Goal: Communication & Community: Connect with others

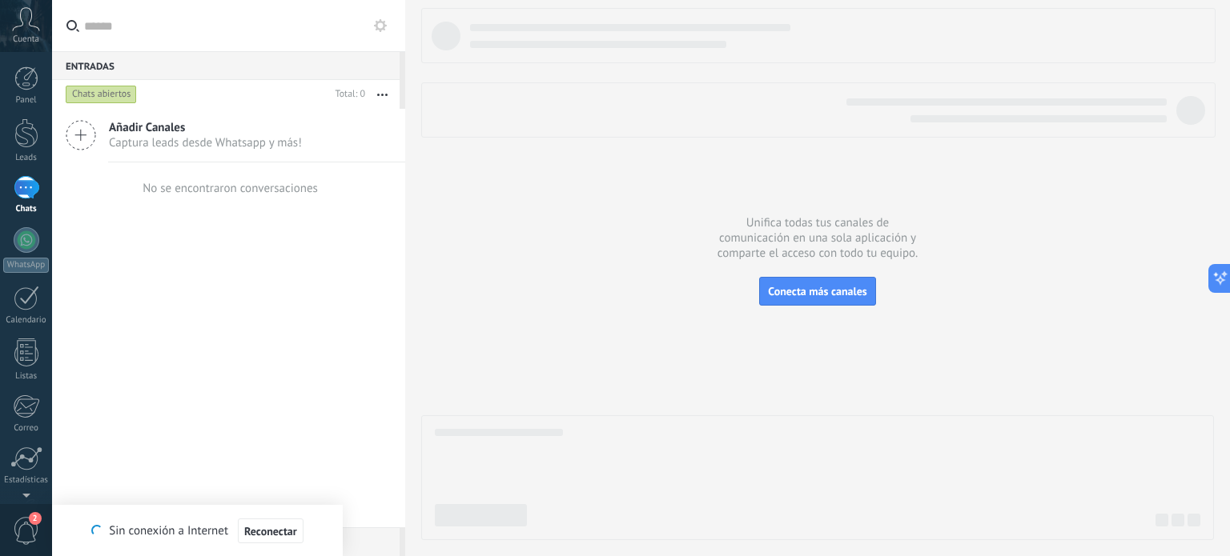
click at [14, 15] on icon at bounding box center [26, 19] width 28 height 24
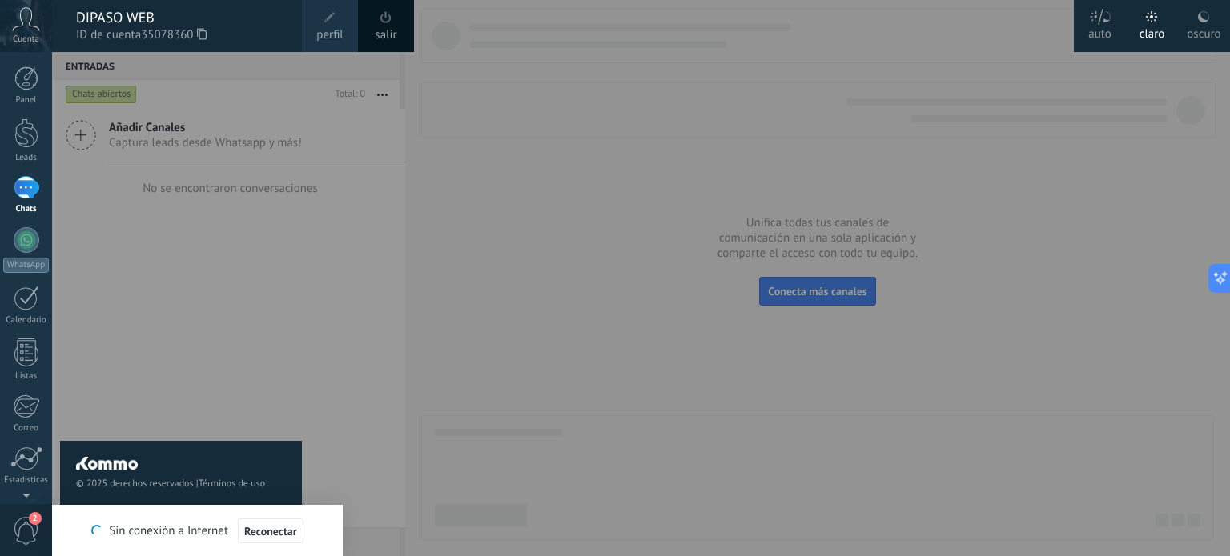
click at [339, 25] on link "perfil" at bounding box center [330, 26] width 56 height 52
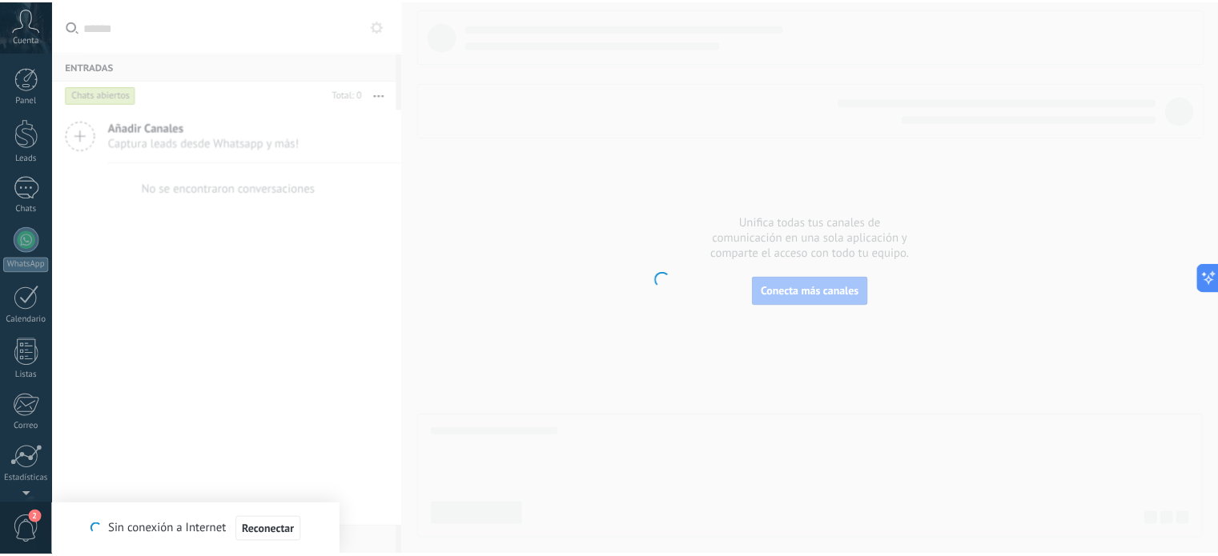
scroll to position [109, 0]
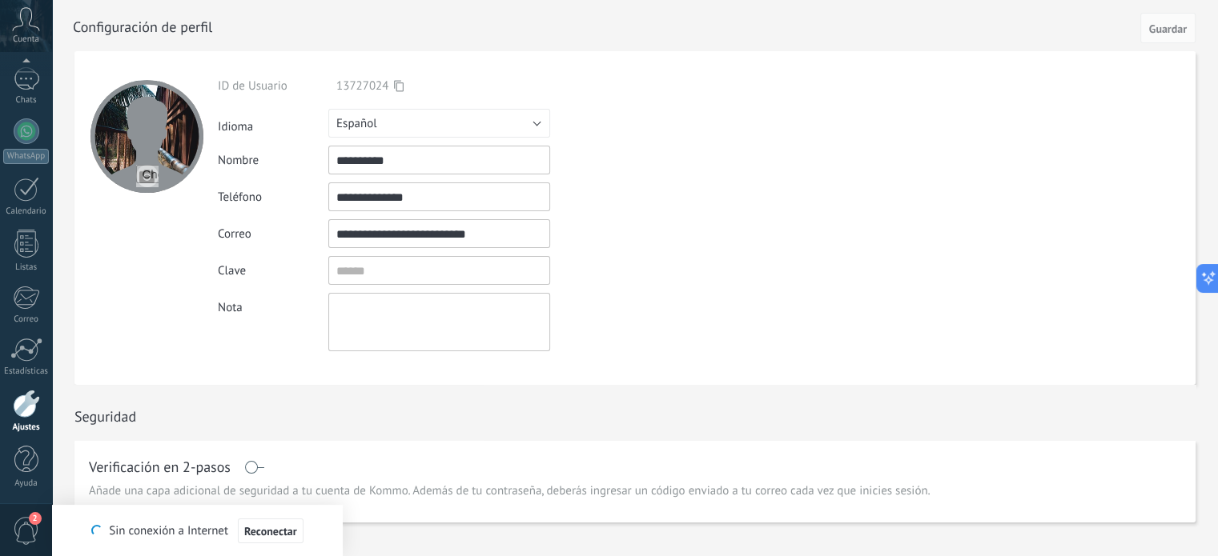
click at [555, 155] on div "**********" at bounding box center [476, 160] width 517 height 29
click at [423, 167] on input "**********" at bounding box center [439, 160] width 222 height 29
drag, startPoint x: 414, startPoint y: 159, endPoint x: 326, endPoint y: 159, distance: 88.1
click at [326, 159] on div "**********" at bounding box center [476, 160] width 517 height 29
type input "**********"
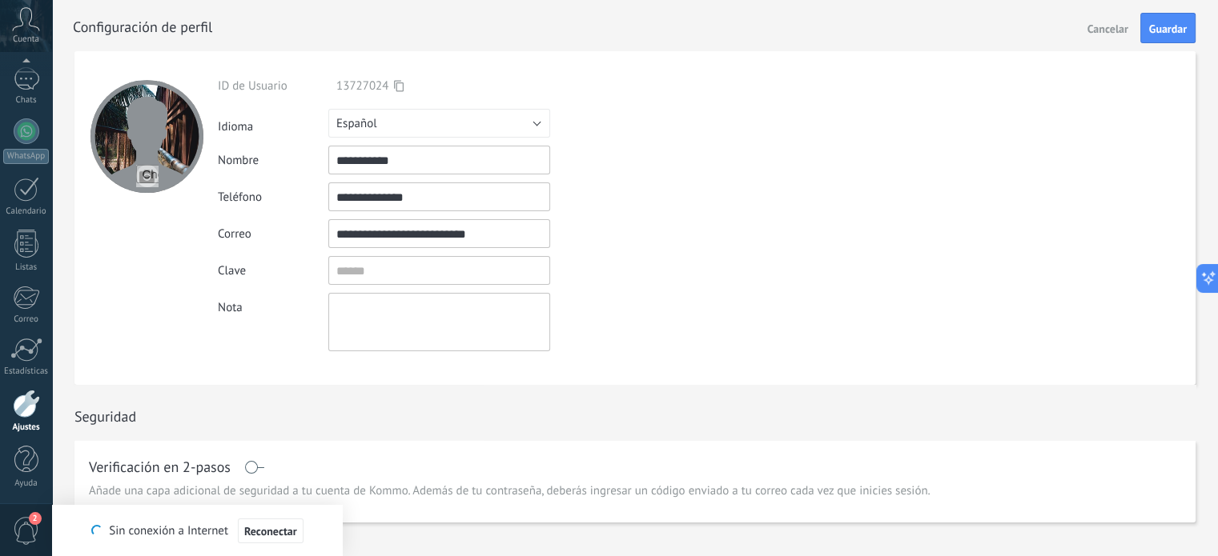
drag, startPoint x: 415, startPoint y: 191, endPoint x: 445, endPoint y: 198, distance: 31.1
click at [429, 197] on input "**********" at bounding box center [439, 197] width 222 height 29
click at [436, 198] on input "**********" at bounding box center [439, 197] width 222 height 29
drag, startPoint x: 436, startPoint y: 198, endPoint x: 329, endPoint y: 199, distance: 106.5
click at [329, 199] on input "**********" at bounding box center [439, 197] width 222 height 29
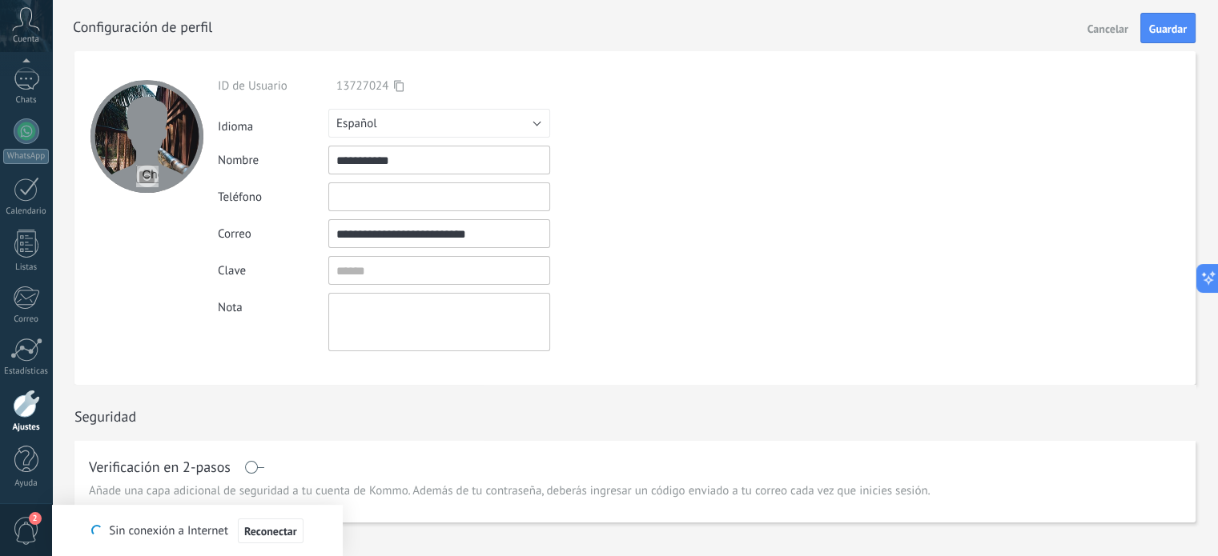
click at [587, 215] on div "**********" at bounding box center [476, 214] width 517 height 273
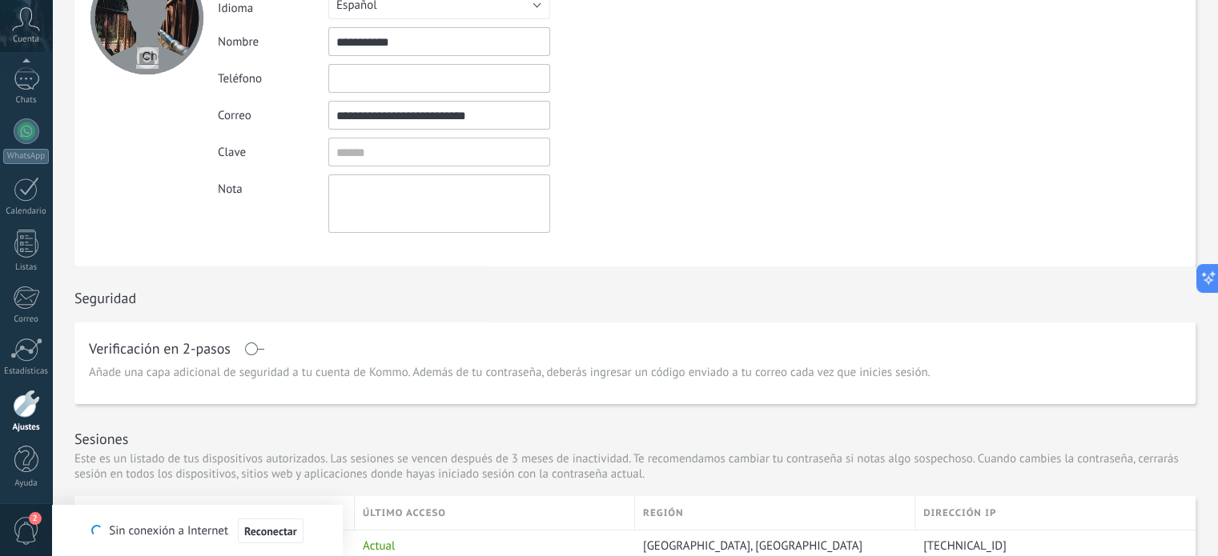
scroll to position [0, 0]
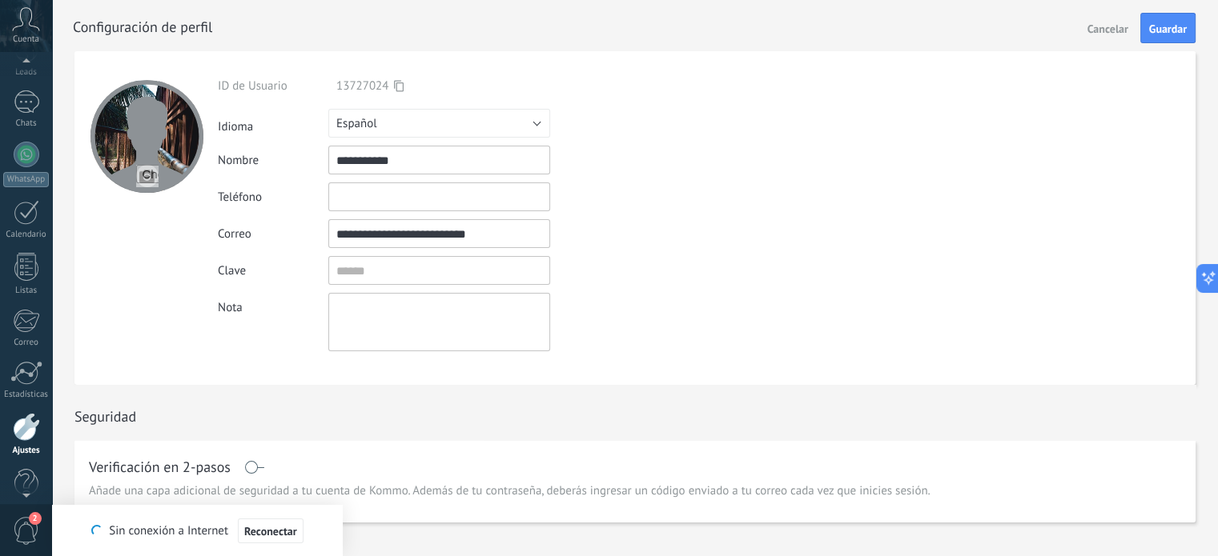
click at [30, 27] on icon at bounding box center [26, 19] width 28 height 24
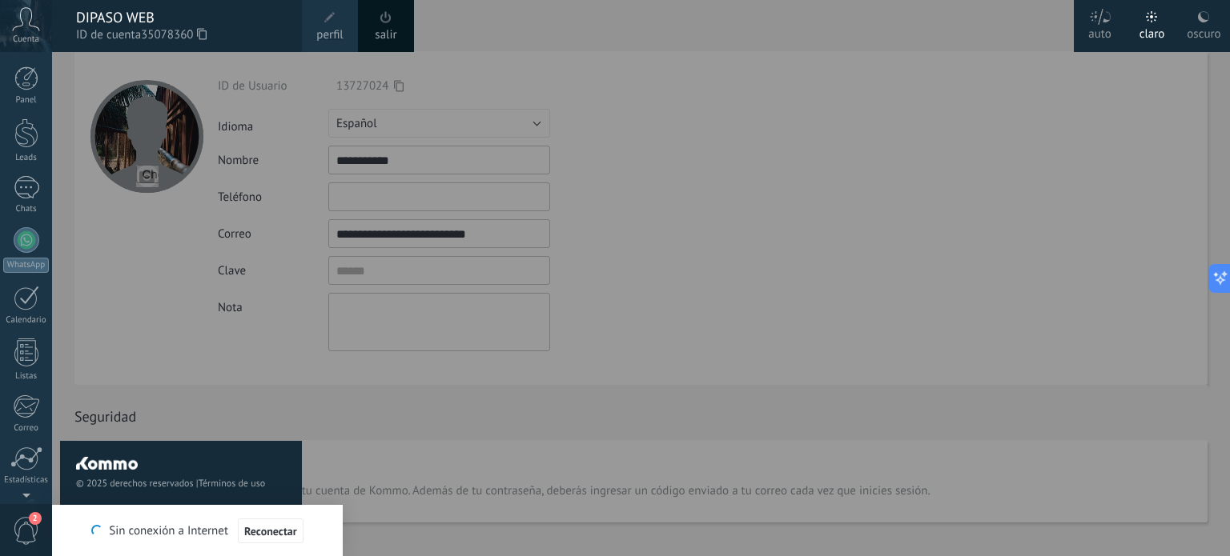
click at [23, 65] on div "© 2025 derechos reservados | Términos de uso Soporte técnico auto claro oscuro …" at bounding box center [26, 278] width 52 height 556
click at [29, 89] on div at bounding box center [26, 78] width 24 height 24
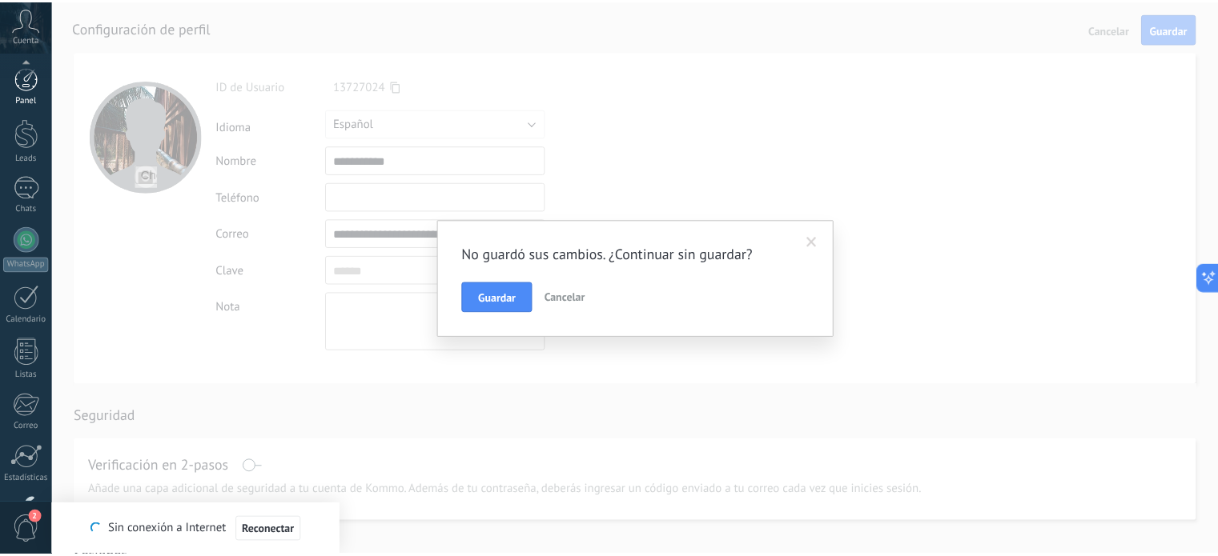
scroll to position [109, 0]
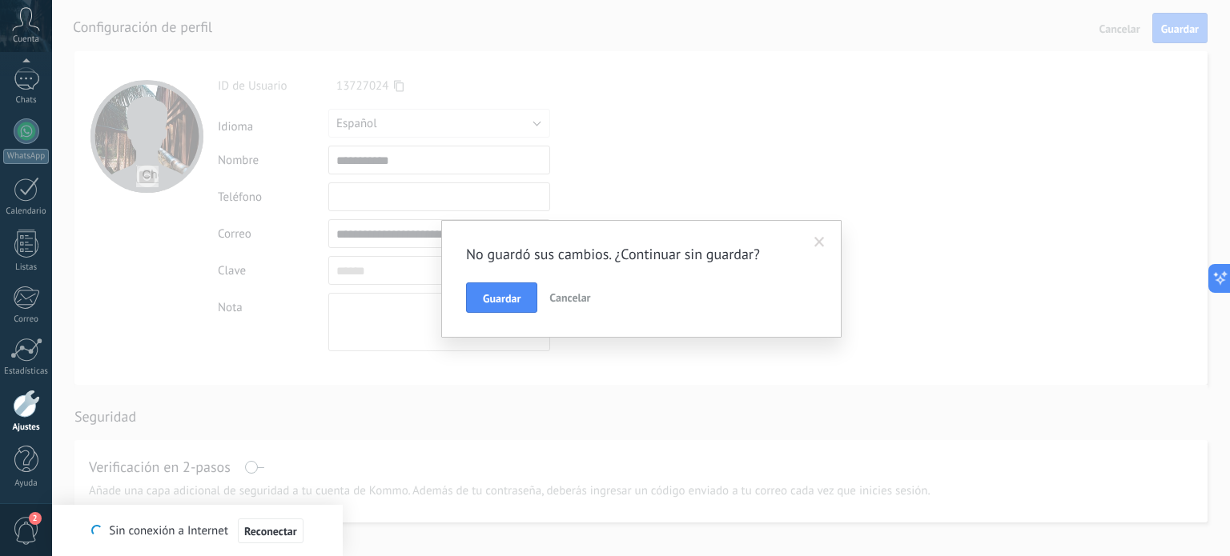
click at [520, 298] on button "Guardar" at bounding box center [501, 298] width 71 height 30
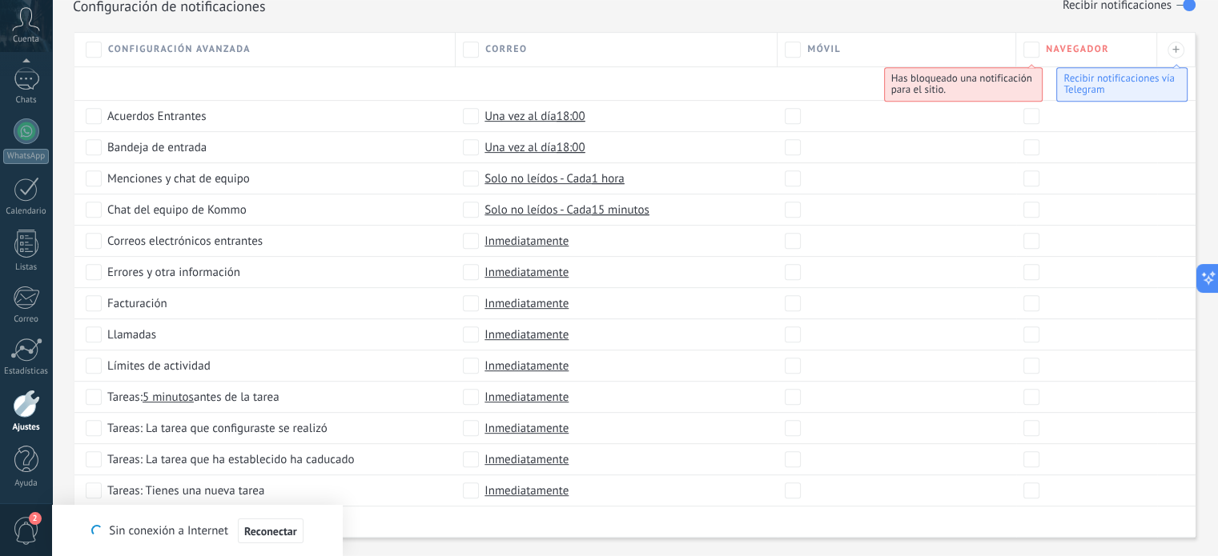
scroll to position [721, 0]
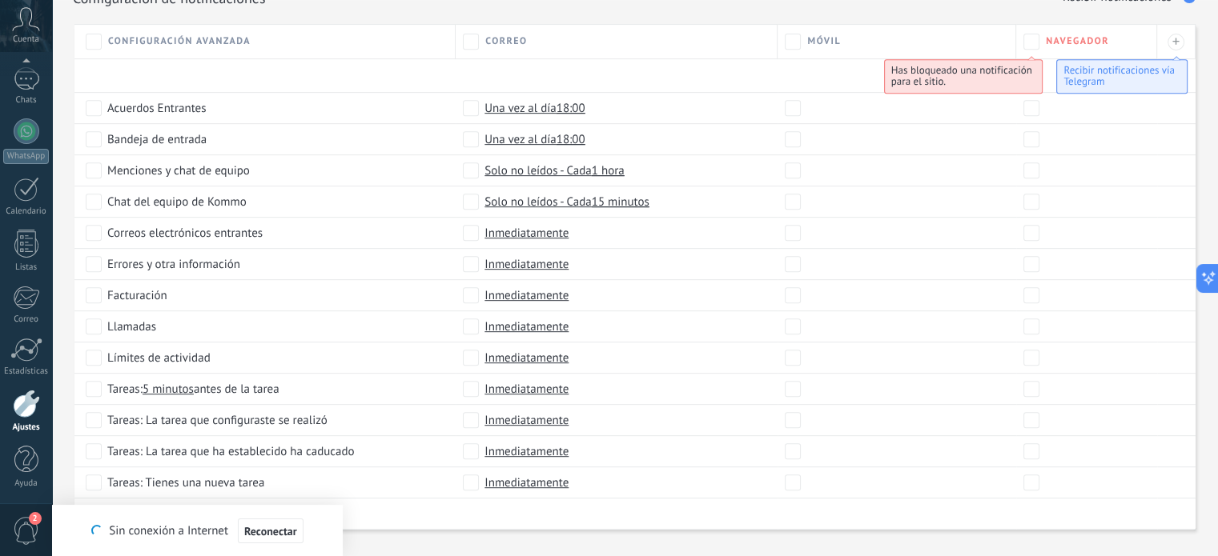
click at [32, 406] on div at bounding box center [26, 404] width 27 height 28
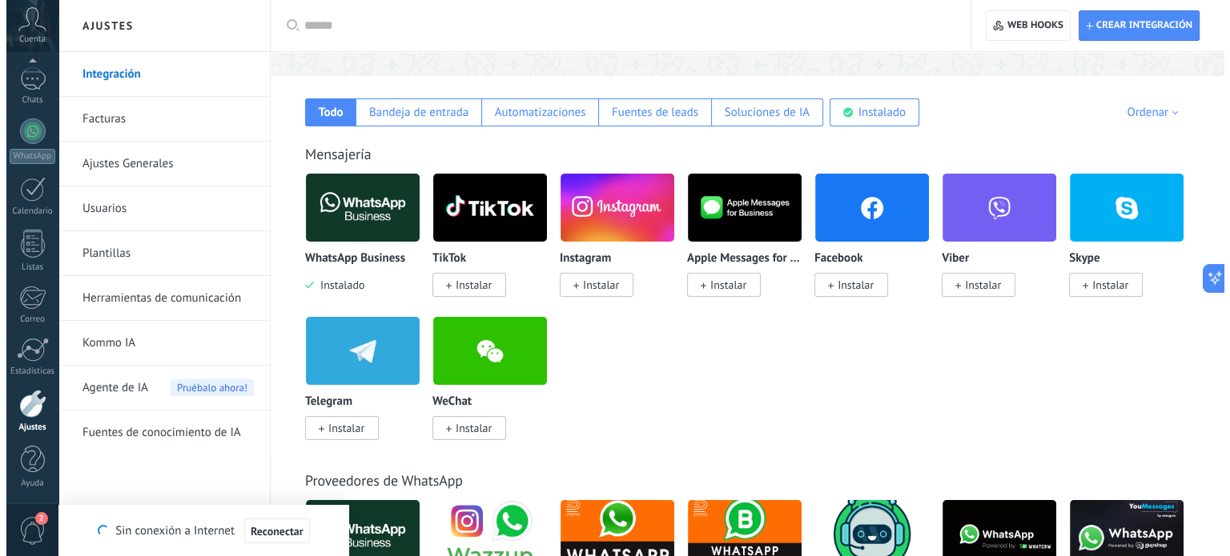
scroll to position [240, 0]
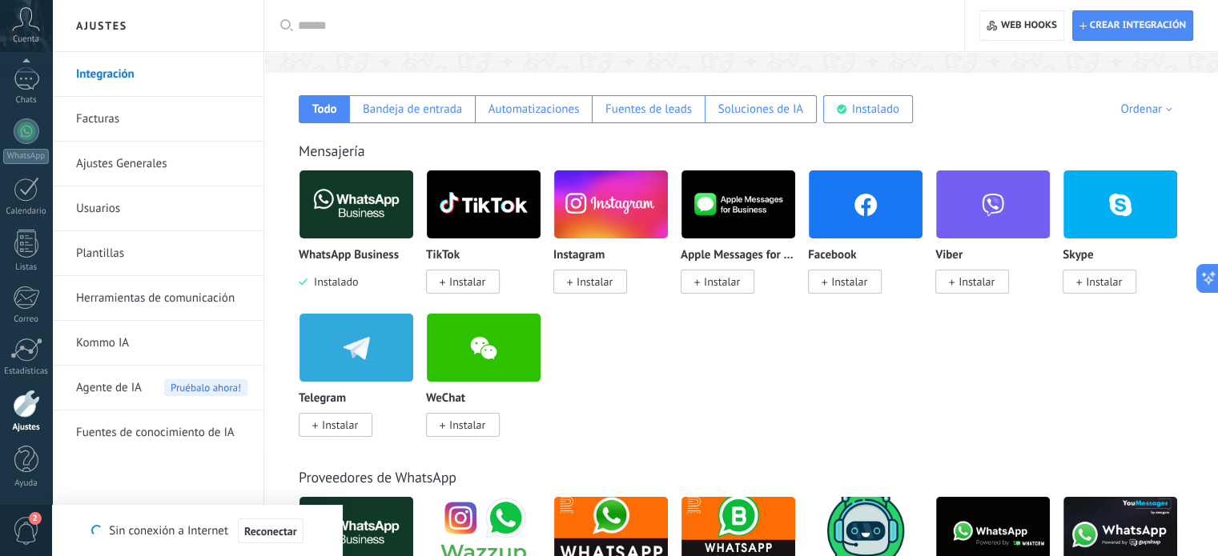
click at [741, 415] on div "WhatsApp Business Instalado TikTok Instalar Instagram Instalar Apple Messages f…" at bounding box center [749, 313] width 901 height 287
click at [837, 287] on span "Instalar" at bounding box center [849, 282] width 36 height 14
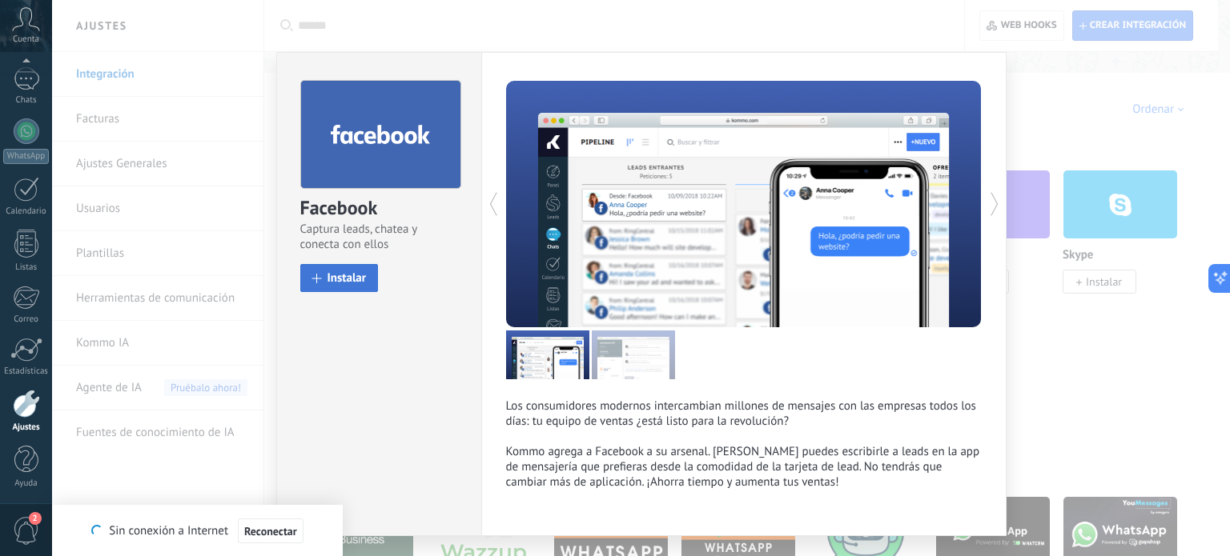
click at [356, 285] on button "Instalar" at bounding box center [339, 278] width 78 height 28
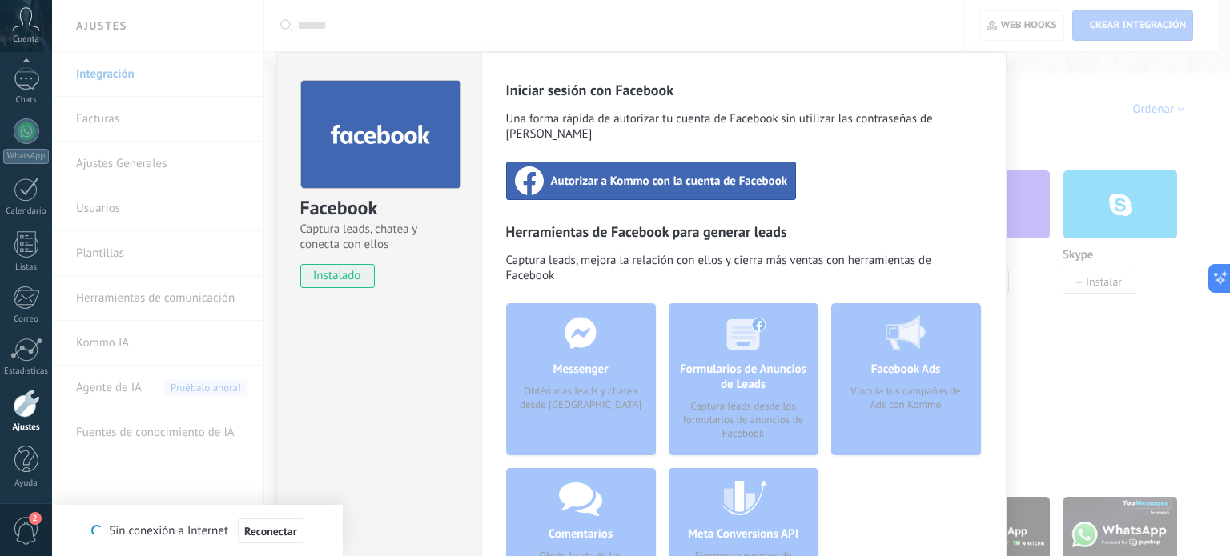
click at [625, 173] on span "Autorizar a Kommo con la cuenta de Facebook" at bounding box center [669, 181] width 237 height 16
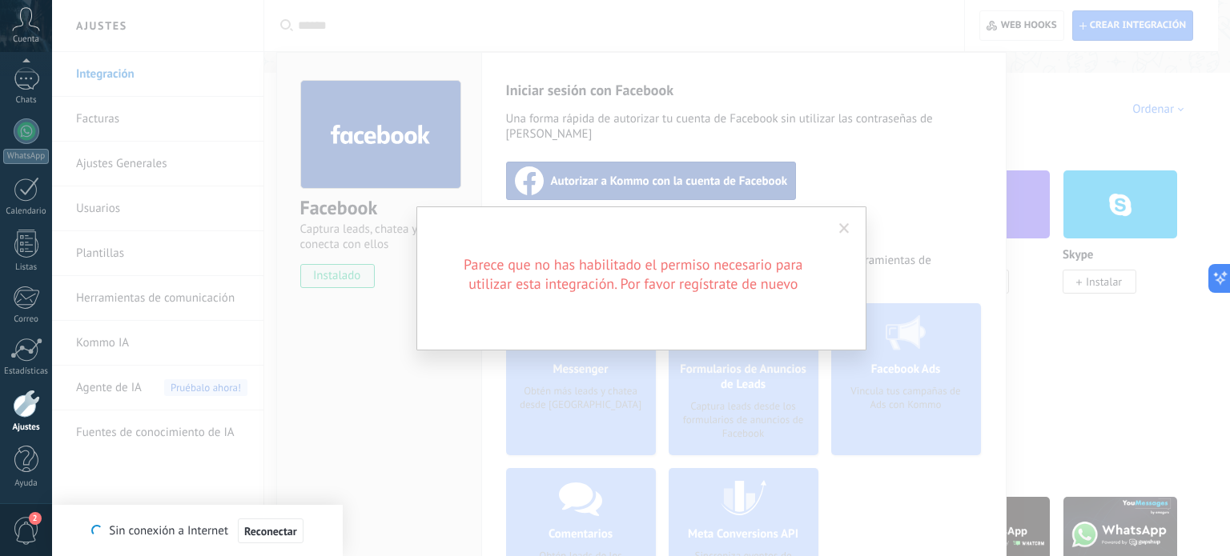
click at [847, 227] on span at bounding box center [844, 228] width 10 height 11
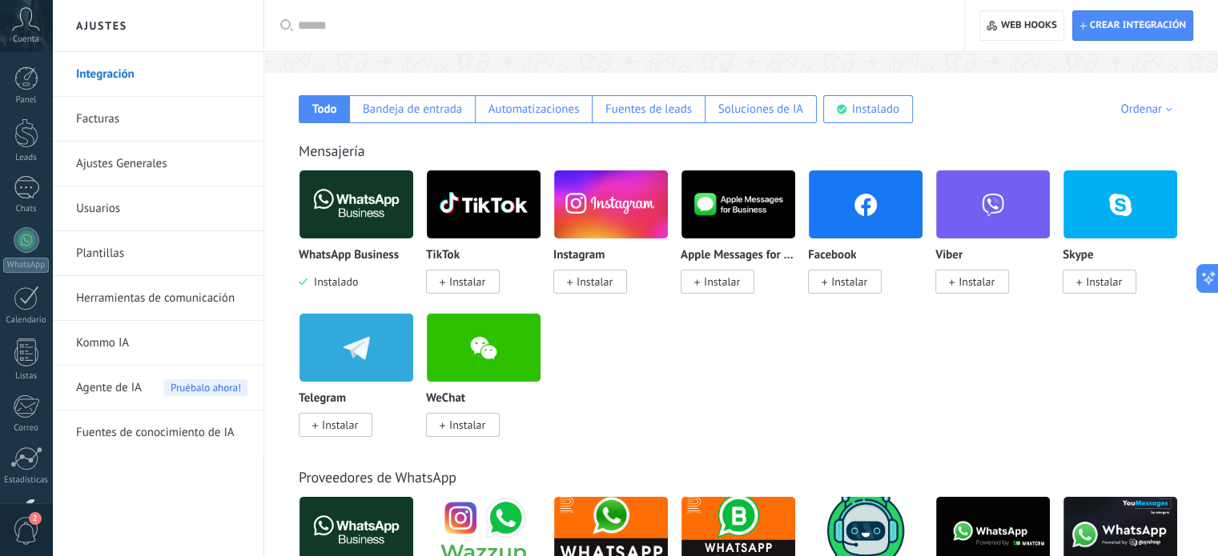
click at [855, 282] on span "Instalar" at bounding box center [849, 282] width 36 height 14
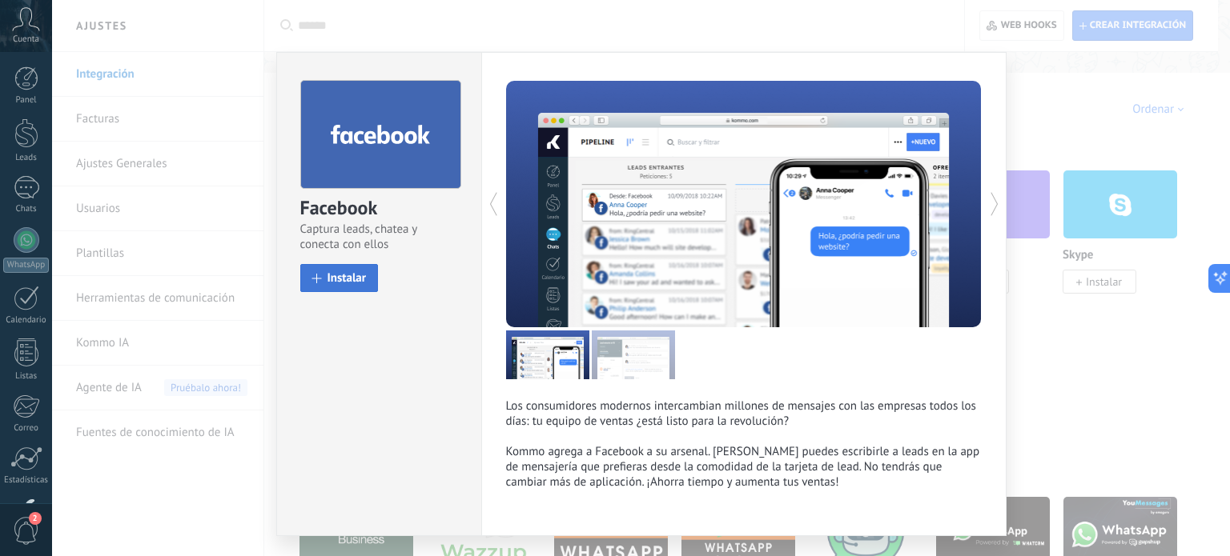
click at [337, 281] on span "Instalar" at bounding box center [346, 278] width 39 height 12
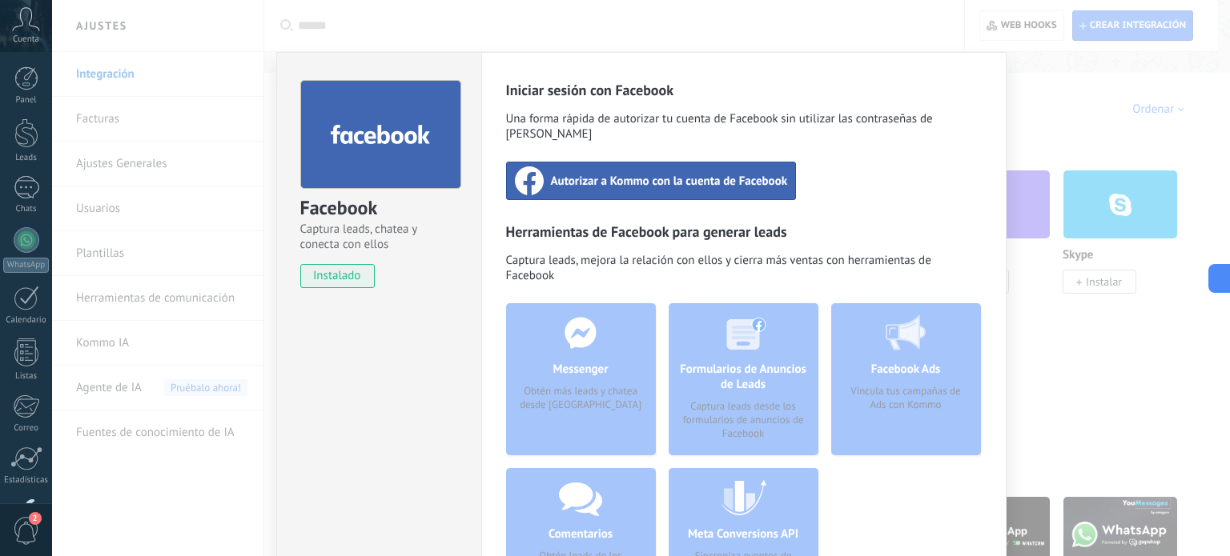
click at [632, 173] on span "Autorizar a Kommo con la cuenta de Facebook" at bounding box center [669, 181] width 237 height 16
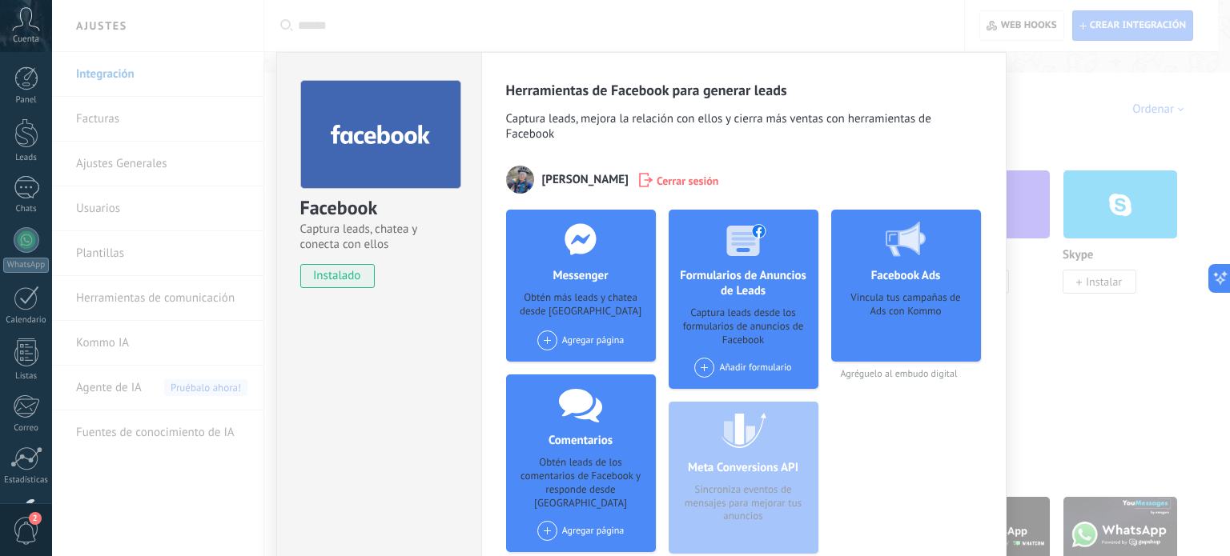
click at [547, 340] on span at bounding box center [547, 341] width 20 height 20
click at [586, 375] on div "Master Nails Institute" at bounding box center [597, 370] width 123 height 35
click at [542, 342] on span at bounding box center [547, 341] width 20 height 20
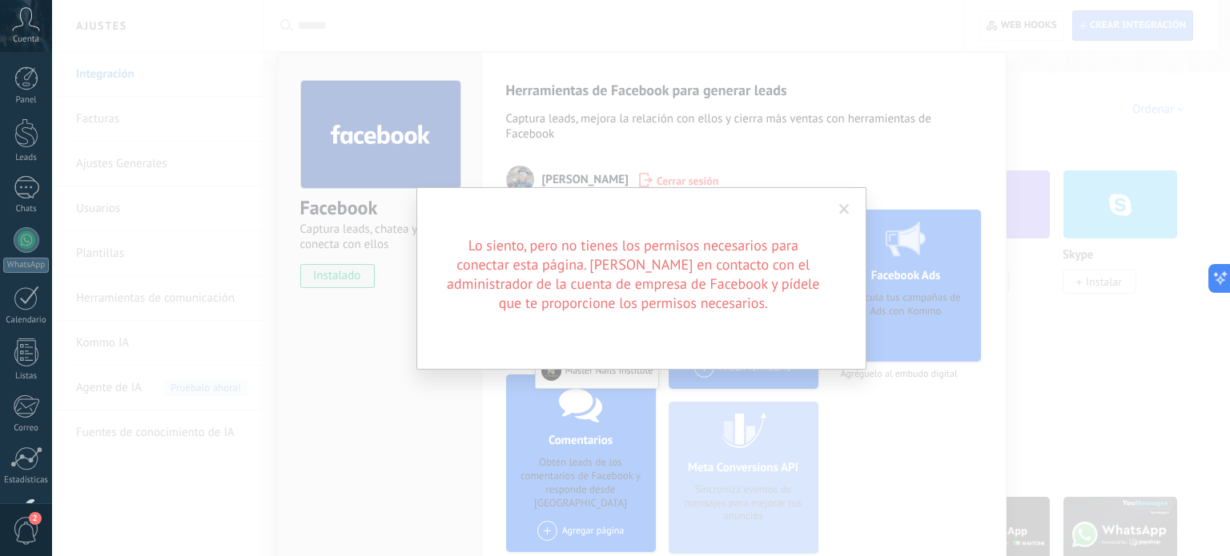
click at [842, 211] on span at bounding box center [844, 209] width 10 height 11
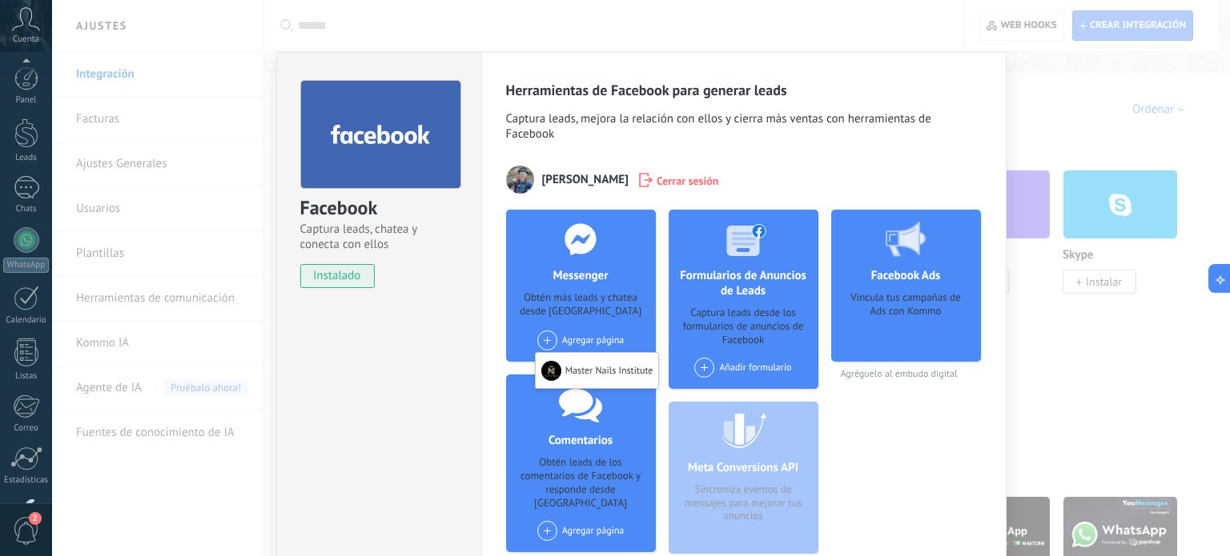
scroll to position [109, 0]
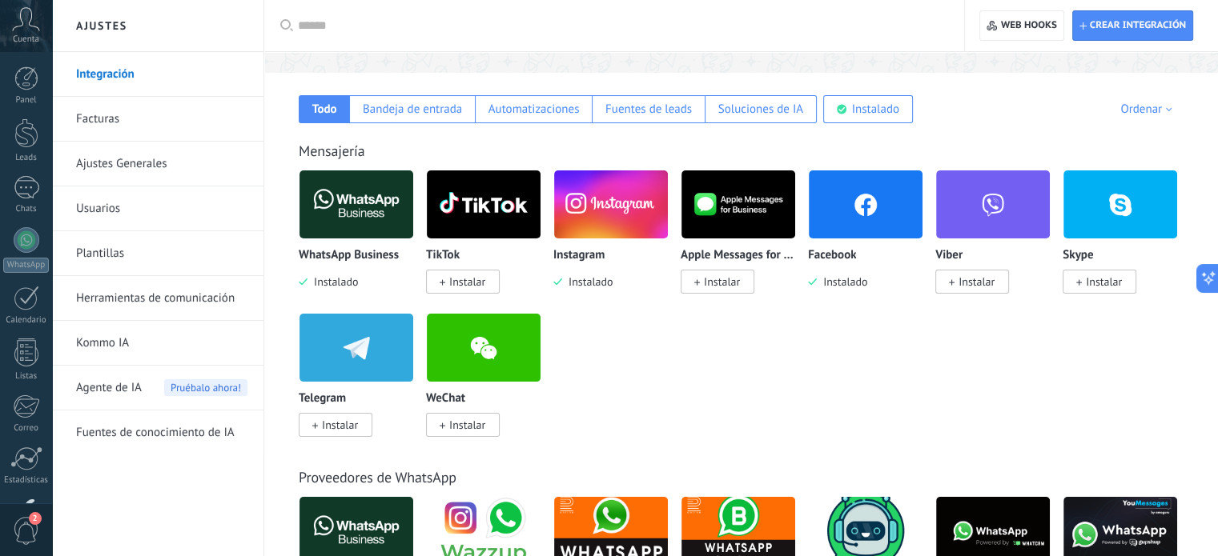
click at [873, 249] on div "Facebook" at bounding box center [865, 256] width 115 height 14
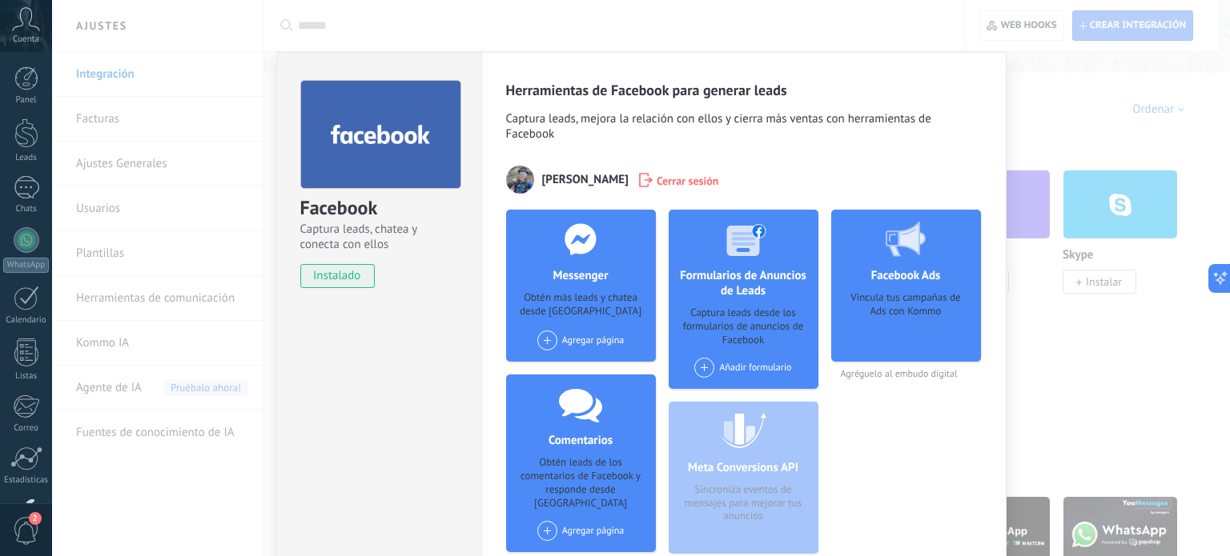
click at [540, 334] on span at bounding box center [547, 341] width 20 height 20
click at [611, 371] on div "Master Nails Institute" at bounding box center [597, 370] width 123 height 35
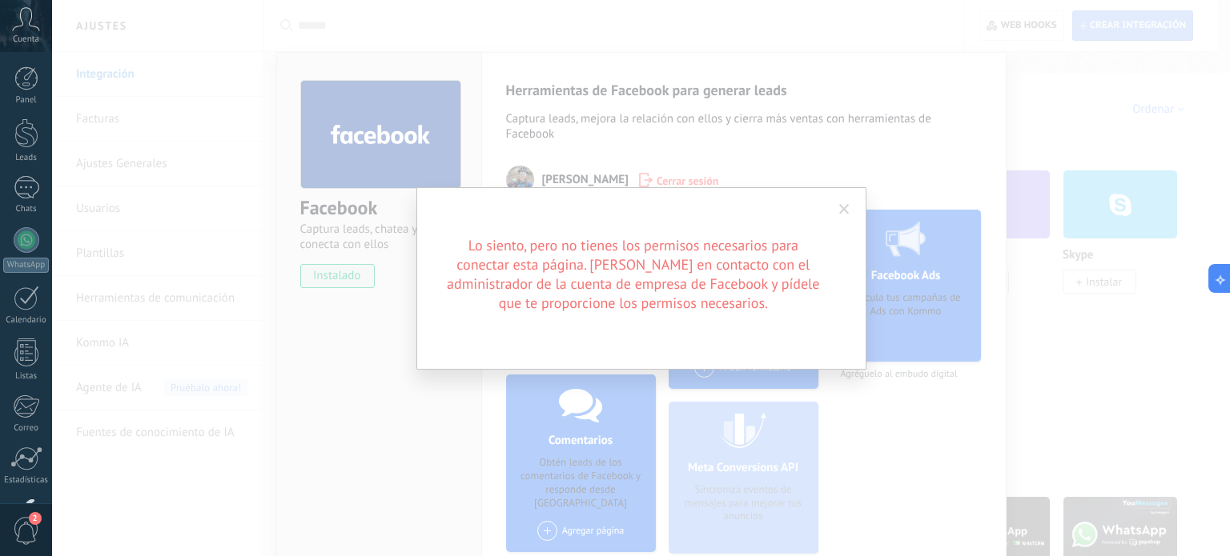
click at [841, 207] on span at bounding box center [844, 209] width 10 height 11
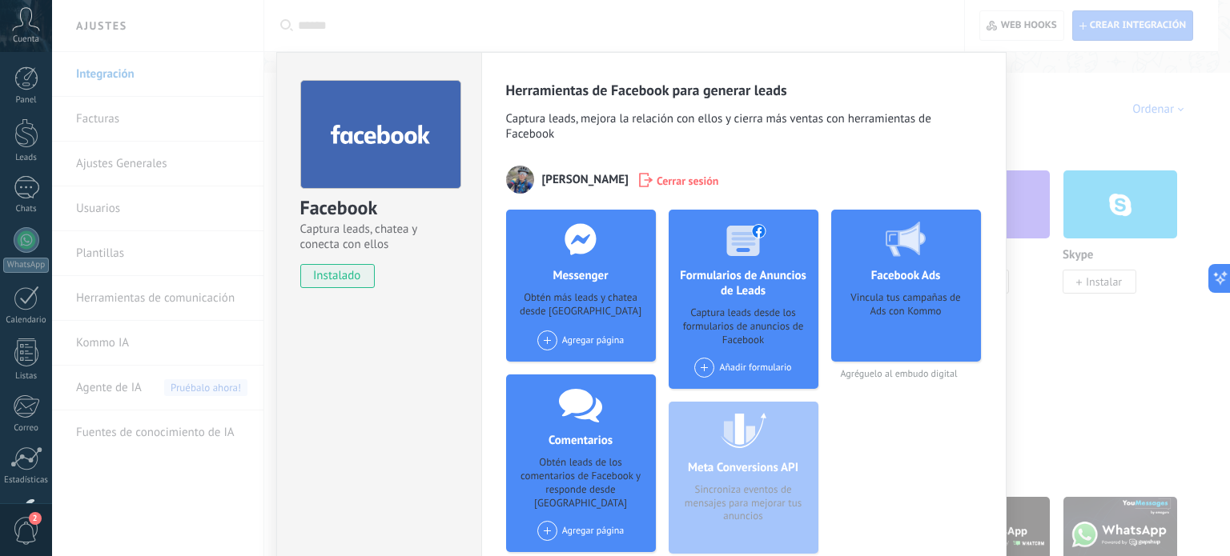
scroll to position [109, 0]
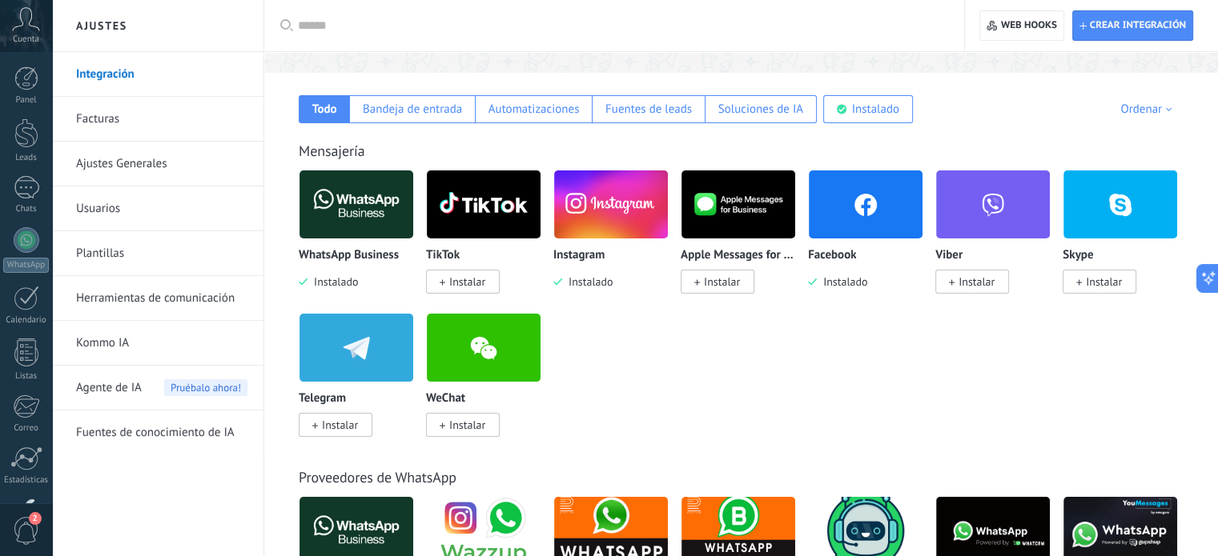
click at [845, 220] on img at bounding box center [866, 205] width 114 height 78
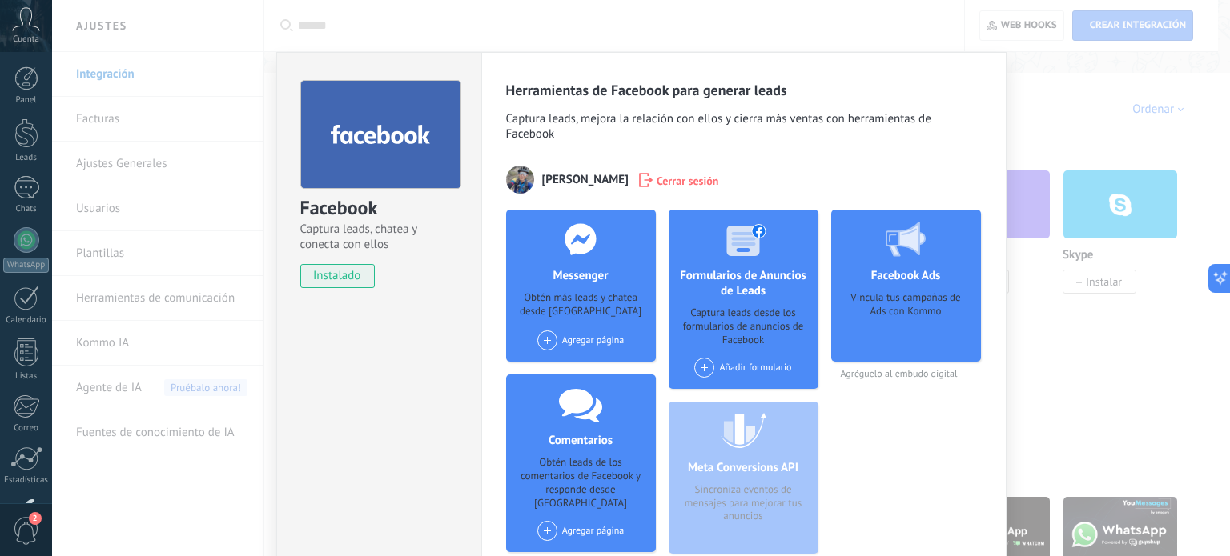
click at [579, 340] on div "Agregar página" at bounding box center [580, 341] width 87 height 20
click at [597, 356] on div "Master Nails Institute" at bounding box center [597, 370] width 123 height 35
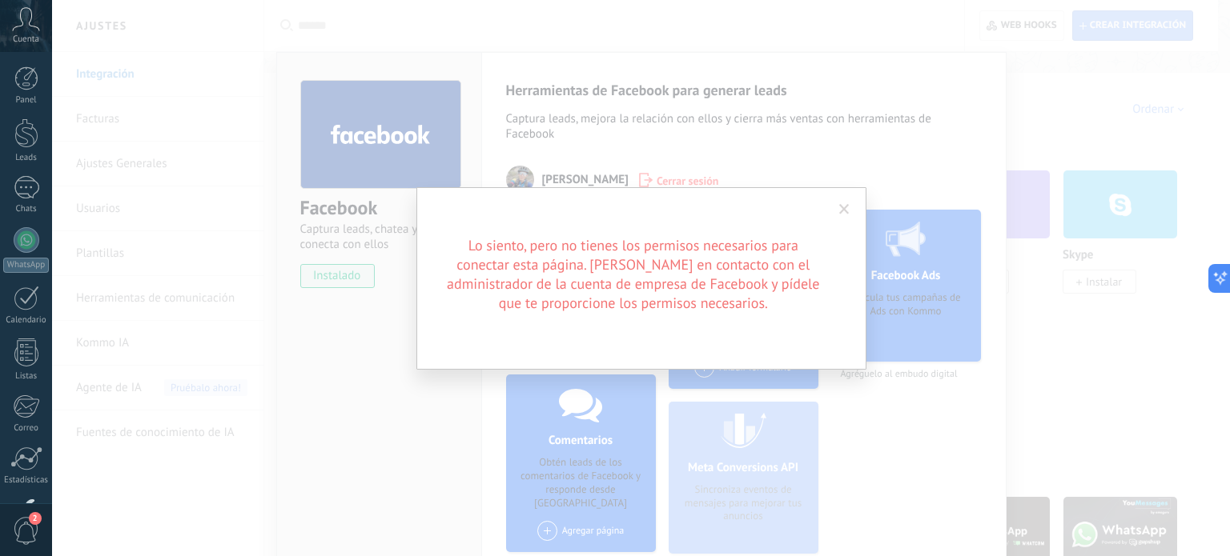
click at [848, 213] on span at bounding box center [844, 209] width 10 height 11
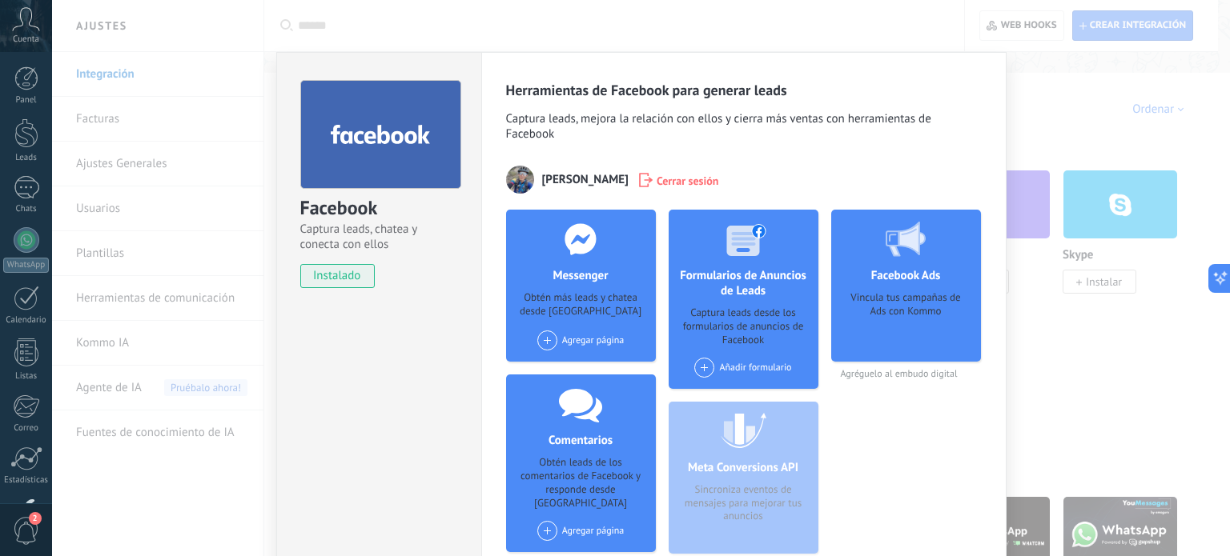
click at [1055, 118] on div "Facebook Captura leads, chatea y conecta con ellos instalado Desinstalar Herram…" at bounding box center [641, 278] width 1178 height 556
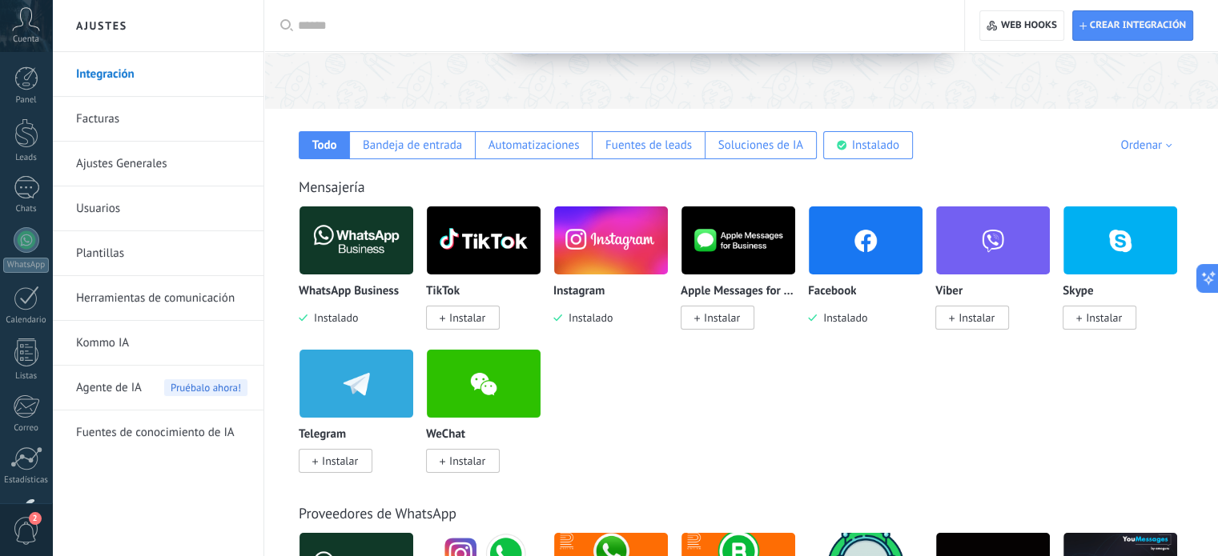
scroll to position [240, 0]
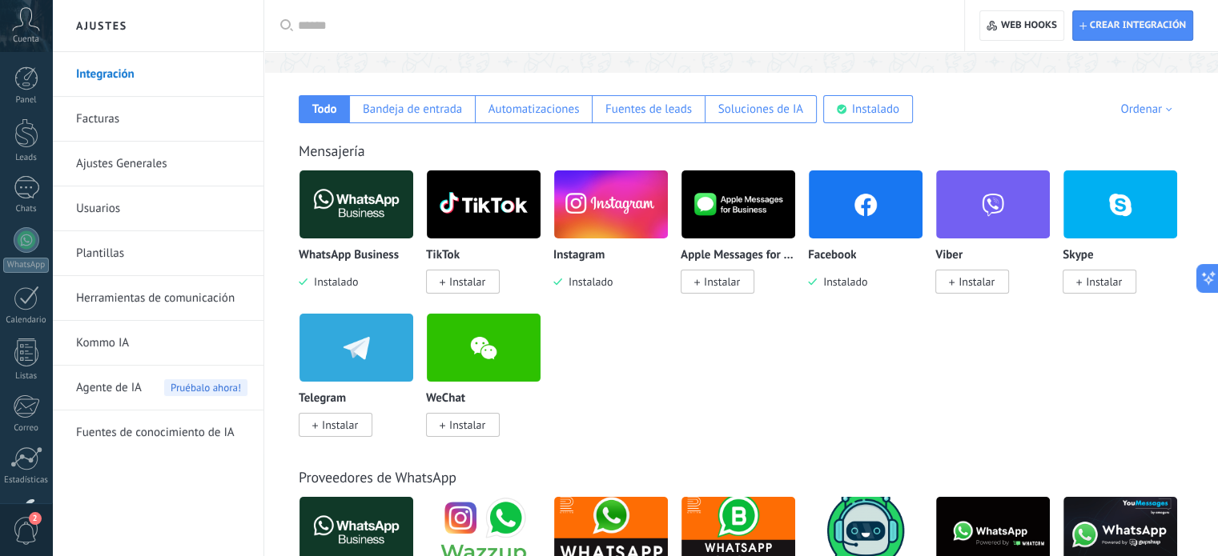
click at [800, 377] on div "WhatsApp Business Instalado TikTok Instalar Instagram Instalado Apple Messages …" at bounding box center [749, 313] width 901 height 287
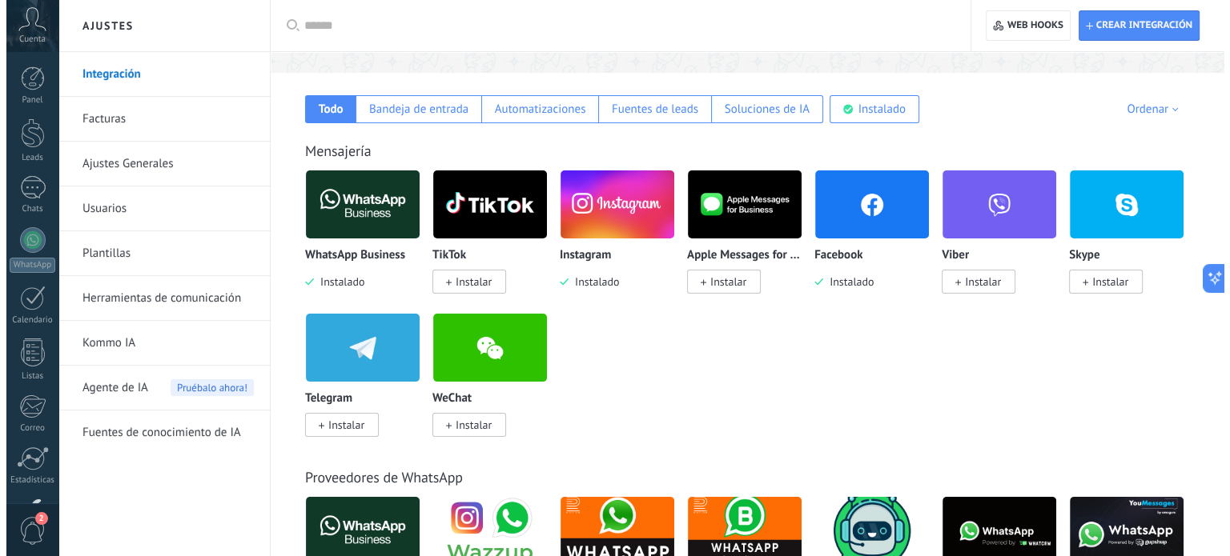
scroll to position [0, 0]
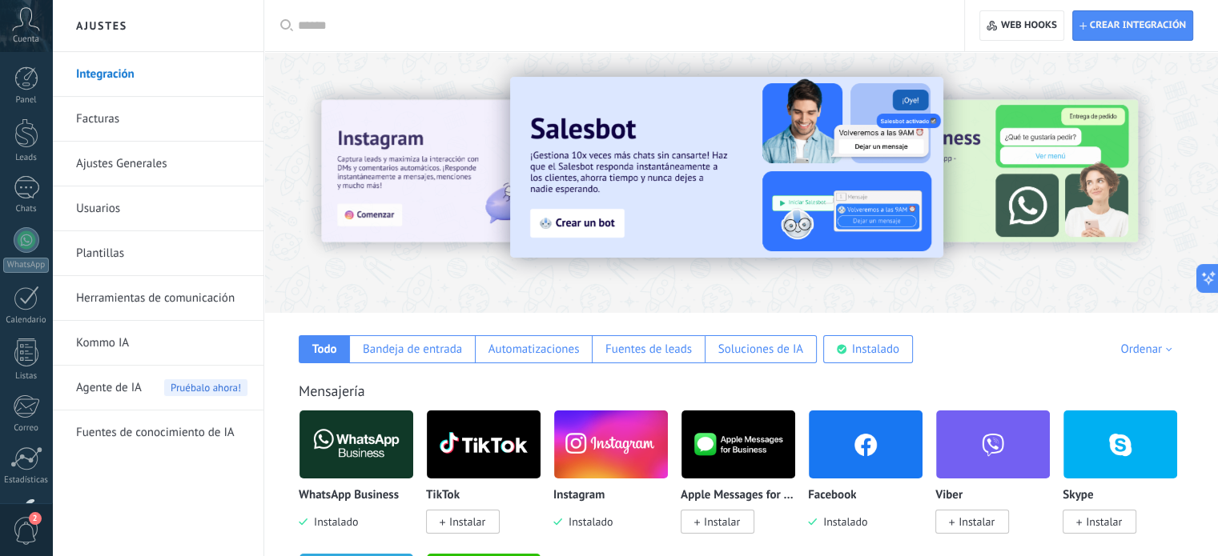
click at [861, 448] on img at bounding box center [866, 445] width 114 height 78
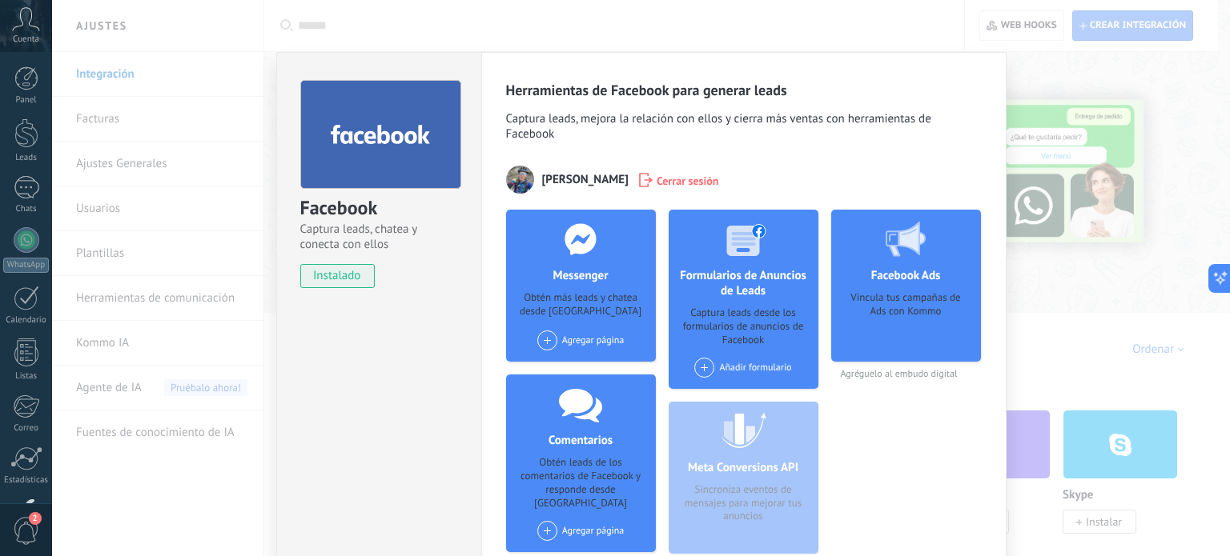
click at [588, 339] on div "Agregar página" at bounding box center [580, 341] width 87 height 20
click at [598, 372] on div "Master Nails Institute" at bounding box center [597, 370] width 123 height 35
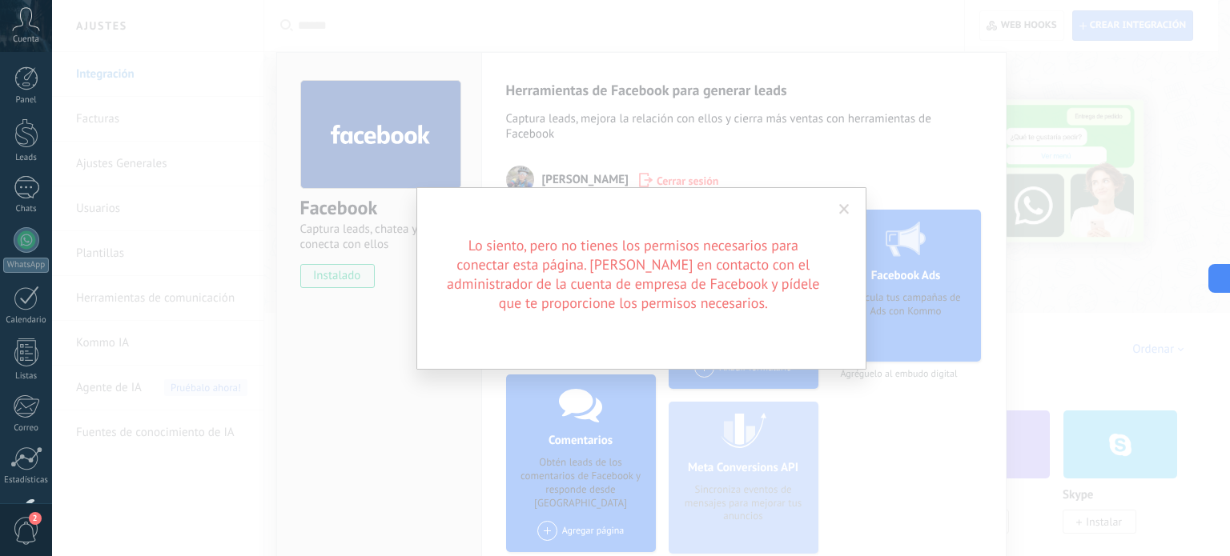
click at [842, 208] on span at bounding box center [844, 209] width 10 height 11
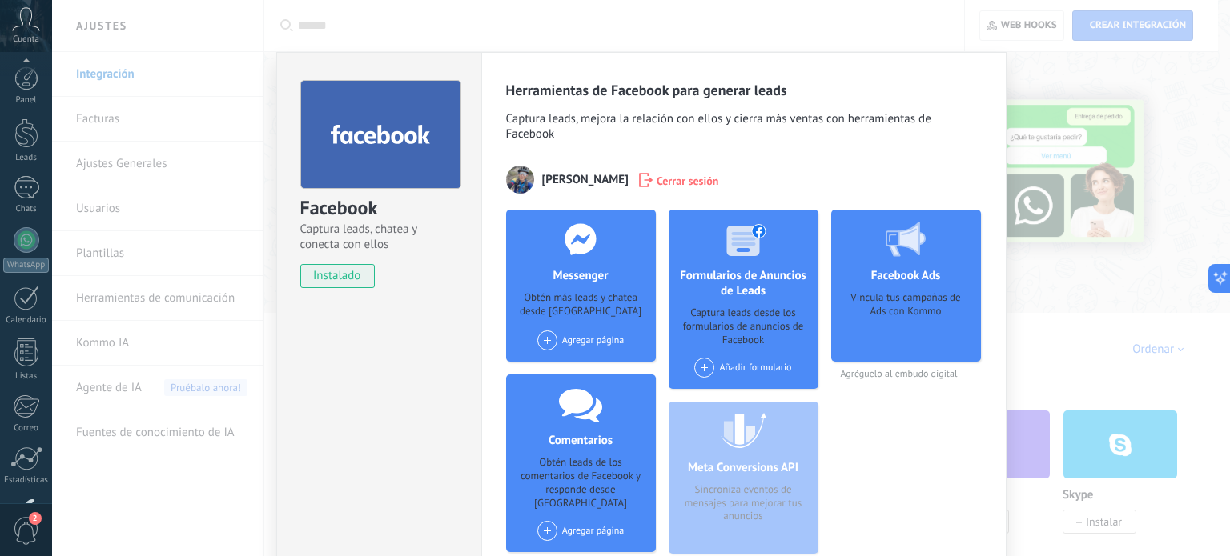
scroll to position [109, 0]
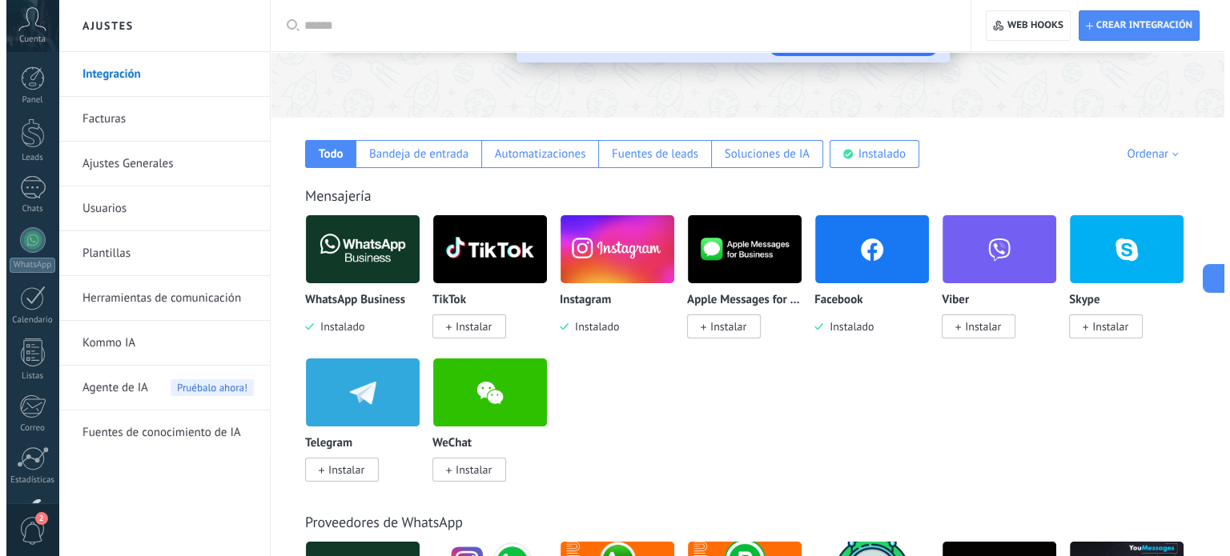
scroll to position [240, 0]
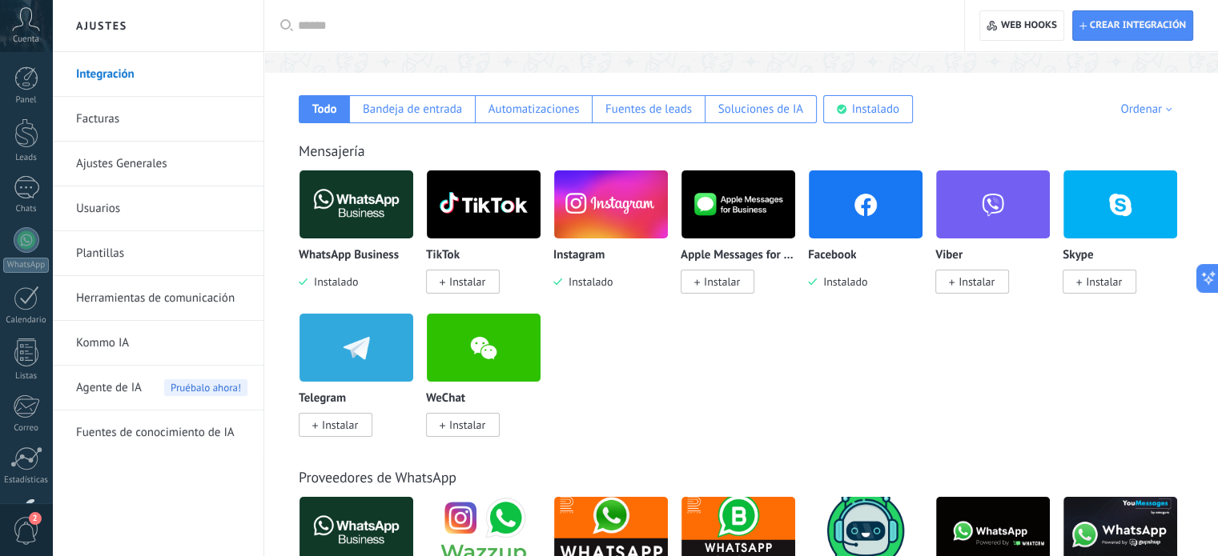
click at [828, 207] on img at bounding box center [866, 205] width 114 height 78
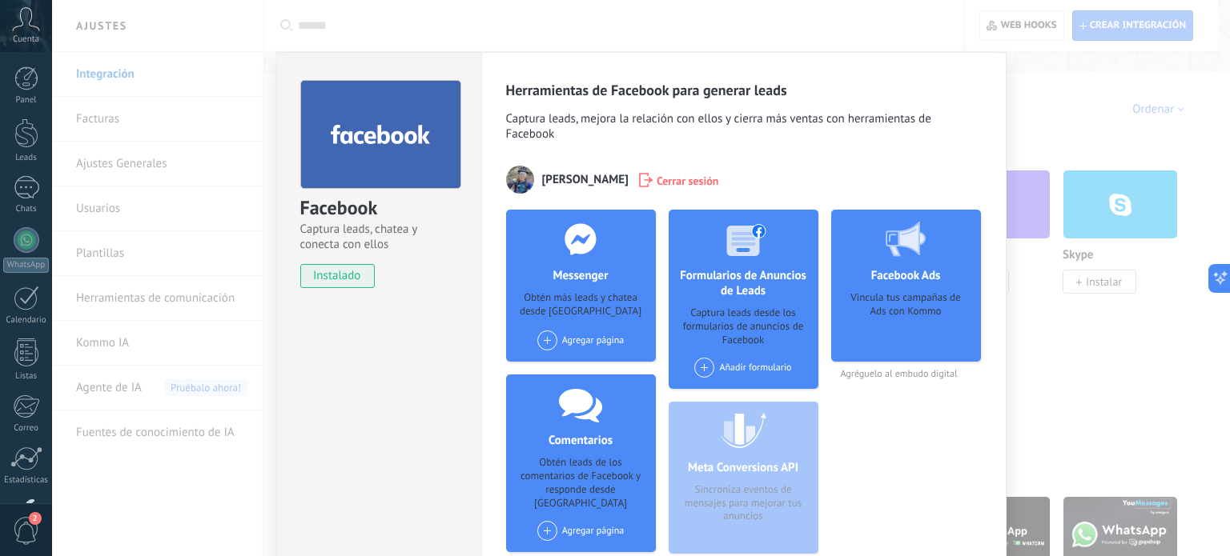
click at [544, 307] on div "Obtén más leads y chatea desde [GEOGRAPHIC_DATA]" at bounding box center [581, 305] width 124 height 29
click at [587, 335] on div "Agregar página" at bounding box center [580, 341] width 87 height 20
click at [604, 368] on div "Master Nails Institute" at bounding box center [597, 370] width 123 height 35
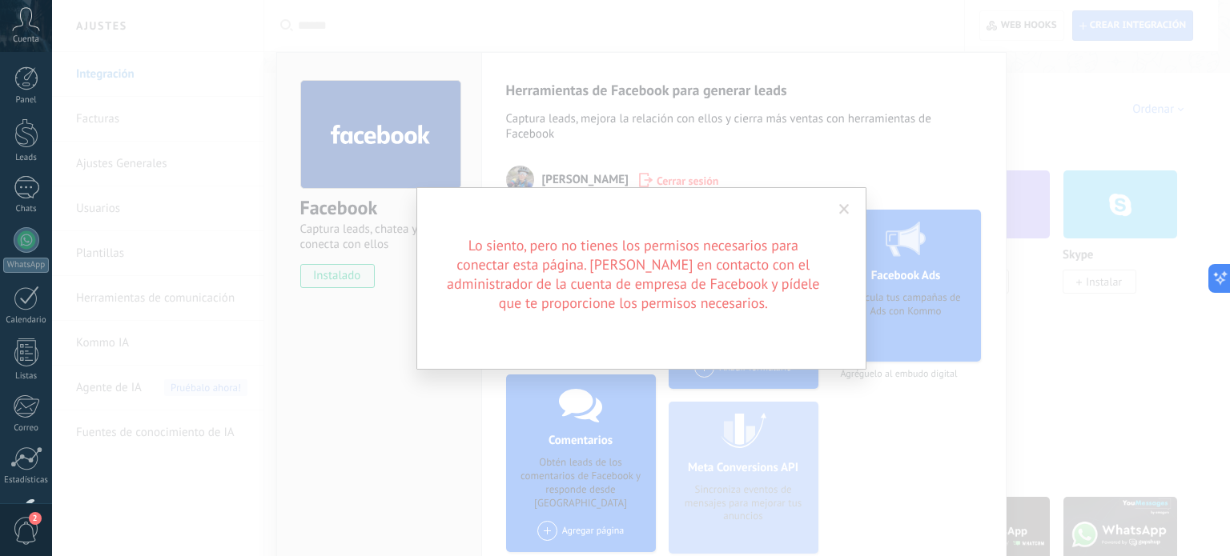
click at [842, 212] on span at bounding box center [844, 209] width 10 height 11
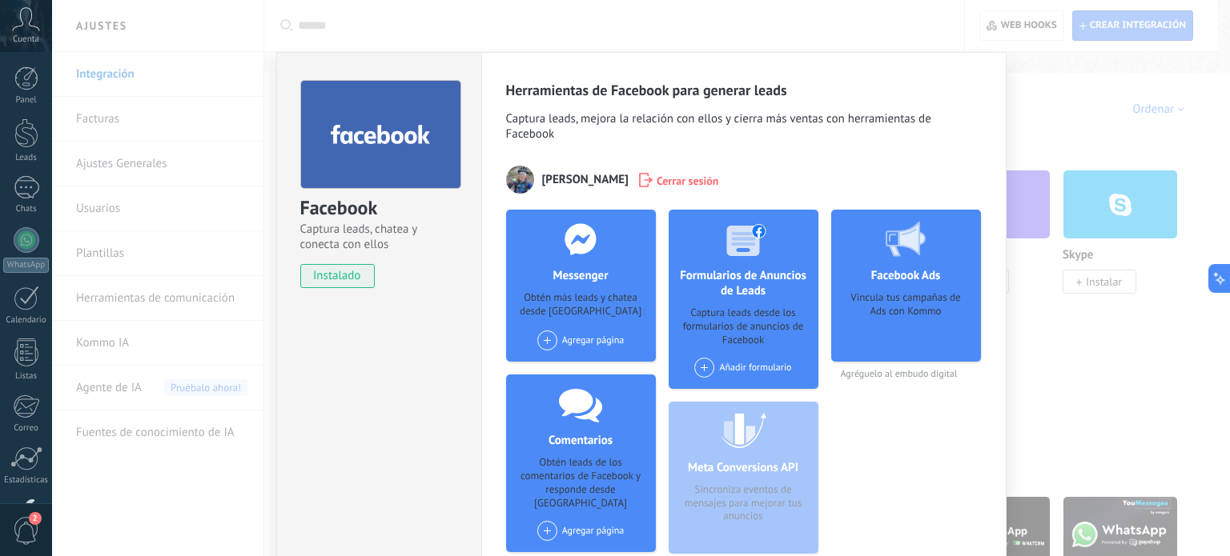
click at [585, 345] on div "Agregar página Master Nails Institute" at bounding box center [580, 341] width 87 height 20
click at [602, 383] on div "Master Nails Institute" at bounding box center [597, 370] width 123 height 35
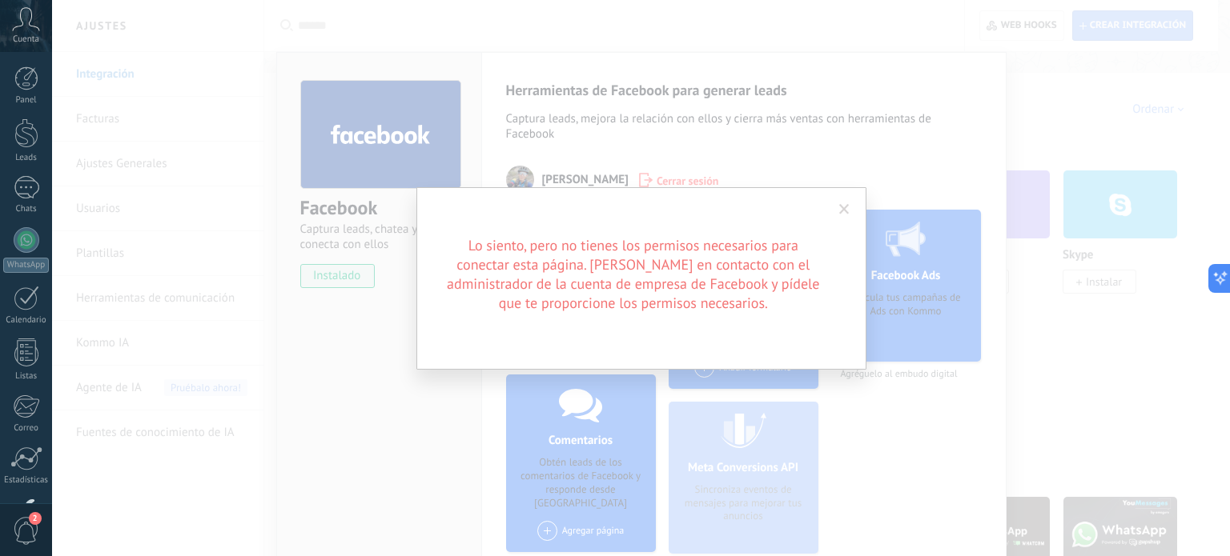
click at [841, 209] on span at bounding box center [844, 209] width 10 height 11
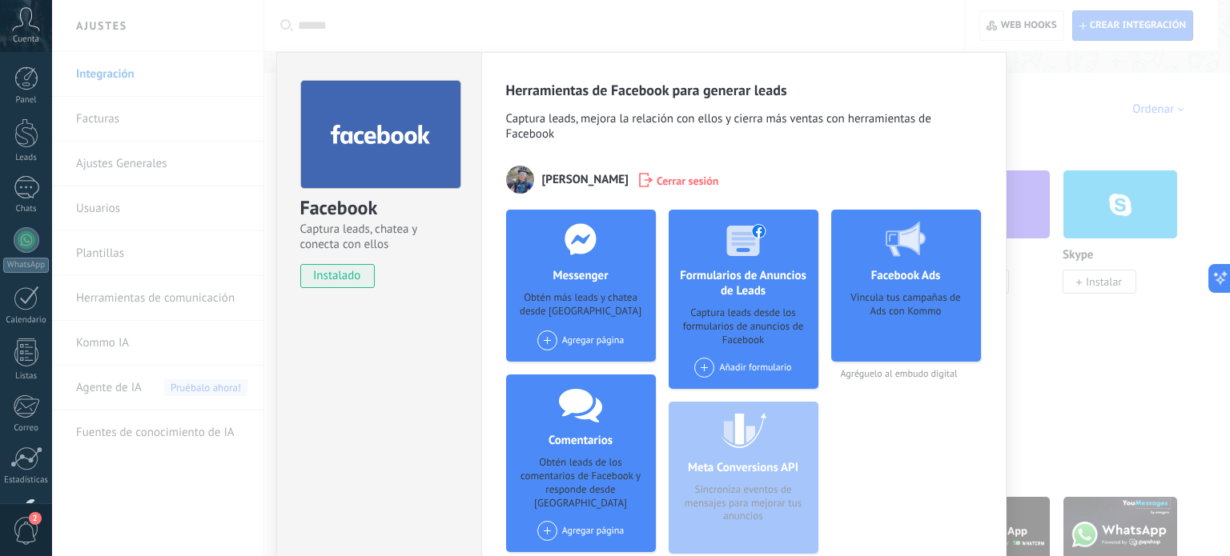
click at [557, 347] on div "Agregar página Master Nails Institute" at bounding box center [580, 341] width 87 height 20
click at [601, 371] on div "Master Nails Institute" at bounding box center [597, 370] width 123 height 35
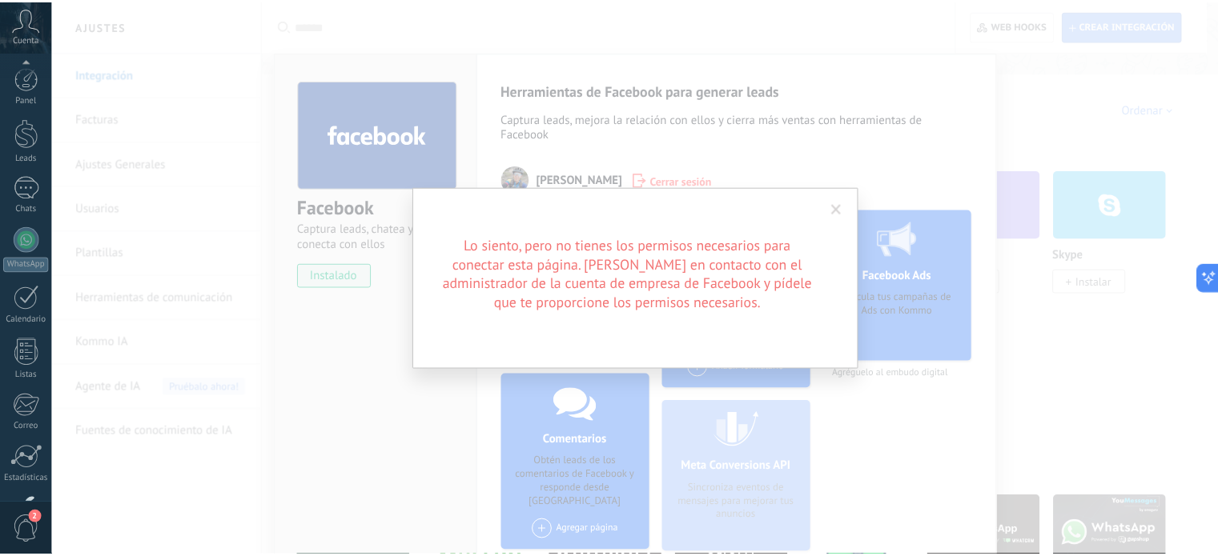
scroll to position [109, 0]
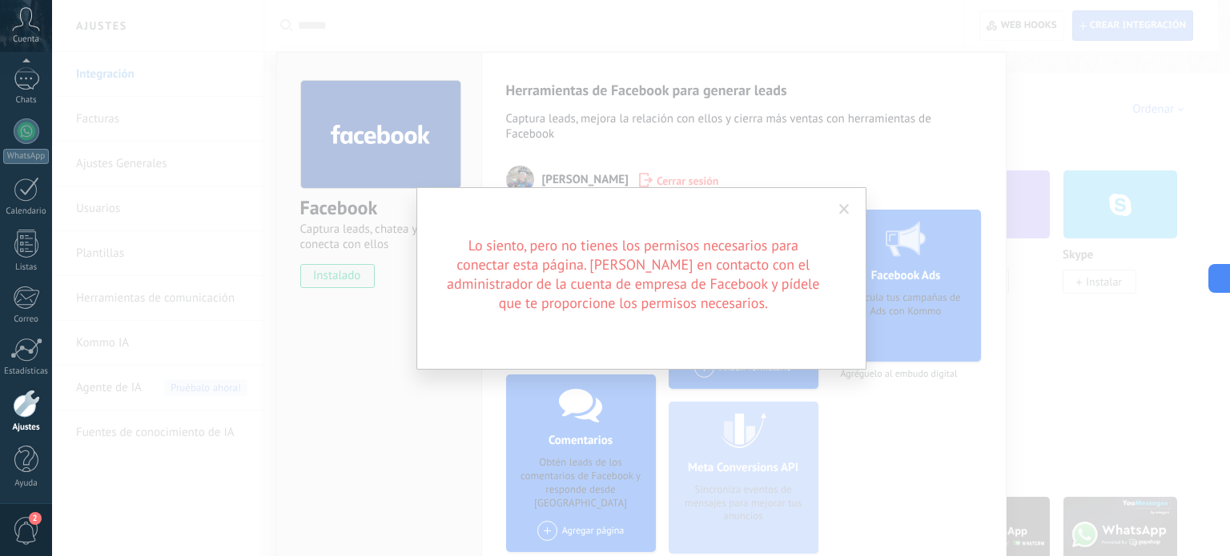
click at [837, 210] on span at bounding box center [844, 209] width 26 height 27
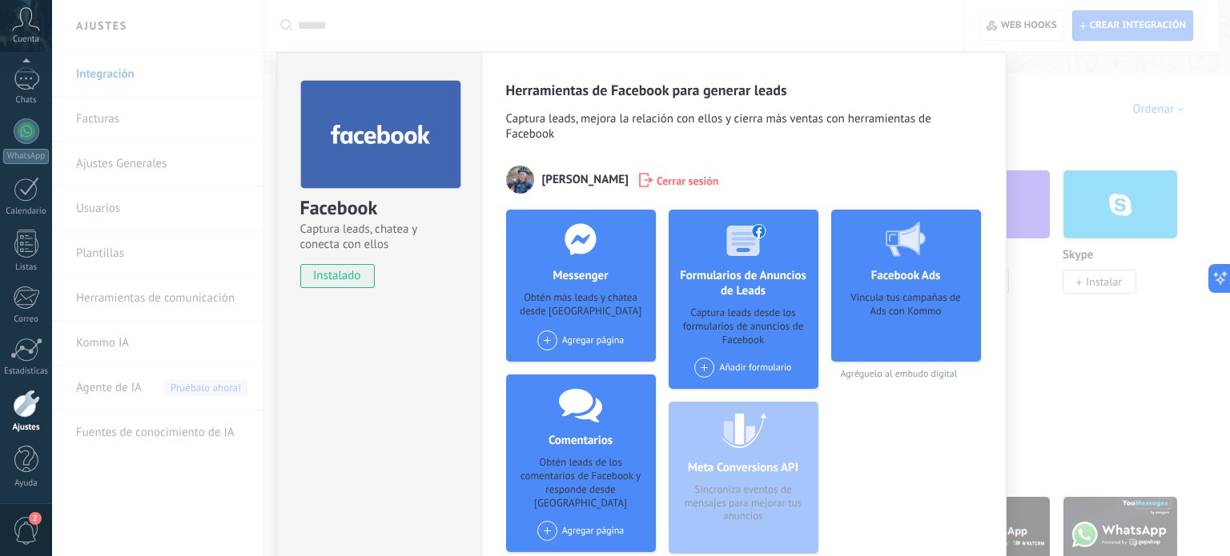
click at [684, 183] on span "Cerrar sesión" at bounding box center [687, 180] width 62 height 16
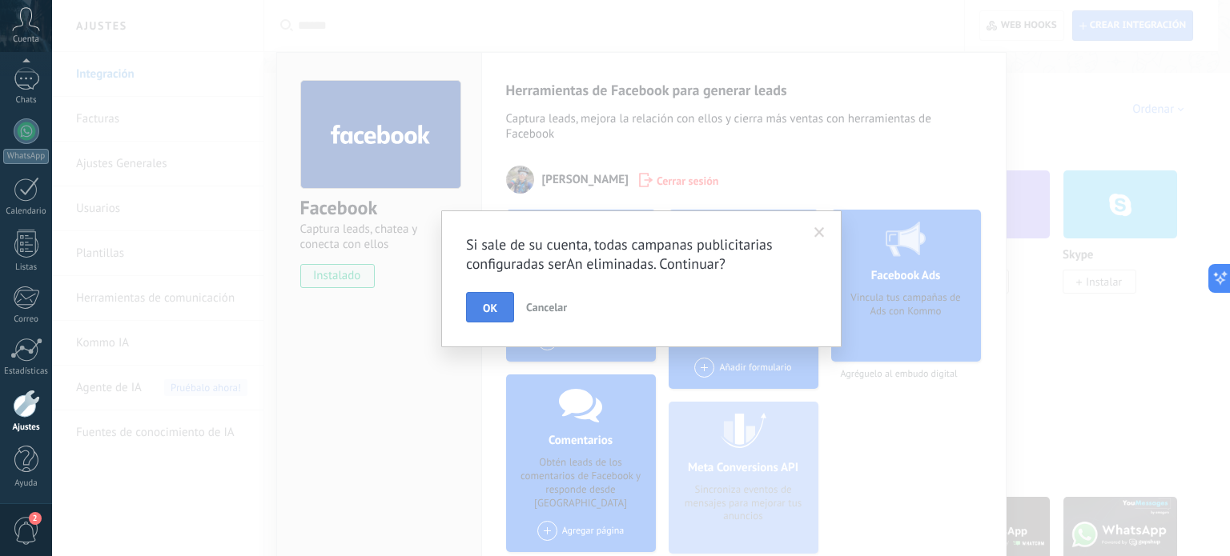
click at [499, 308] on button "OK" at bounding box center [490, 307] width 48 height 30
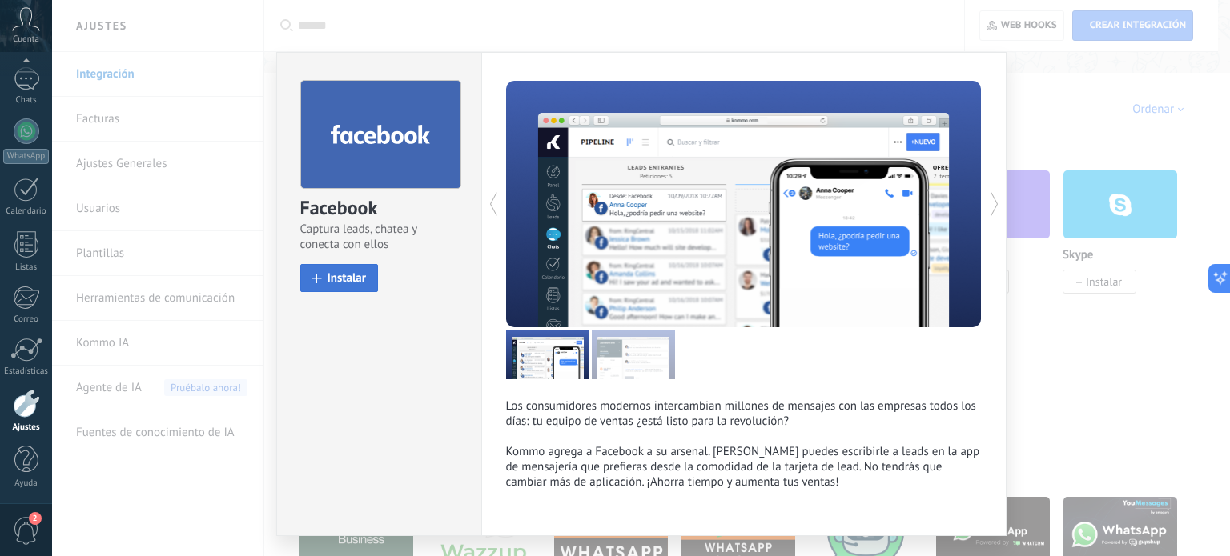
click at [347, 284] on span "Instalar" at bounding box center [346, 278] width 39 height 12
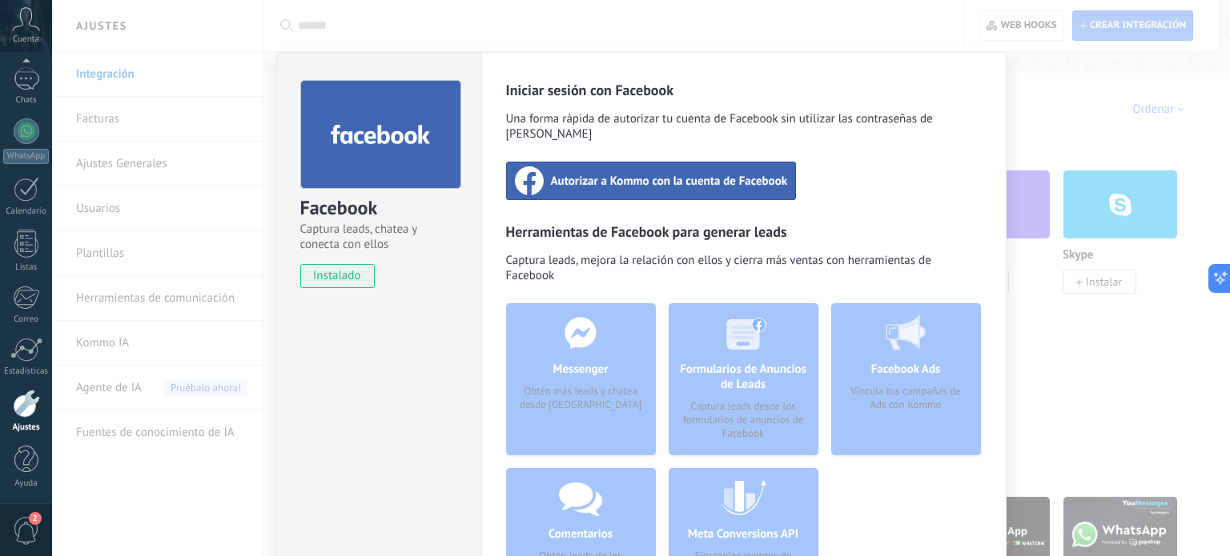
click at [623, 175] on div "Autorizar a Kommo con la cuenta de Facebook" at bounding box center [651, 181] width 291 height 38
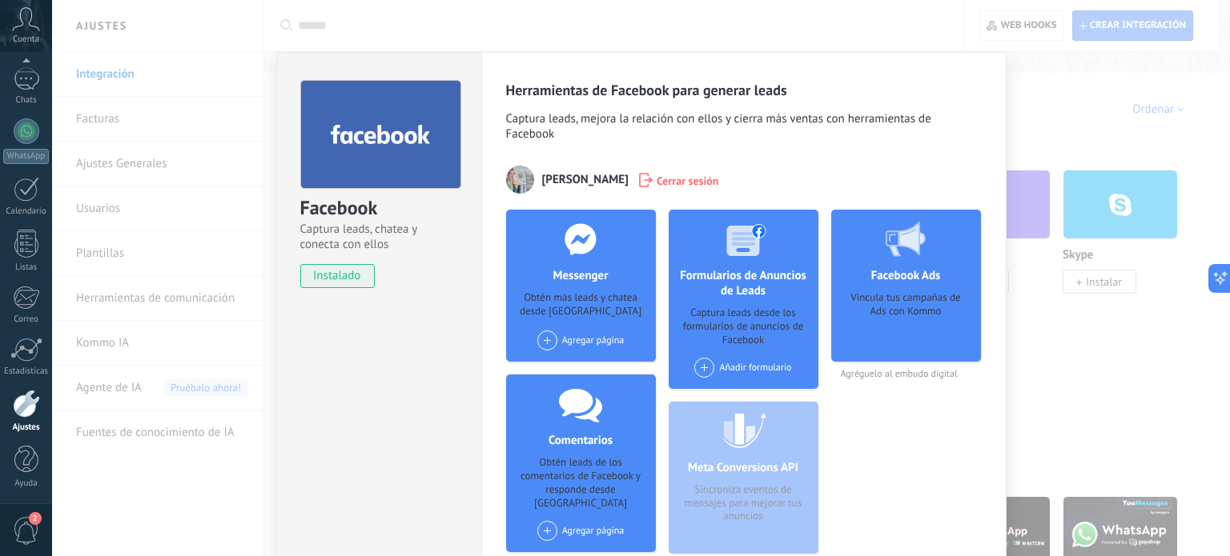
click at [610, 345] on div "Agregar página" at bounding box center [580, 341] width 87 height 20
click at [607, 366] on div "Master Nails Institute" at bounding box center [597, 370] width 123 height 35
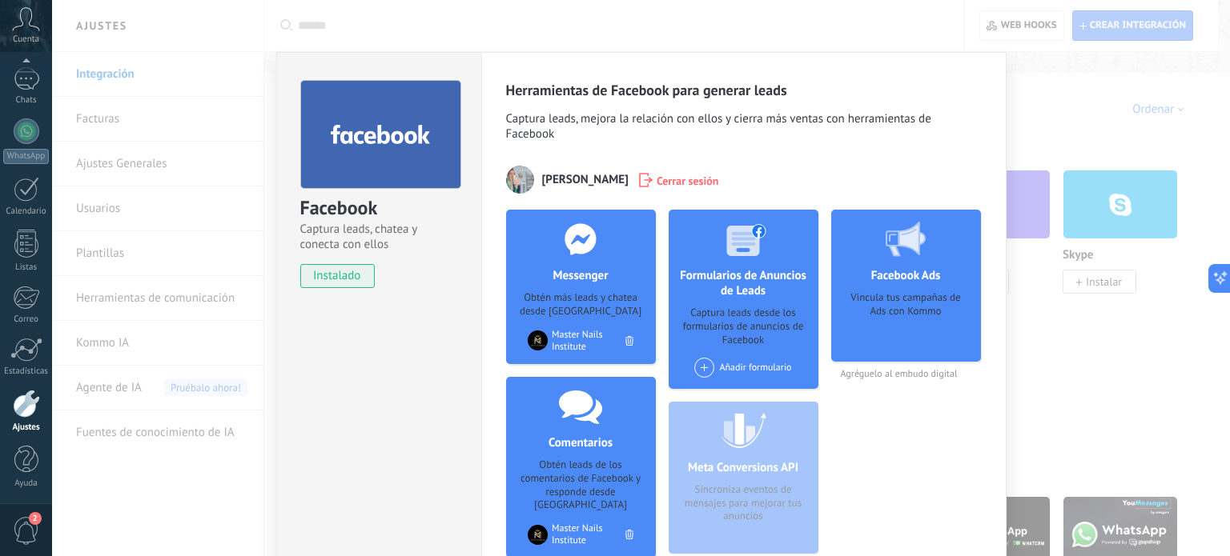
click at [1063, 146] on div "Facebook Captura leads, chatea y conecta con ellos instalado Desinstalar Herram…" at bounding box center [641, 278] width 1178 height 556
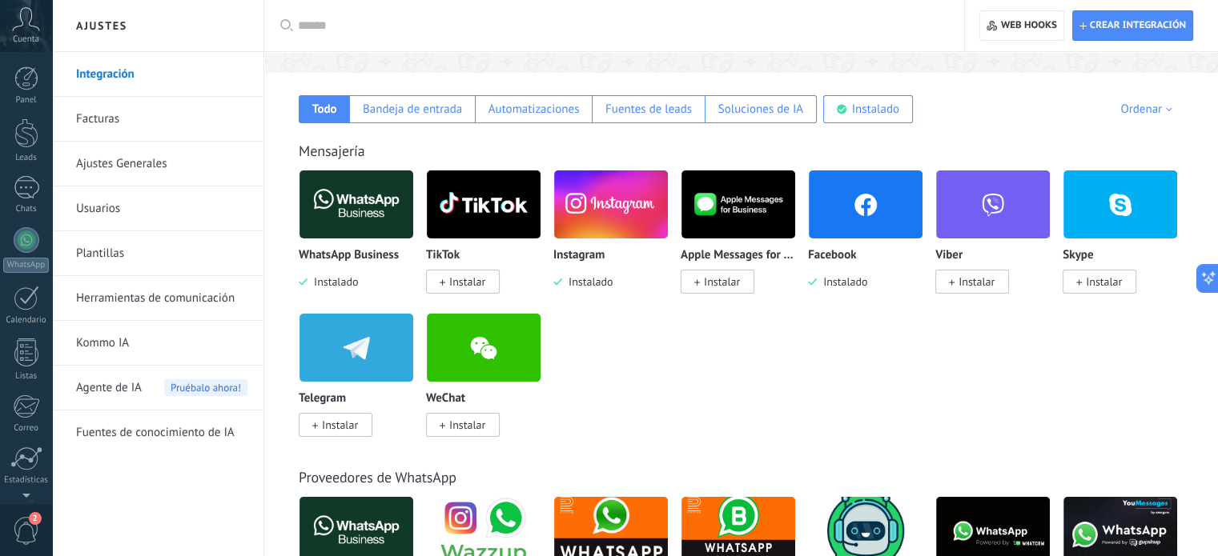
scroll to position [109, 0]
click at [24, 90] on link "Chats" at bounding box center [26, 86] width 52 height 38
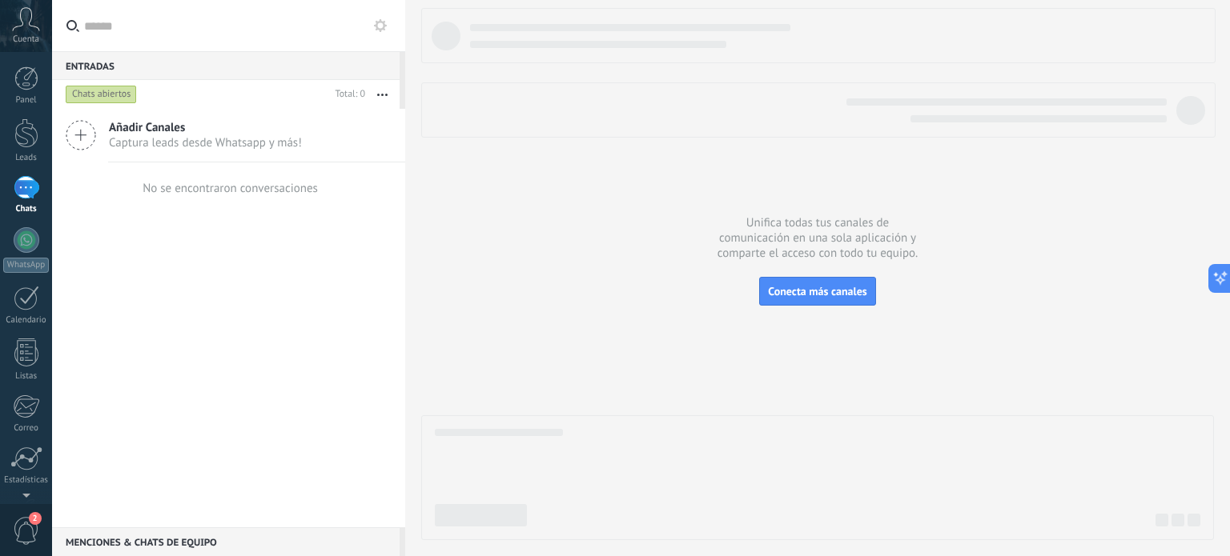
click at [322, 294] on div "Añadir Canales Captura leads desde Whatsapp y más! No se encontraron conversaci…" at bounding box center [228, 318] width 353 height 419
click at [32, 528] on span "2" at bounding box center [26, 531] width 27 height 28
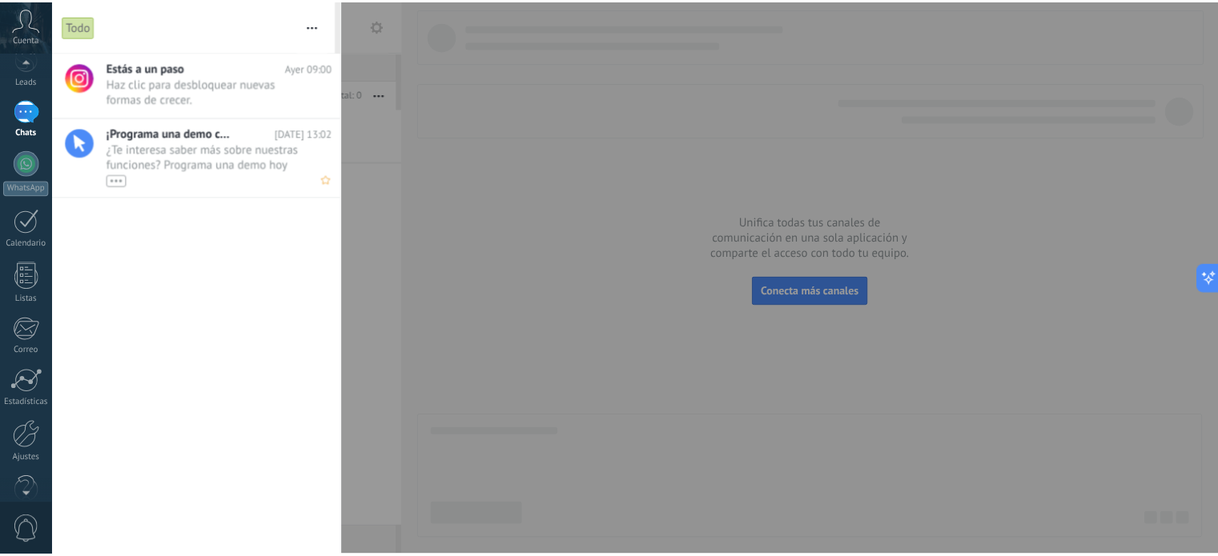
scroll to position [0, 0]
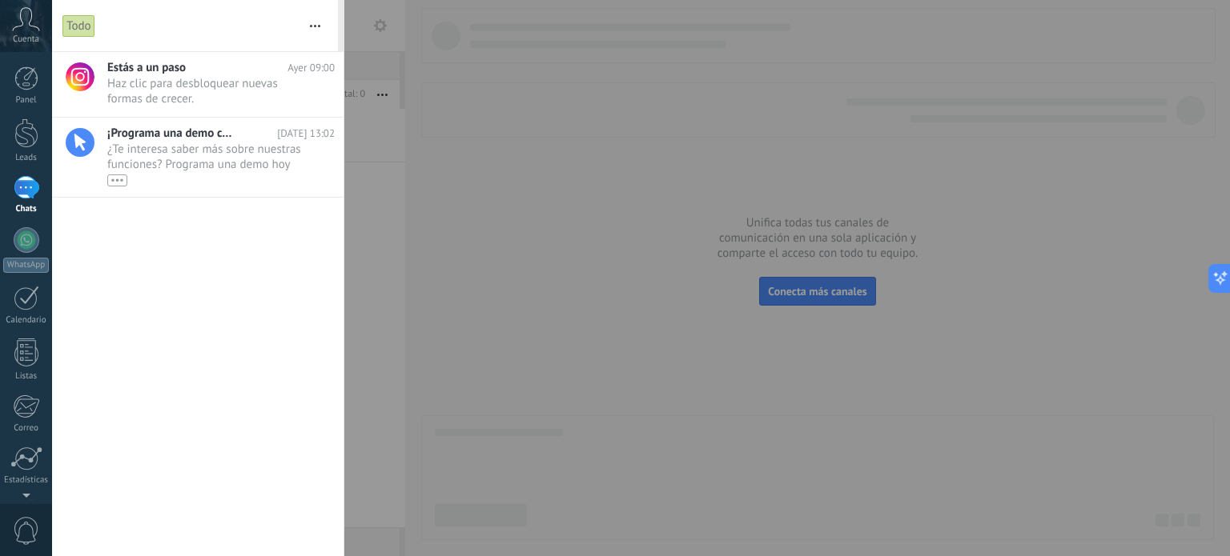
click at [403, 191] on div at bounding box center [615, 278] width 1230 height 556
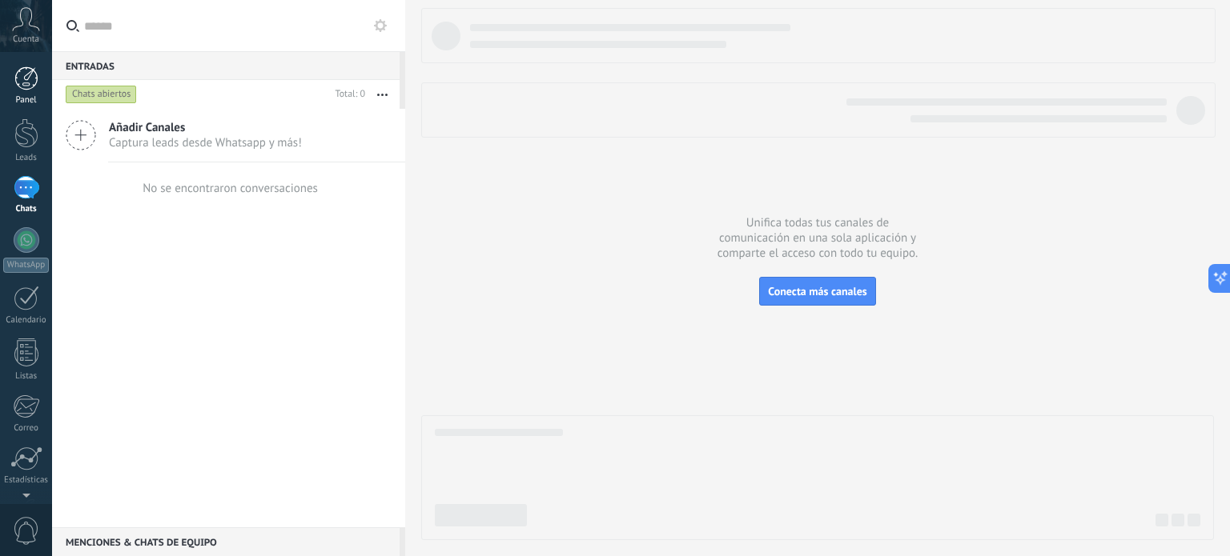
click at [16, 73] on div at bounding box center [26, 78] width 24 height 24
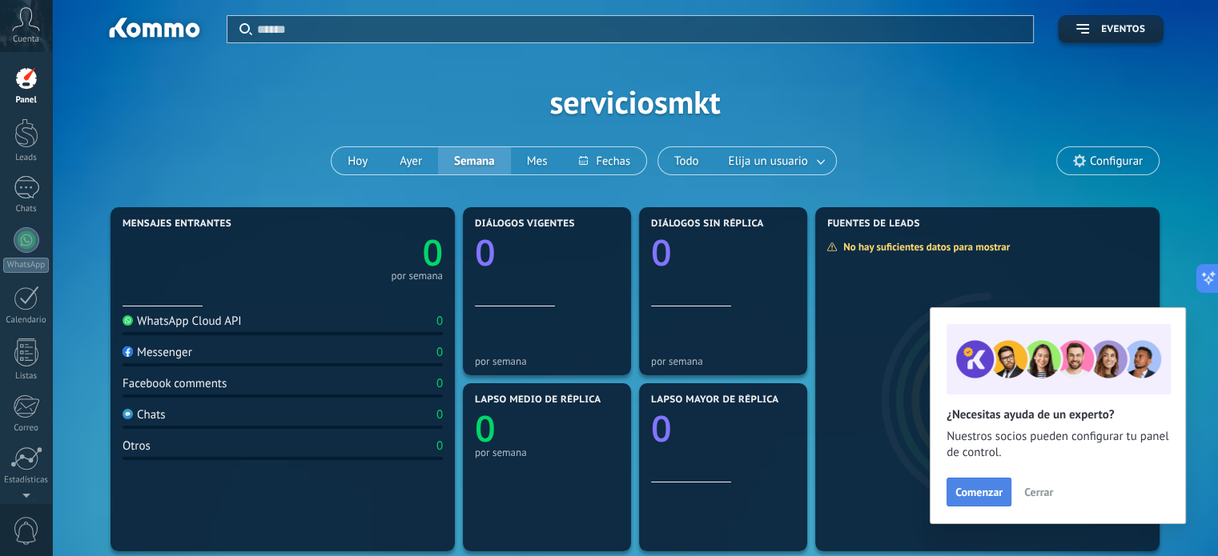
click at [1000, 488] on span "Comenzar" at bounding box center [978, 492] width 47 height 11
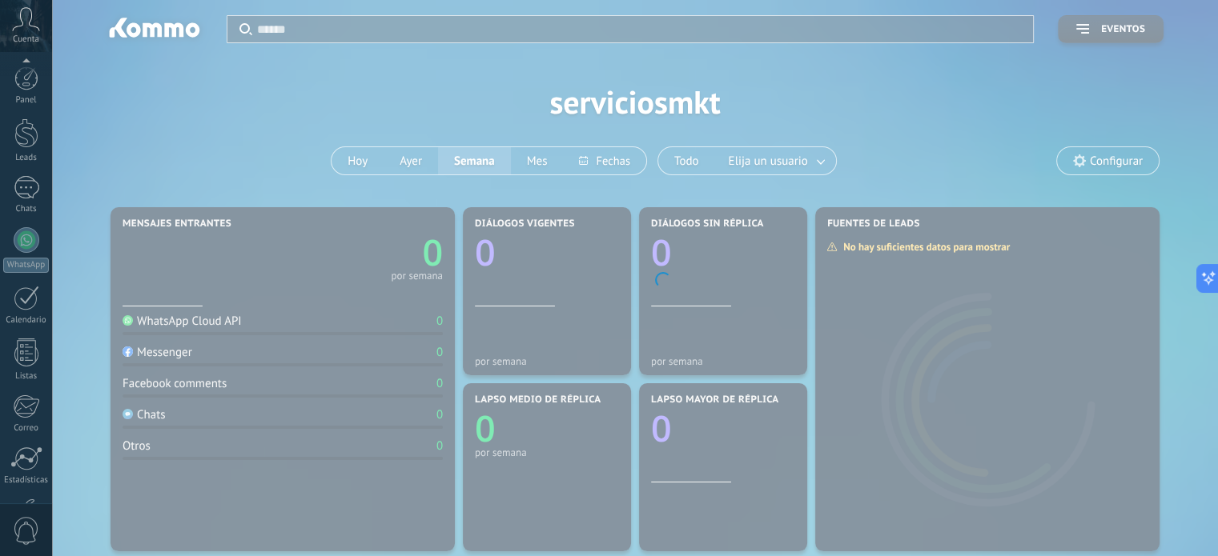
scroll to position [109, 0]
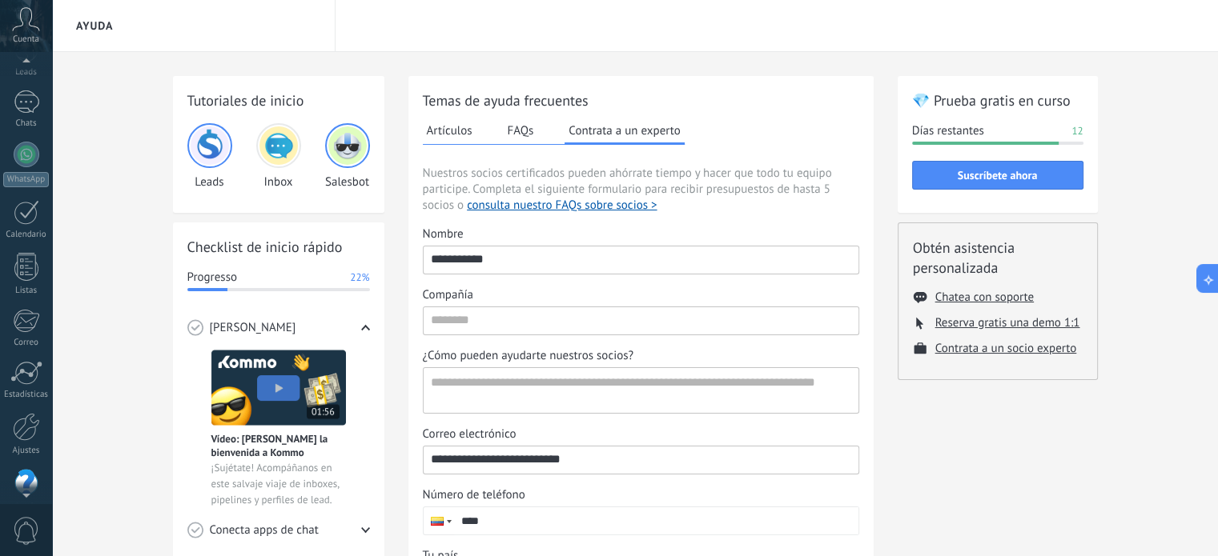
click at [26, 66] on div at bounding box center [26, 64] width 52 height 24
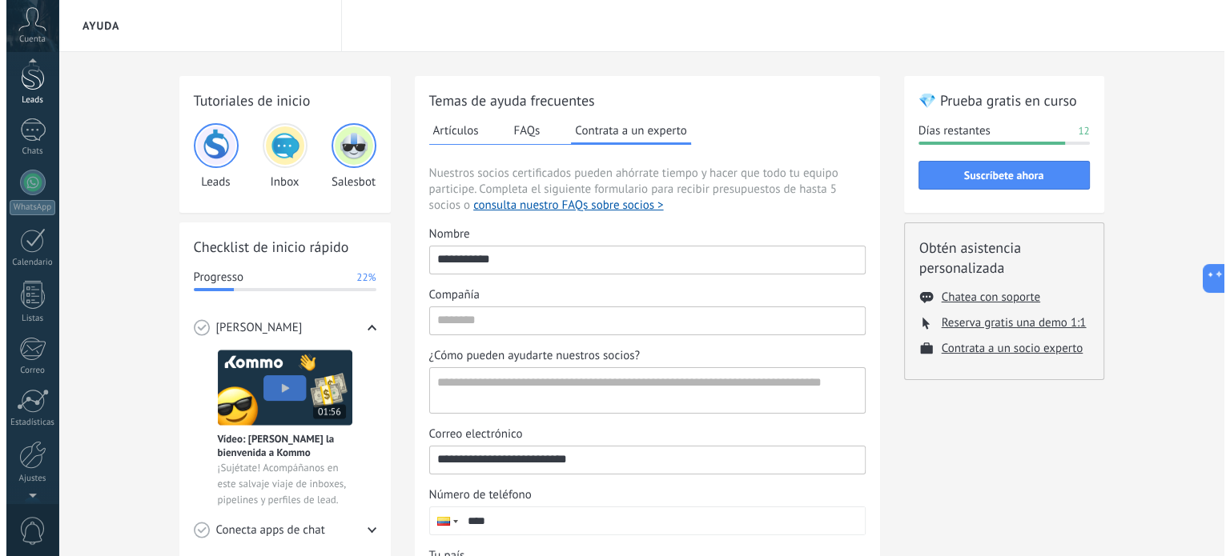
scroll to position [45, 0]
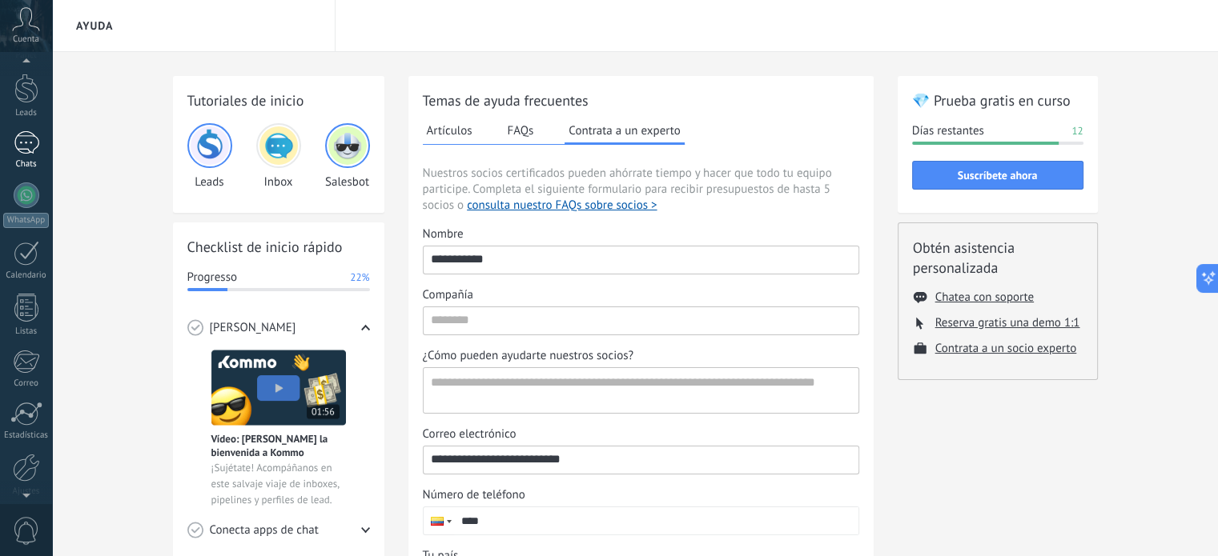
click at [21, 140] on div at bounding box center [27, 142] width 26 height 23
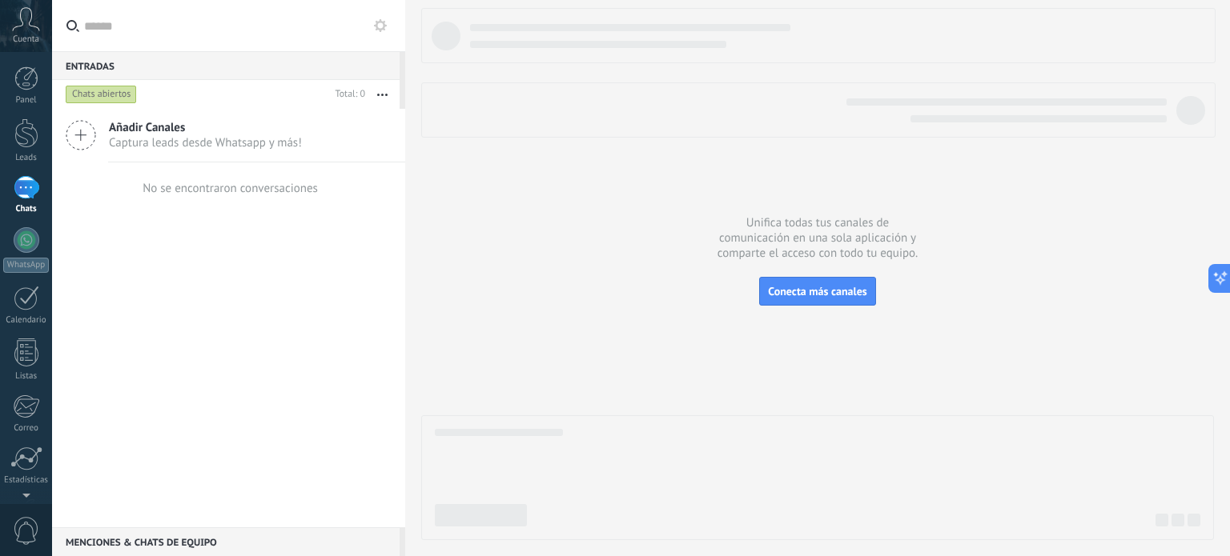
click at [194, 136] on span "Captura leads desde Whatsapp y más!" at bounding box center [205, 142] width 193 height 15
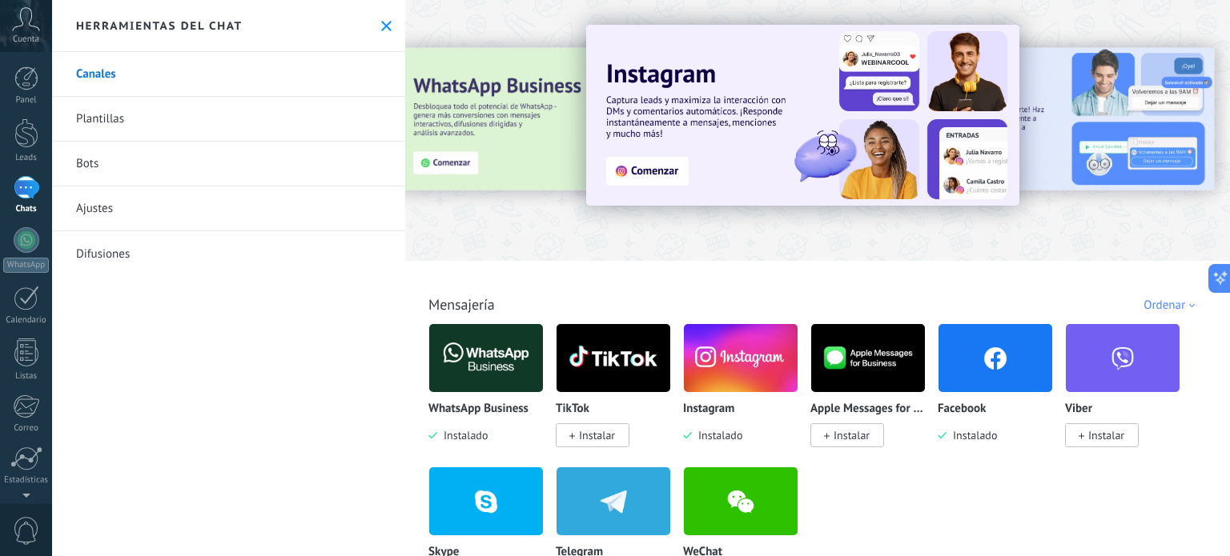
click at [984, 362] on img at bounding box center [995, 358] width 114 height 78
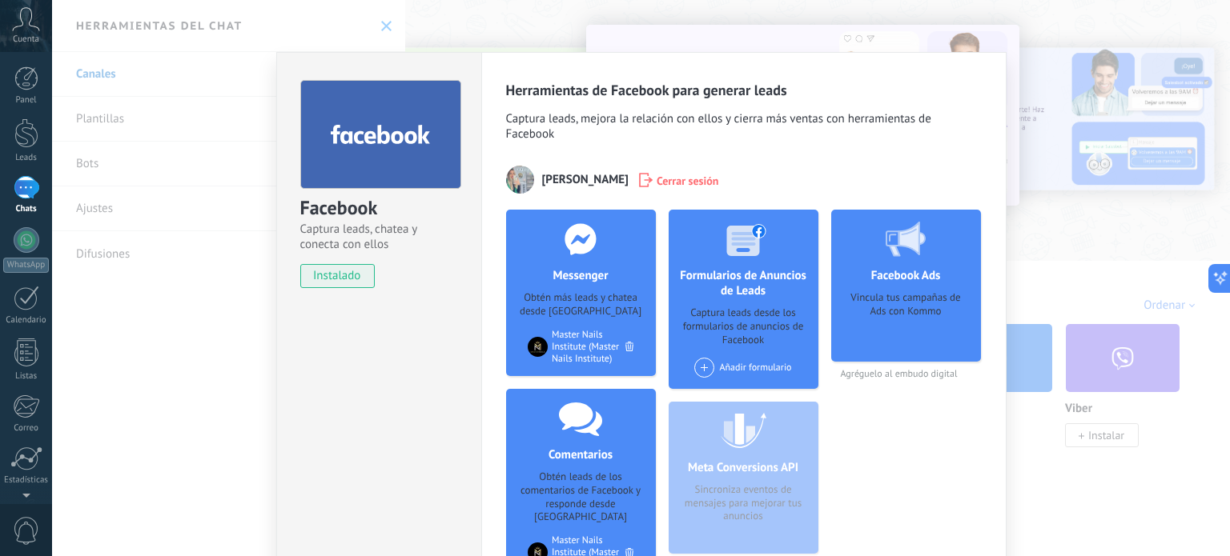
click at [1036, 136] on div "Facebook Captura leads, chatea y conecta con ellos instalado Desinstalar Herram…" at bounding box center [641, 278] width 1178 height 556
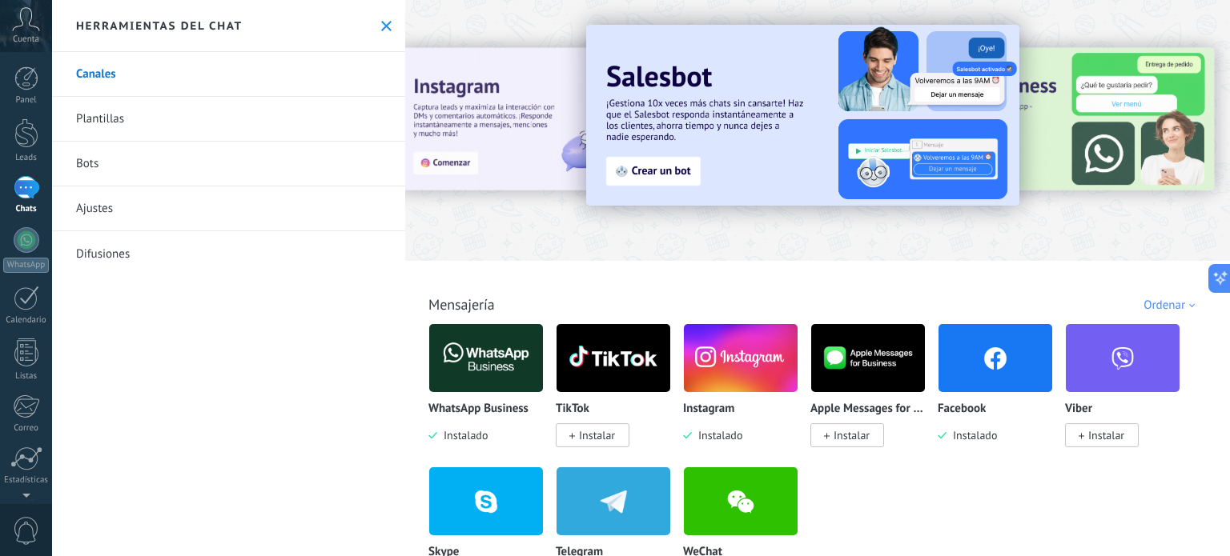
drag, startPoint x: 355, startPoint y: 22, endPoint x: 384, endPoint y: 24, distance: 28.9
click at [363, 23] on div "Herramientas del chat" at bounding box center [228, 26] width 353 height 52
click at [384, 24] on icon at bounding box center [386, 26] width 10 height 10
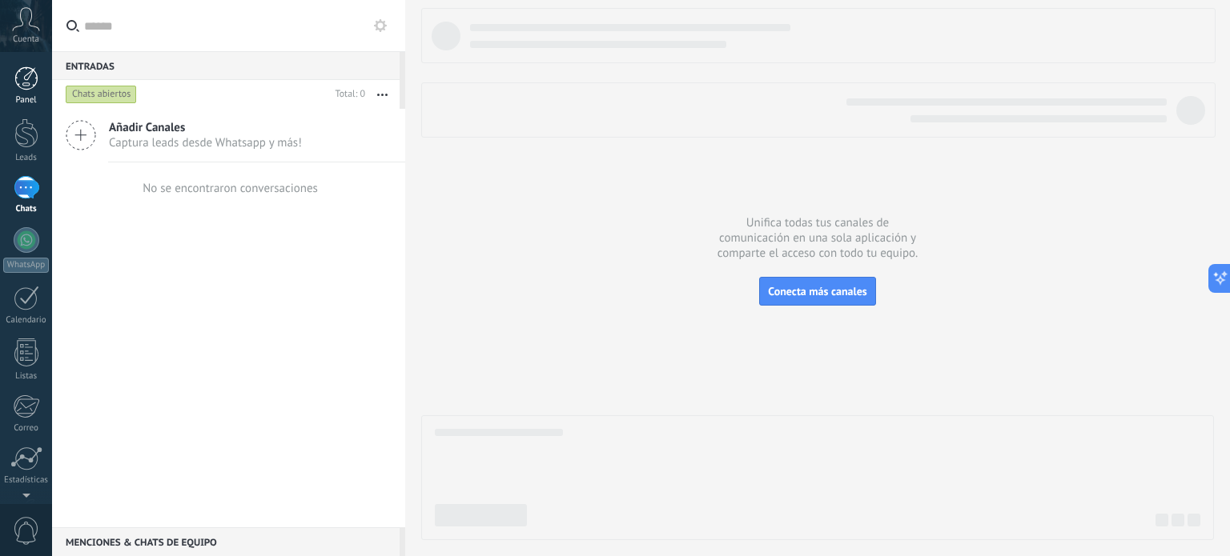
click at [32, 86] on div at bounding box center [26, 78] width 24 height 24
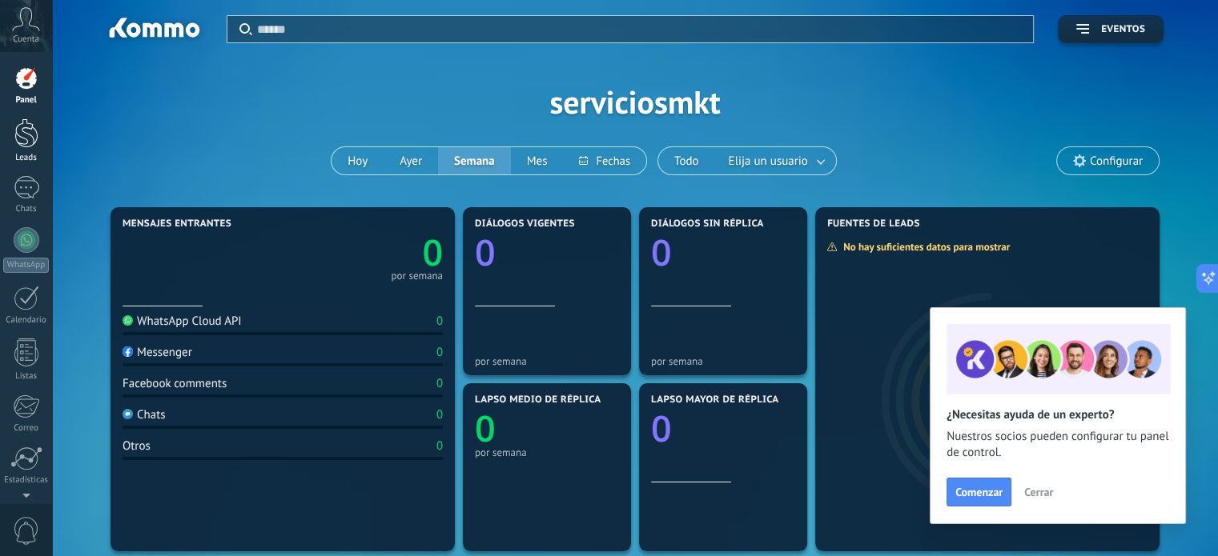
click at [16, 150] on link "Leads" at bounding box center [26, 140] width 52 height 45
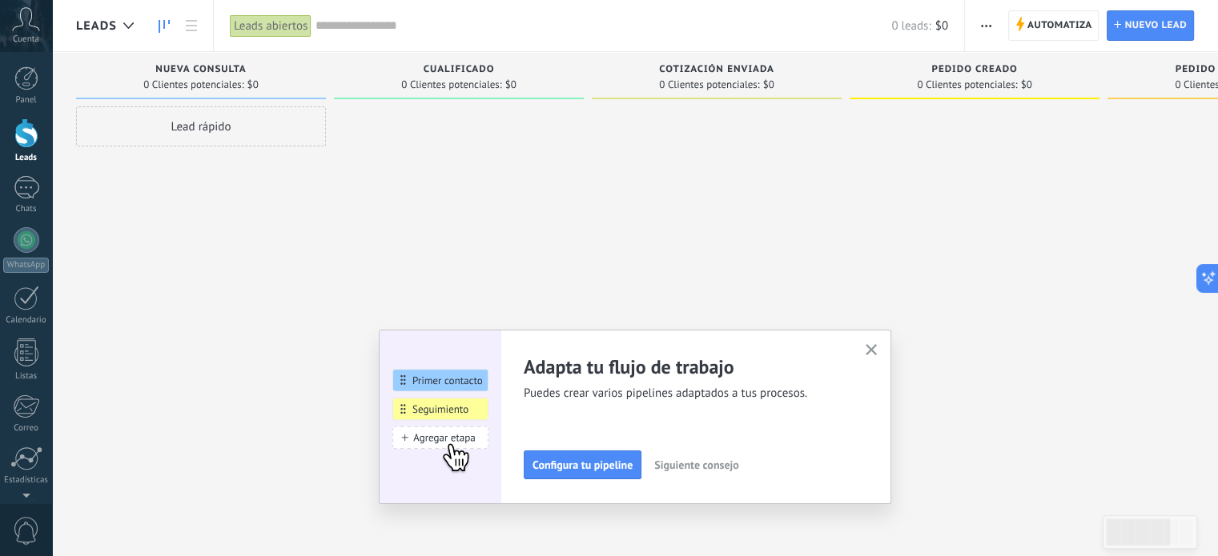
click at [877, 355] on span "button" at bounding box center [871, 351] width 12 height 14
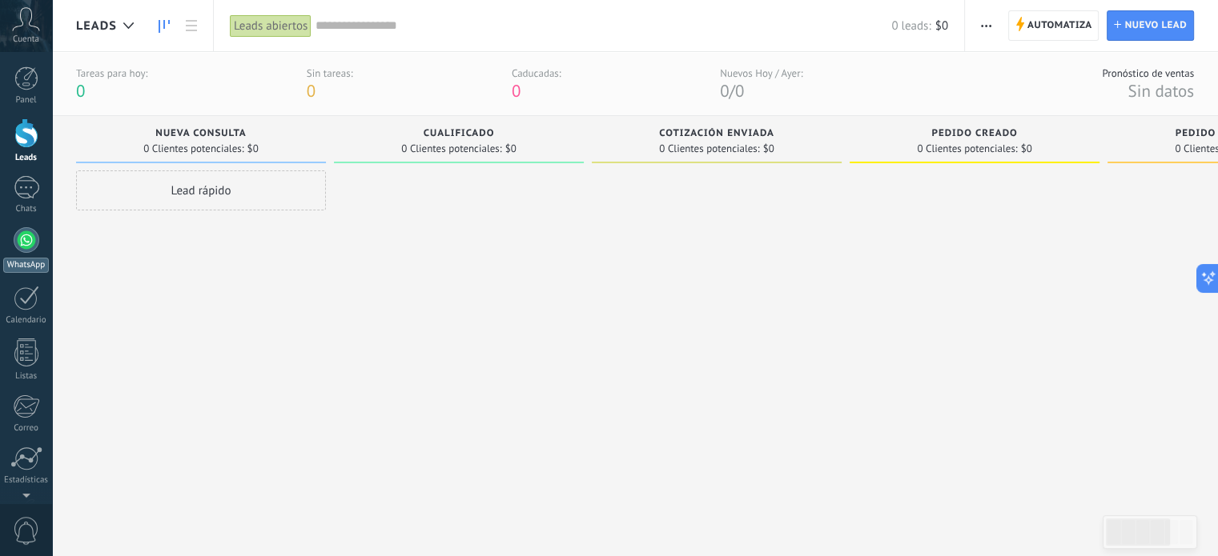
click at [27, 244] on div at bounding box center [27, 240] width 26 height 26
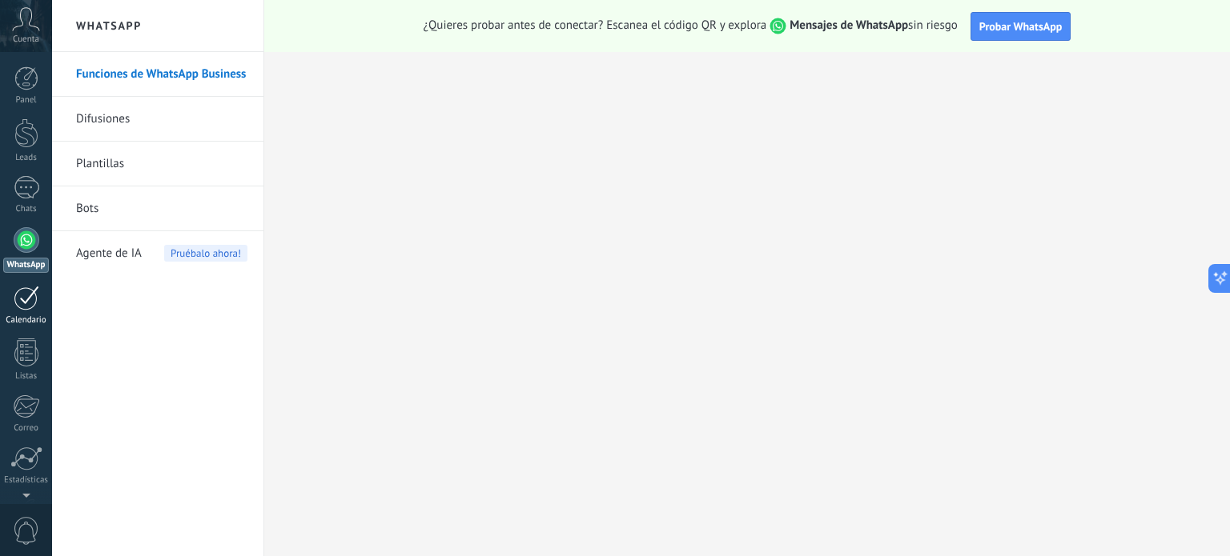
click at [22, 310] on div at bounding box center [27, 298] width 26 height 25
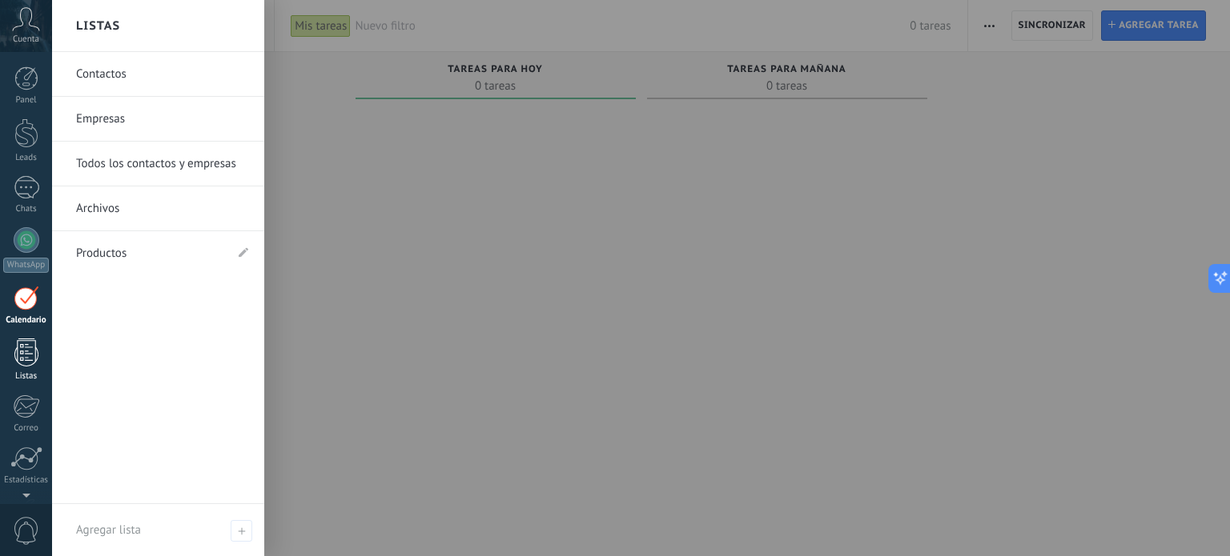
click at [26, 351] on div at bounding box center [26, 353] width 24 height 28
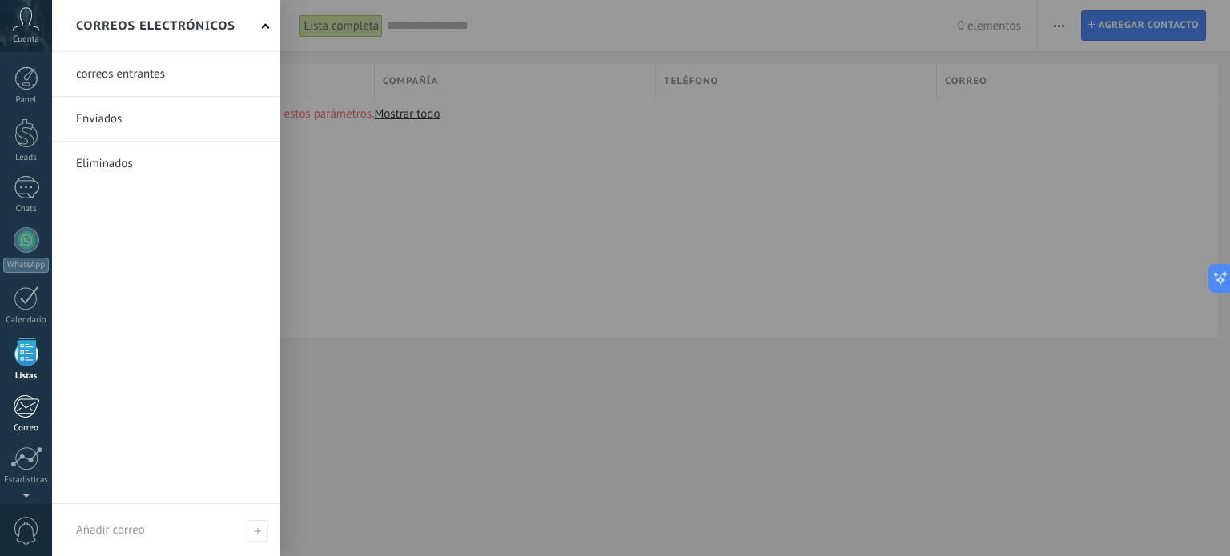
click at [18, 400] on div at bounding box center [26, 407] width 26 height 24
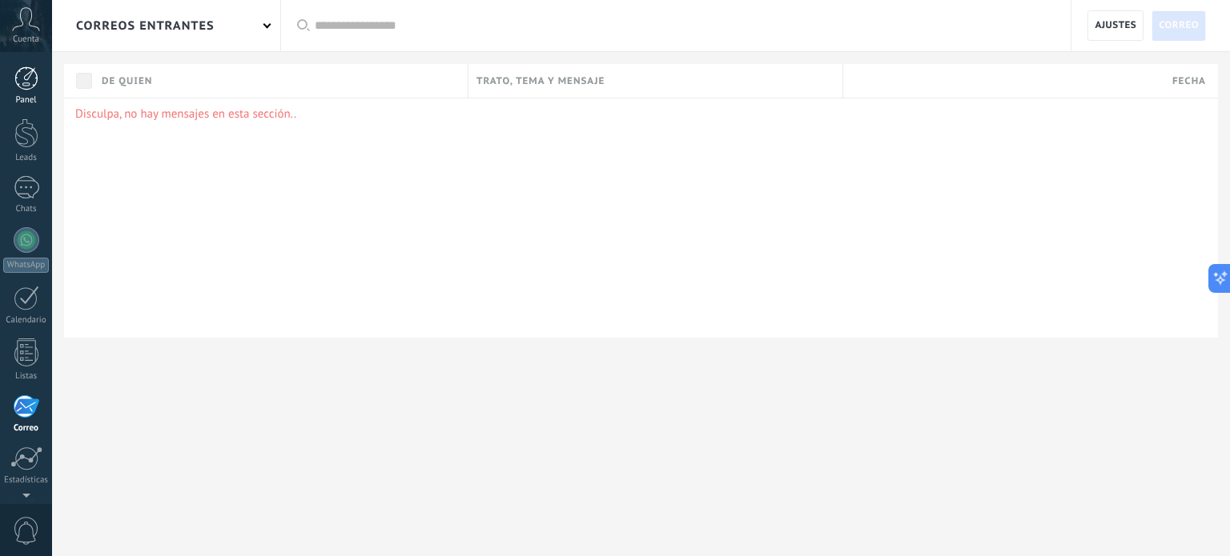
click at [26, 79] on div at bounding box center [26, 78] width 24 height 24
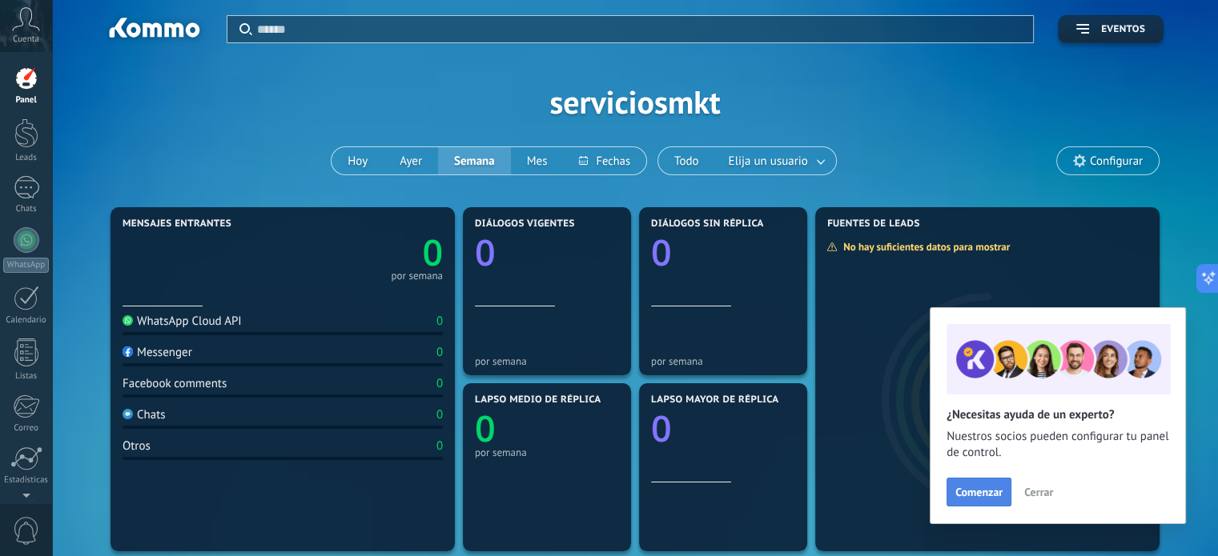
click at [975, 505] on button "Comenzar" at bounding box center [978, 492] width 65 height 29
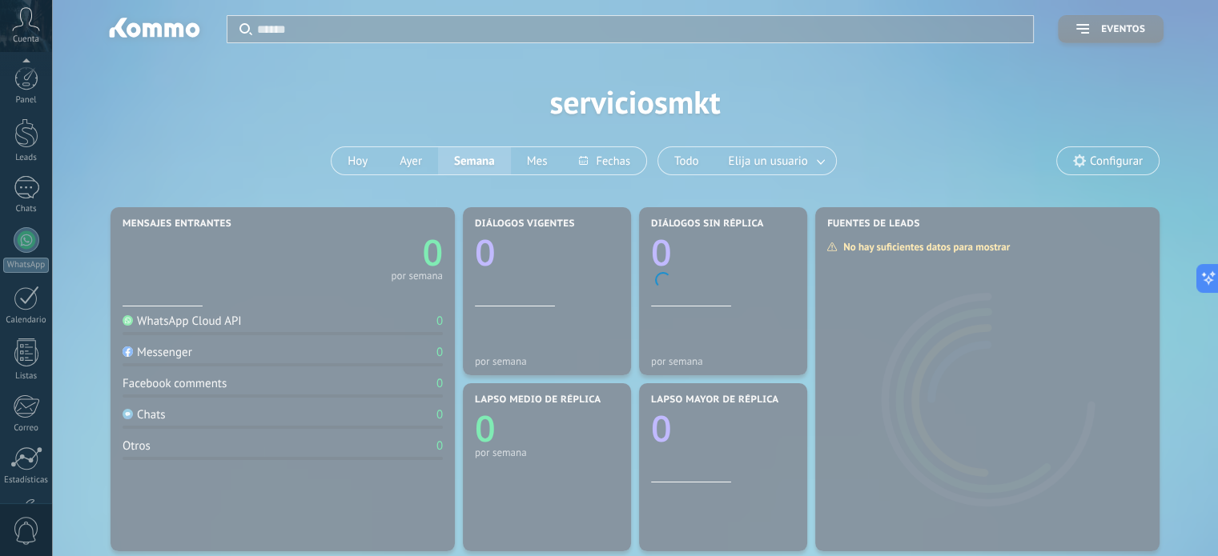
scroll to position [109, 0]
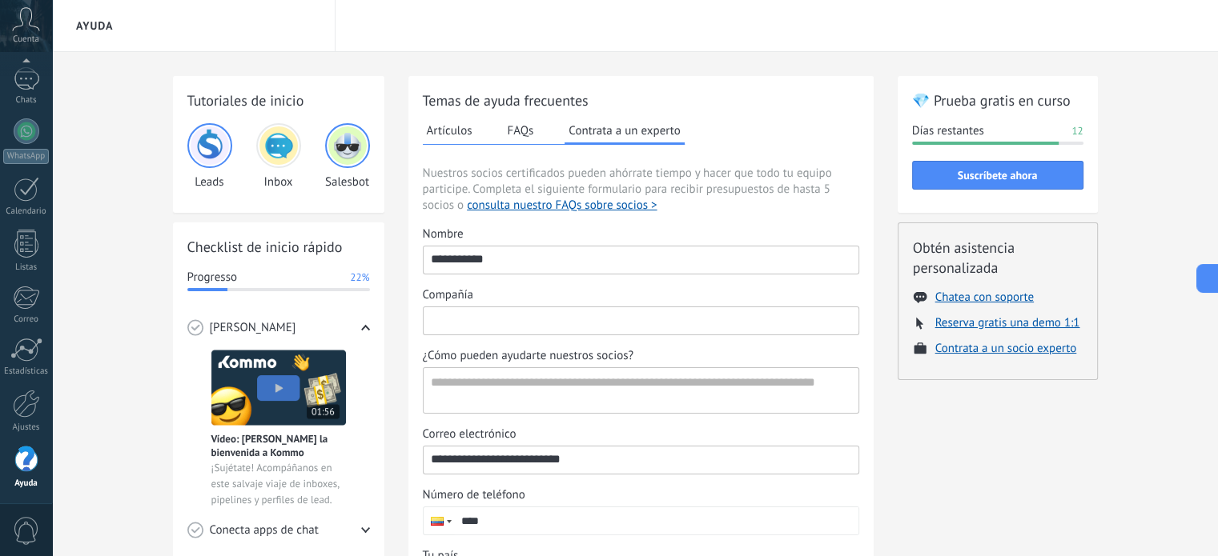
click at [506, 318] on input "Compañía" at bounding box center [640, 320] width 435 height 26
type input "**********"
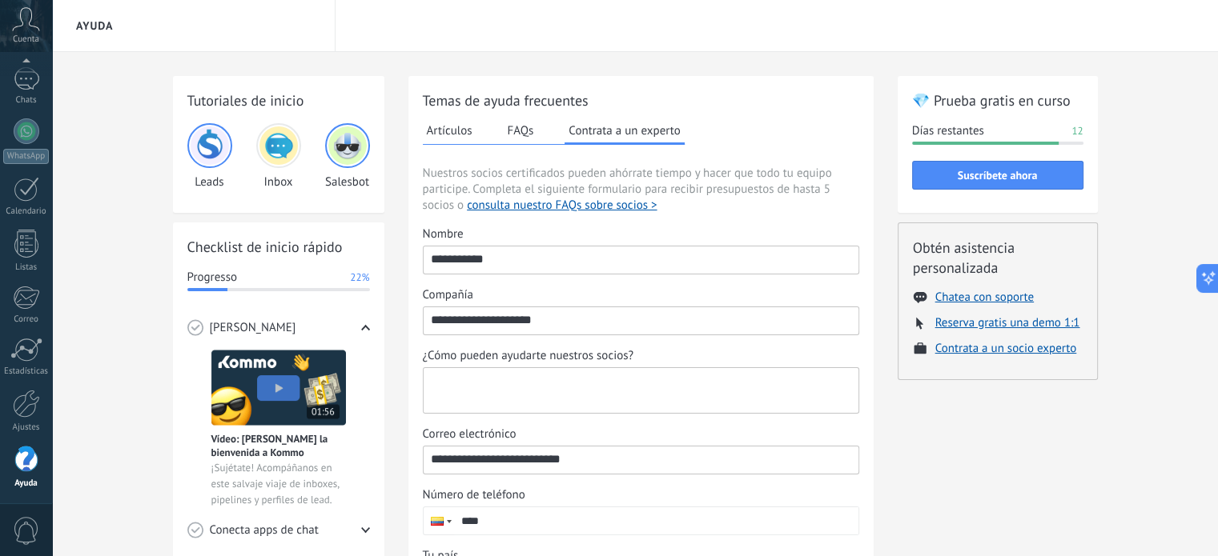
scroll to position [0, 0]
click at [513, 385] on textarea "¿Cómo pueden ayudarte nuestros socios?" at bounding box center [639, 390] width 432 height 45
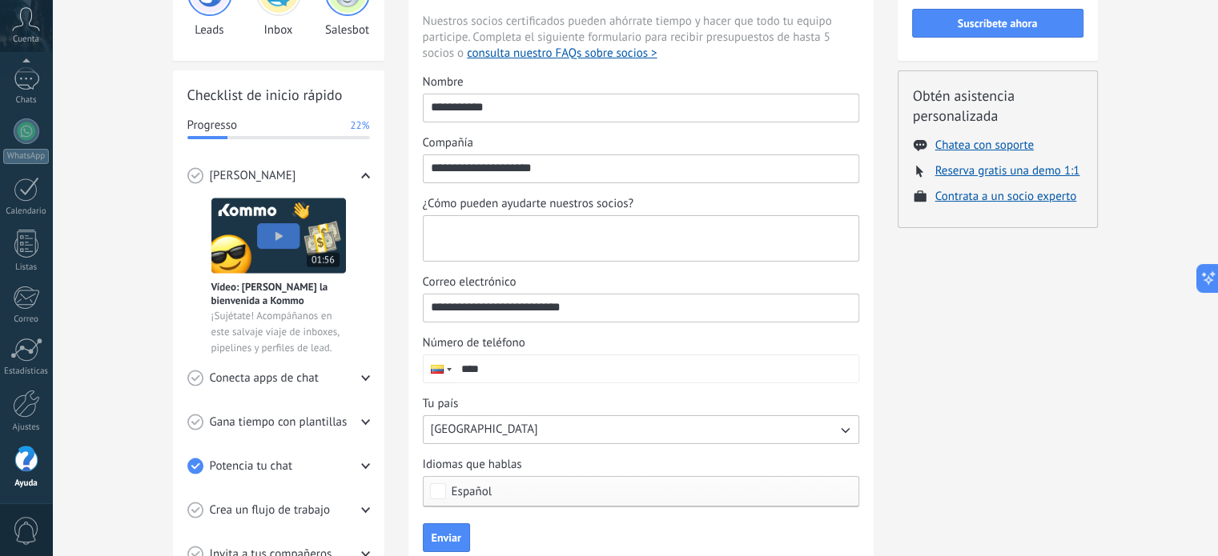
scroll to position [160, 0]
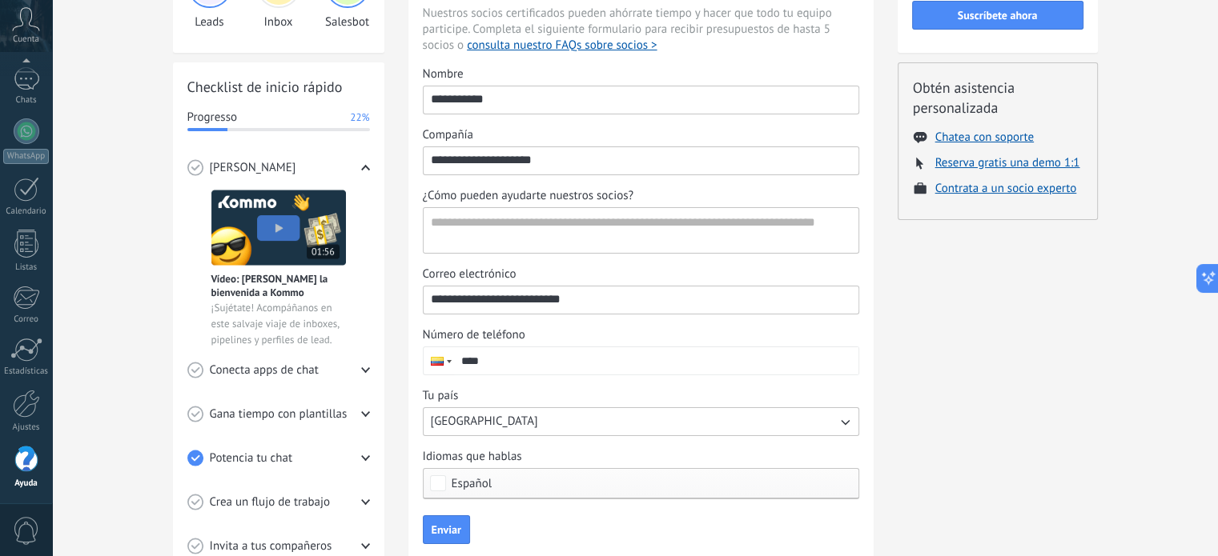
click at [531, 338] on div "Número de teléfono" at bounding box center [641, 335] width 436 height 16
click at [531, 347] on input "****" at bounding box center [656, 360] width 404 height 27
click at [536, 363] on input "****" at bounding box center [656, 360] width 404 height 27
type input "****"
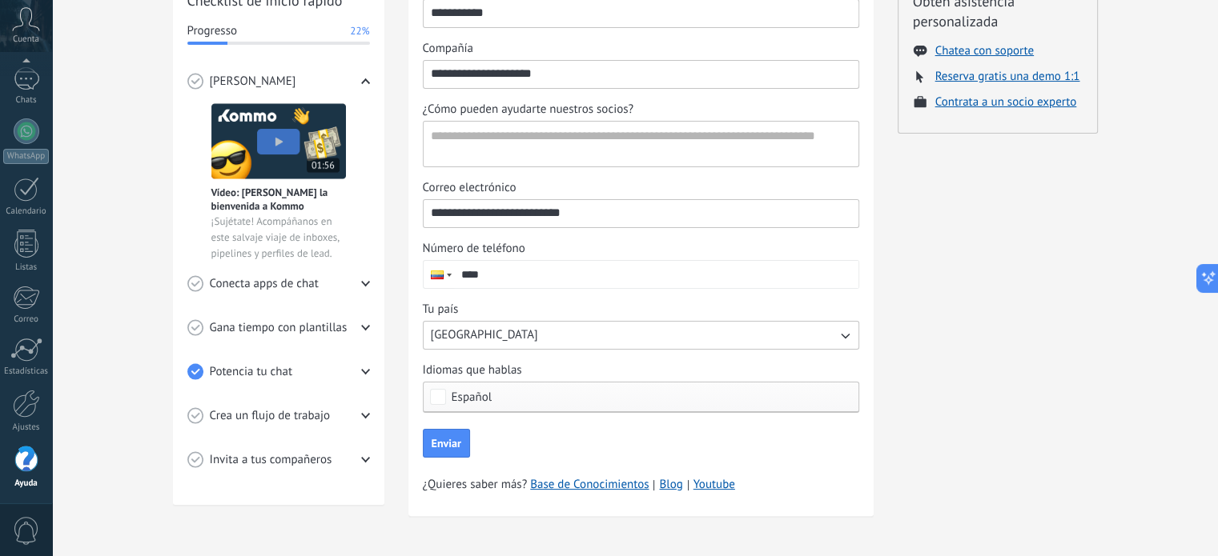
scroll to position [248, 0]
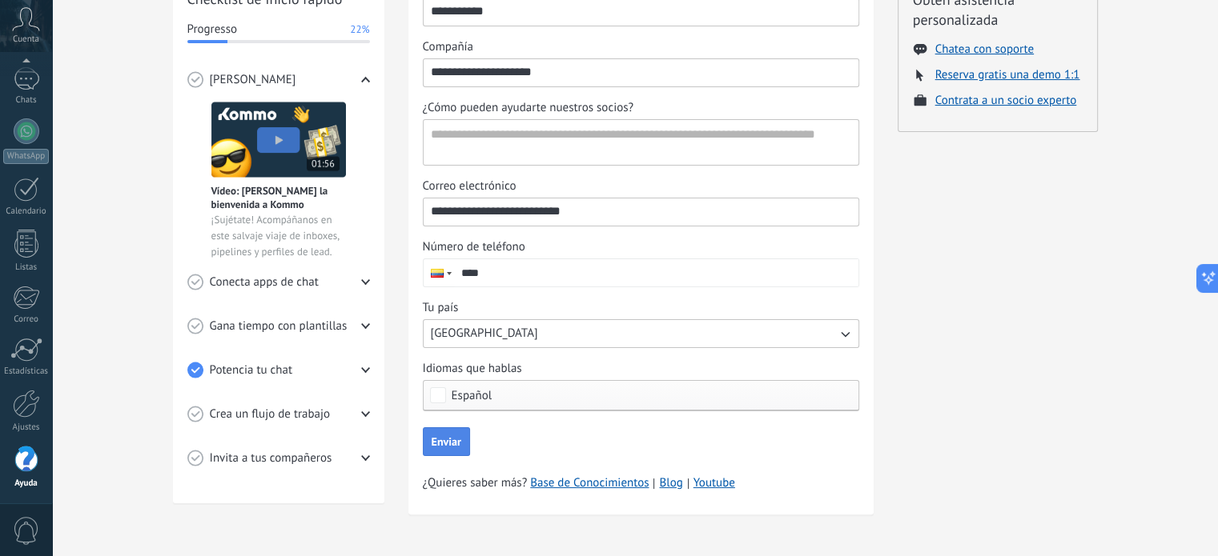
click at [460, 451] on button "Enviar" at bounding box center [446, 441] width 47 height 29
click at [536, 134] on textarea "¿Cómo pueden ayudarte nuestros socios?" at bounding box center [639, 142] width 432 height 45
type textarea "**********"
click at [605, 271] on input "****" at bounding box center [656, 272] width 404 height 27
type input "**********"
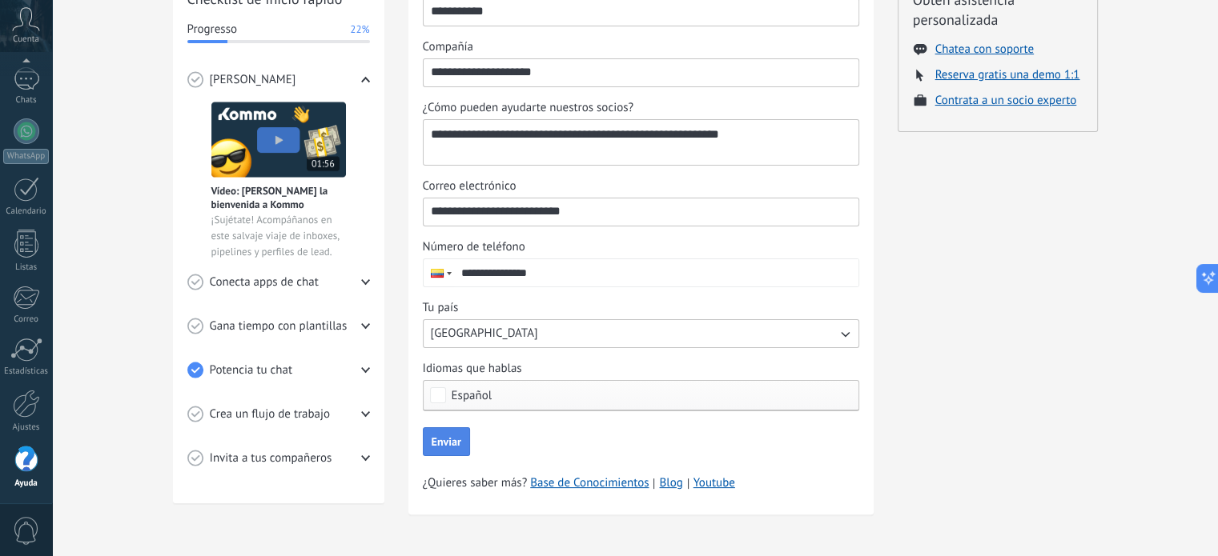
click at [432, 440] on span "Enviar" at bounding box center [447, 441] width 30 height 11
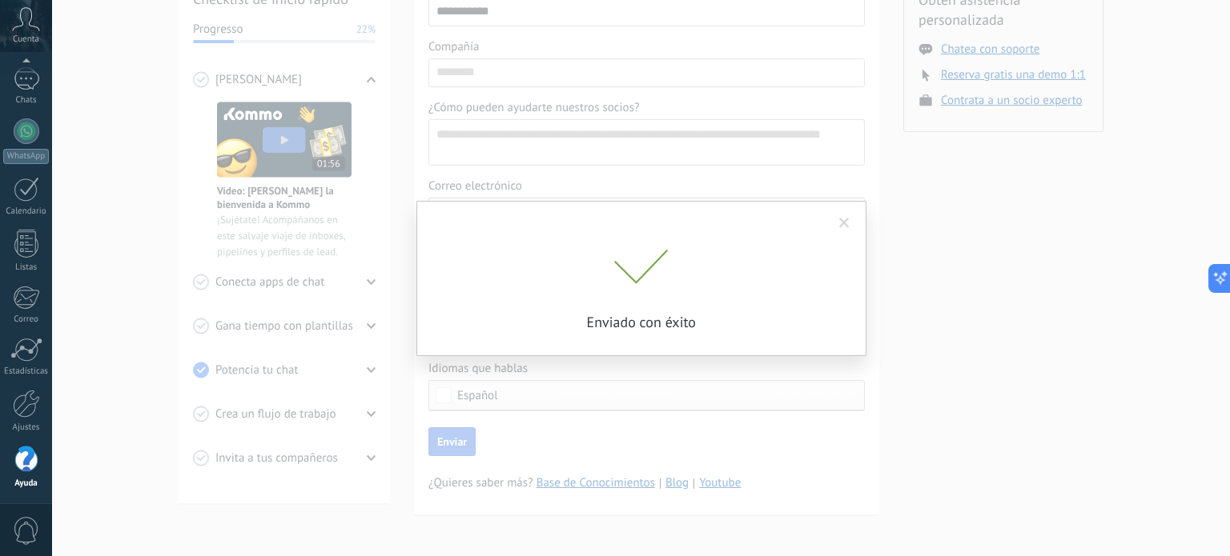
click at [845, 222] on span at bounding box center [844, 223] width 10 height 11
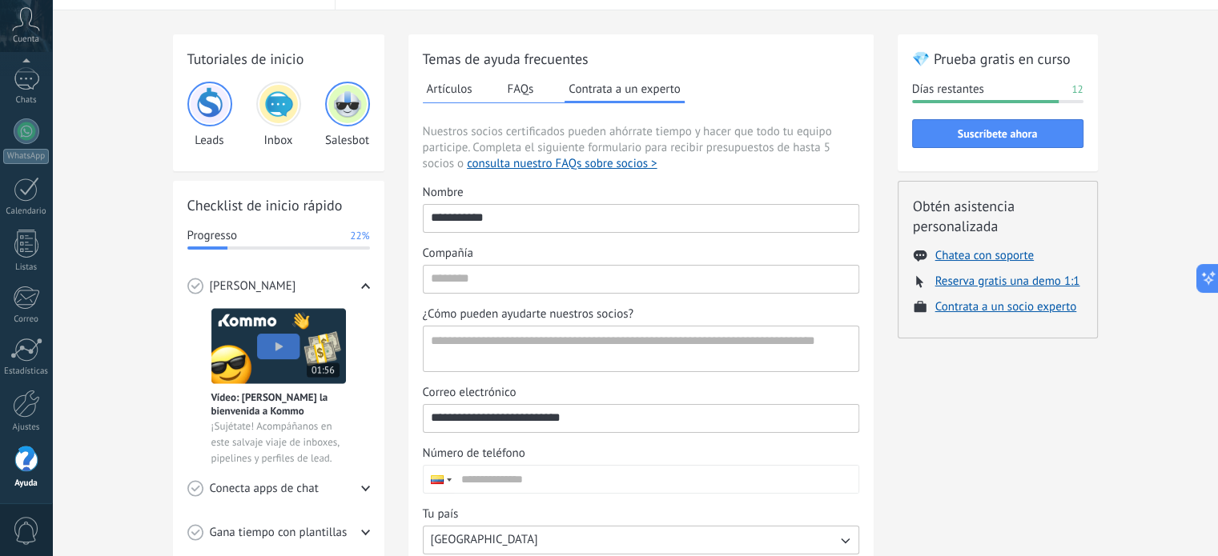
scroll to position [0, 0]
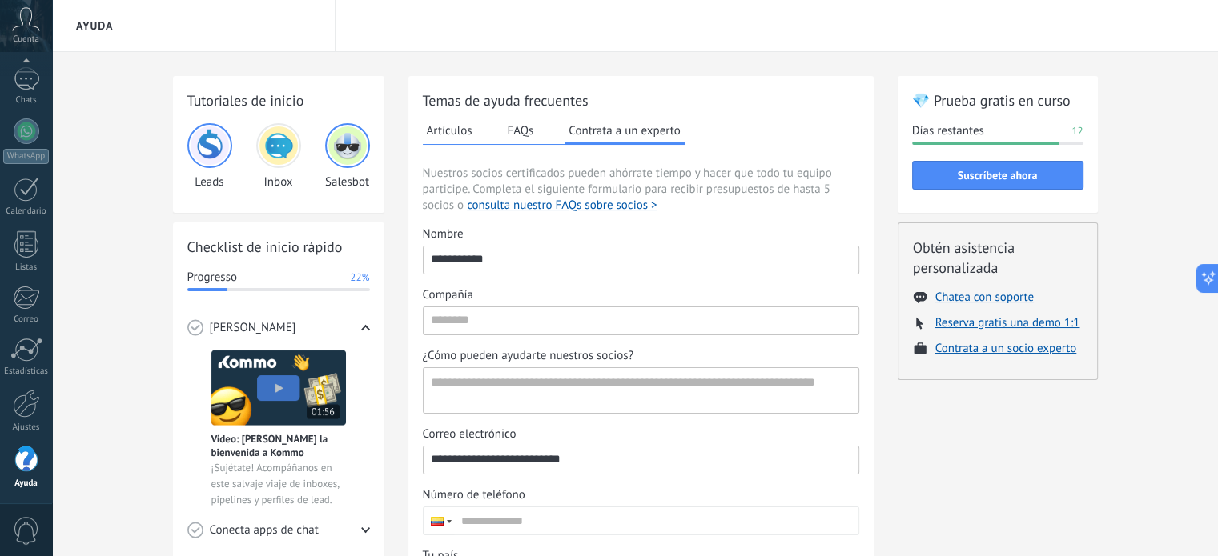
click at [460, 121] on button "Artículos" at bounding box center [450, 130] width 54 height 24
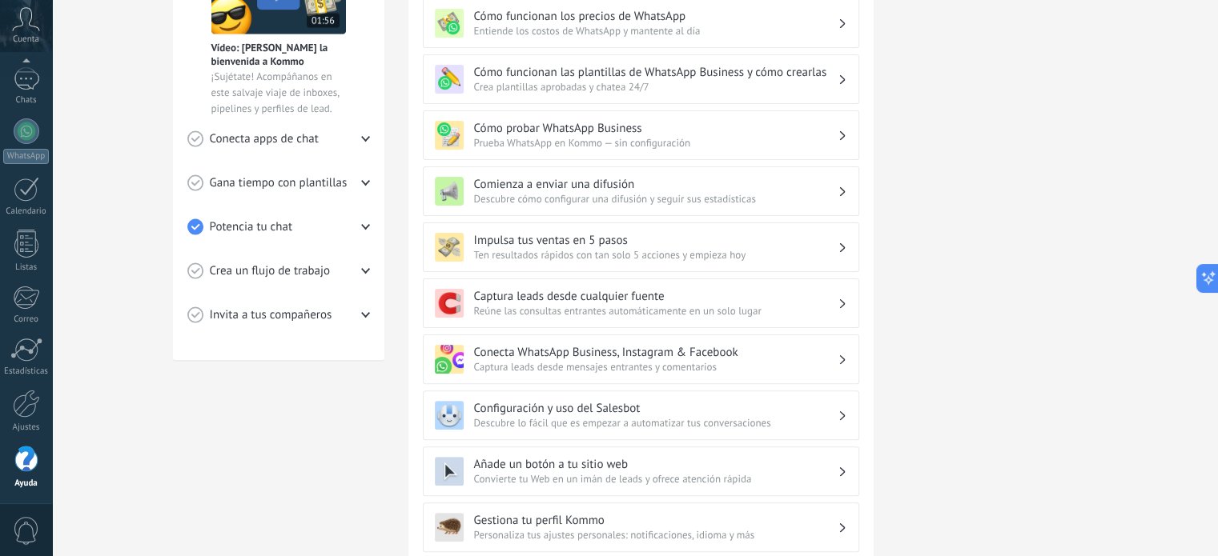
scroll to position [400, 0]
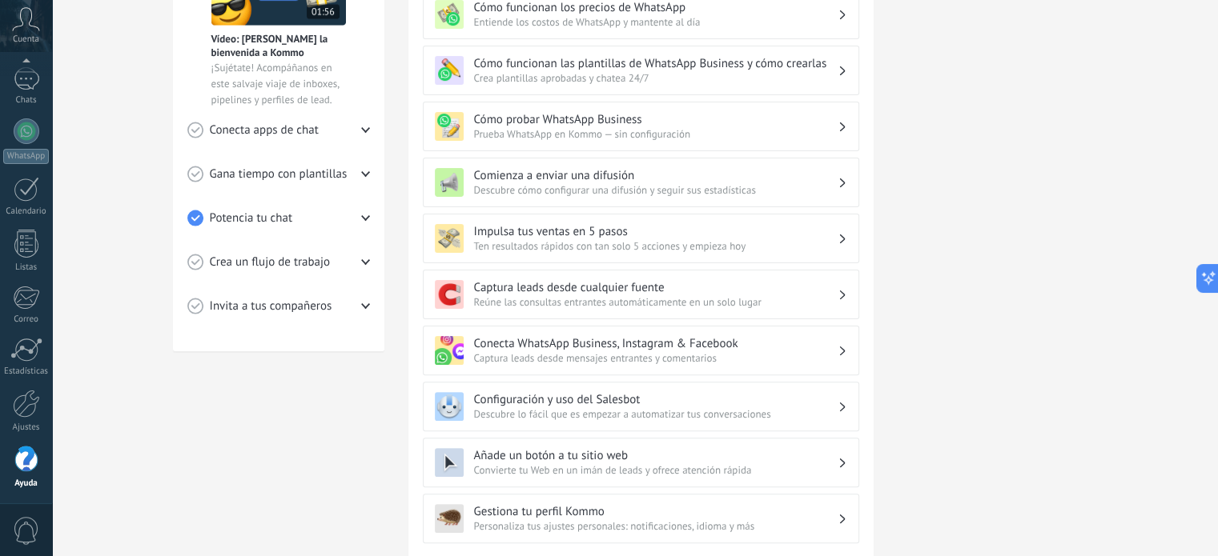
click at [560, 340] on h3 "Conecta WhatsApp Business, Instagram & Facebook" at bounding box center [655, 343] width 363 height 15
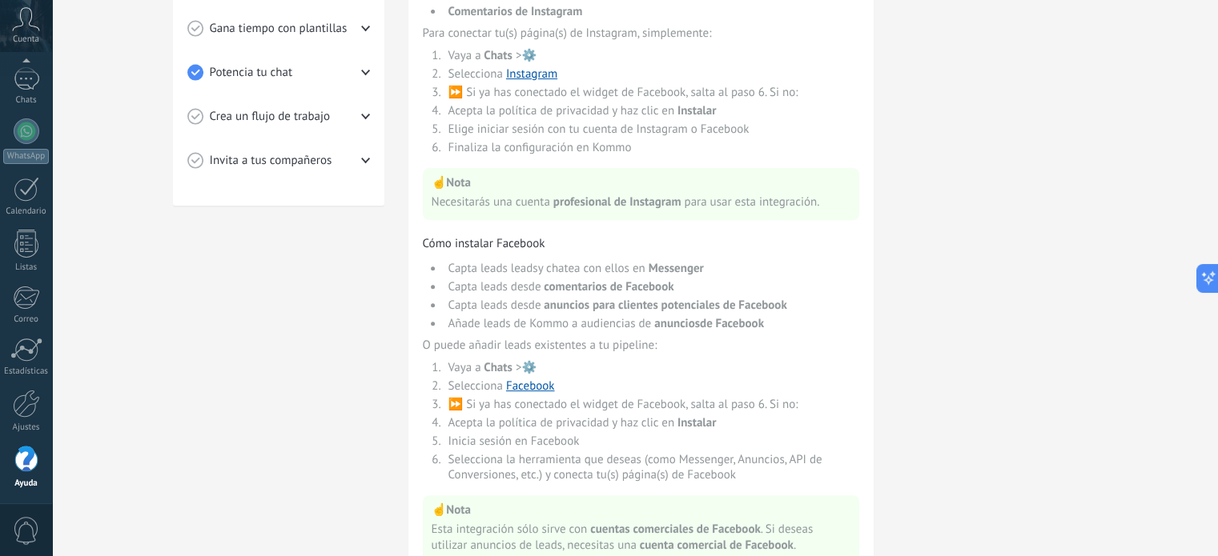
scroll to position [560, 0]
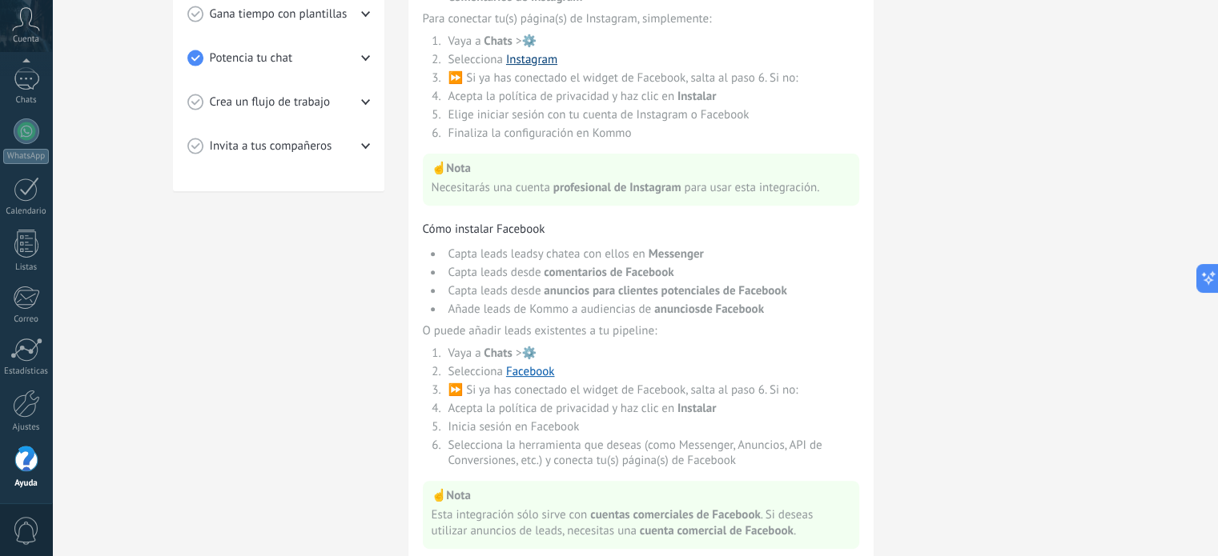
click at [536, 60] on link "Instagram" at bounding box center [531, 59] width 51 height 15
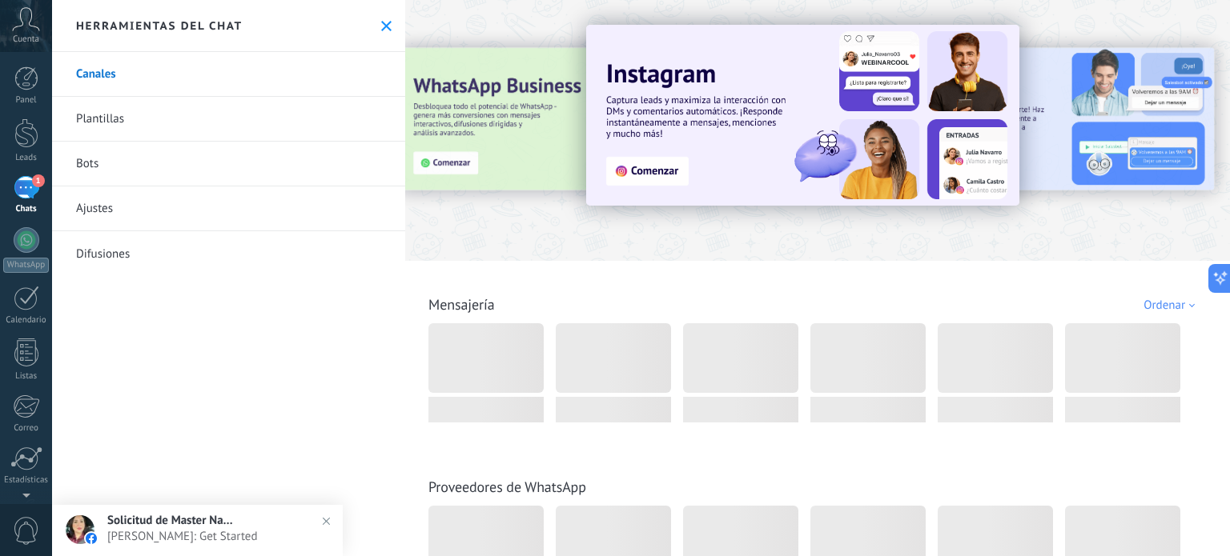
click at [23, 184] on div "1" at bounding box center [27, 187] width 26 height 23
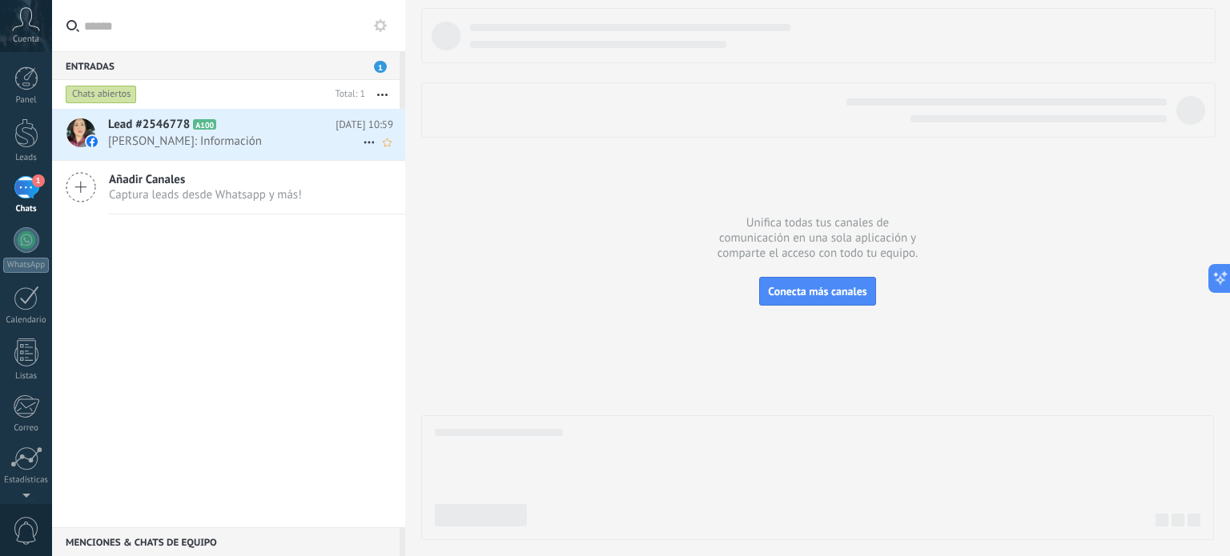
click at [344, 136] on span "Dayana Angélica: Información" at bounding box center [235, 141] width 255 height 15
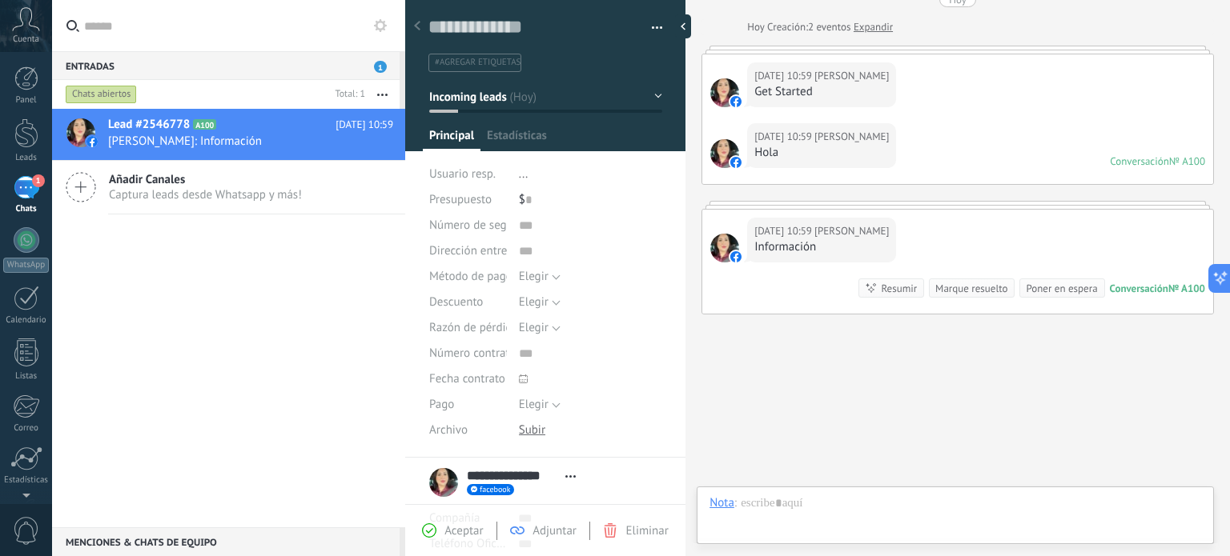
scroll to position [23, 0]
click at [929, 514] on div at bounding box center [955, 520] width 492 height 48
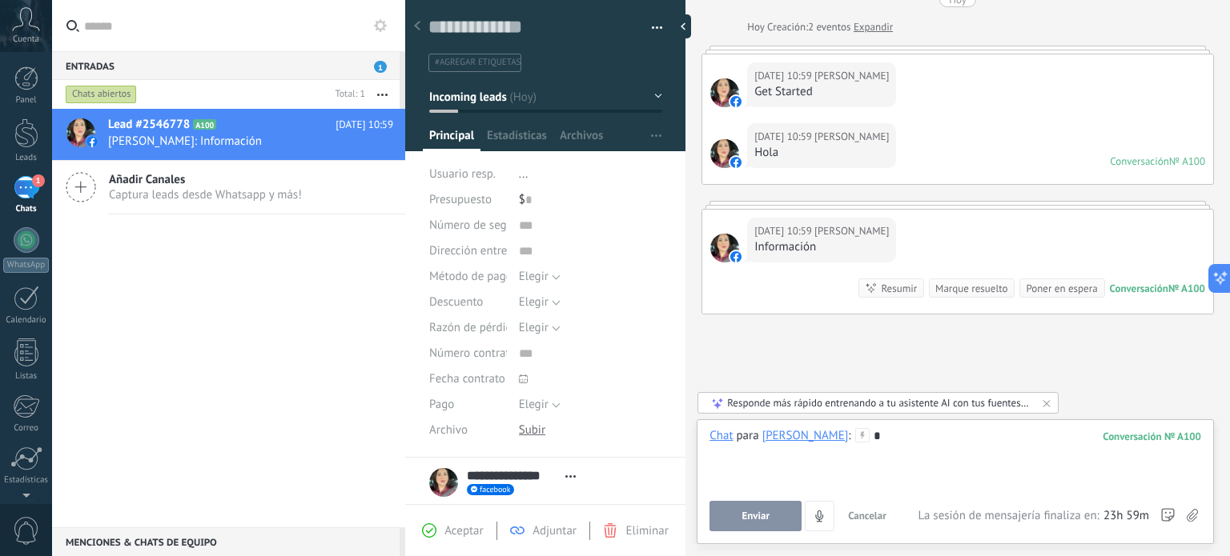
click at [744, 513] on span "Enviar" at bounding box center [755, 516] width 28 height 11
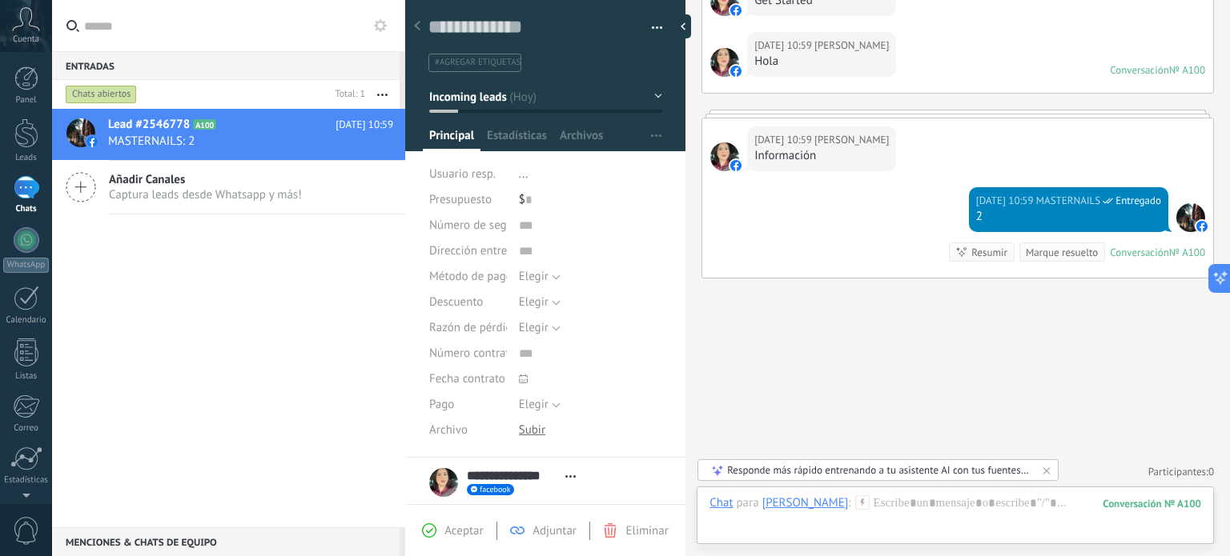
scroll to position [224, 0]
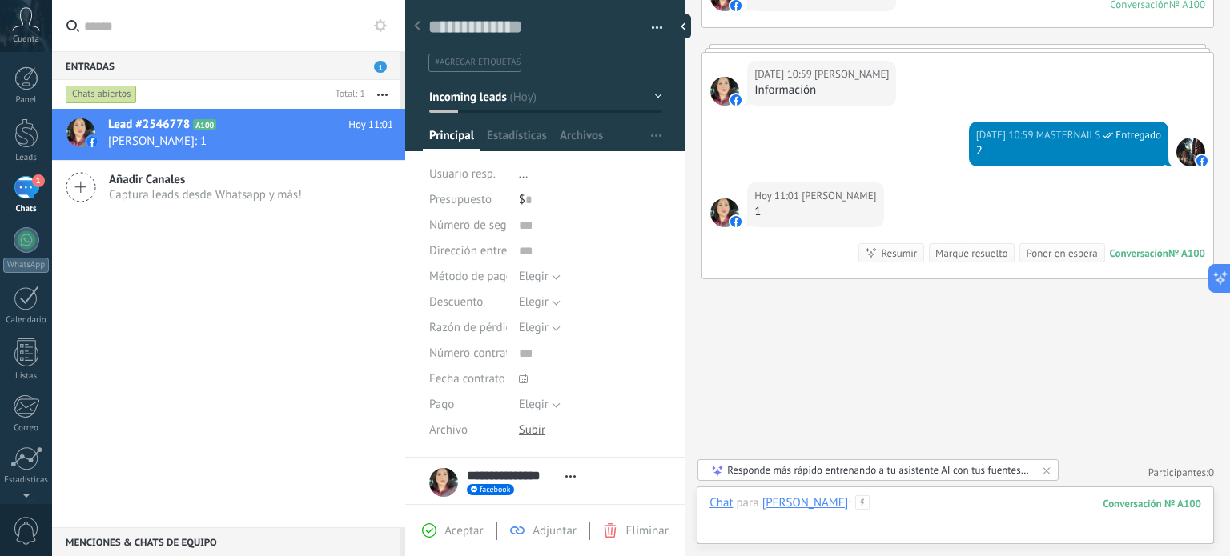
click at [909, 528] on div at bounding box center [955, 520] width 492 height 48
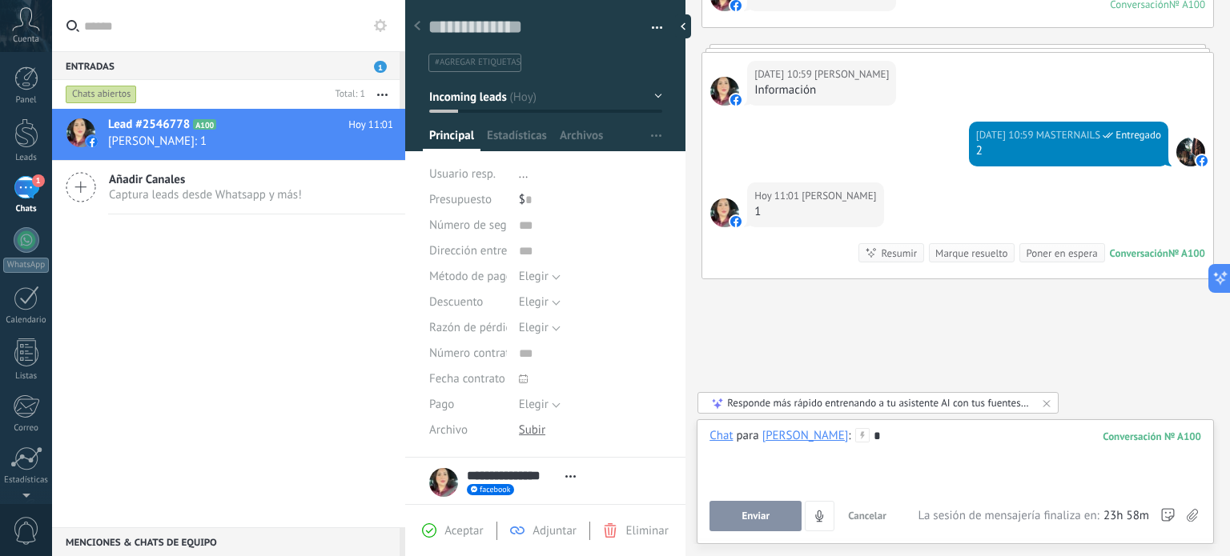
click at [756, 512] on span "Enviar" at bounding box center [755, 516] width 28 height 11
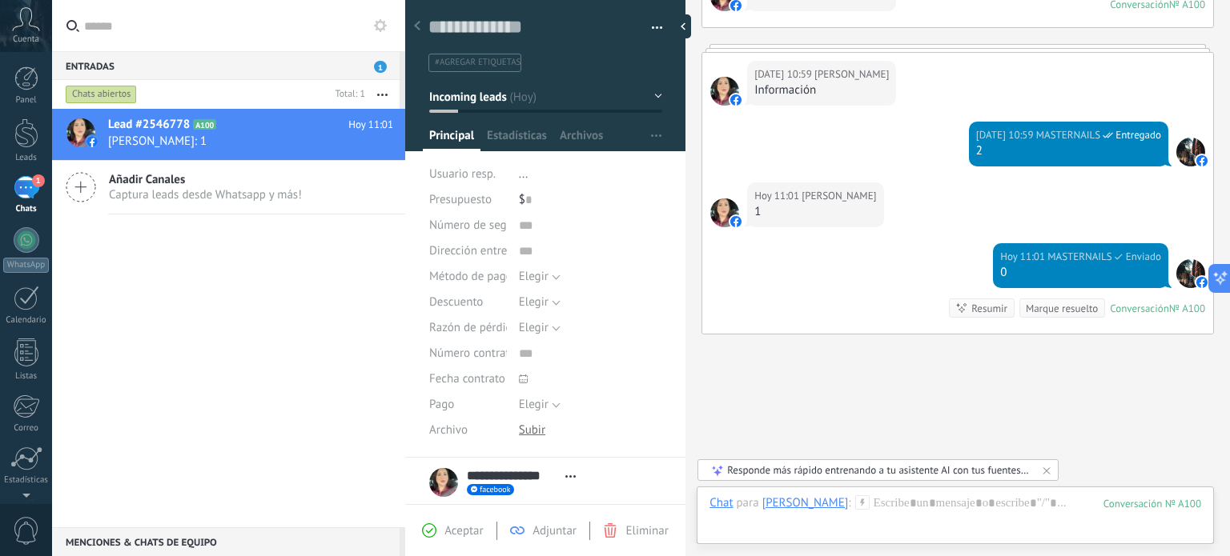
scroll to position [280, 0]
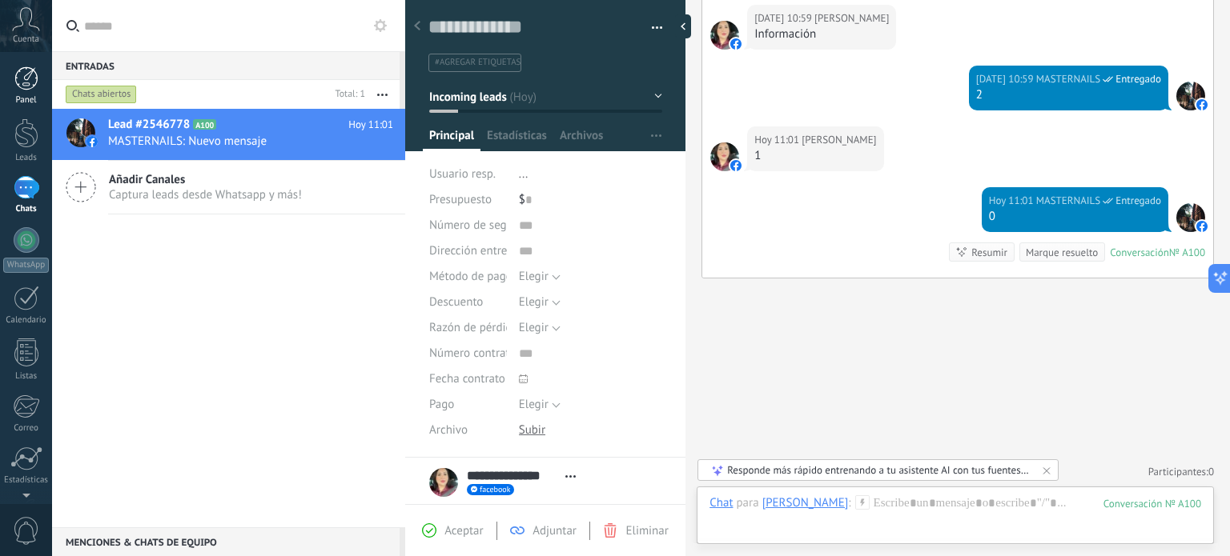
click at [18, 98] on div "Panel" at bounding box center [26, 100] width 46 height 10
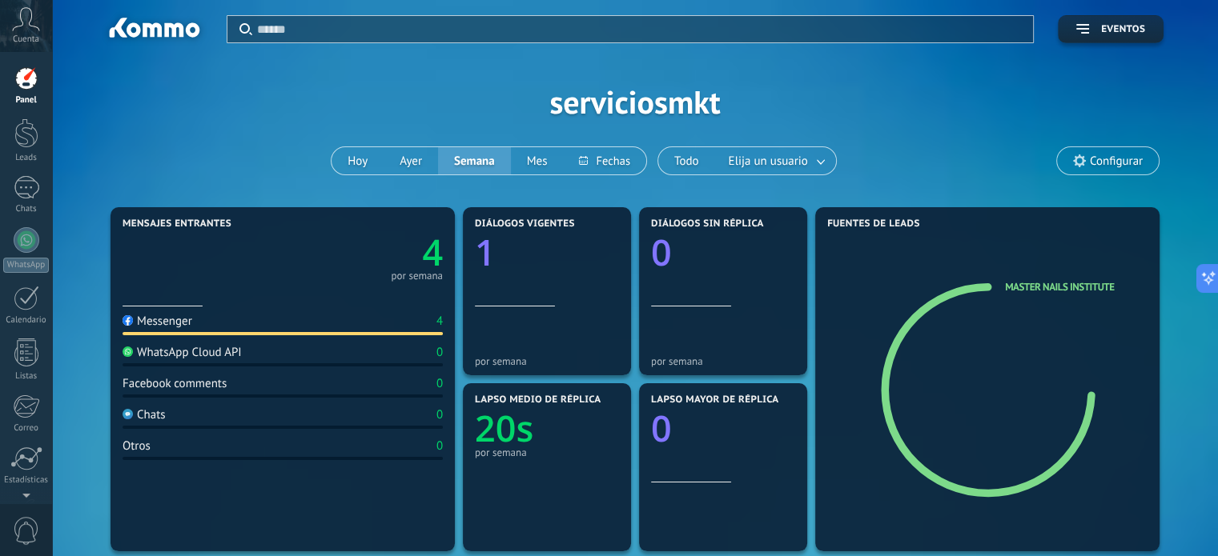
click at [14, 31] on div "Cuenta" at bounding box center [26, 26] width 52 height 52
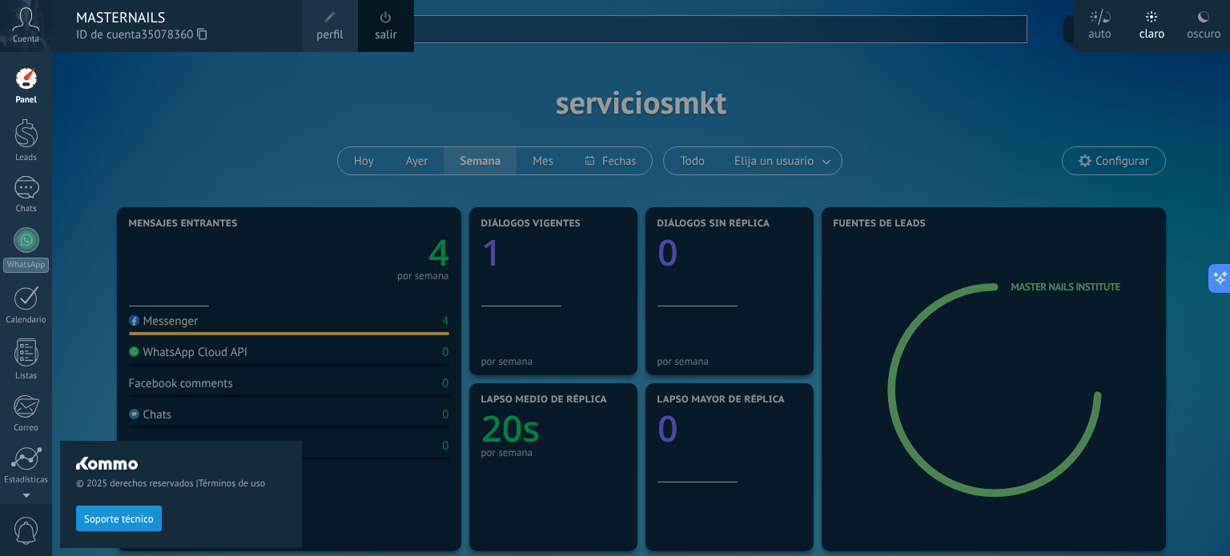
click at [20, 38] on span "Cuenta" at bounding box center [26, 39] width 26 height 10
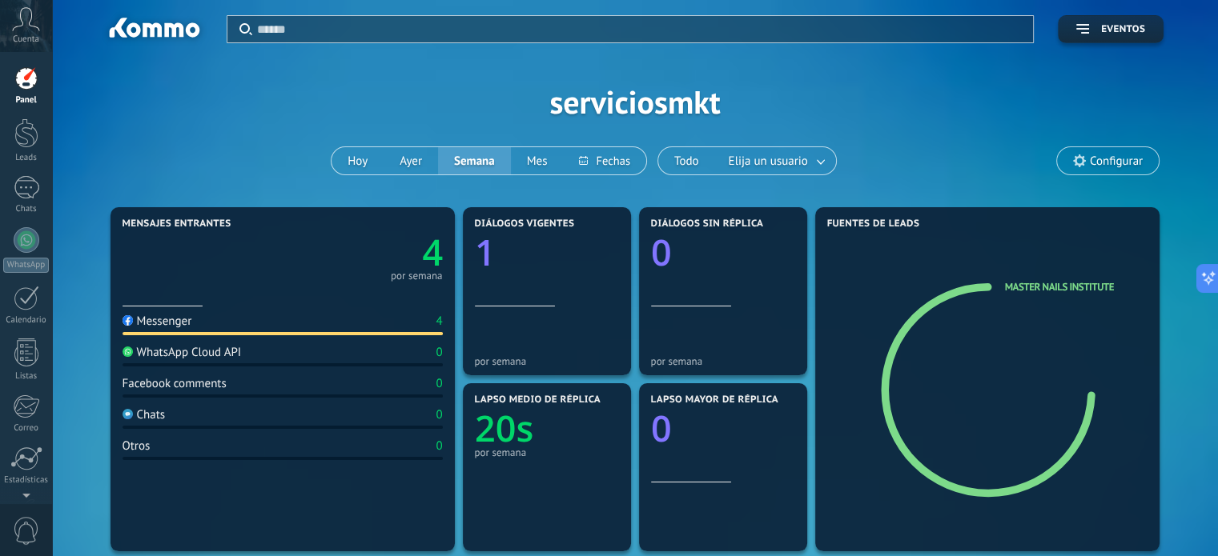
click at [20, 38] on span "Cuenta" at bounding box center [26, 39] width 26 height 10
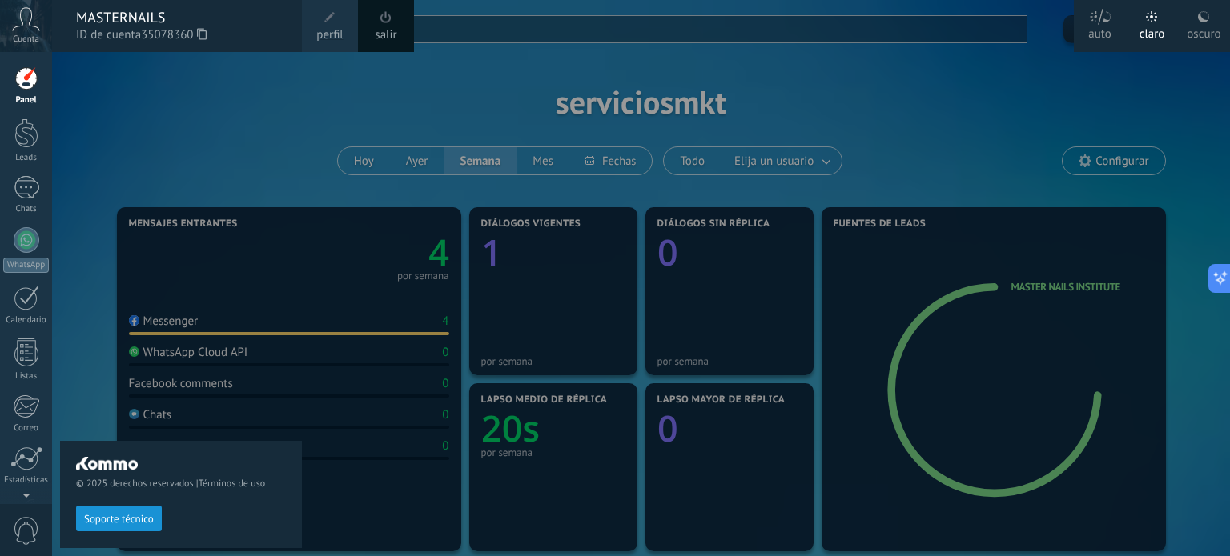
click at [20, 38] on span "Cuenta" at bounding box center [26, 39] width 26 height 10
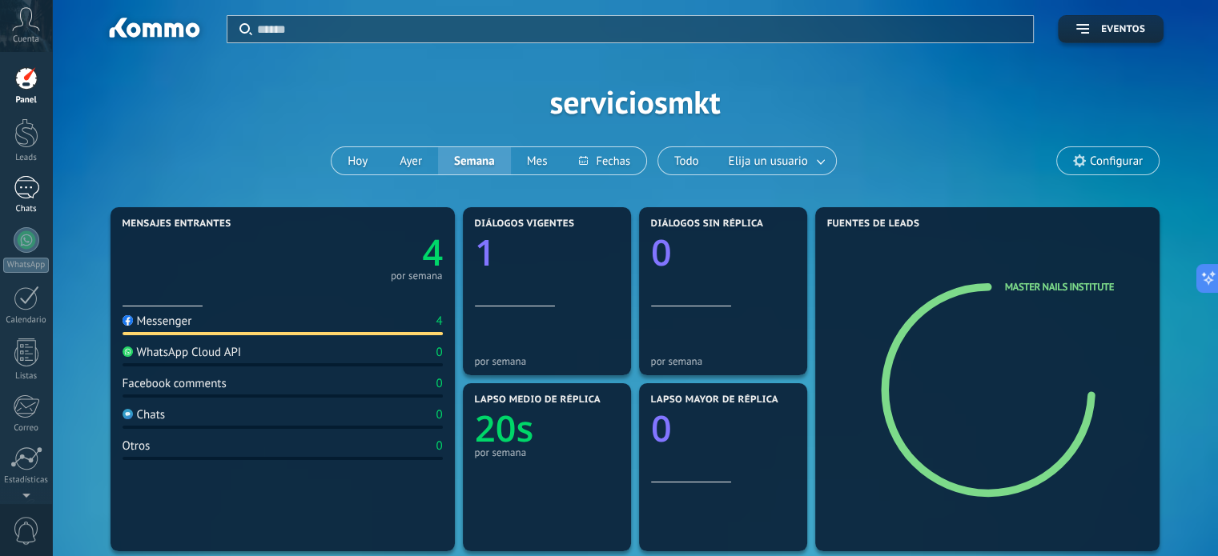
click at [26, 188] on div "1" at bounding box center [27, 187] width 26 height 23
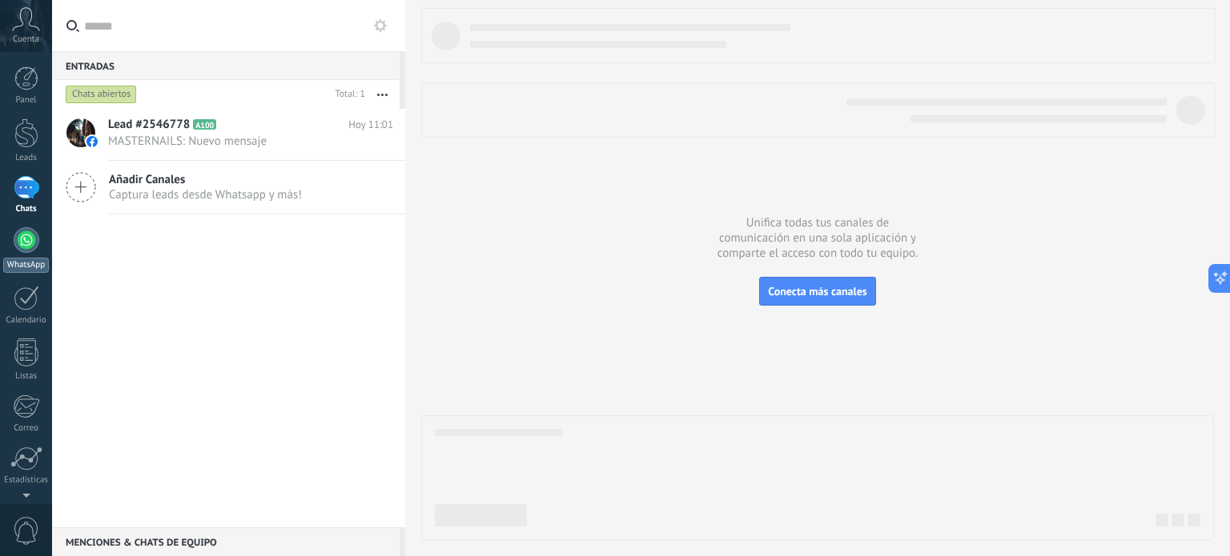
click at [32, 267] on div "WhatsApp" at bounding box center [26, 265] width 46 height 15
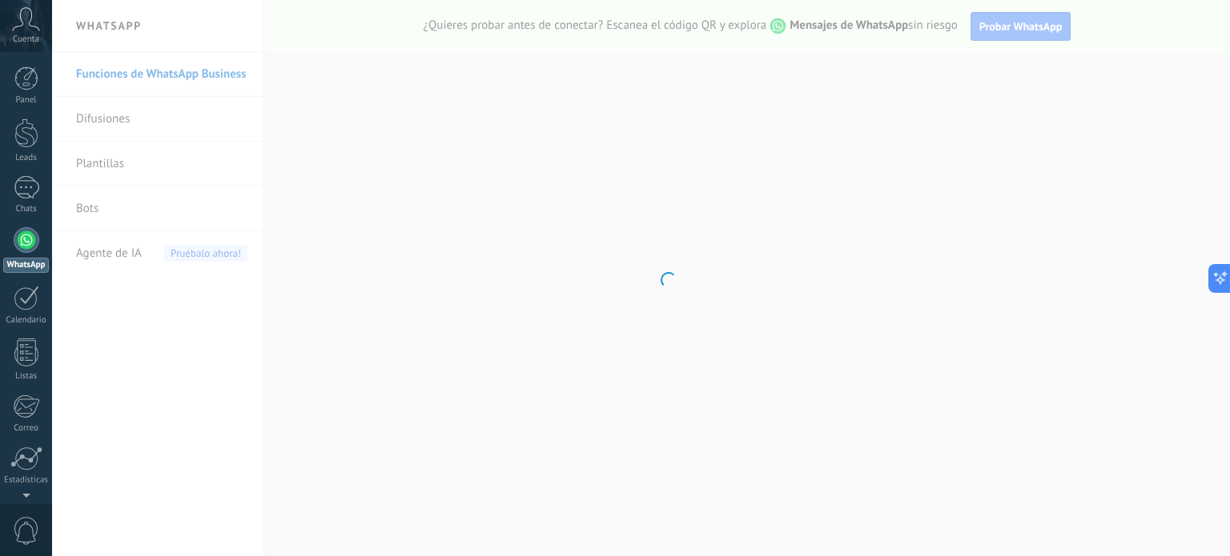
click at [31, 281] on div "Panel Leads 1 Chats WhatsApp Clientes" at bounding box center [26, 340] width 52 height 548
click at [24, 289] on div at bounding box center [27, 298] width 26 height 25
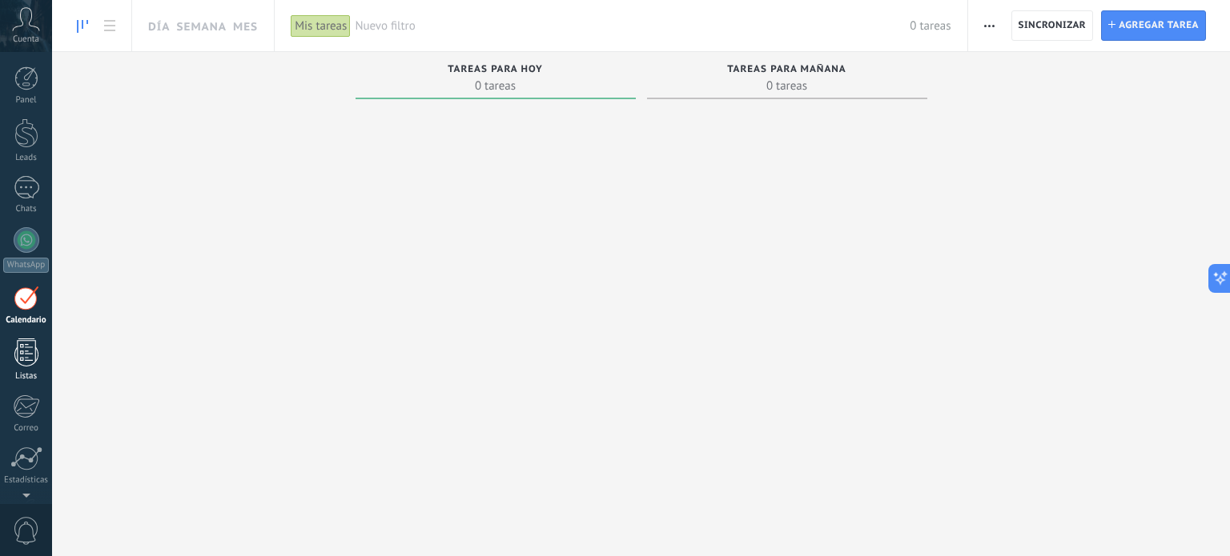
click at [22, 344] on div at bounding box center [26, 353] width 24 height 28
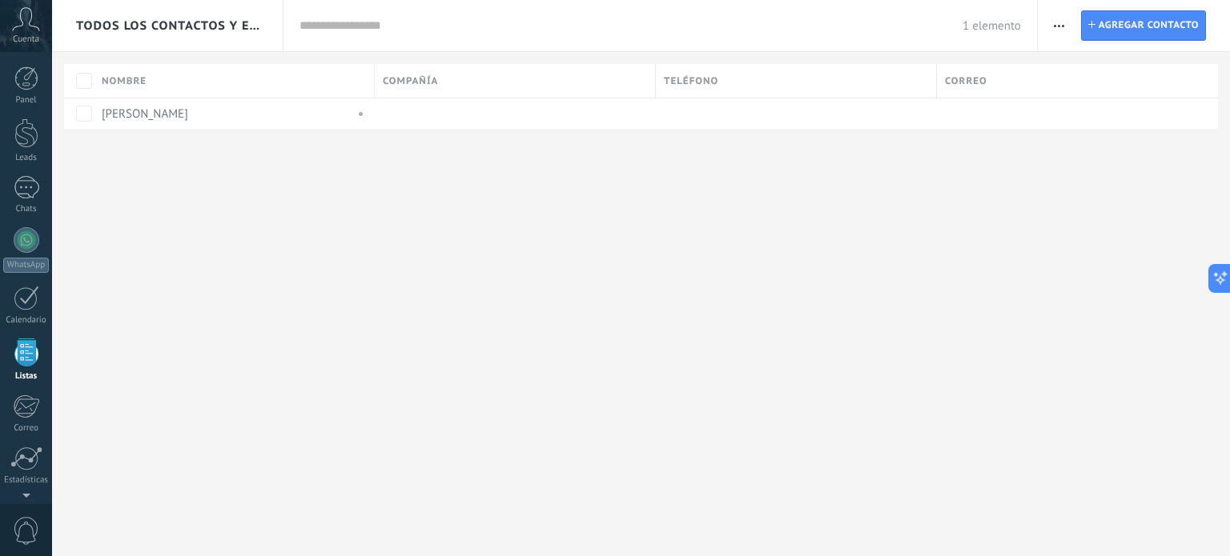
click at [23, 387] on div "Panel Leads 1 Chats WhatsApp Clientes" at bounding box center [26, 340] width 52 height 548
click at [26, 399] on div at bounding box center [26, 407] width 26 height 24
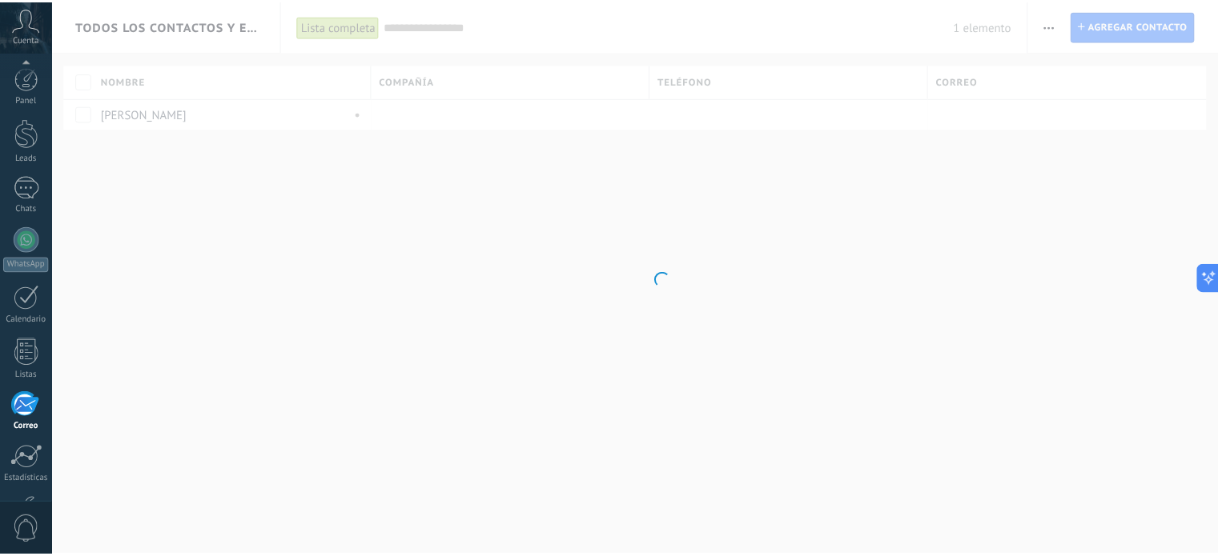
scroll to position [109, 0]
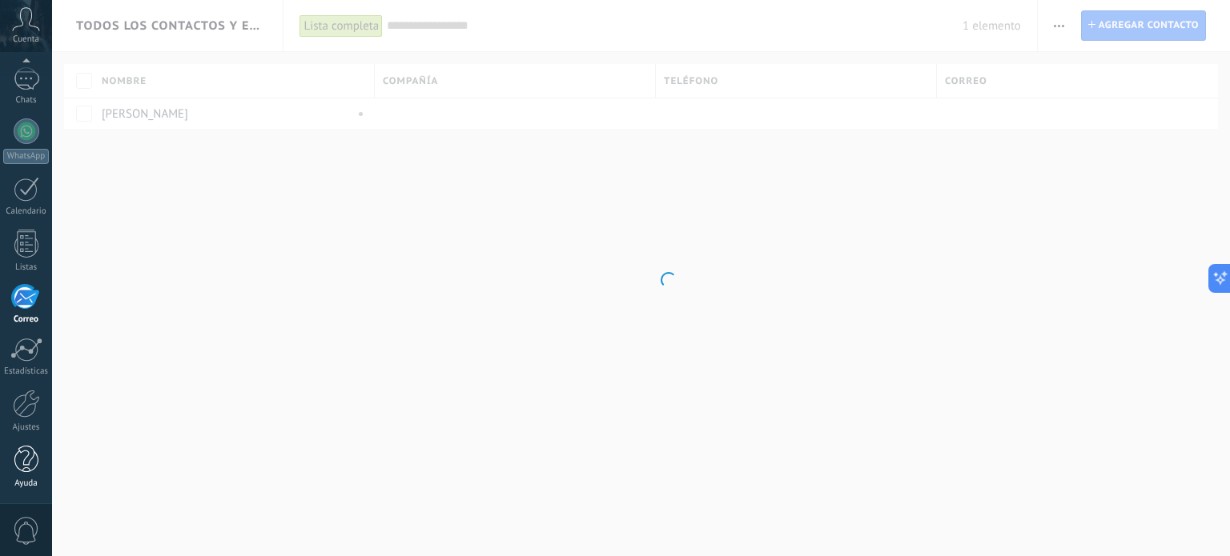
click at [21, 454] on div at bounding box center [26, 460] width 24 height 28
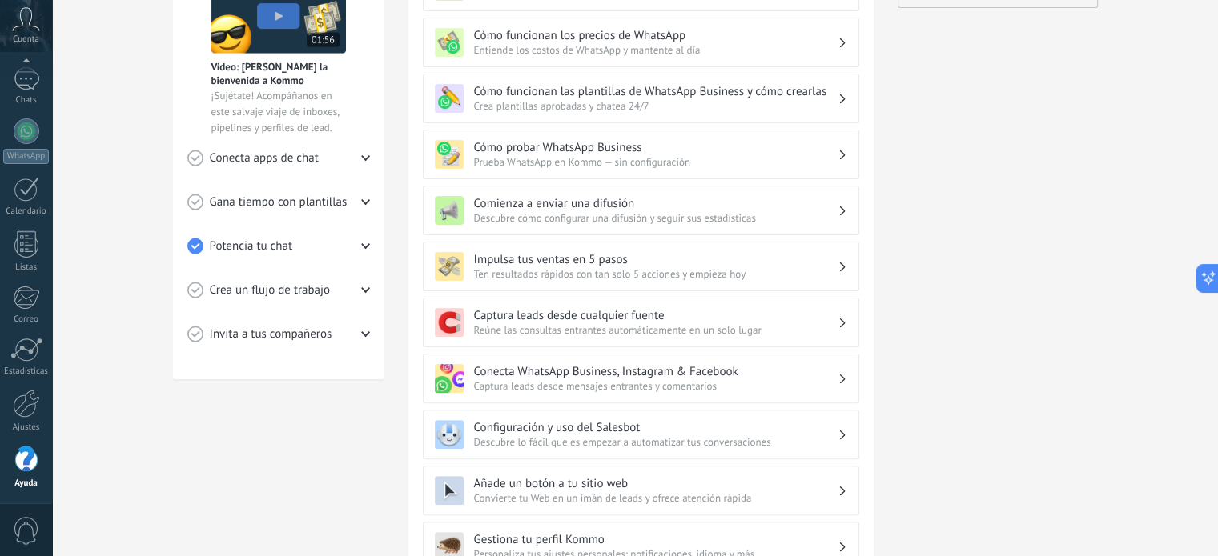
scroll to position [400, 0]
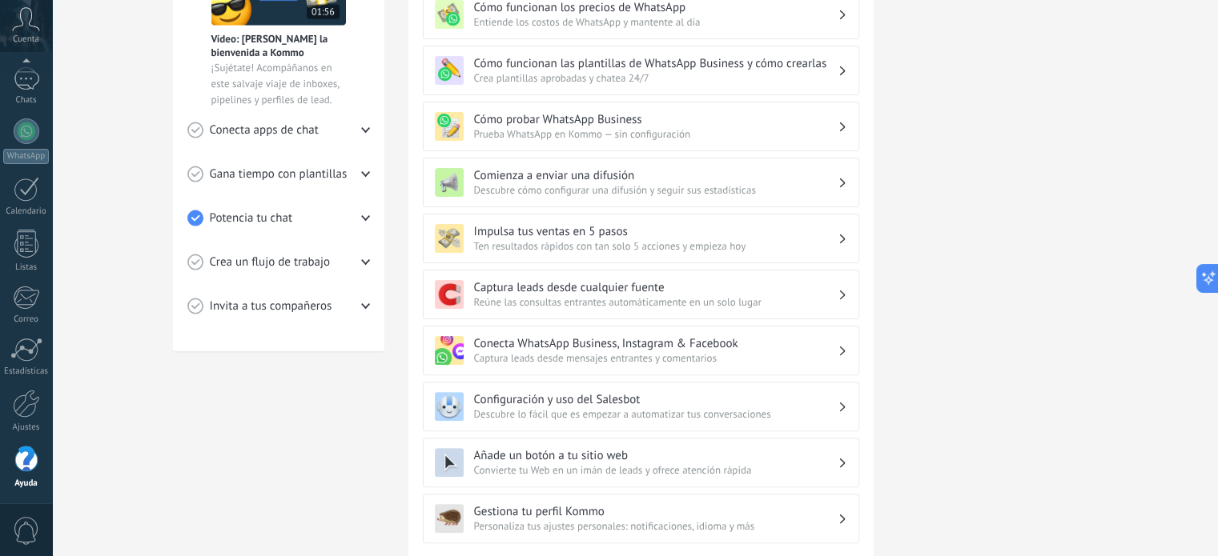
click at [600, 337] on h3 "Conecta WhatsApp Business, Instagram & Facebook" at bounding box center [655, 343] width 363 height 15
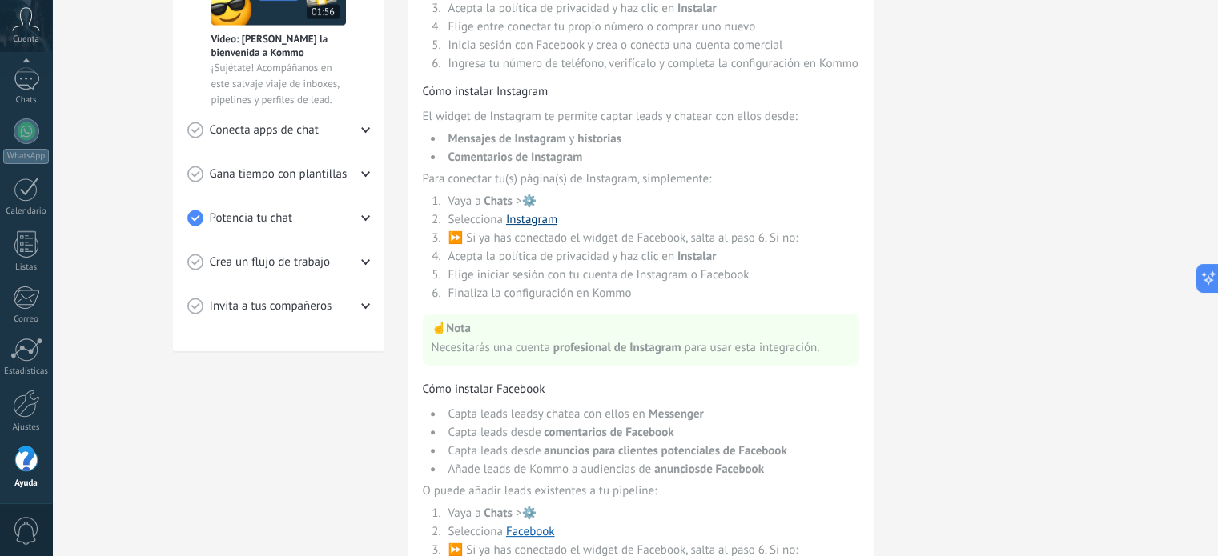
click at [521, 217] on link "Instagram" at bounding box center [531, 219] width 51 height 15
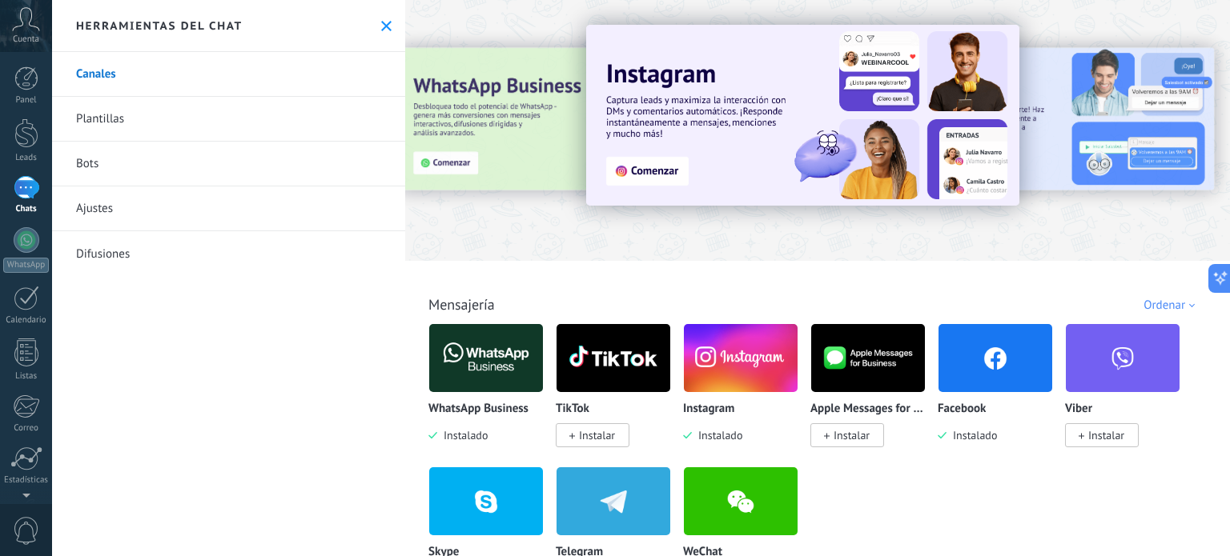
click at [748, 349] on img at bounding box center [741, 358] width 114 height 78
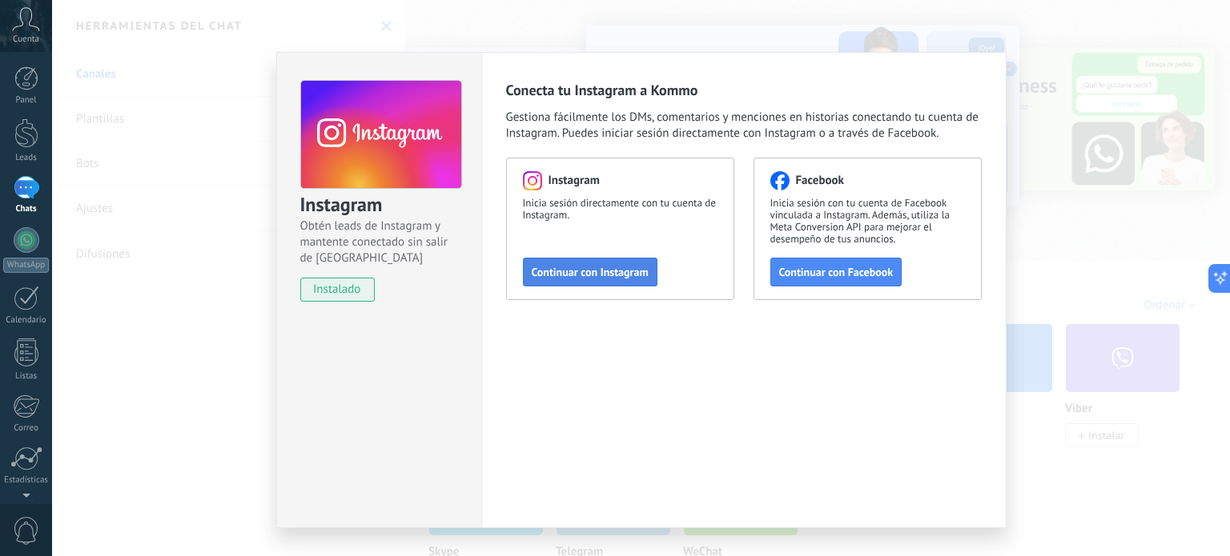
click at [592, 275] on span "Continuar con Instagram" at bounding box center [590, 272] width 117 height 11
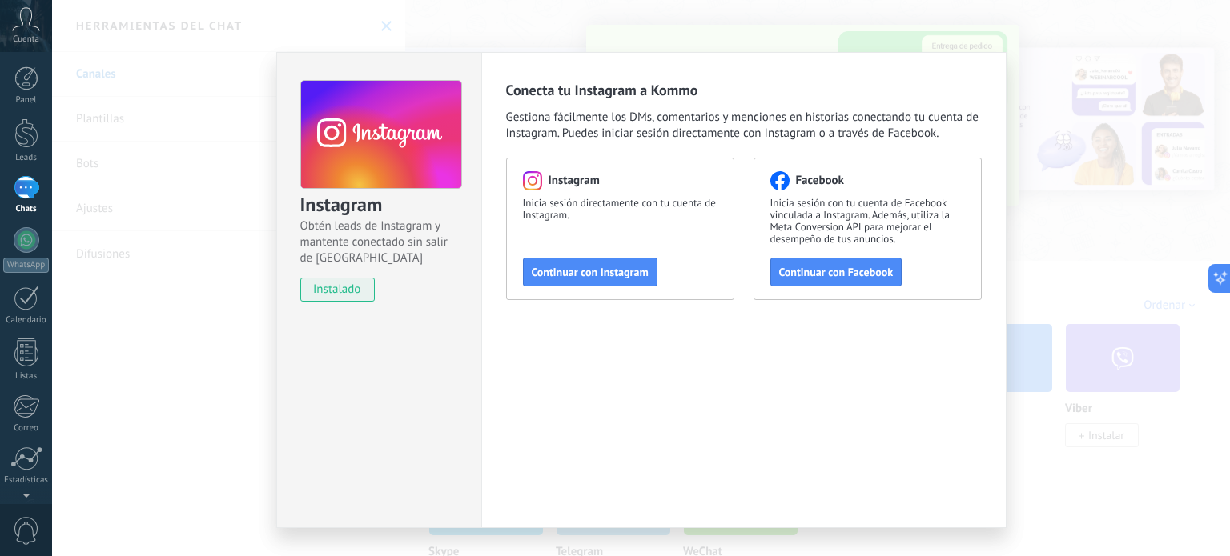
click at [1036, 163] on div "Instagram Obtén leads de Instagram y mantente conectado sin salir de Kommo inst…" at bounding box center [641, 278] width 1178 height 556
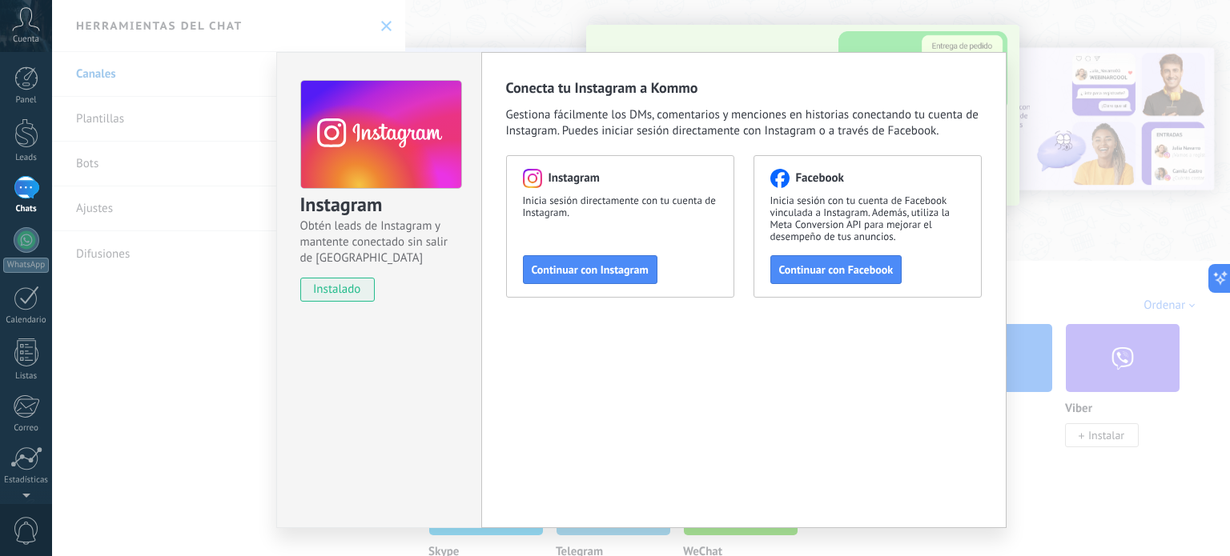
click at [1038, 255] on div "Instagram Obtén leads de Instagram y mantente conectado sin salir de Kommo inst…" at bounding box center [641, 278] width 1178 height 556
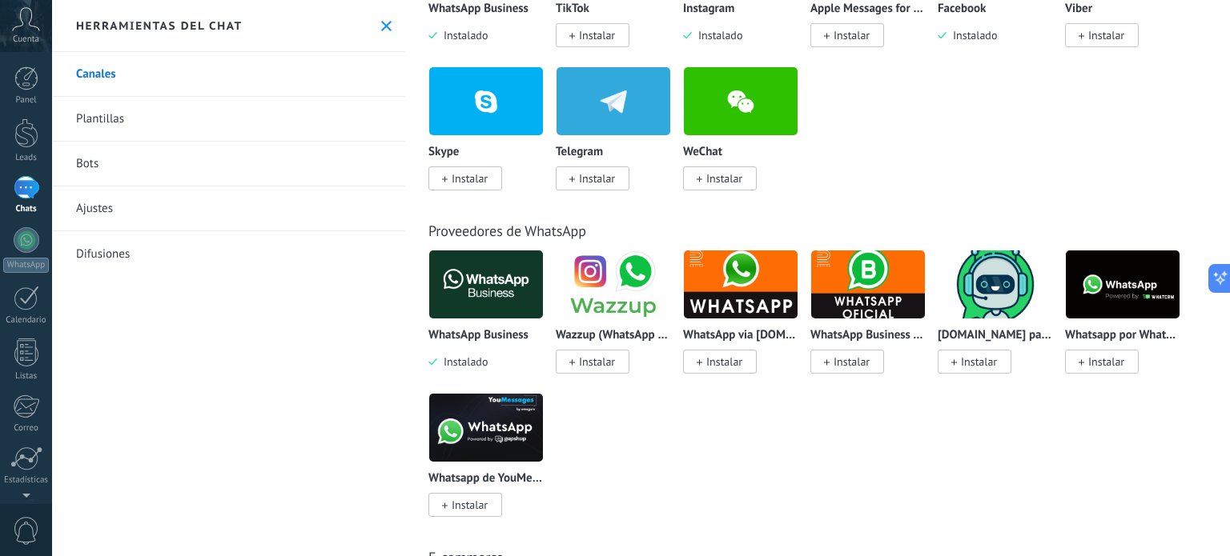
scroll to position [80, 0]
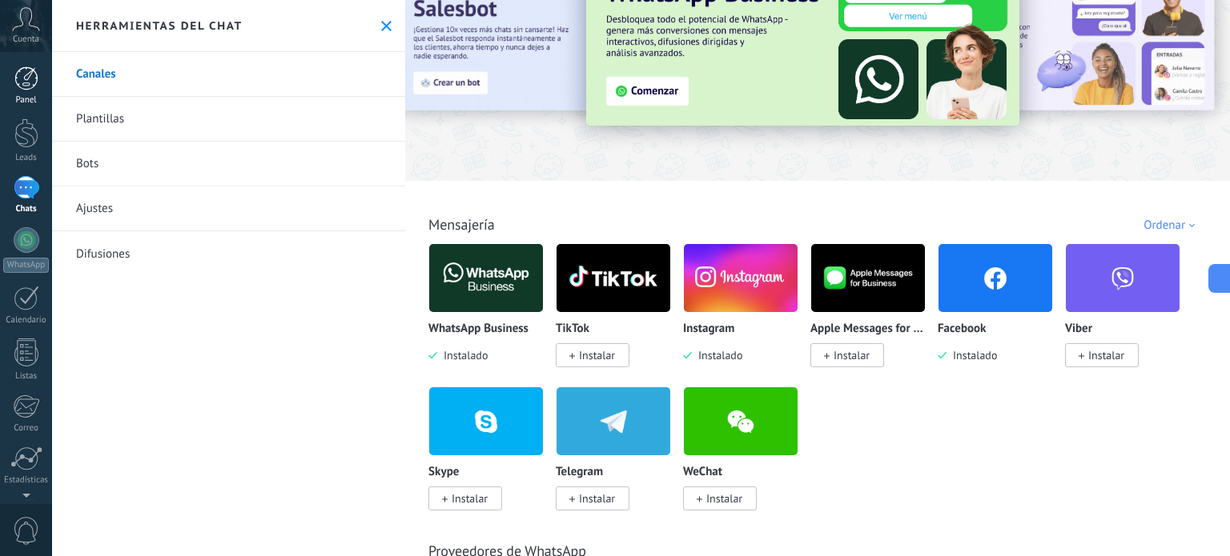
click at [31, 82] on div at bounding box center [26, 78] width 24 height 24
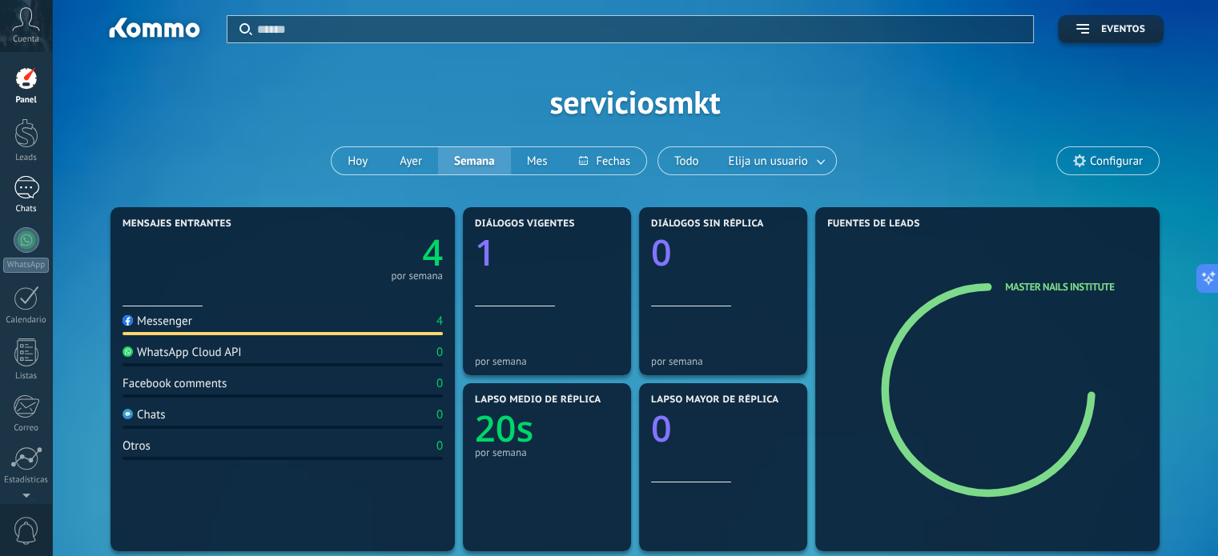
click at [28, 203] on link "1 Chats" at bounding box center [26, 195] width 52 height 38
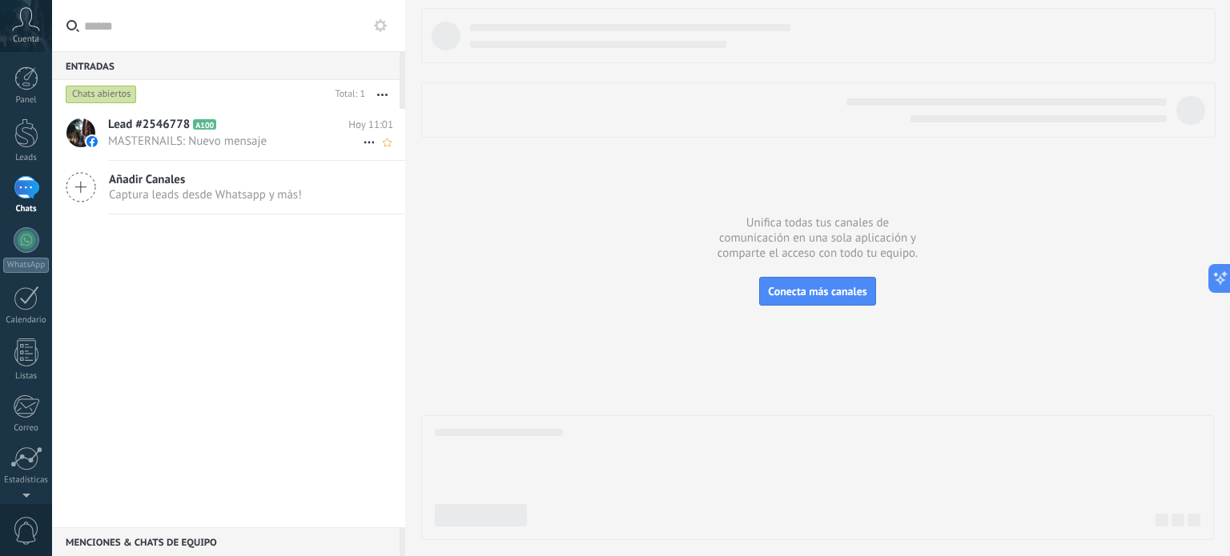
click at [216, 133] on div "Lead #2546778 A100 [DATE] 11:01 MASTERNAILS: Nuevo mensaje" at bounding box center [256, 134] width 297 height 50
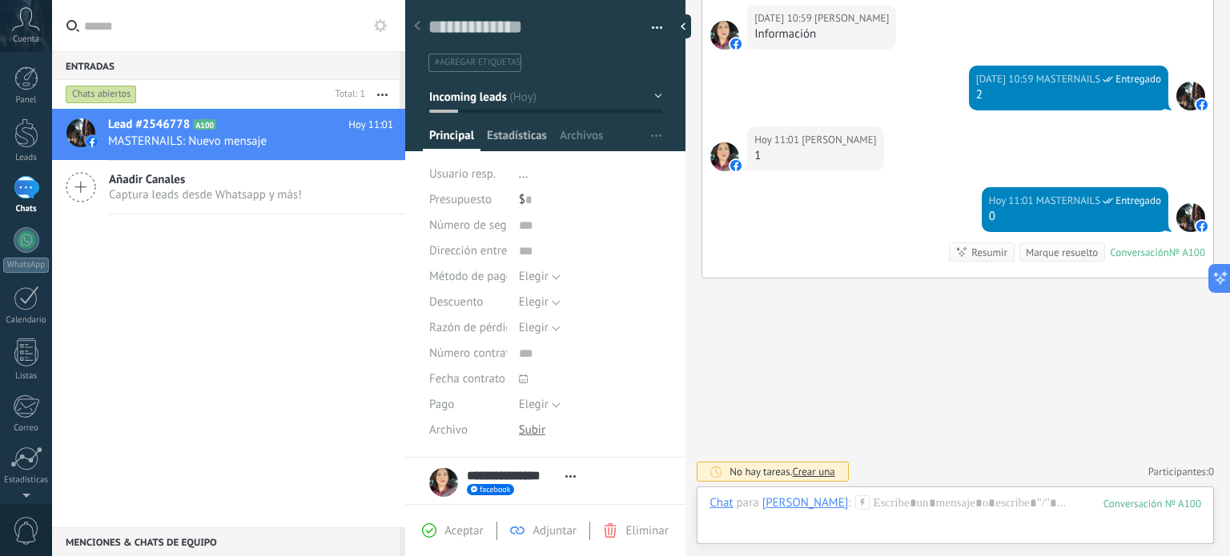
click at [524, 138] on span "Estadísticas" at bounding box center [517, 139] width 60 height 23
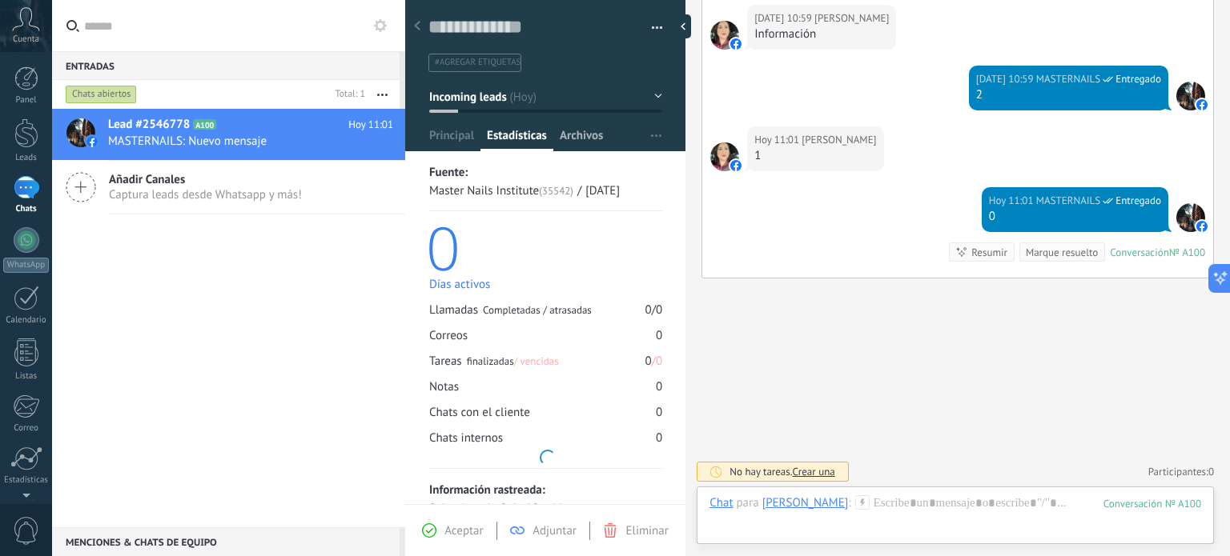
click at [576, 147] on span "Archivos" at bounding box center [581, 139] width 43 height 23
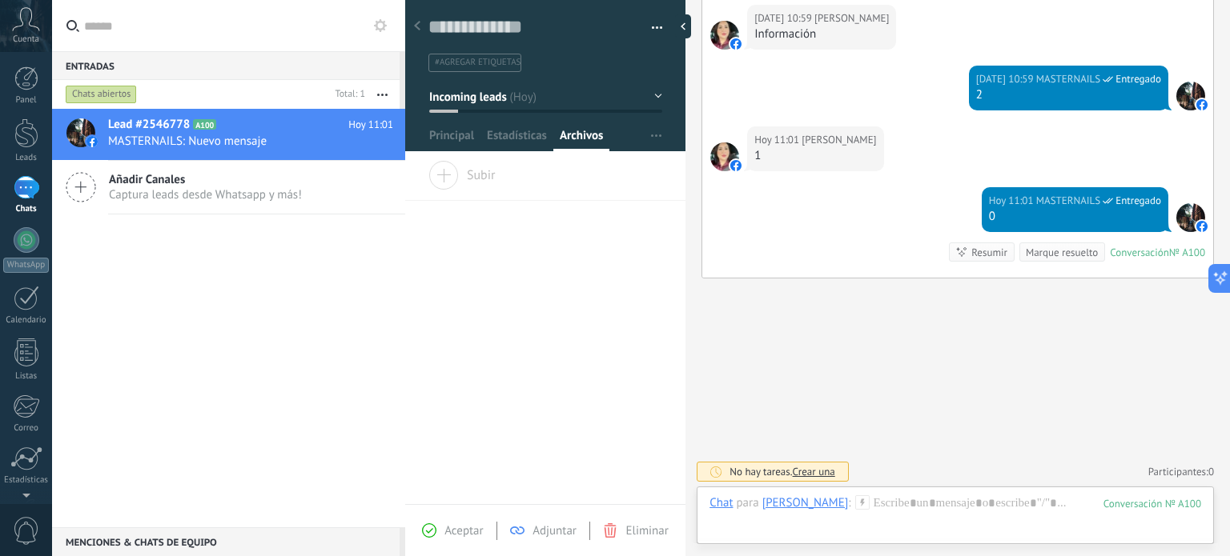
click at [462, 125] on div at bounding box center [545, 71] width 281 height 162
click at [460, 130] on span "Principal" at bounding box center [451, 139] width 45 height 23
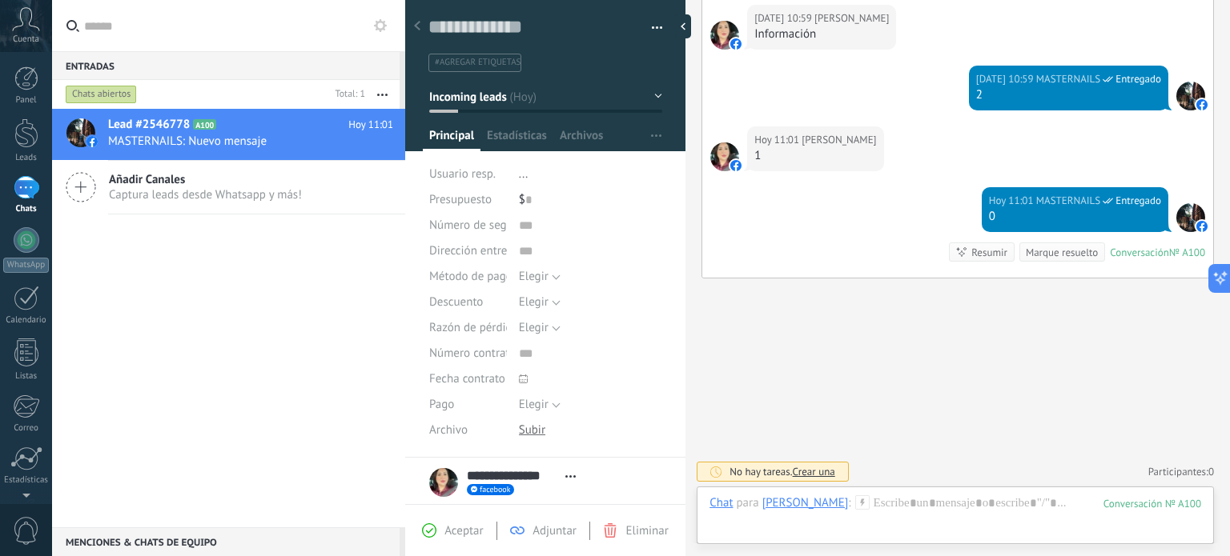
click at [536, 425] on div at bounding box center [532, 430] width 26 height 15
click at [538, 274] on span "Elegir" at bounding box center [534, 276] width 30 height 15
click at [602, 395] on div "Elegir Completo Déposito Elegir" at bounding box center [590, 405] width 143 height 26
click at [419, 22] on use at bounding box center [417, 26] width 6 height 10
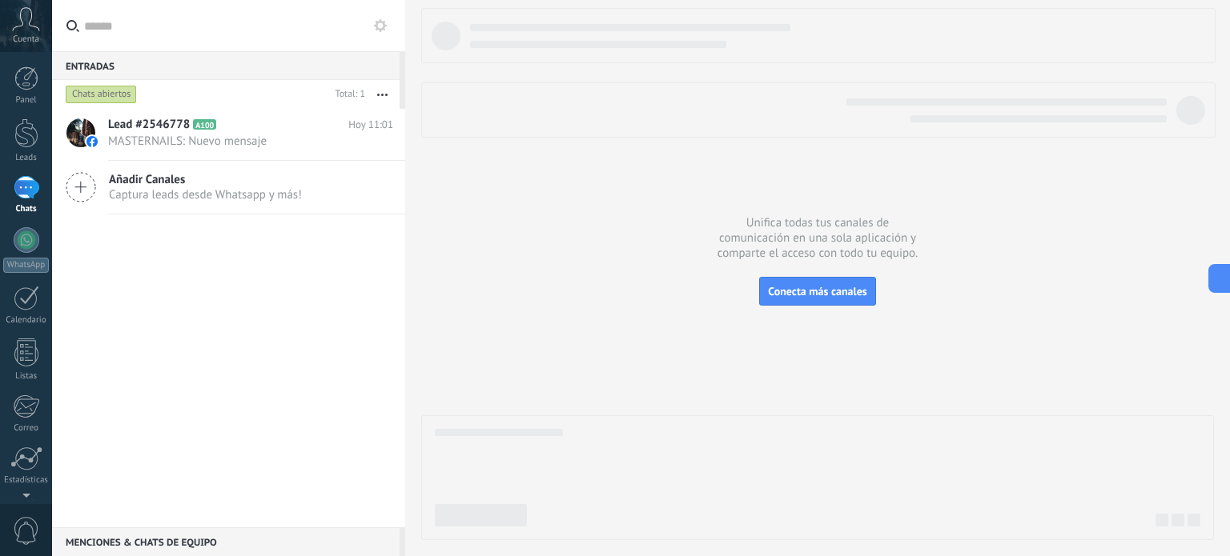
click at [291, 306] on div "Lead #2546778 A100 Hoy 11:01 MASTERNAILS: Nuevo mensaje Añadir Canales Captura …" at bounding box center [228, 318] width 353 height 419
click at [264, 157] on div "Lead #2546778 A100 [DATE] 11:01 MASTERNAILS: Nuevo mensaje" at bounding box center [256, 134] width 297 height 50
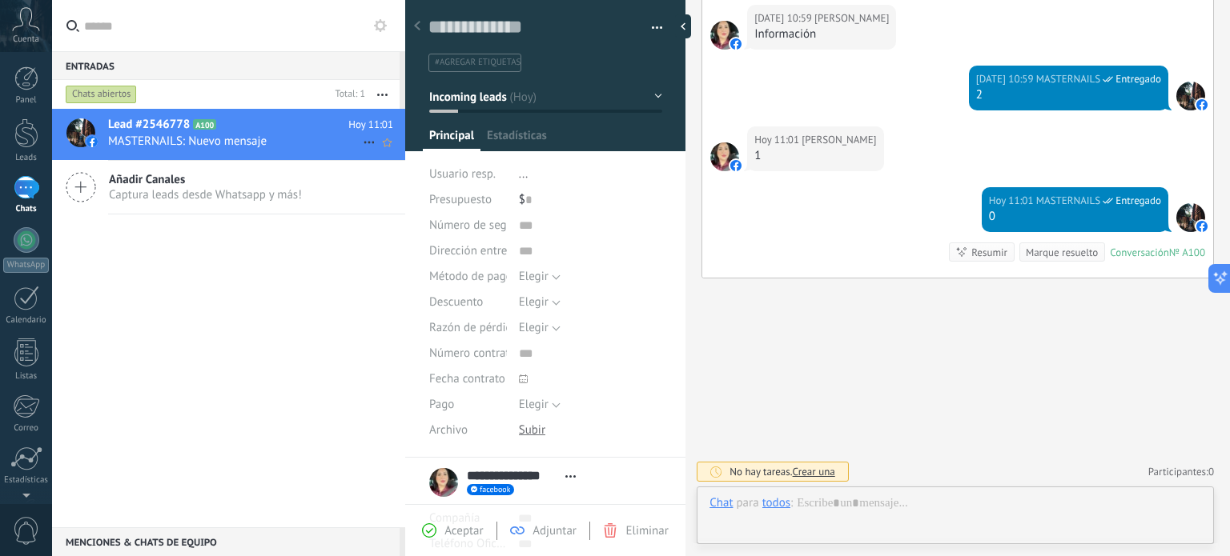
scroll to position [23, 0]
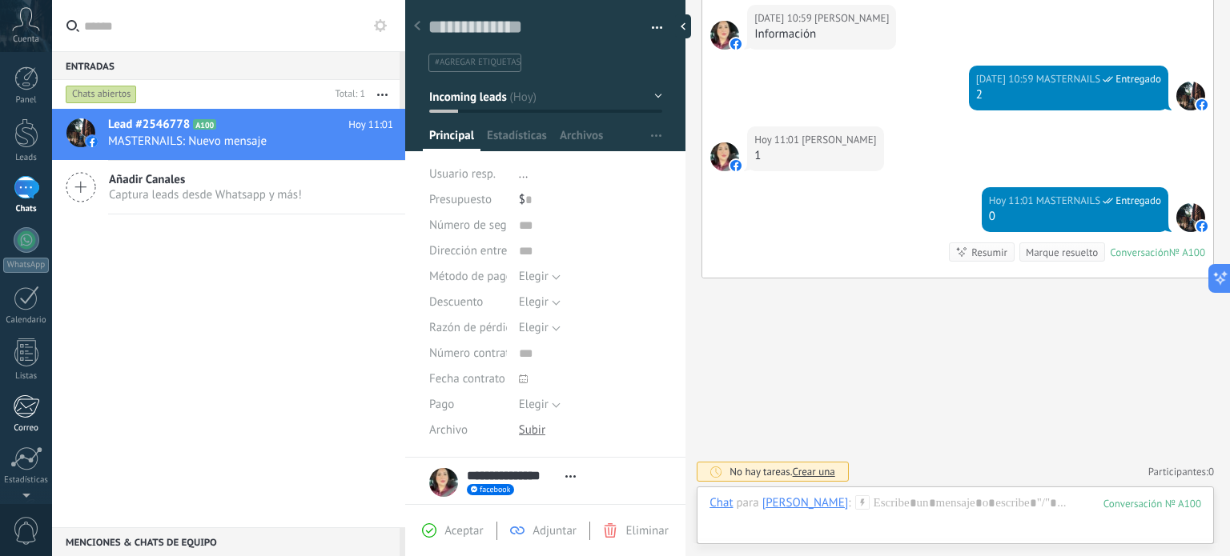
click at [20, 415] on div at bounding box center [26, 407] width 26 height 24
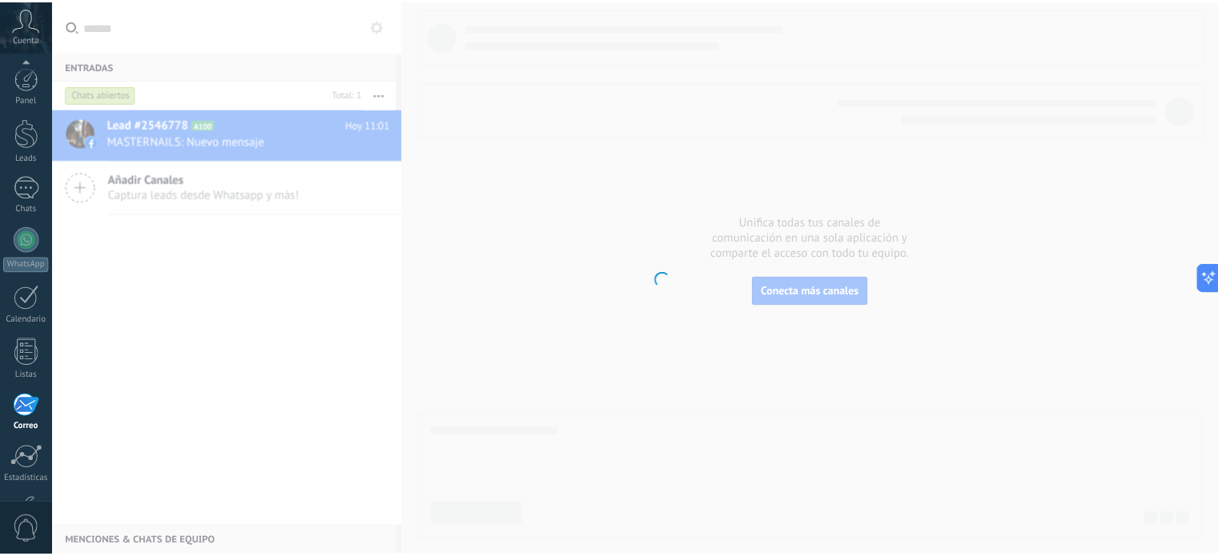
scroll to position [109, 0]
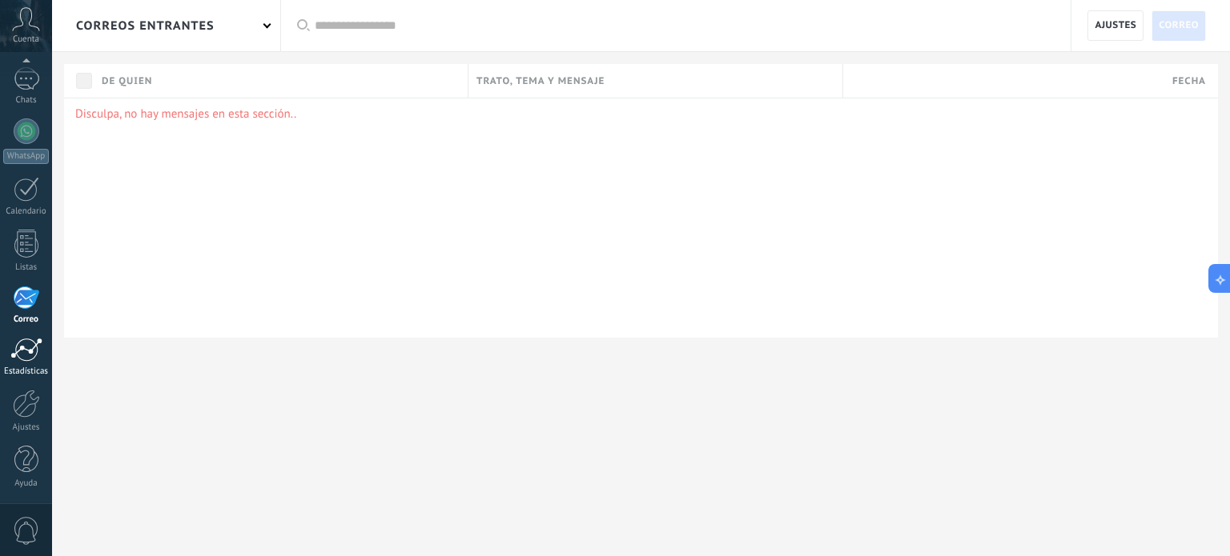
click at [35, 349] on div at bounding box center [26, 350] width 32 height 24
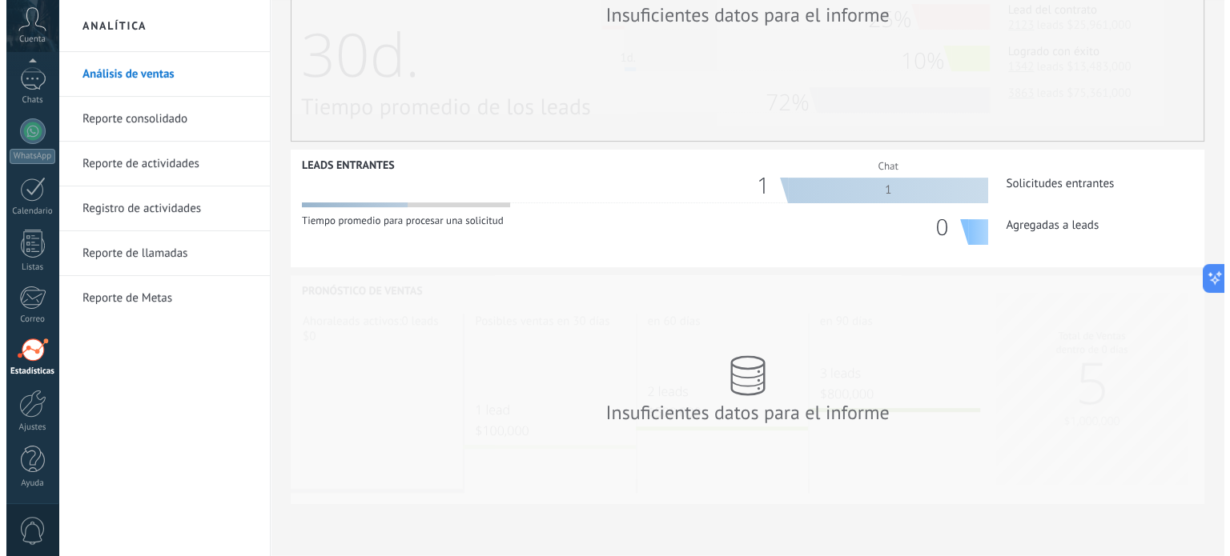
scroll to position [86, 0]
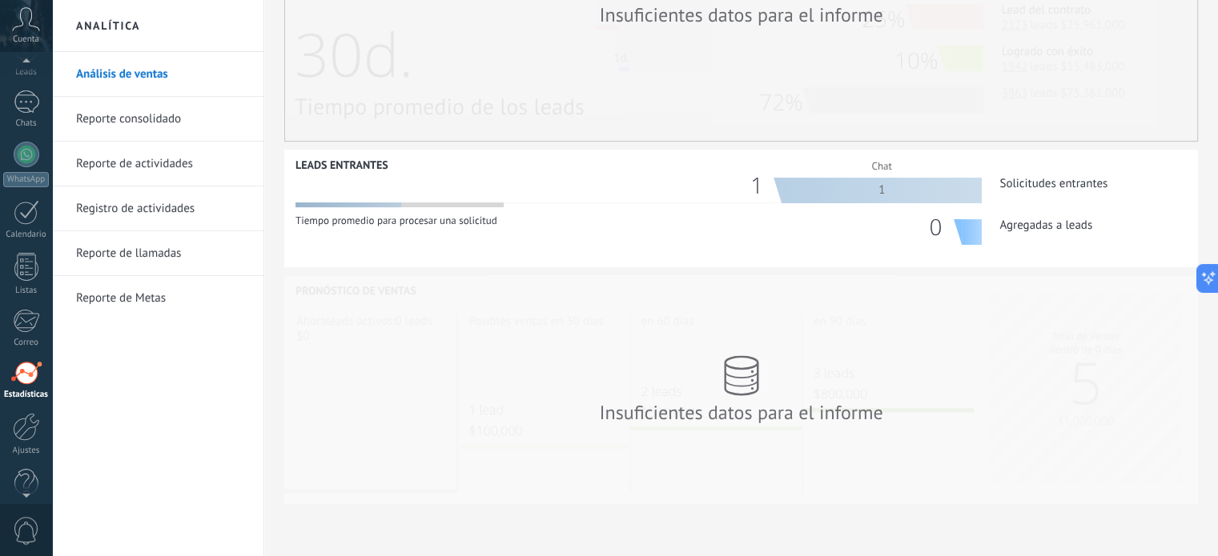
click at [35, 33] on div "Cuenta" at bounding box center [26, 26] width 52 height 52
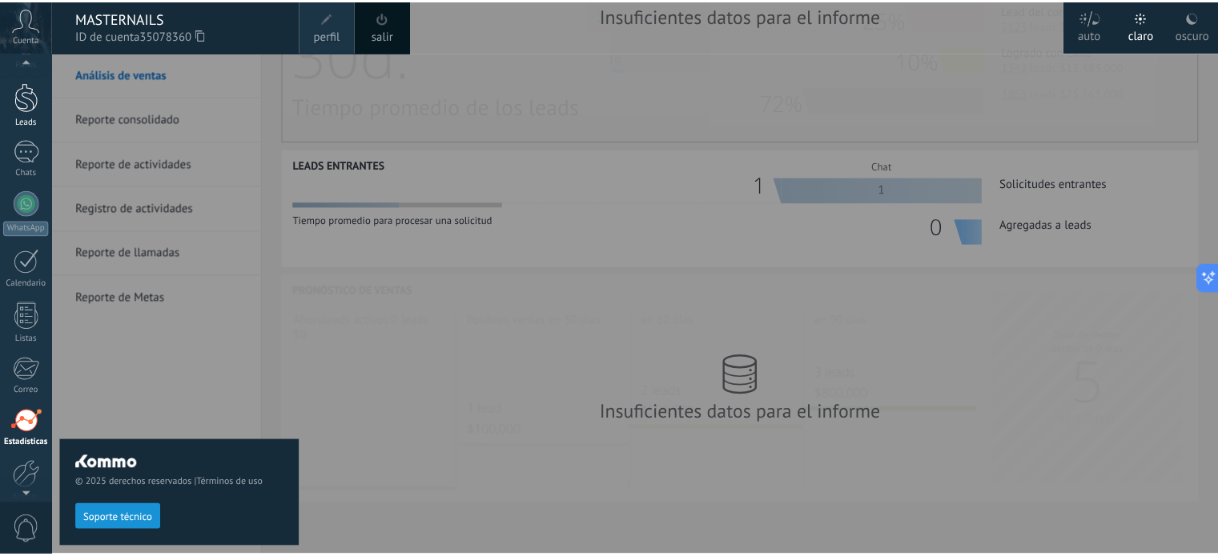
scroll to position [34, 0]
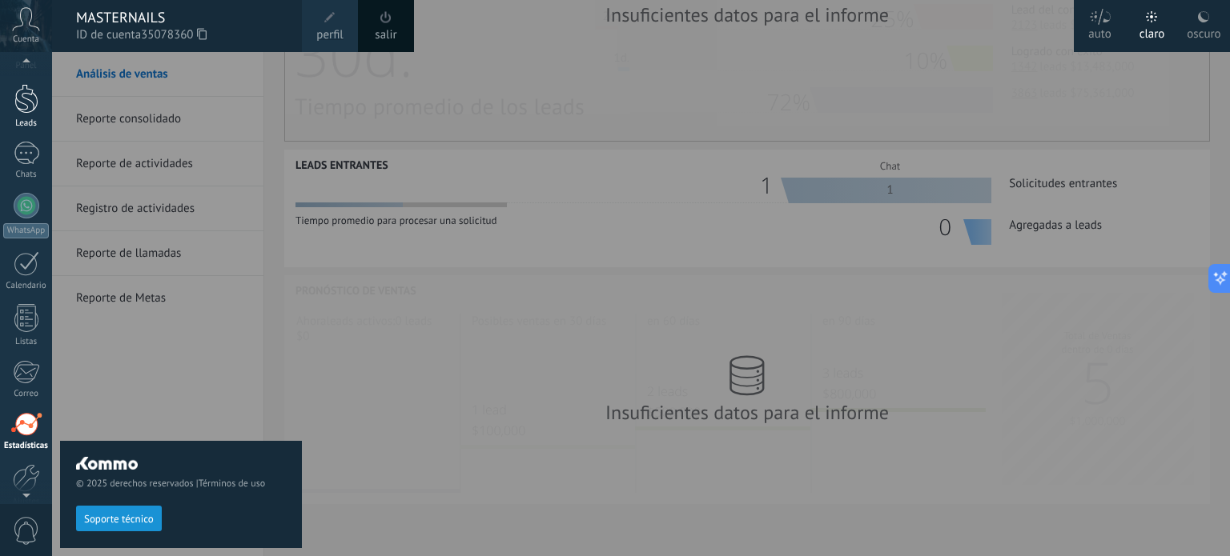
click at [24, 87] on div at bounding box center [26, 99] width 24 height 30
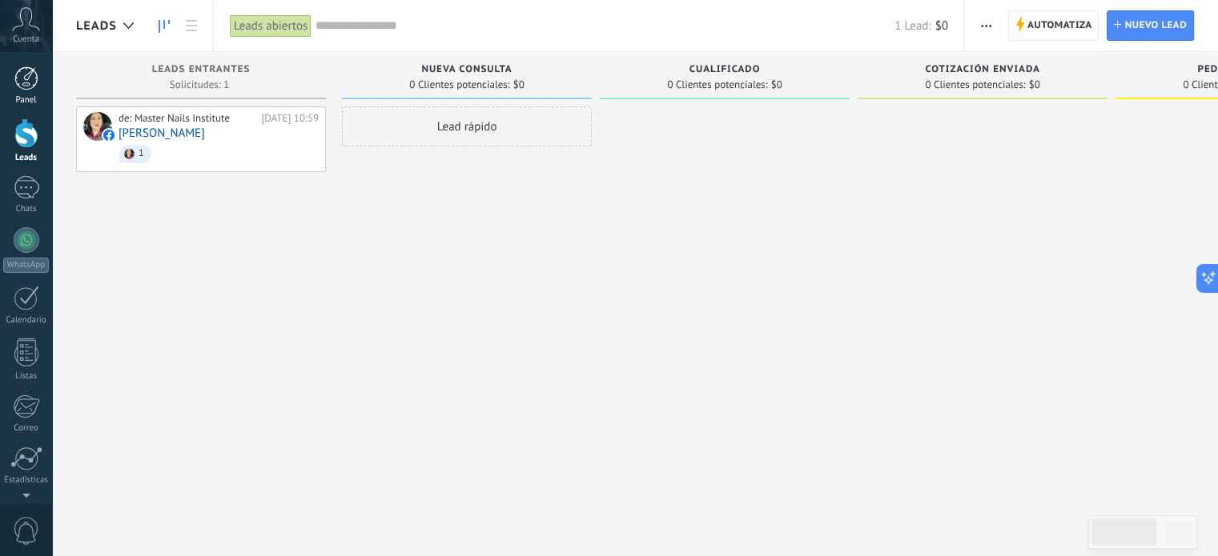
click at [37, 89] on div at bounding box center [26, 78] width 24 height 24
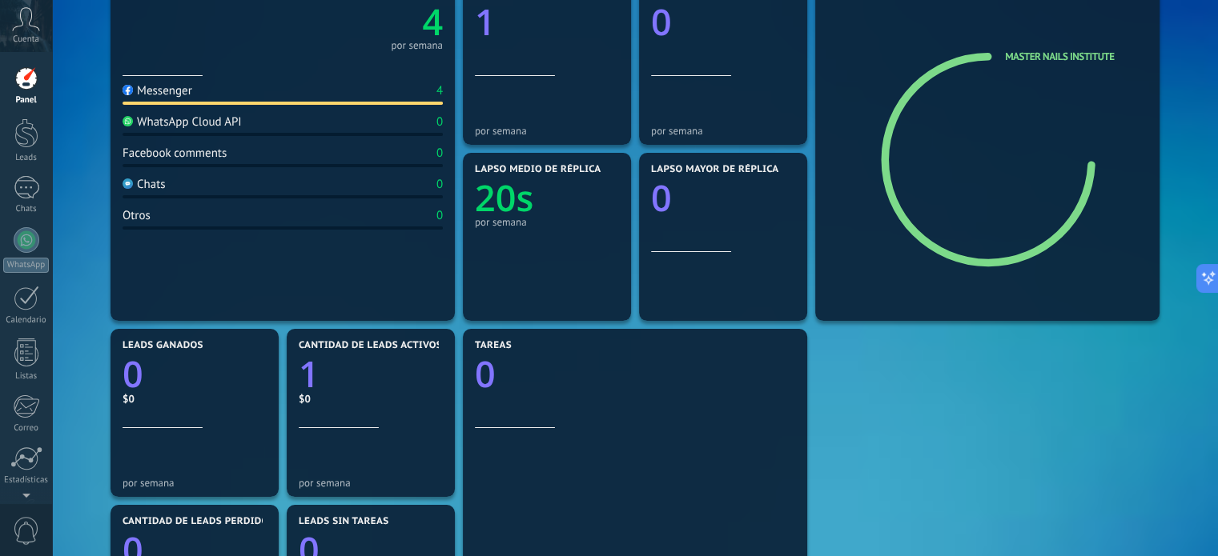
scroll to position [16, 0]
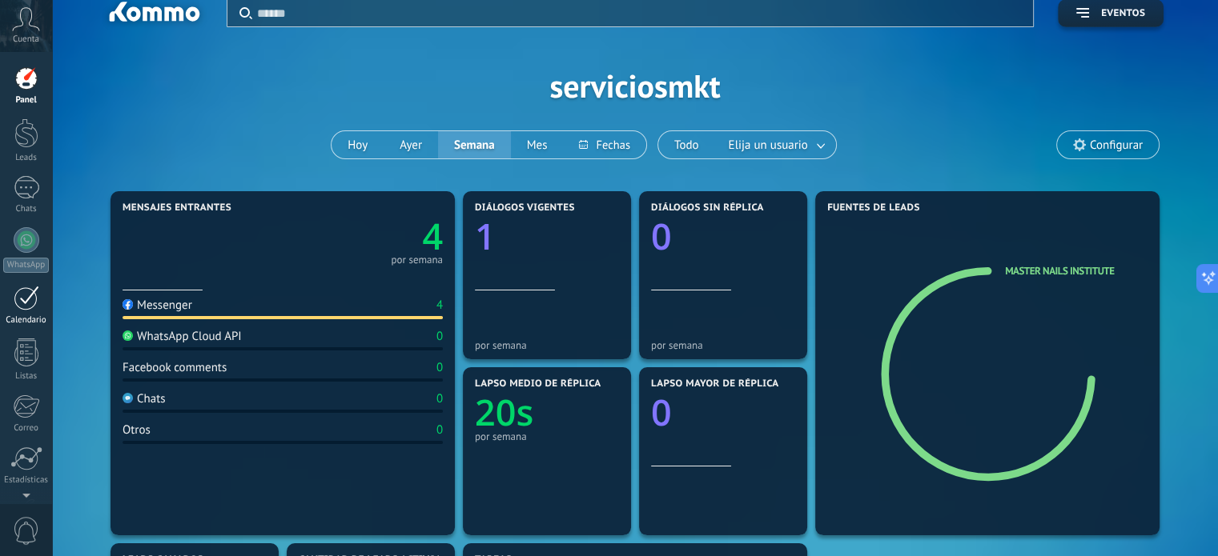
click at [31, 317] on div "Calendario" at bounding box center [26, 320] width 46 height 10
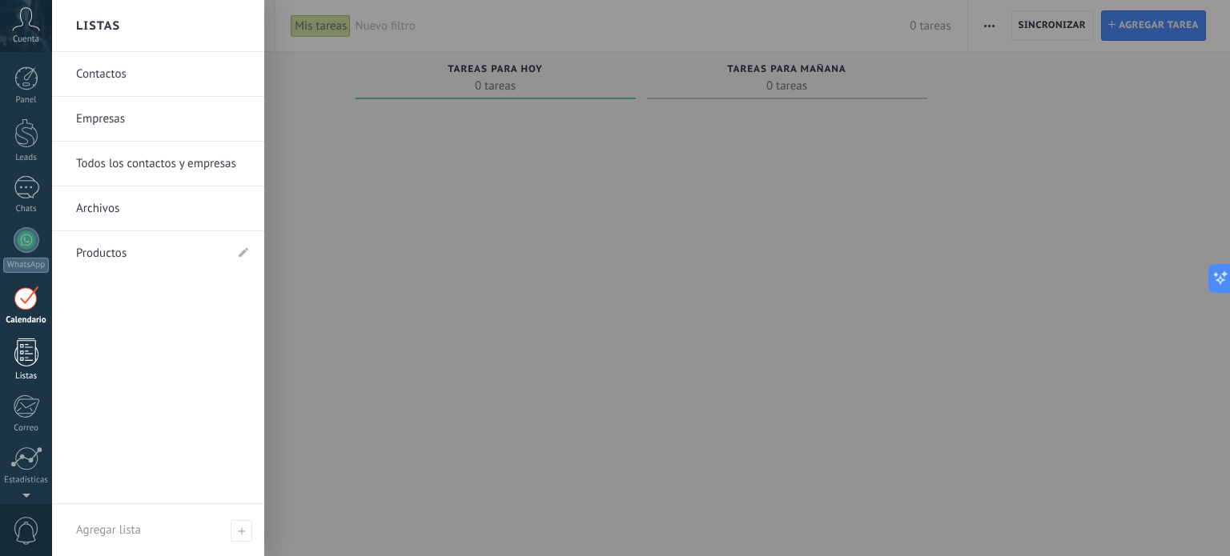
click at [34, 363] on div at bounding box center [26, 353] width 24 height 28
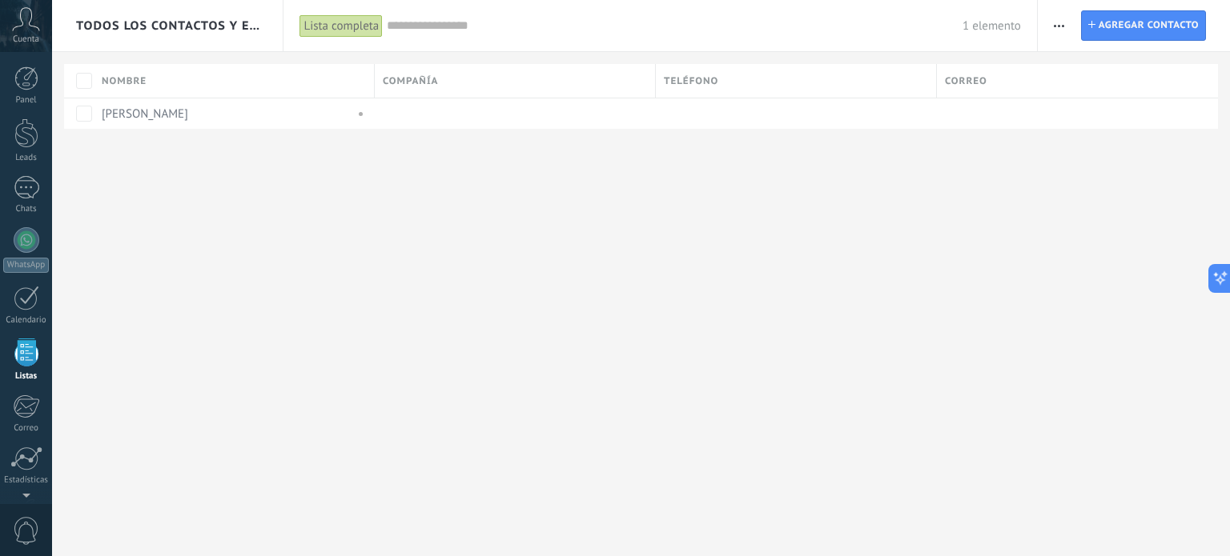
scroll to position [98, 0]
click at [50, 32] on div "Cuenta" at bounding box center [26, 26] width 52 height 52
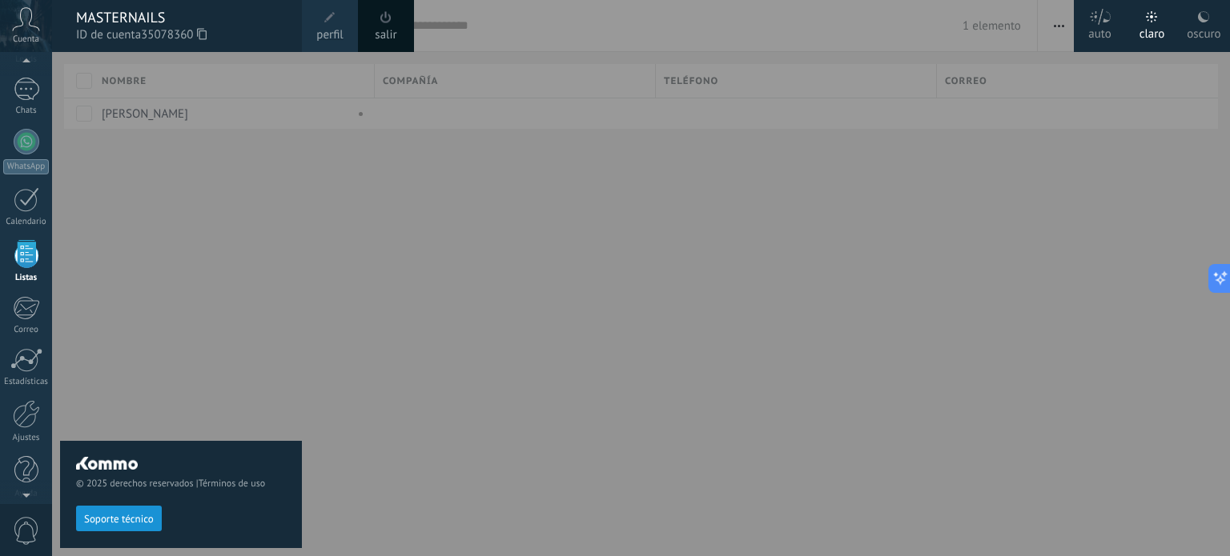
click at [311, 35] on link "perfil" at bounding box center [330, 26] width 56 height 52
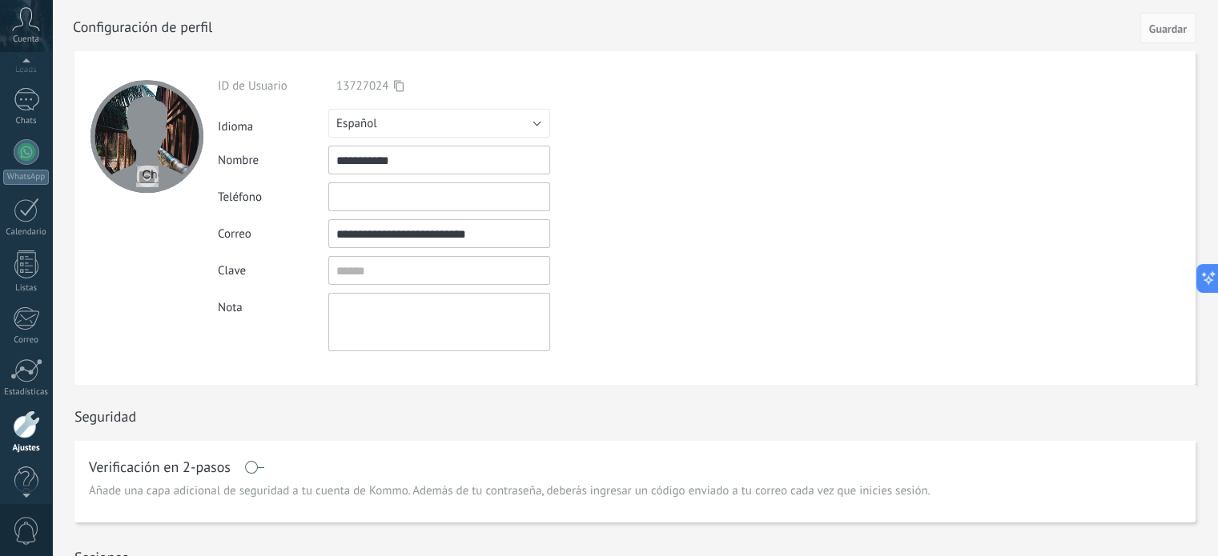
click at [11, 70] on div at bounding box center [26, 64] width 52 height 24
click at [22, 103] on div at bounding box center [26, 97] width 24 height 30
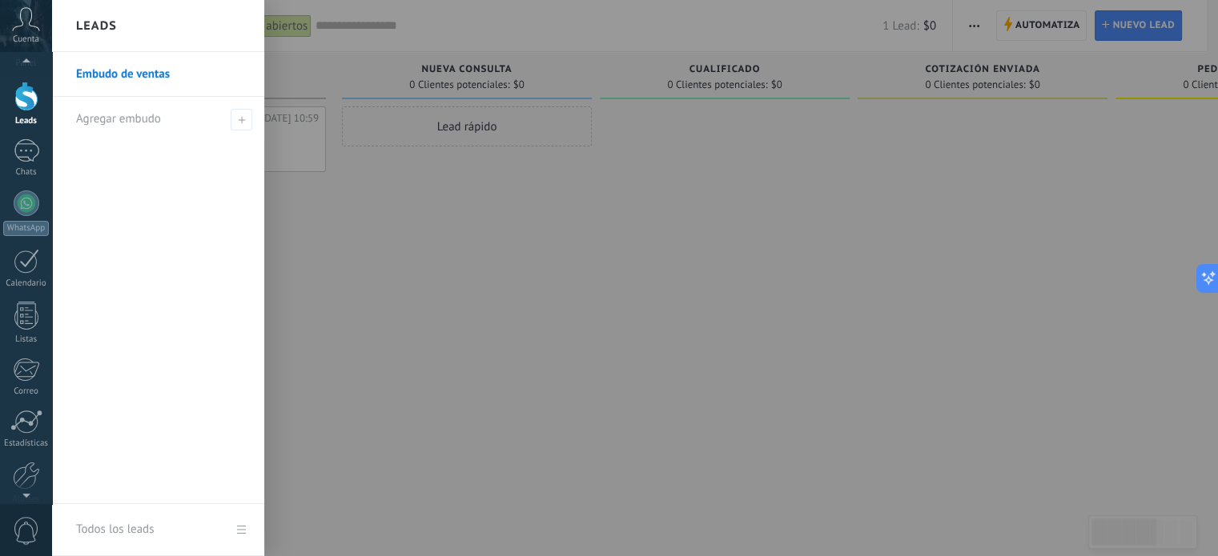
click at [463, 275] on div "Lead rápido" at bounding box center [467, 279] width 250 height 347
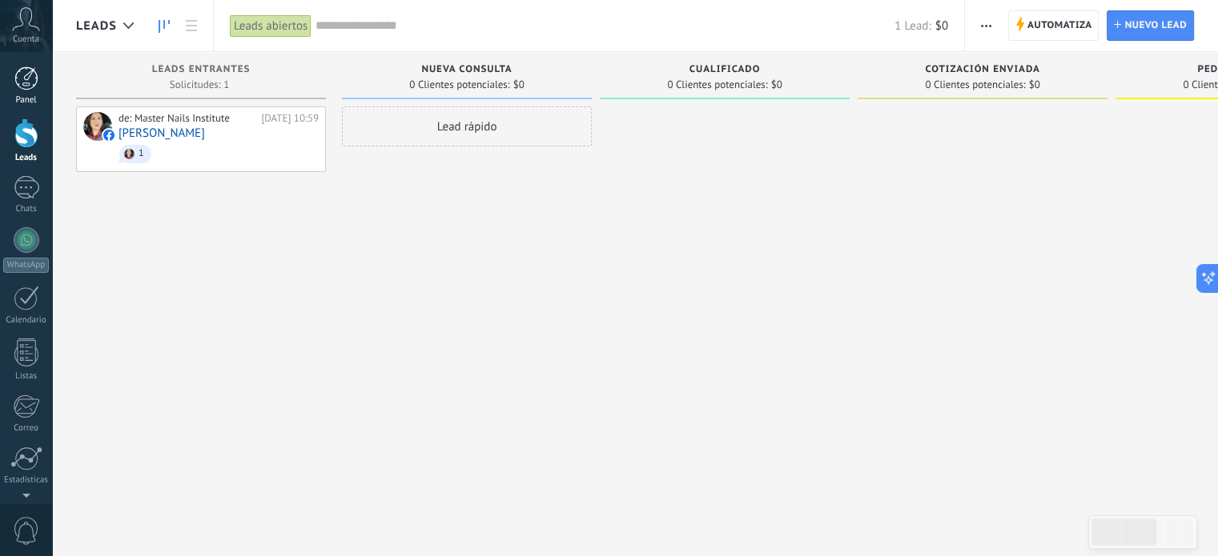
click at [28, 88] on div at bounding box center [26, 78] width 24 height 24
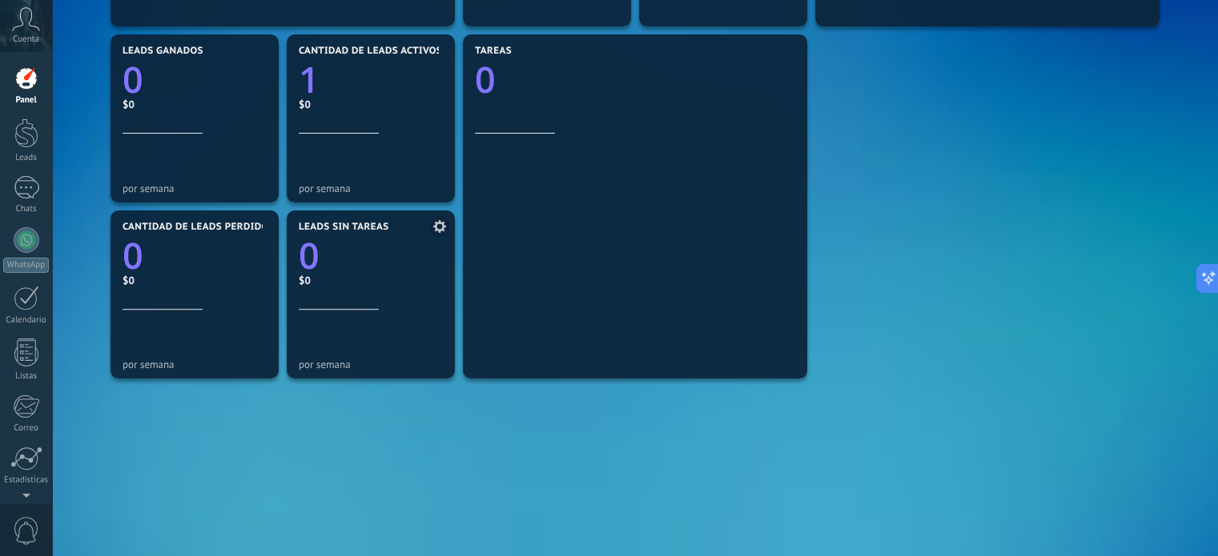
scroll to position [576, 0]
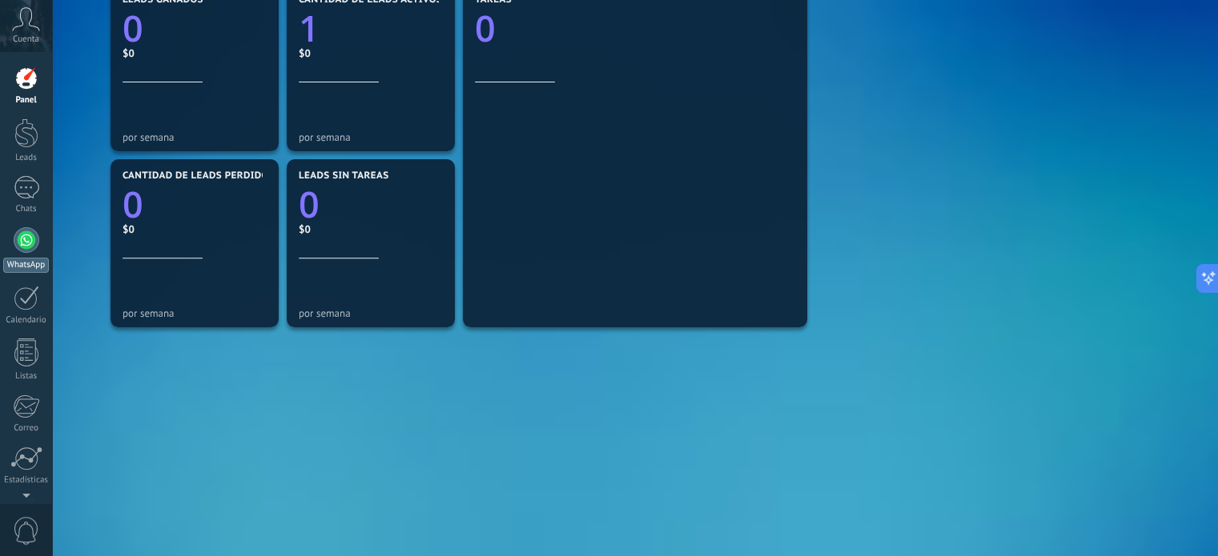
click at [18, 239] on div at bounding box center [27, 240] width 26 height 26
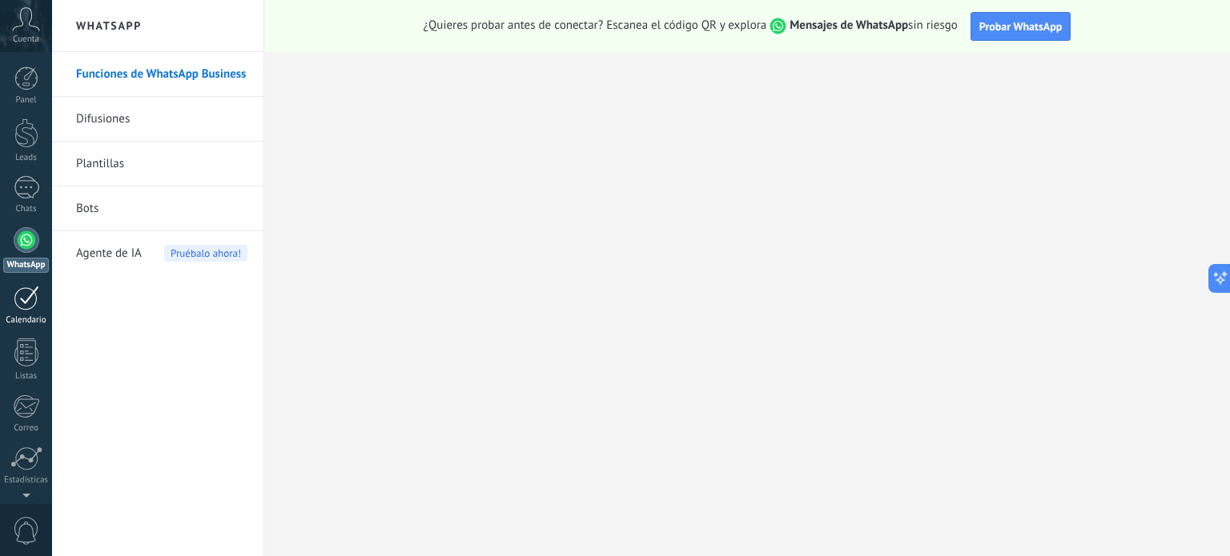
click at [28, 312] on link "Calendario" at bounding box center [26, 306] width 52 height 40
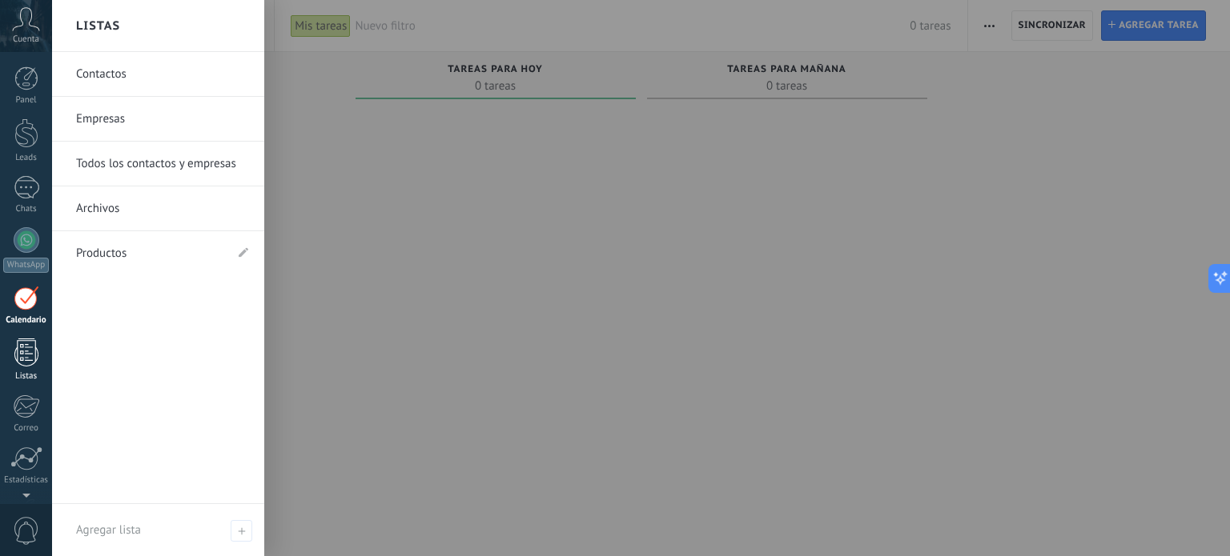
click at [26, 378] on div "Listas" at bounding box center [26, 376] width 46 height 10
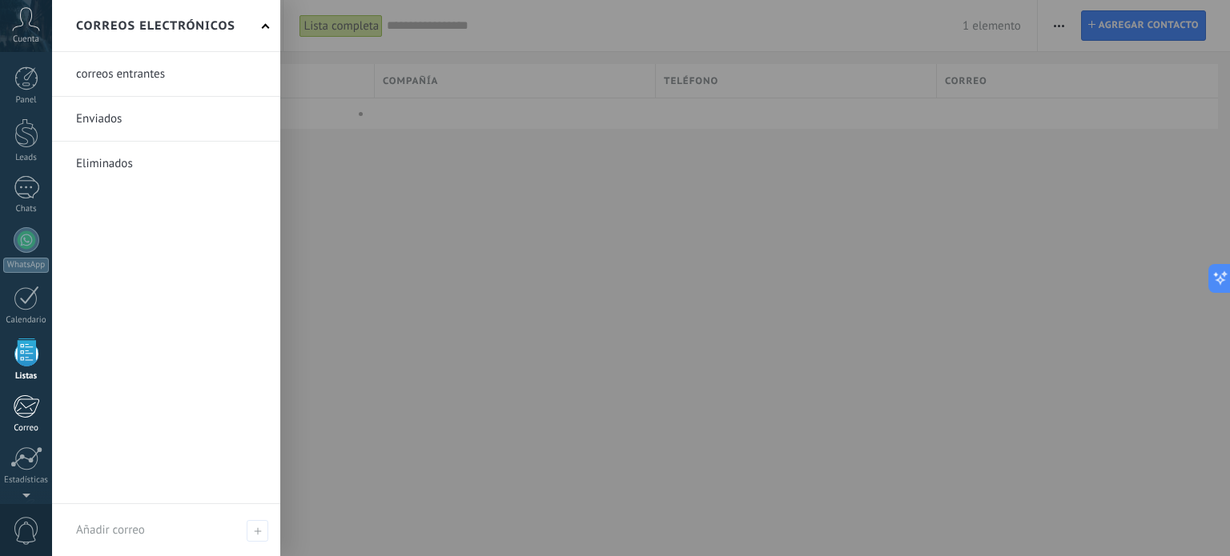
click at [21, 401] on div at bounding box center [26, 407] width 26 height 24
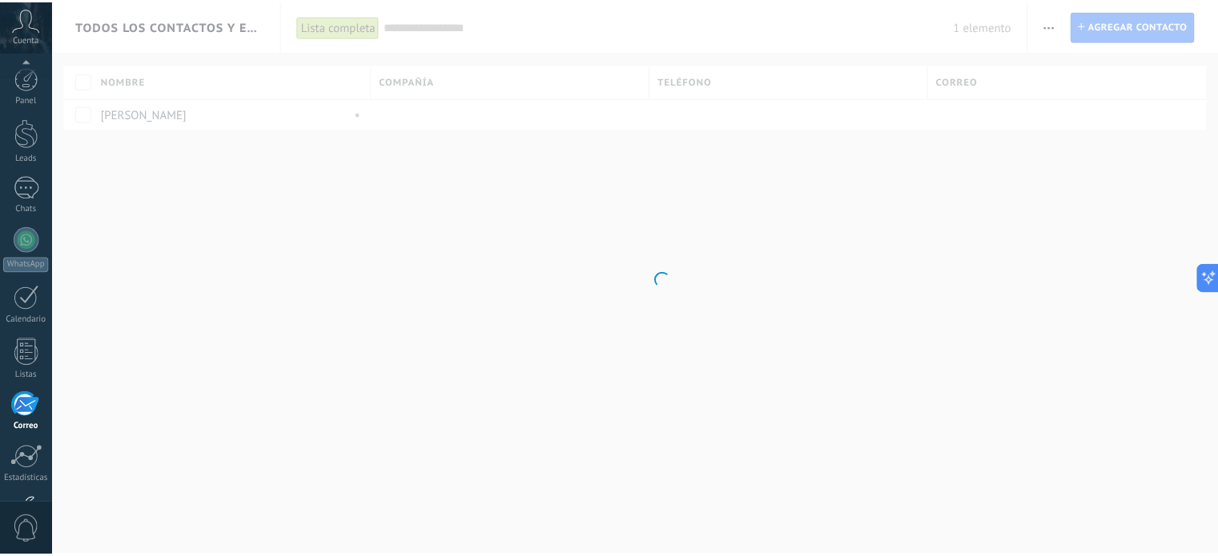
scroll to position [109, 0]
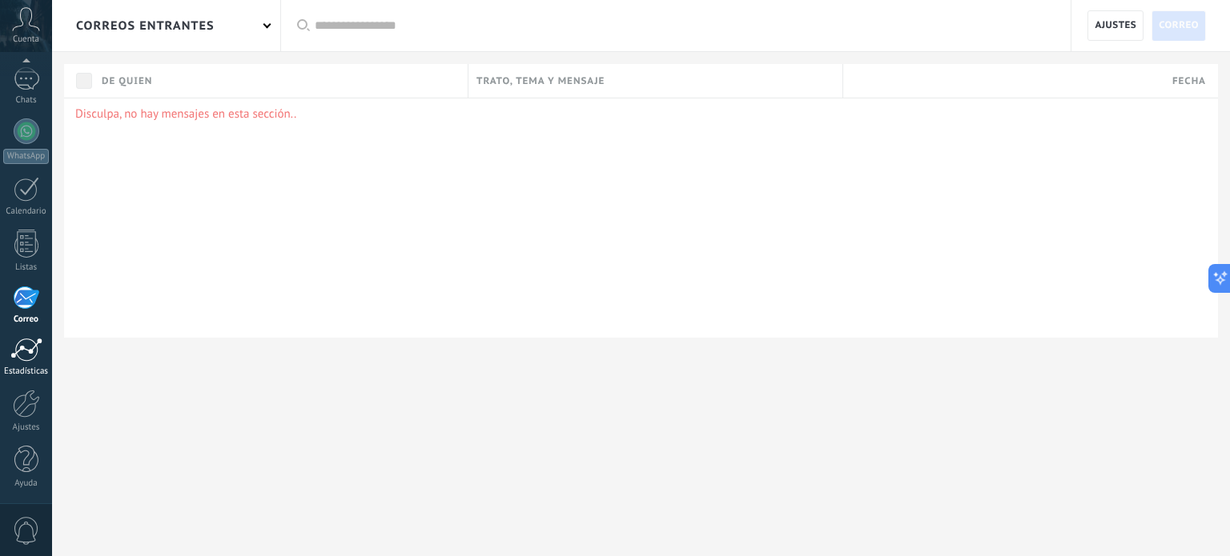
click at [19, 351] on div at bounding box center [26, 350] width 32 height 24
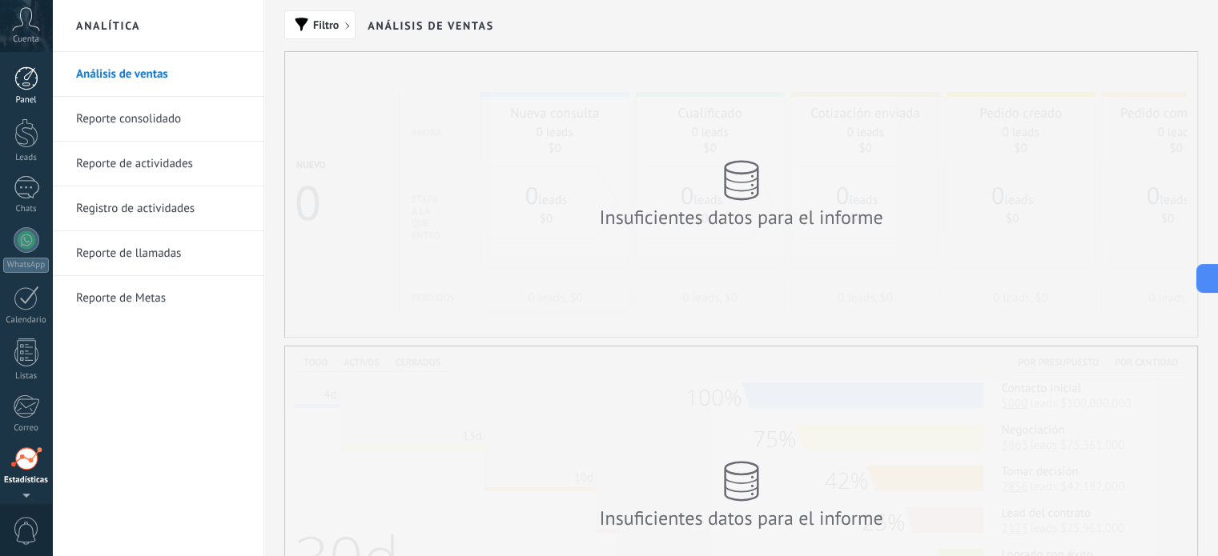
click at [35, 82] on div at bounding box center [26, 78] width 24 height 24
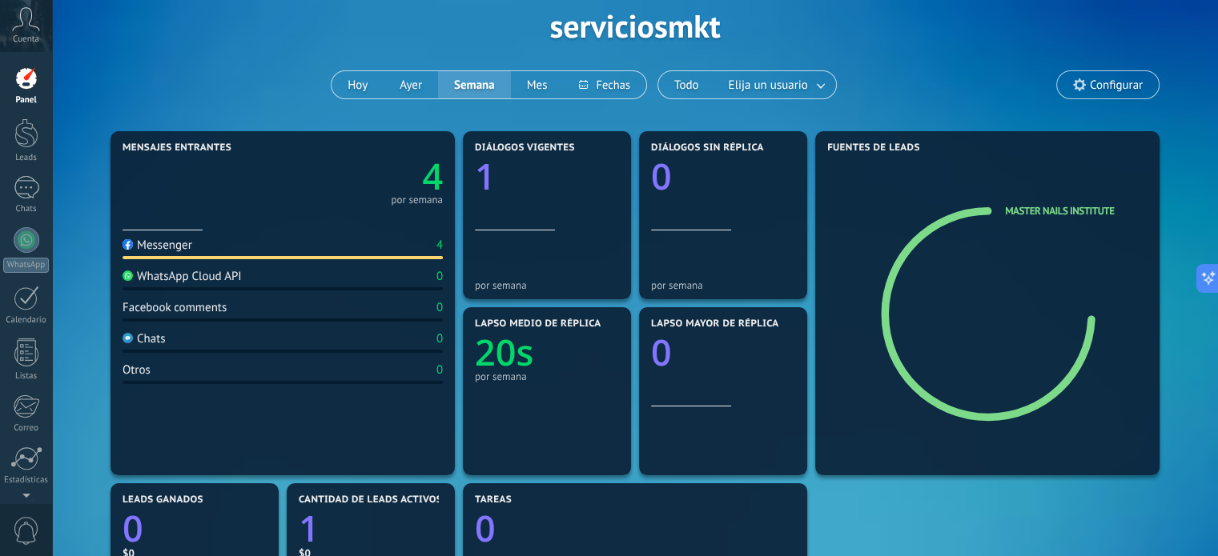
scroll to position [80, 0]
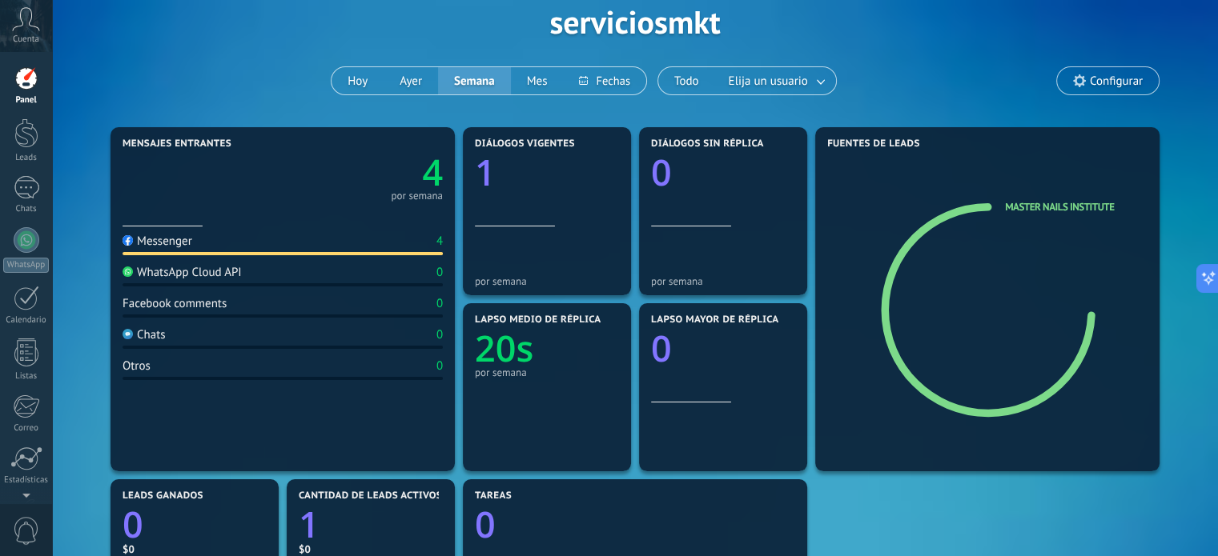
click at [275, 310] on div "Facebook comments 0" at bounding box center [282, 307] width 320 height 22
click at [323, 239] on div "Messenger 4" at bounding box center [282, 245] width 320 height 22
drag, startPoint x: 421, startPoint y: 192, endPoint x: 529, endPoint y: 210, distance: 109.5
click at [422, 192] on div "por semana" at bounding box center [417, 196] width 52 height 8
click at [568, 223] on div "Diálogos vigentes 1" at bounding box center [547, 182] width 144 height 88
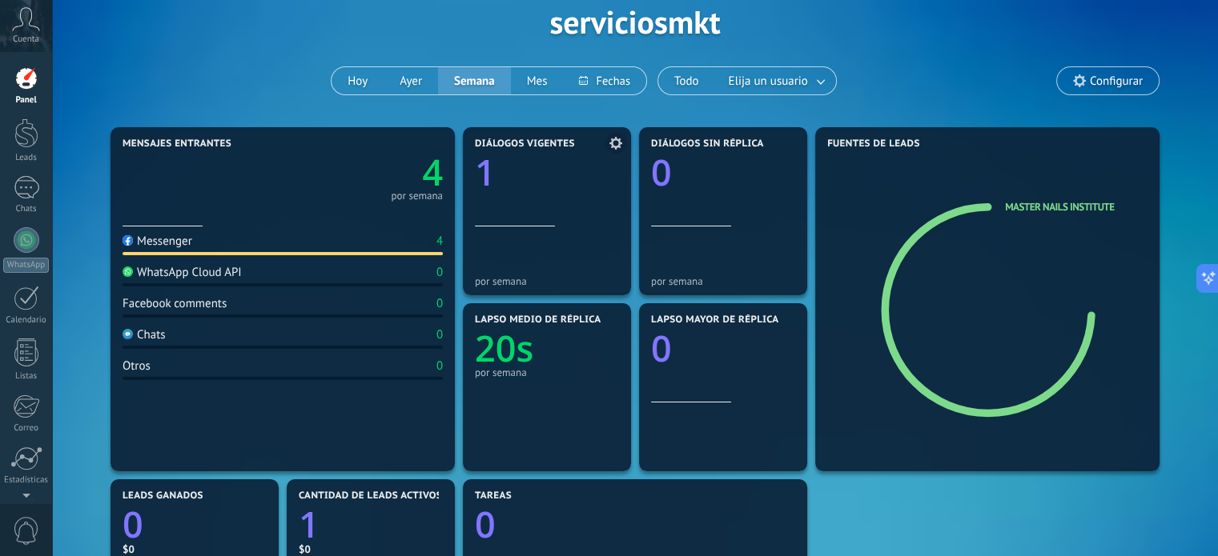
drag, startPoint x: 569, startPoint y: 288, endPoint x: 554, endPoint y: 283, distance: 16.0
click at [568, 288] on section "Diálogos vigentes 1 por semana" at bounding box center [547, 211] width 168 height 168
click at [22, 300] on div at bounding box center [27, 298] width 26 height 25
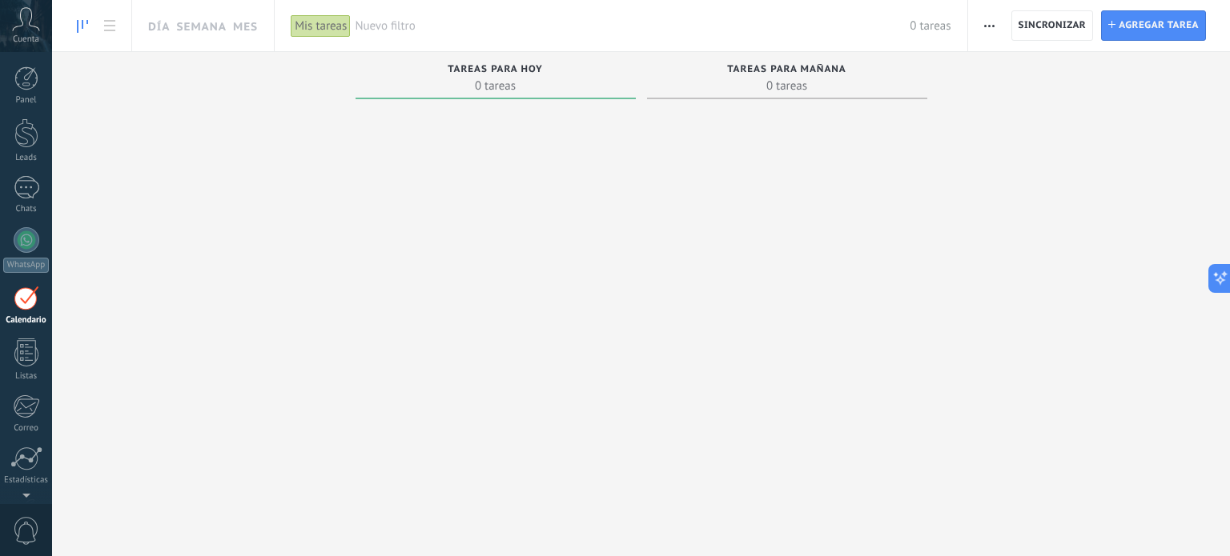
scroll to position [45, 0]
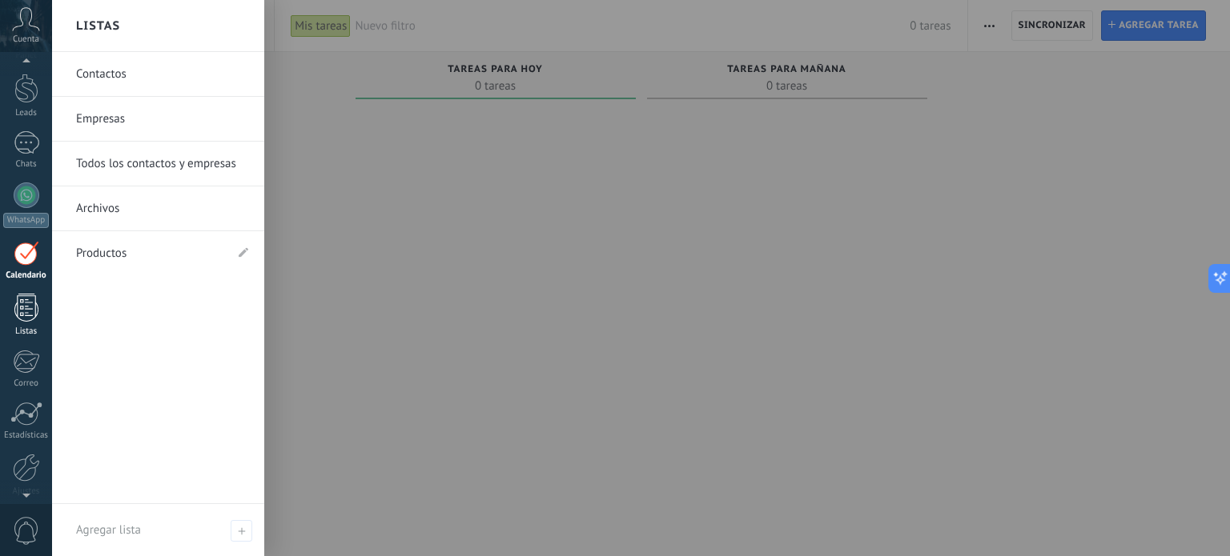
click at [26, 305] on div at bounding box center [26, 308] width 24 height 28
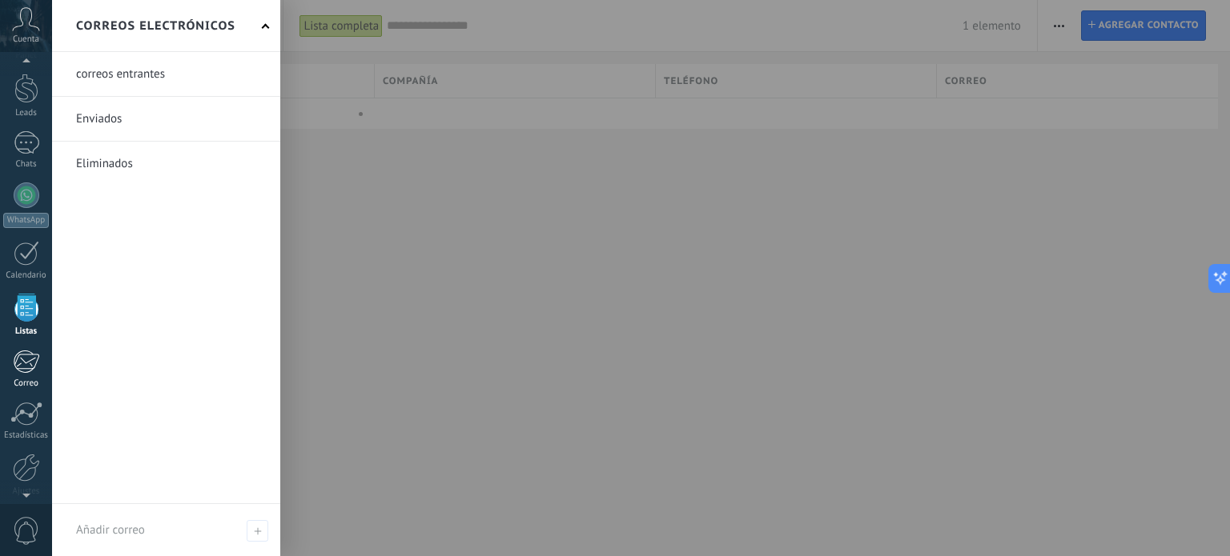
click at [20, 359] on div at bounding box center [26, 362] width 26 height 24
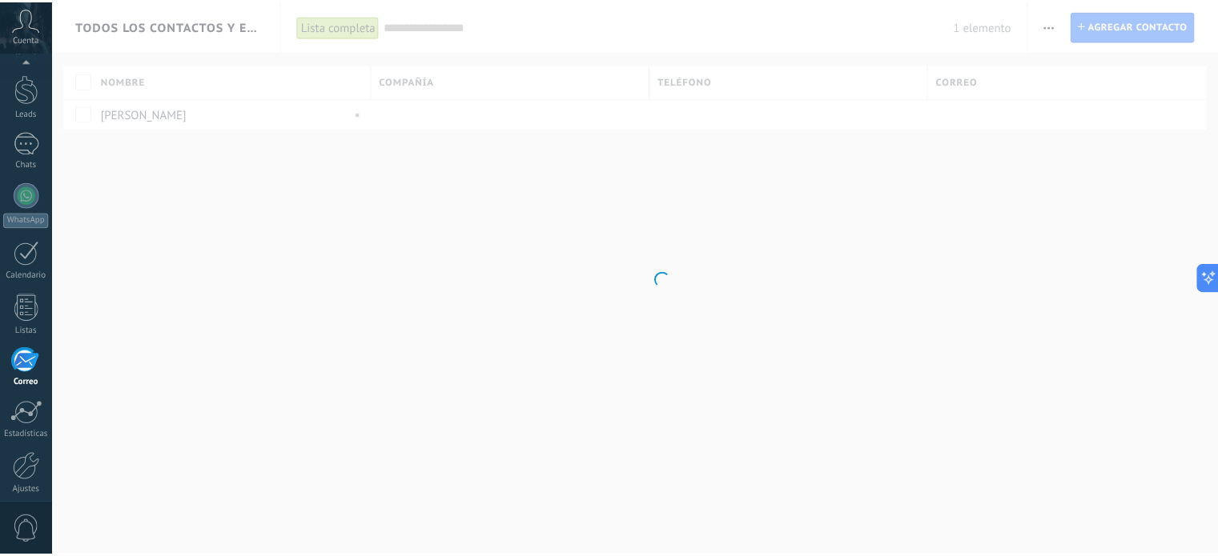
scroll to position [109, 0]
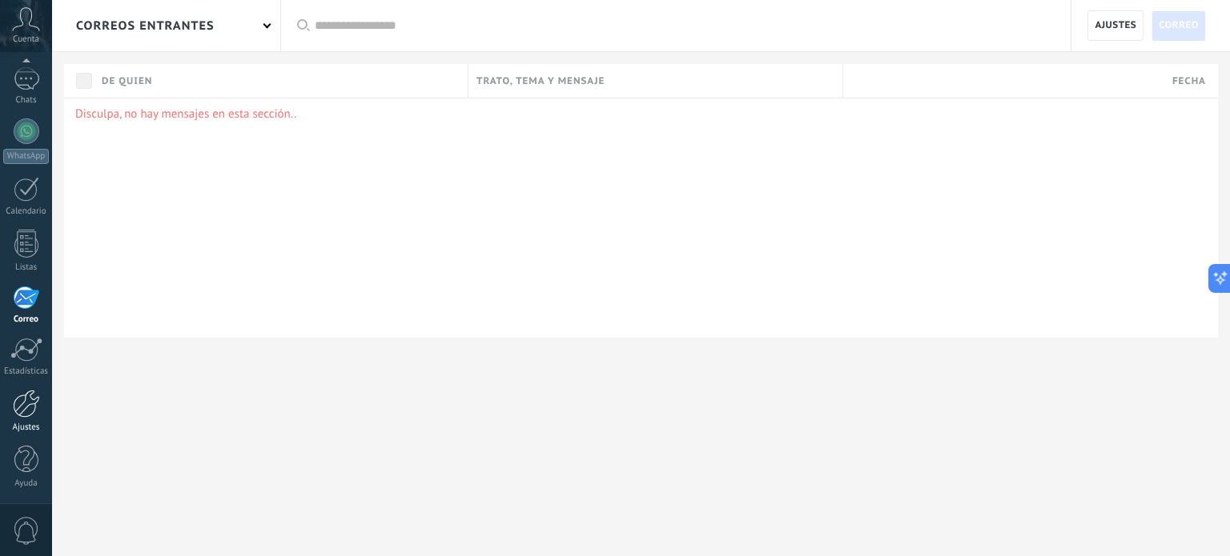
click at [19, 412] on div at bounding box center [26, 404] width 27 height 28
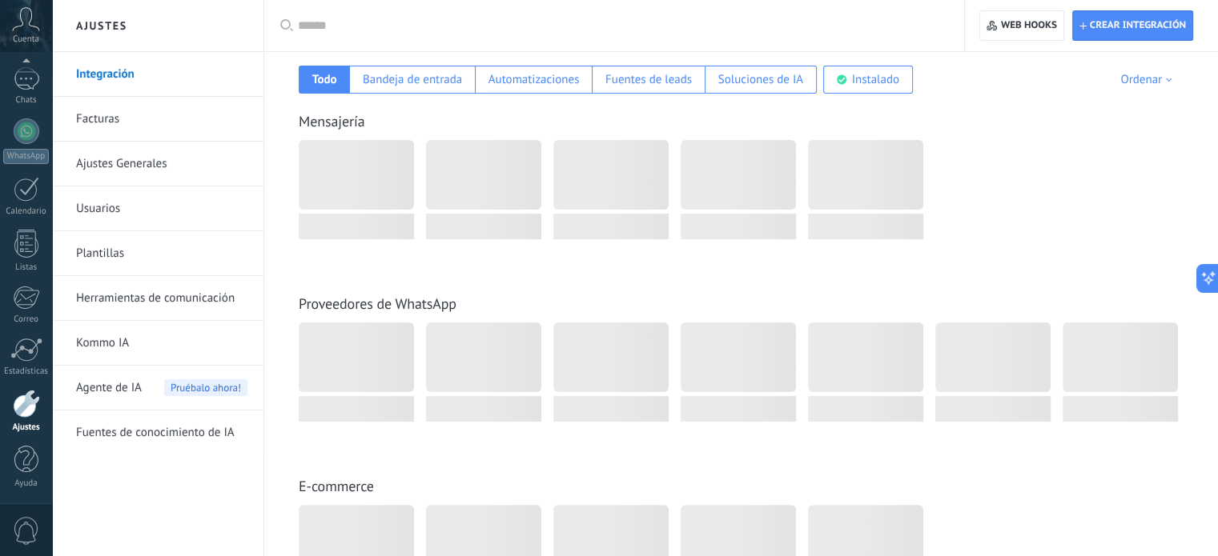
scroll to position [320, 0]
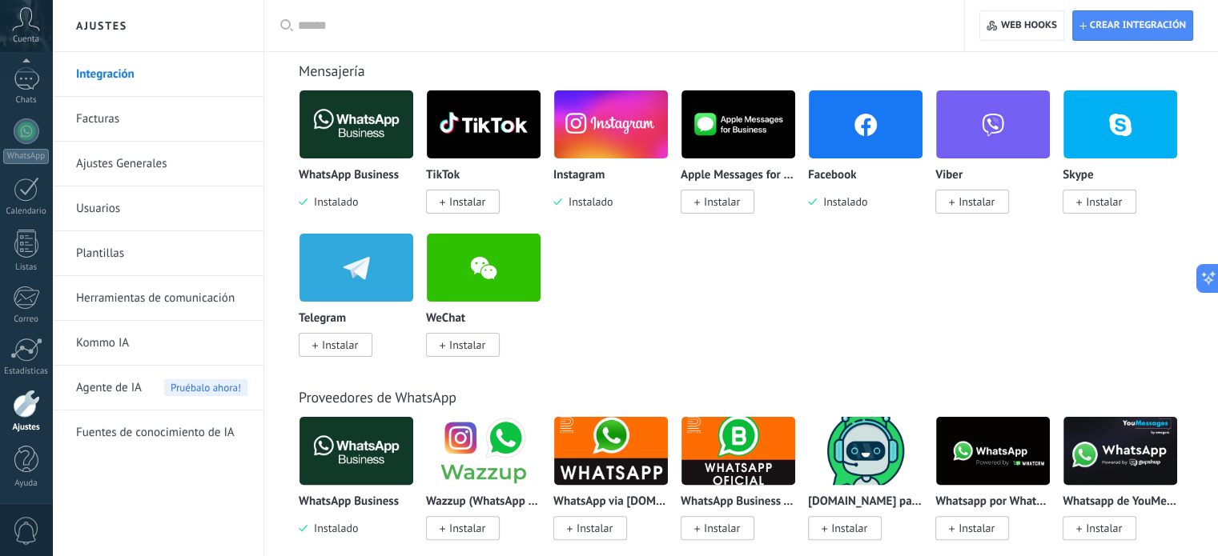
click at [609, 122] on img at bounding box center [611, 125] width 114 height 78
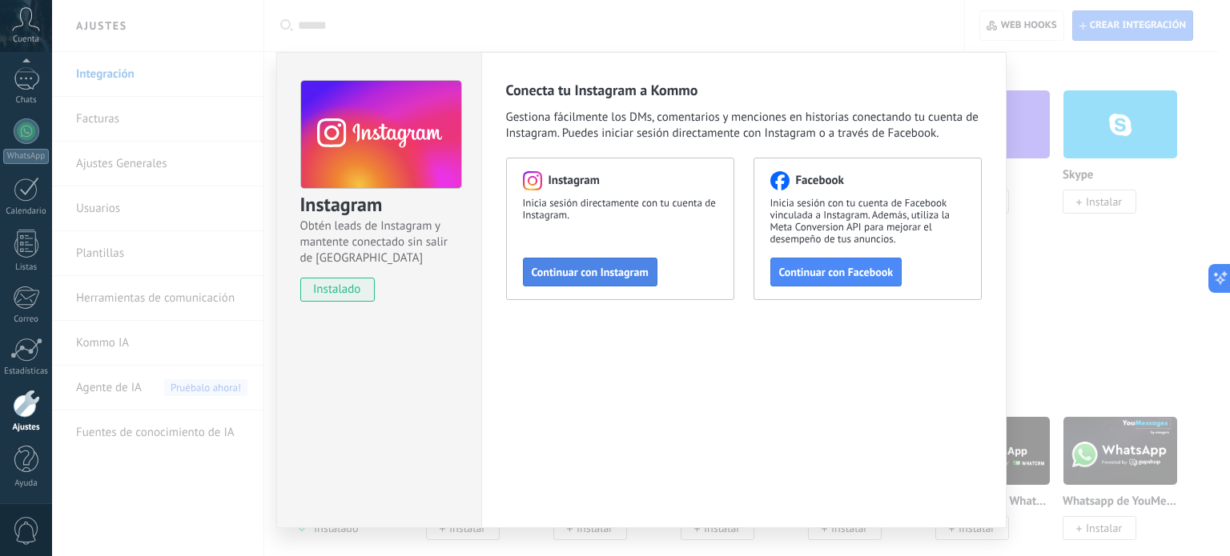
click at [605, 271] on span "Continuar con Instagram" at bounding box center [590, 272] width 117 height 11
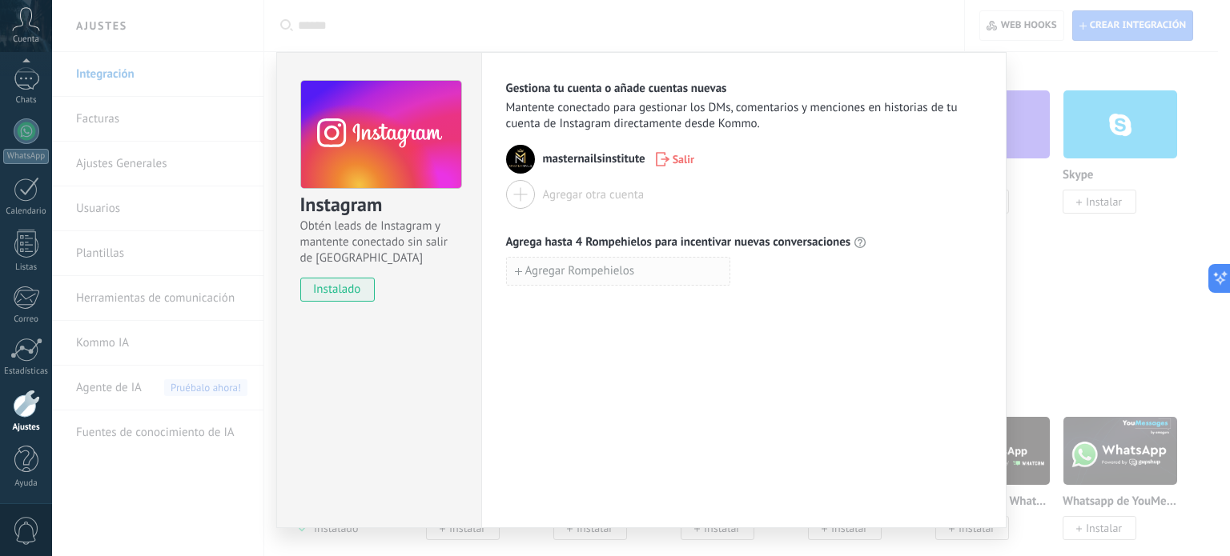
click at [548, 275] on span "Agregar Rompehielos" at bounding box center [580, 271] width 110 height 11
click at [648, 346] on div "Gestiona tu cuenta o añade cuentas nuevas Mantente conectado para gestionar los…" at bounding box center [743, 290] width 525 height 476
click at [1014, 45] on div "Instagram Obtén leads de Instagram y mantente conectado sin salir de Kommo inst…" at bounding box center [641, 278] width 1178 height 556
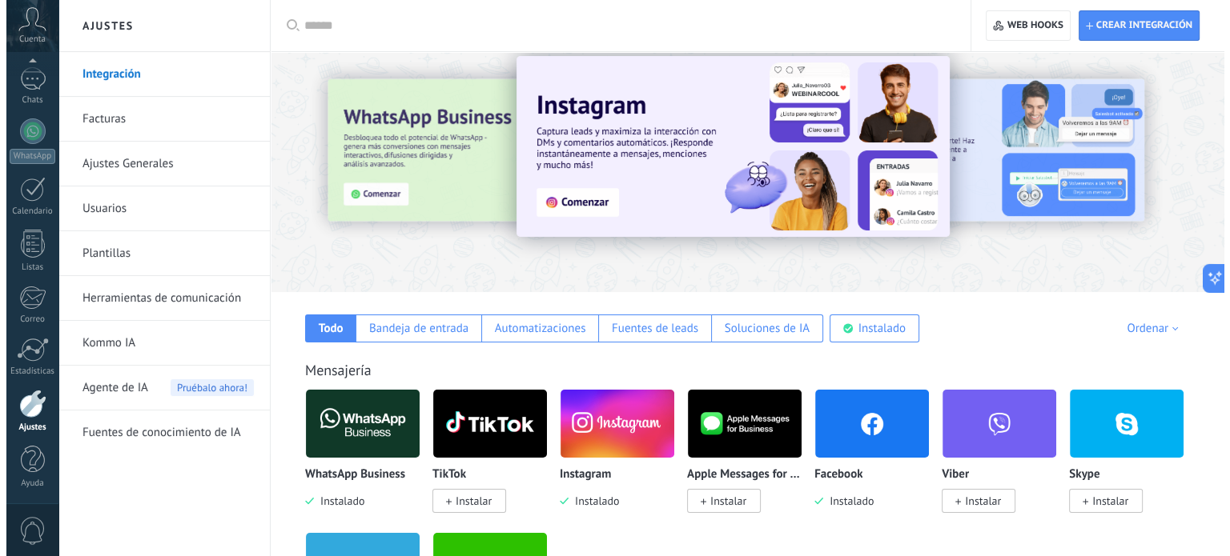
scroll to position [0, 0]
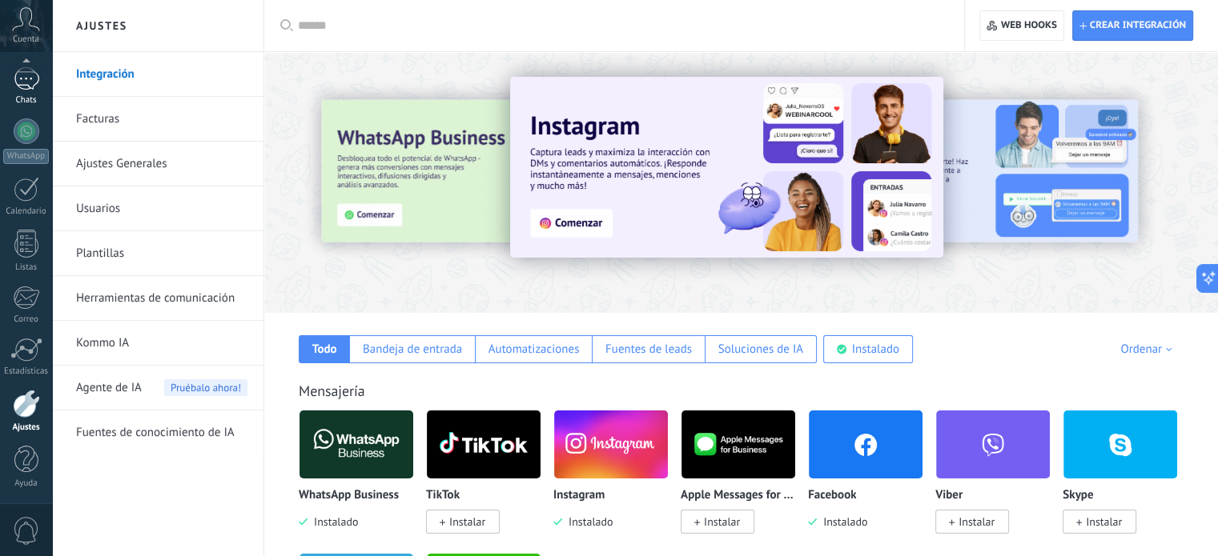
click at [16, 87] on div "1" at bounding box center [27, 78] width 26 height 23
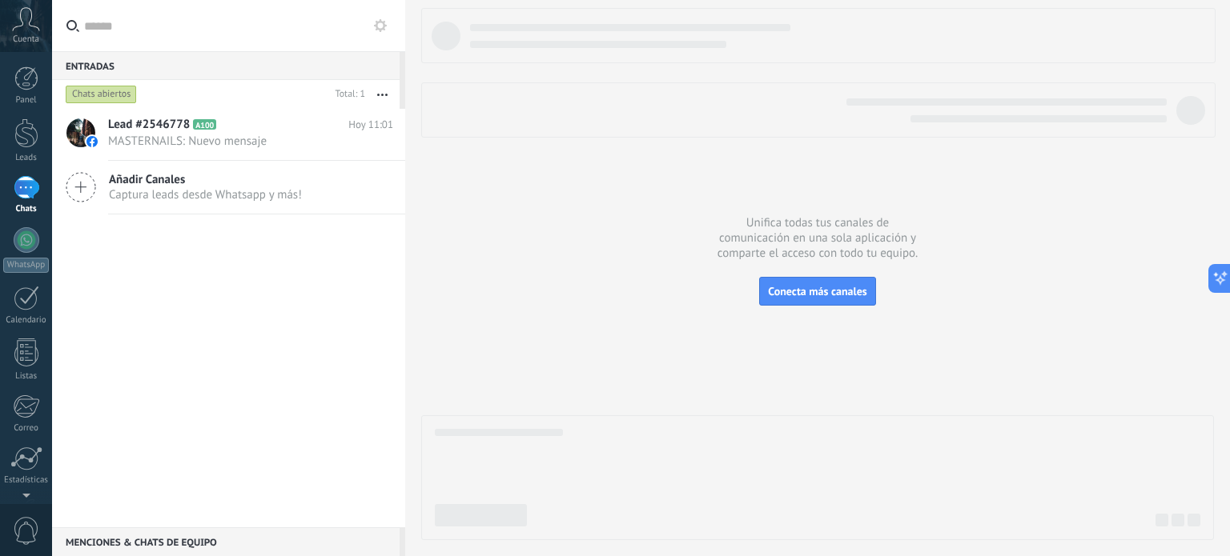
click at [195, 282] on div "Lead #2546778 A100 Hoy 11:01 MASTERNAILS: Nuevo mensaje Añadir Canales Captura …" at bounding box center [228, 318] width 353 height 419
click at [248, 280] on div "Lead #2546778 A100 Hoy 11:01 MASTERNAILS: Nuevo mensaje Añadir Canales Captura …" at bounding box center [228, 318] width 353 height 419
click at [797, 298] on span "Conecta más canales" at bounding box center [817, 291] width 98 height 14
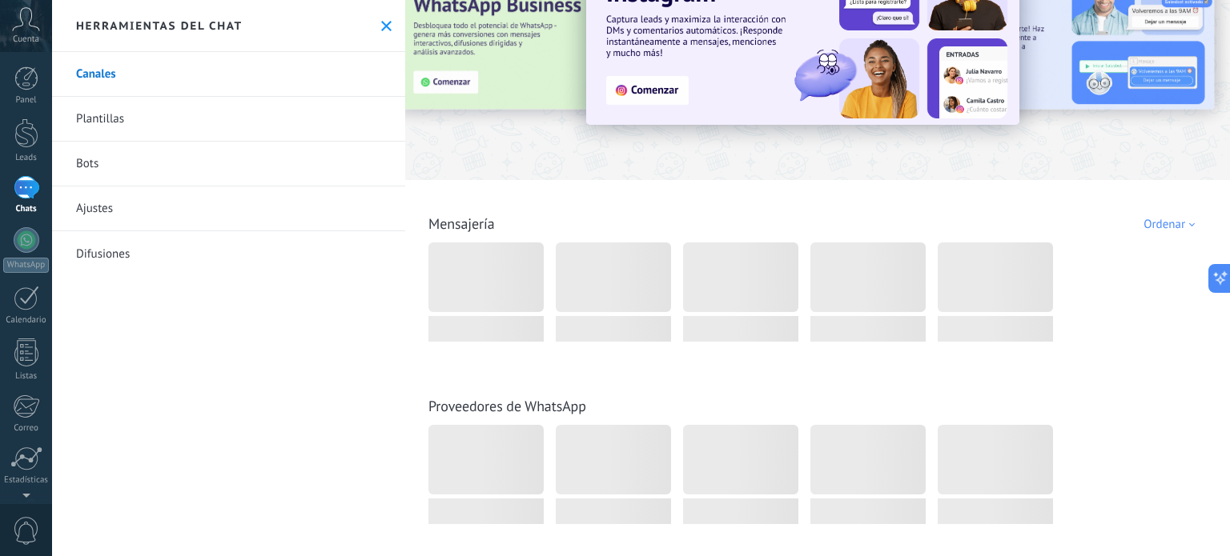
scroll to position [80, 0]
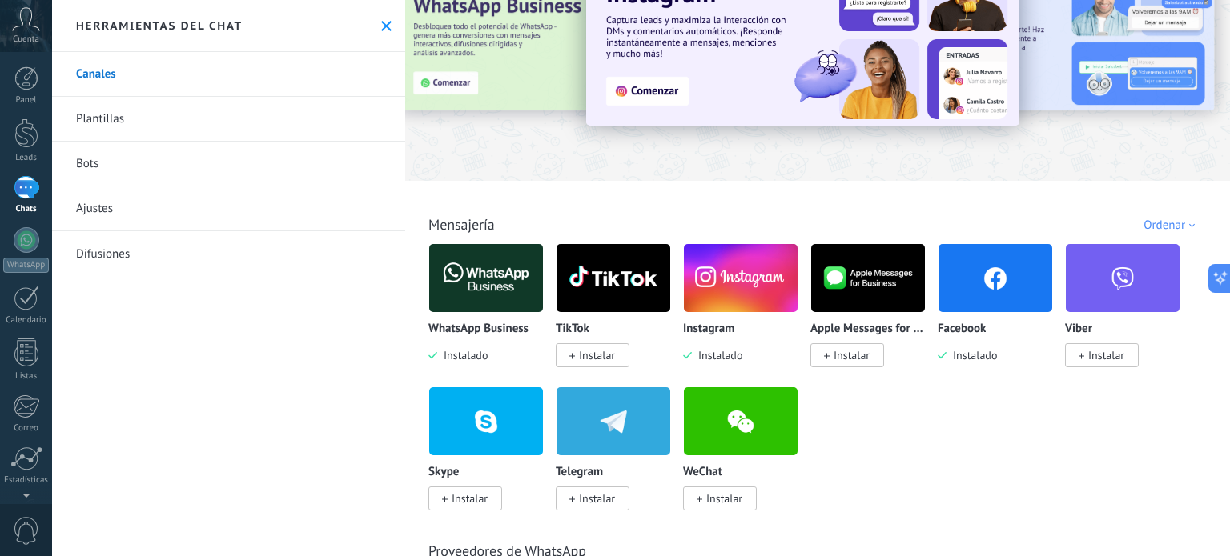
click at [724, 299] on img at bounding box center [741, 278] width 114 height 78
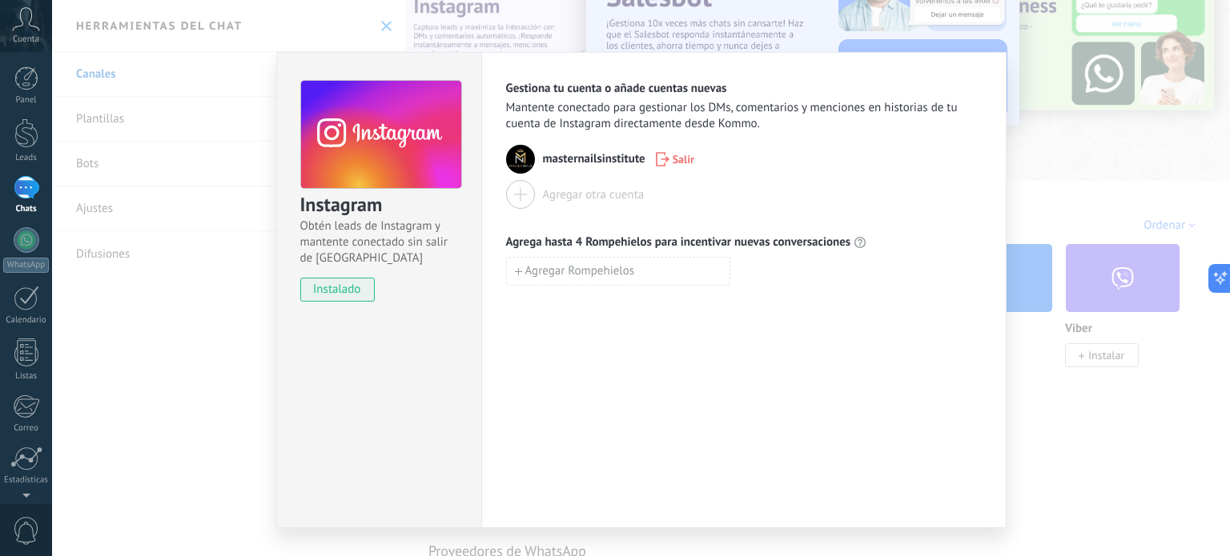
click at [1019, 171] on div "Instagram Obtén leads de Instagram y mantente conectado sin salir de Kommo inst…" at bounding box center [641, 278] width 1178 height 556
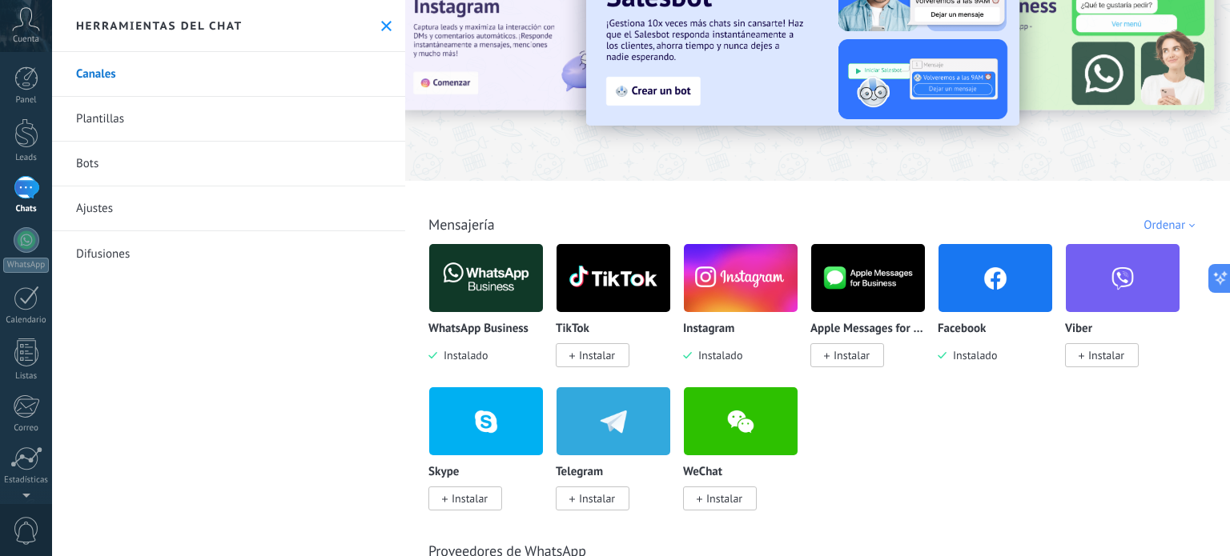
click at [27, 191] on div "1" at bounding box center [27, 187] width 26 height 23
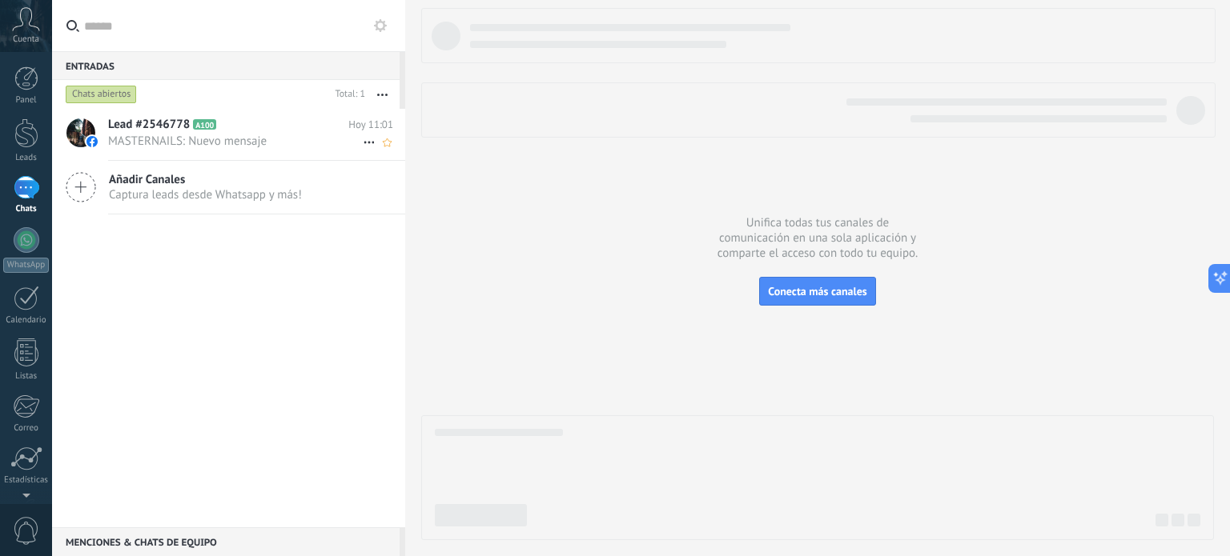
click at [201, 114] on div "Lead #2546778 A100 [DATE] 11:01 MASTERNAILS: Nuevo mensaje" at bounding box center [256, 134] width 297 height 50
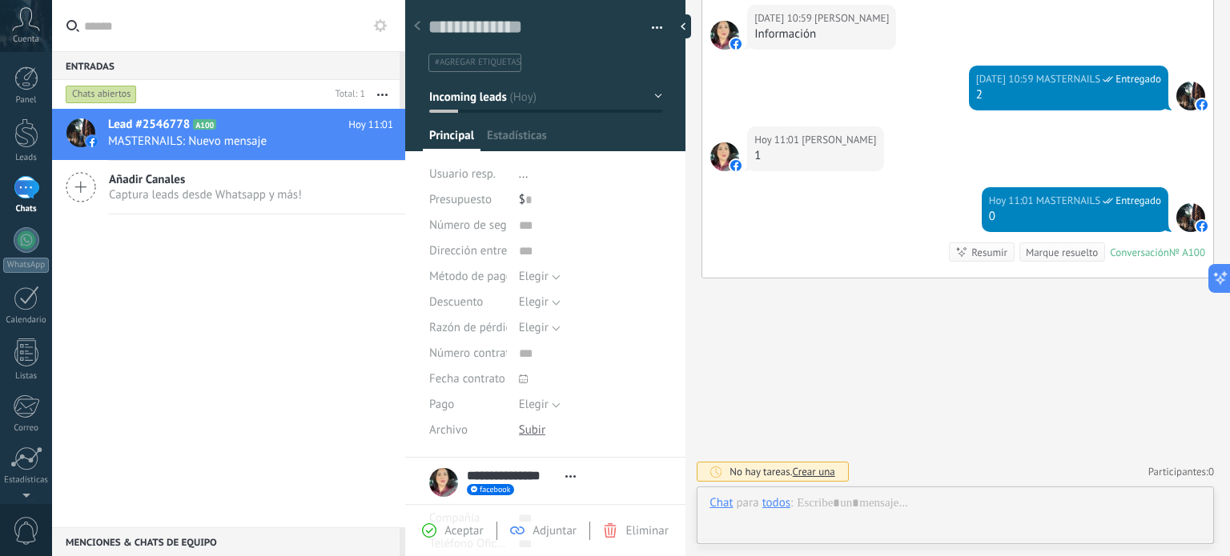
scroll to position [23, 0]
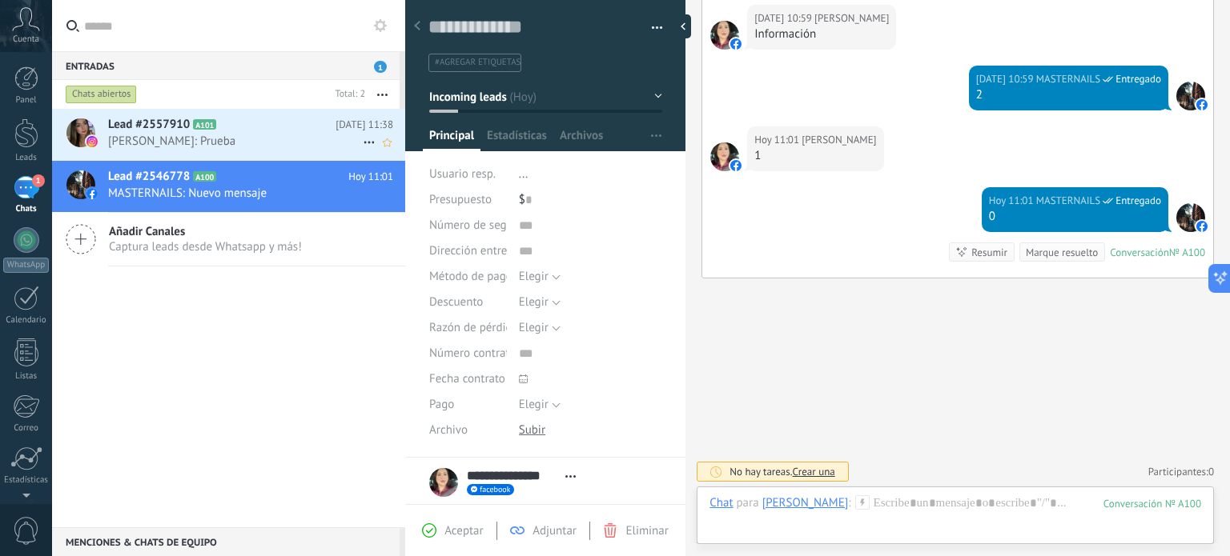
click at [159, 138] on span "[PERSON_NAME]: Prueba" at bounding box center [235, 141] width 255 height 15
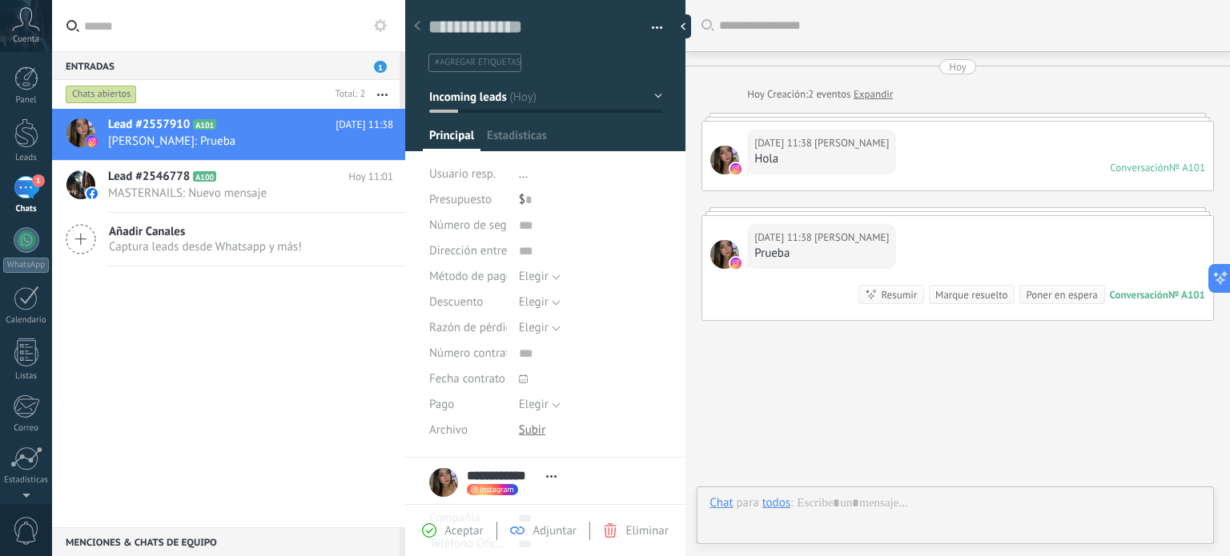
scroll to position [42, 0]
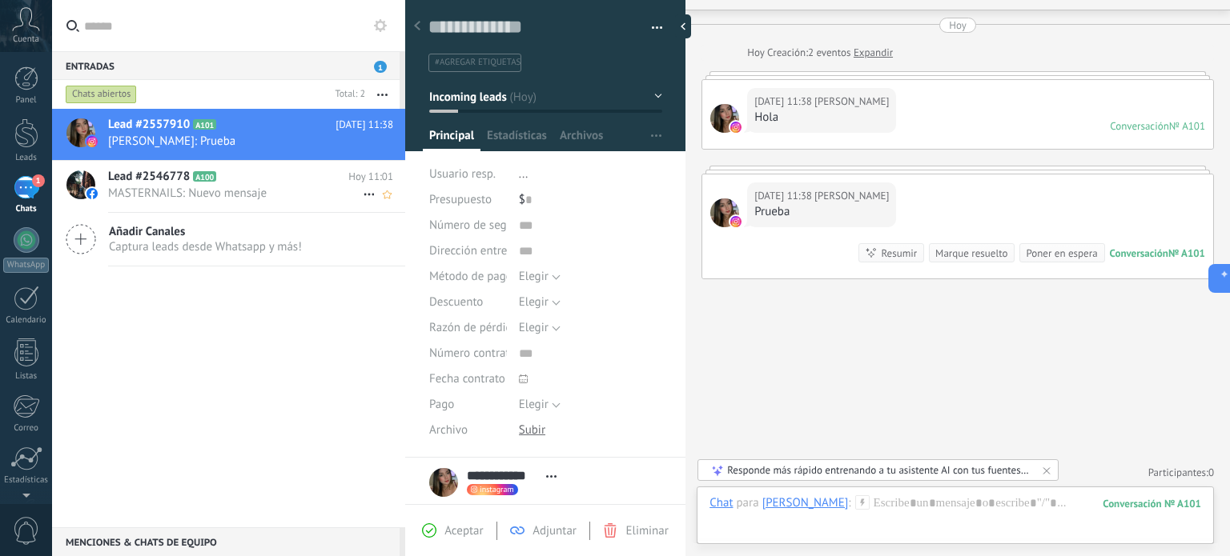
click at [214, 182] on h2 "Lead #2546778 A100" at bounding box center [228, 177] width 240 height 16
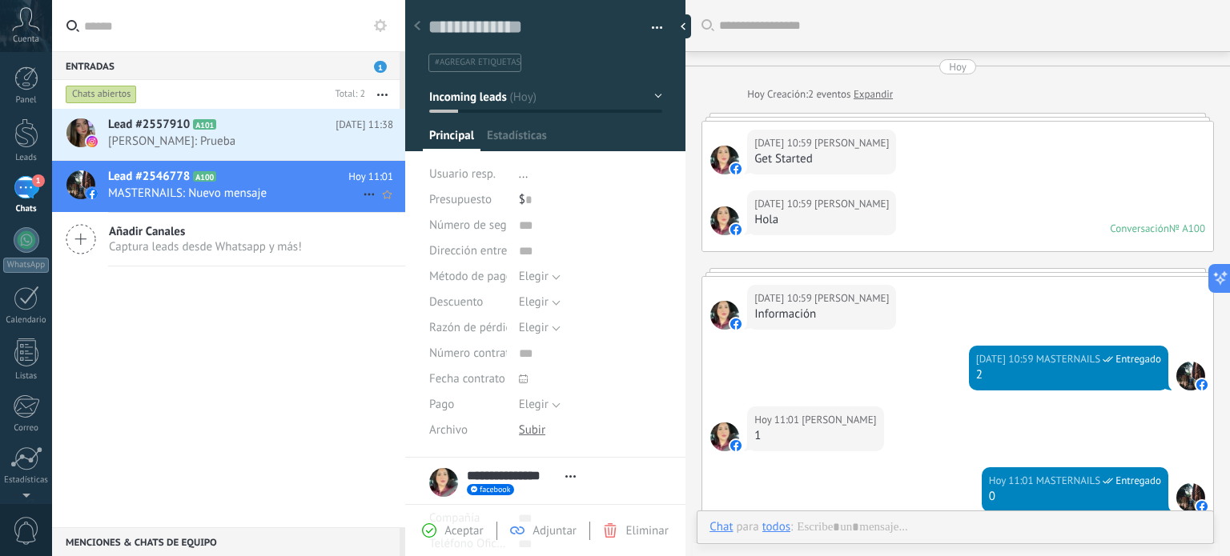
scroll to position [233, 0]
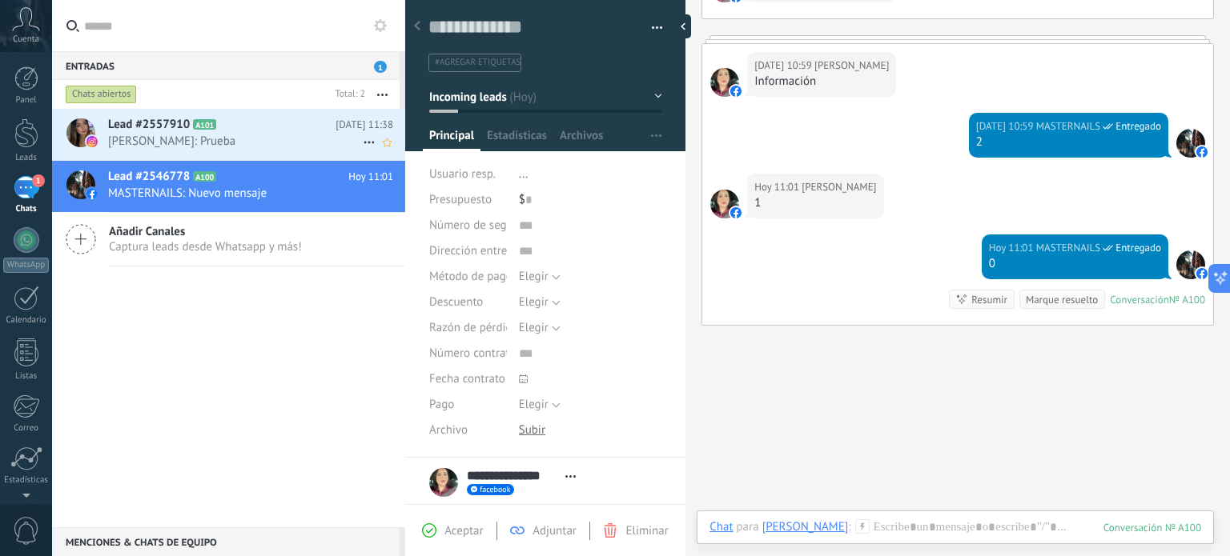
click at [199, 151] on div "Lead #2557910 A101 Hoy 11:38 Karen Pincay: Prueba" at bounding box center [256, 134] width 297 height 50
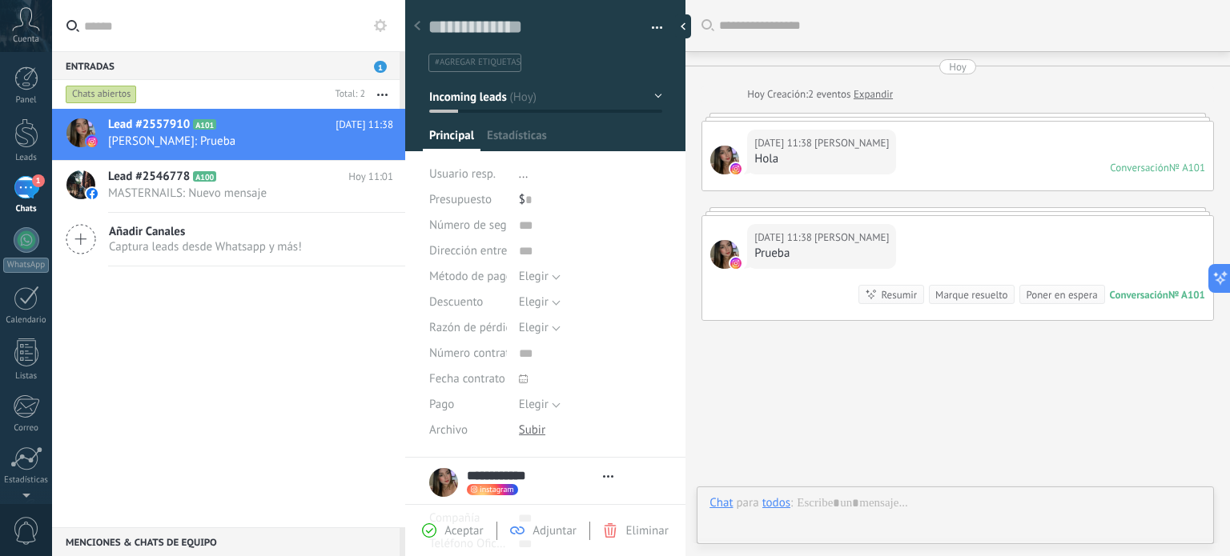
type textarea "**********"
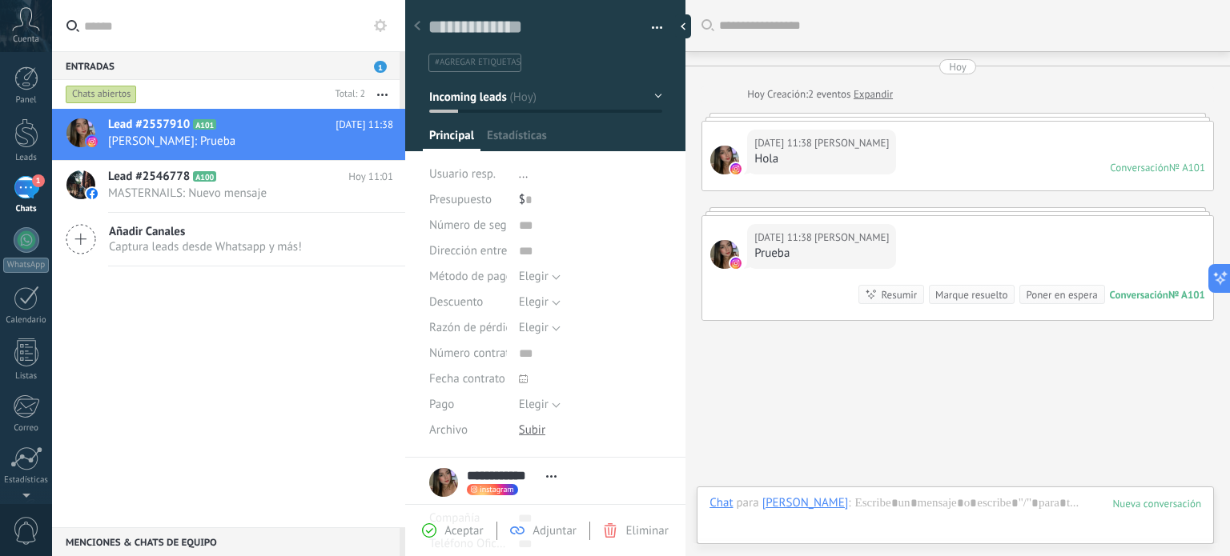
scroll to position [42, 0]
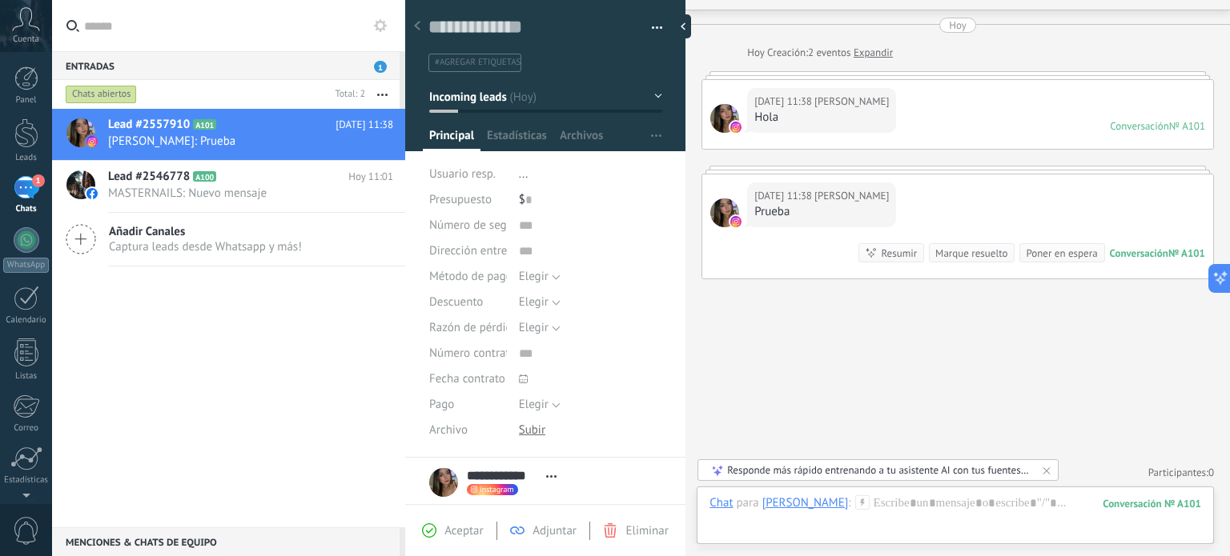
click at [769, 472] on div "Responde más rápido entrenando a tu asistente AI con tus fuentes de datos" at bounding box center [878, 471] width 303 height 14
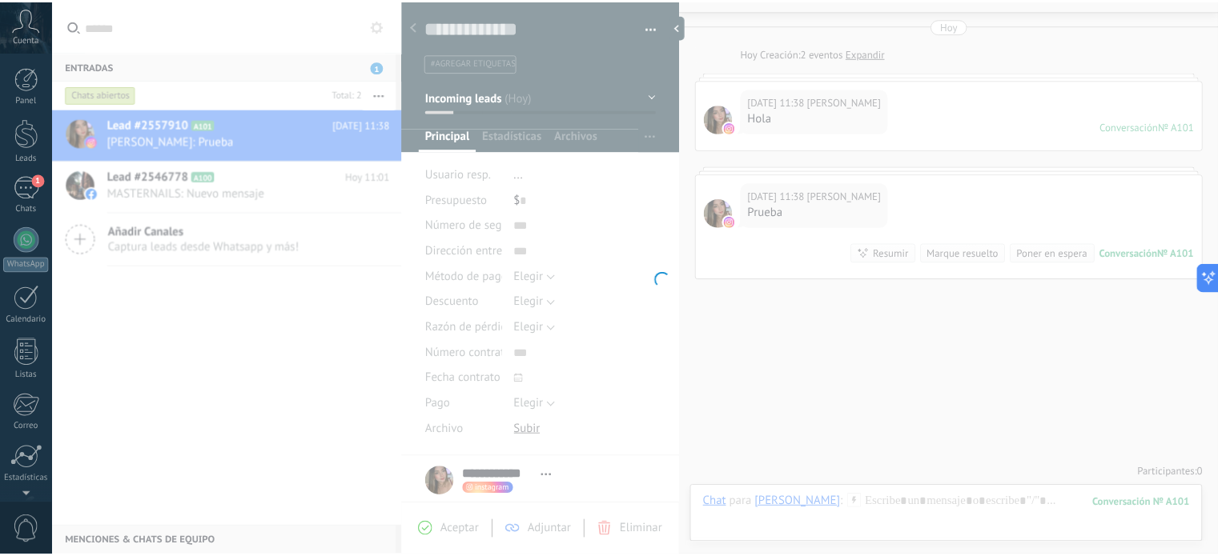
scroll to position [109, 0]
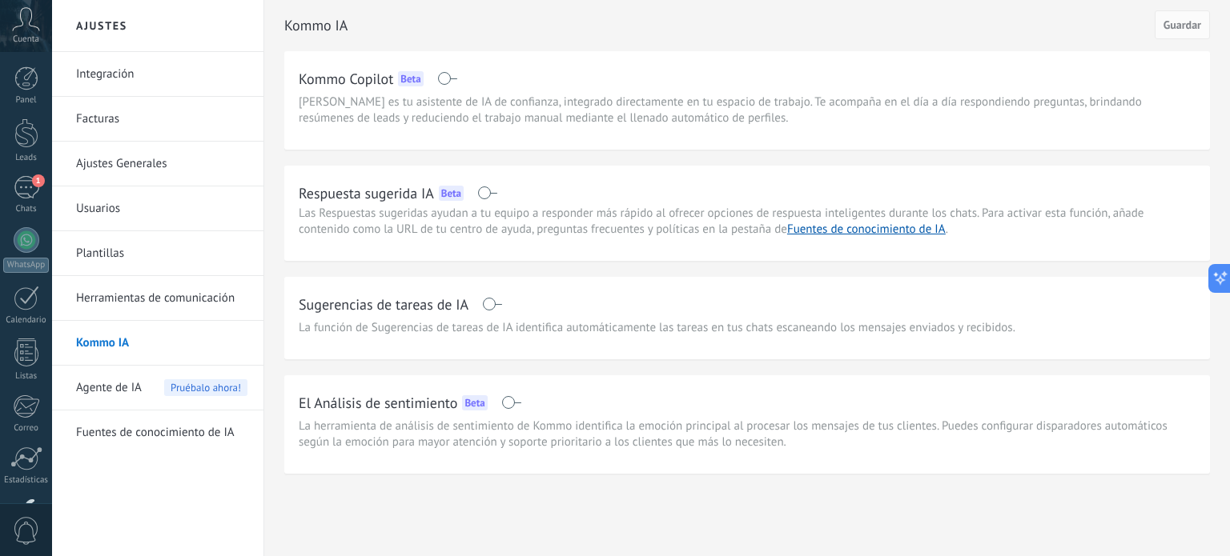
click at [87, 211] on link "Usuarios" at bounding box center [161, 209] width 171 height 45
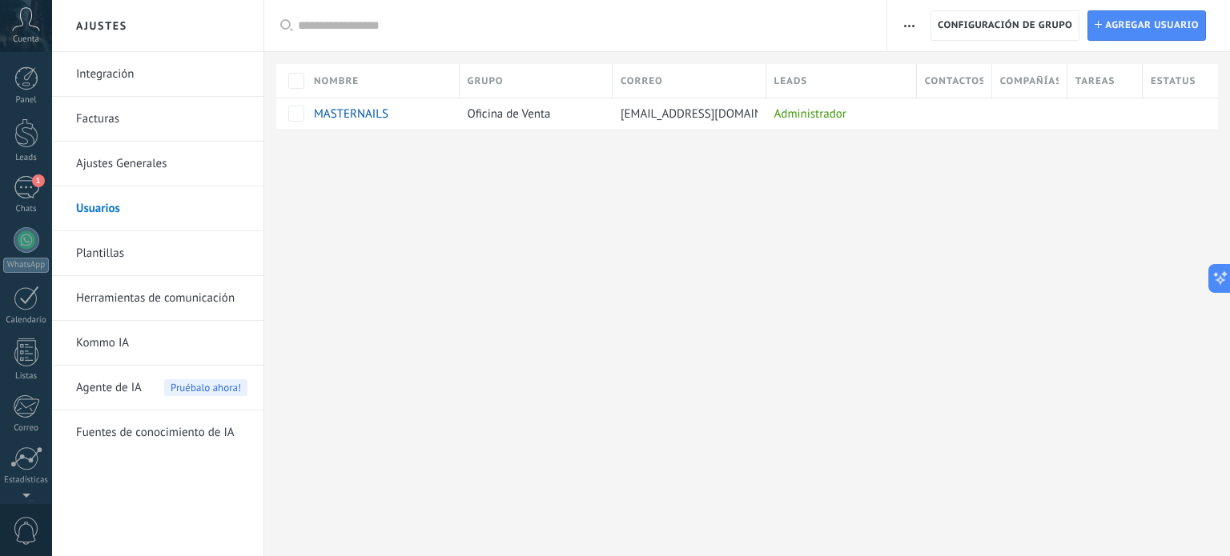
scroll to position [109, 0]
click at [23, 140] on div at bounding box center [27, 131] width 26 height 26
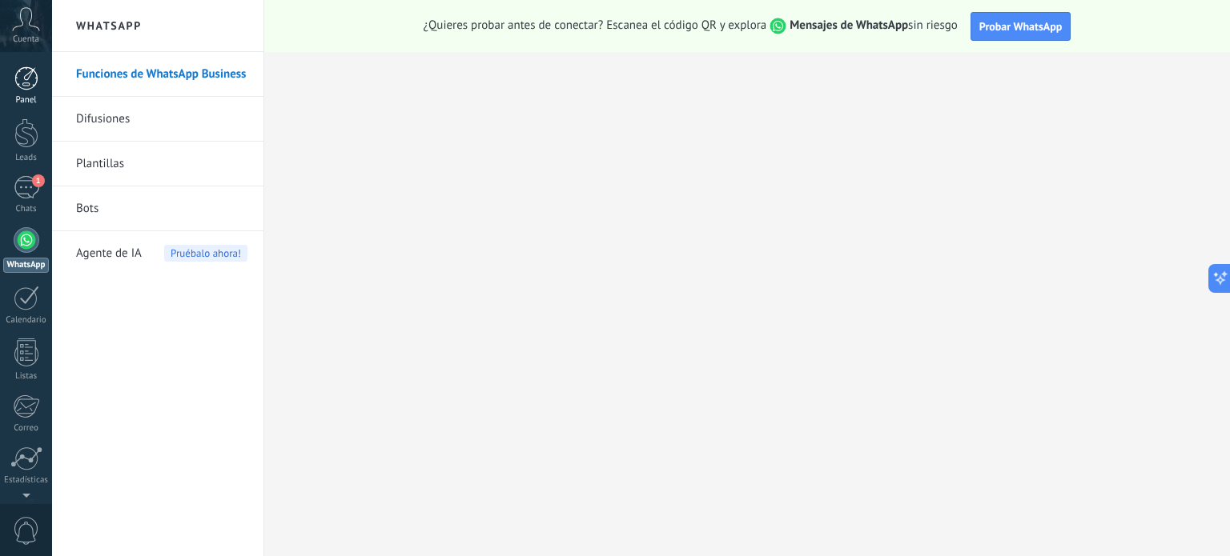
click at [28, 84] on div at bounding box center [26, 78] width 24 height 24
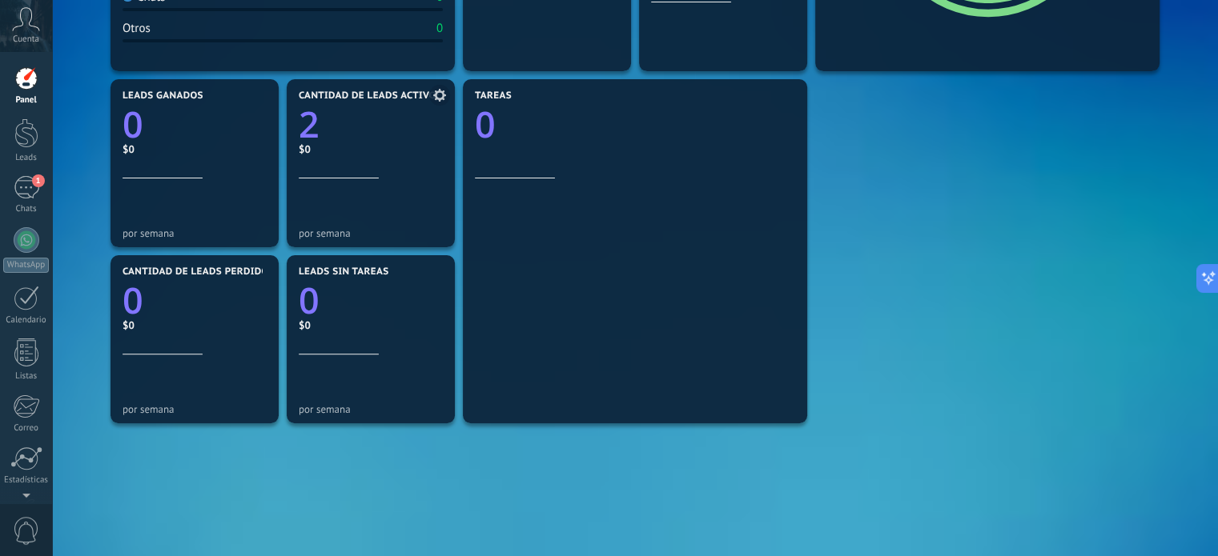
scroll to position [160, 0]
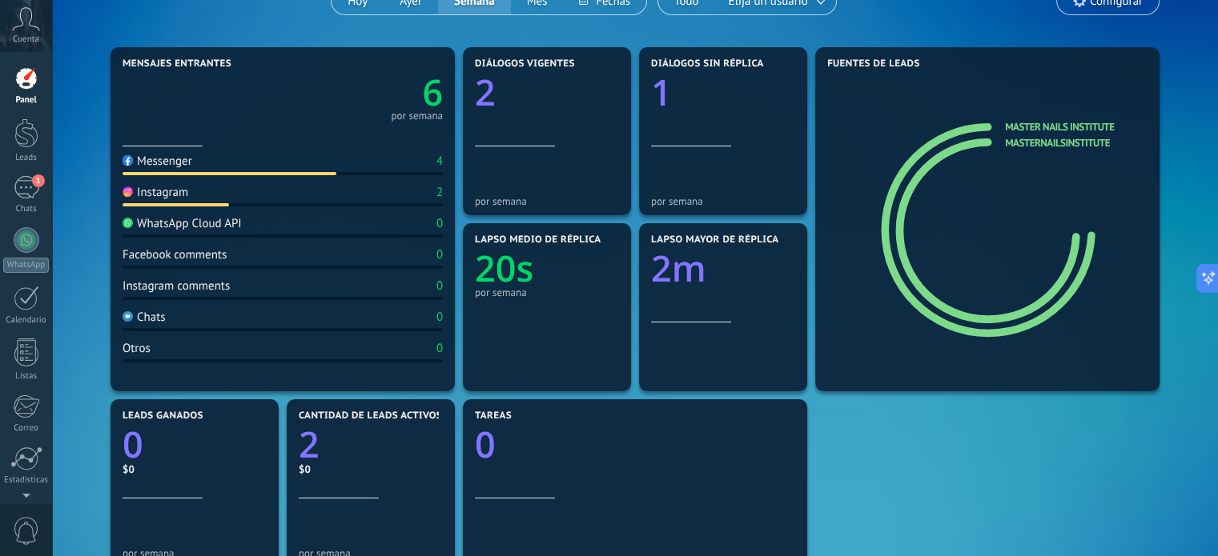
click at [344, 143] on div "Mensajes entrantes 6 por semana" at bounding box center [282, 102] width 320 height 88
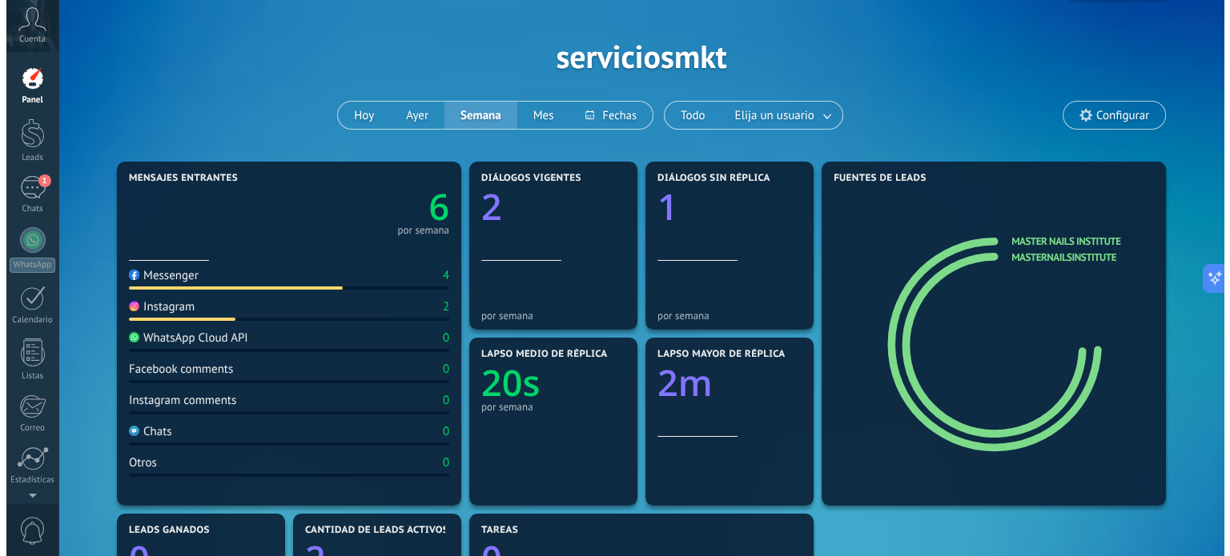
scroll to position [0, 0]
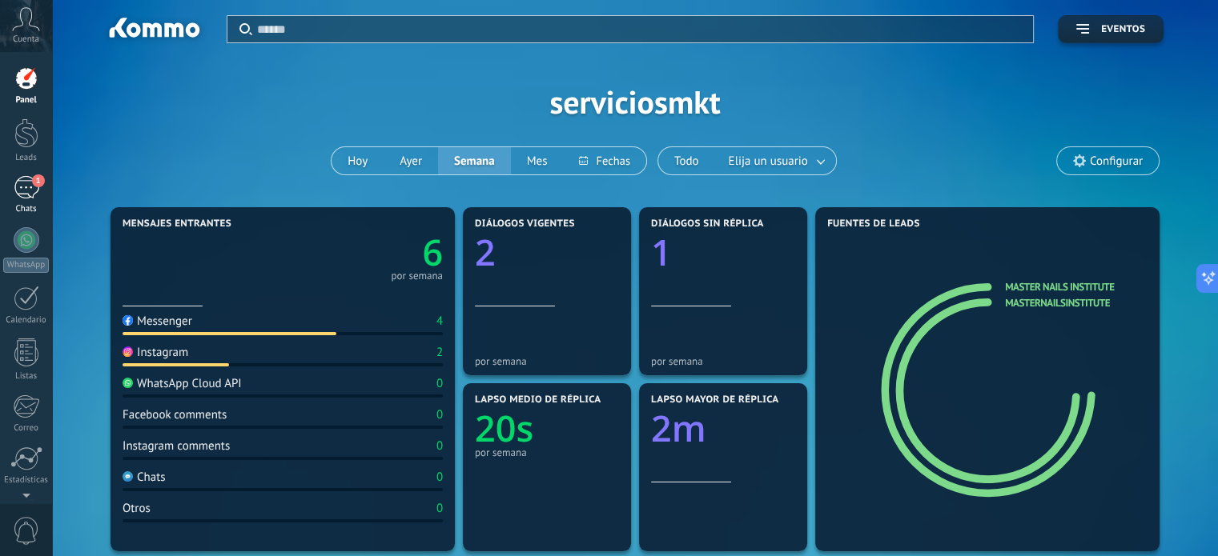
click at [32, 183] on span "1" at bounding box center [38, 181] width 13 height 13
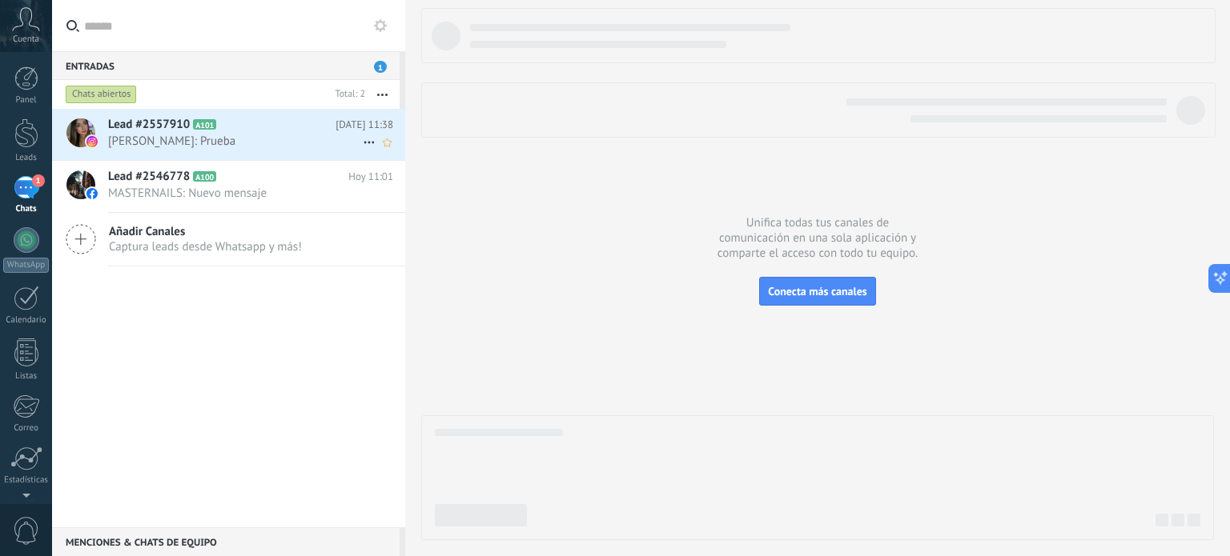
click at [270, 134] on span "[PERSON_NAME]: Prueba" at bounding box center [235, 141] width 255 height 15
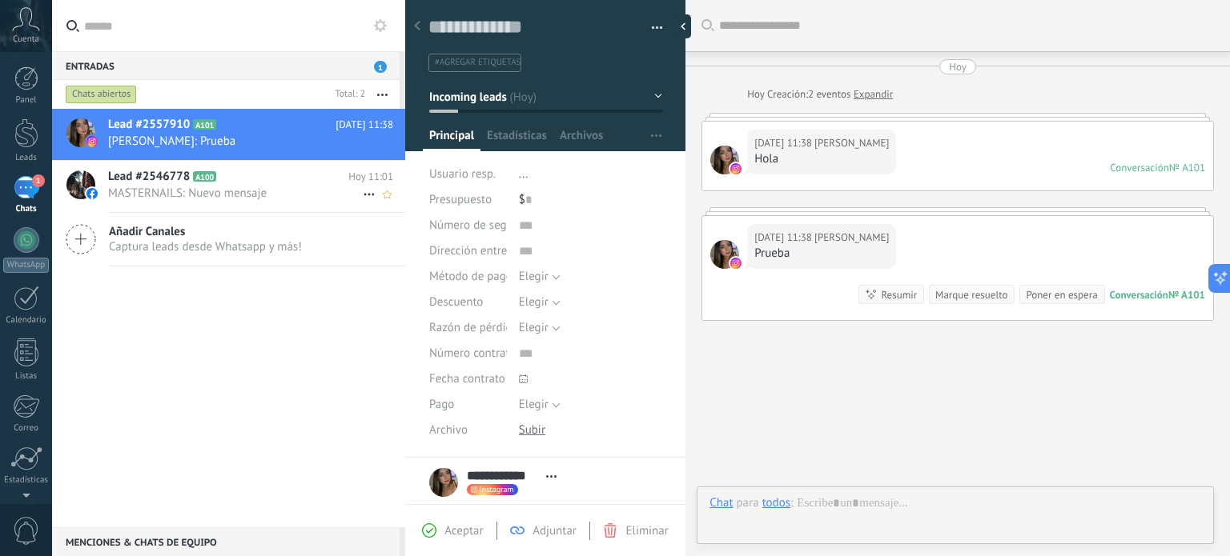
scroll to position [6, 0]
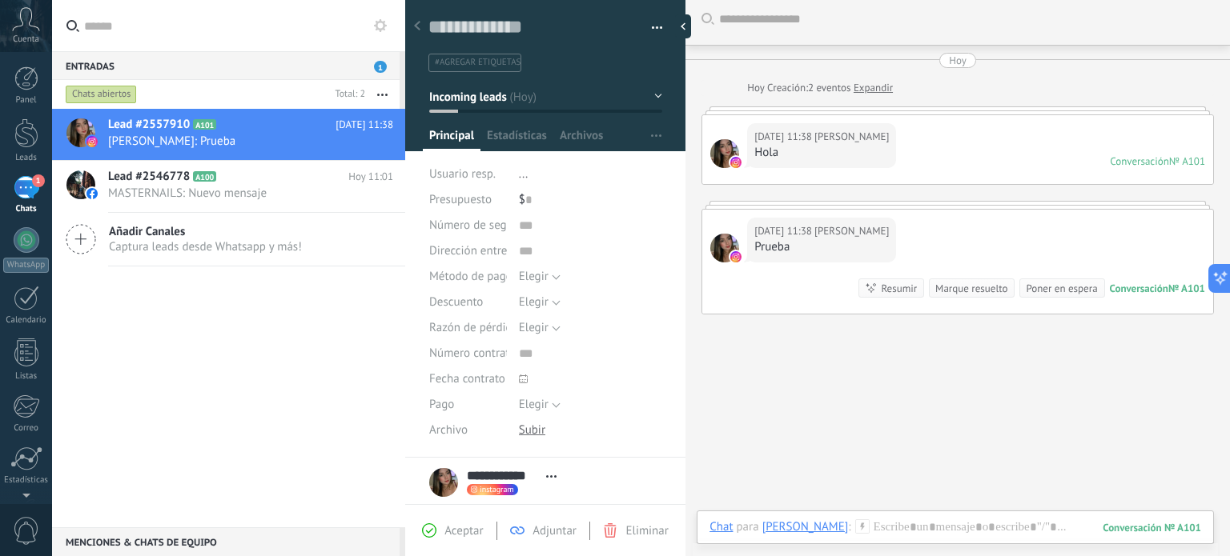
click at [259, 343] on div "Lead #2557910 A101 Hoy 11:38 Karen Pincay: Prueba Lead #2546778 A100" at bounding box center [228, 318] width 353 height 419
click at [229, 246] on span "Captura leads desde Whatsapp y más!" at bounding box center [205, 246] width 193 height 15
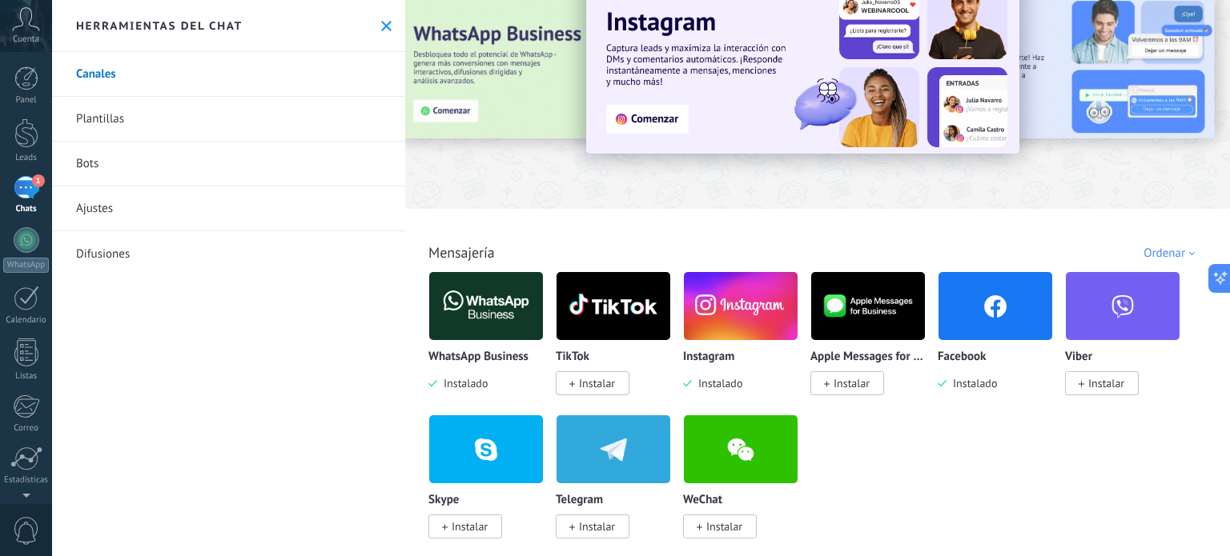
scroll to position [80, 0]
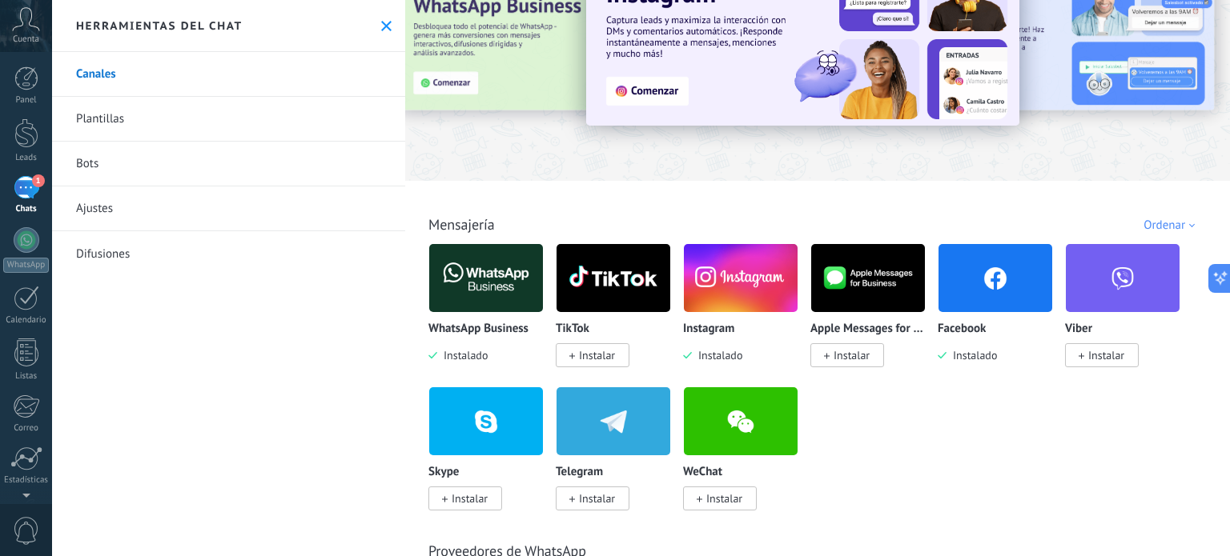
click at [617, 360] on span "Instalar" at bounding box center [593, 355] width 74 height 24
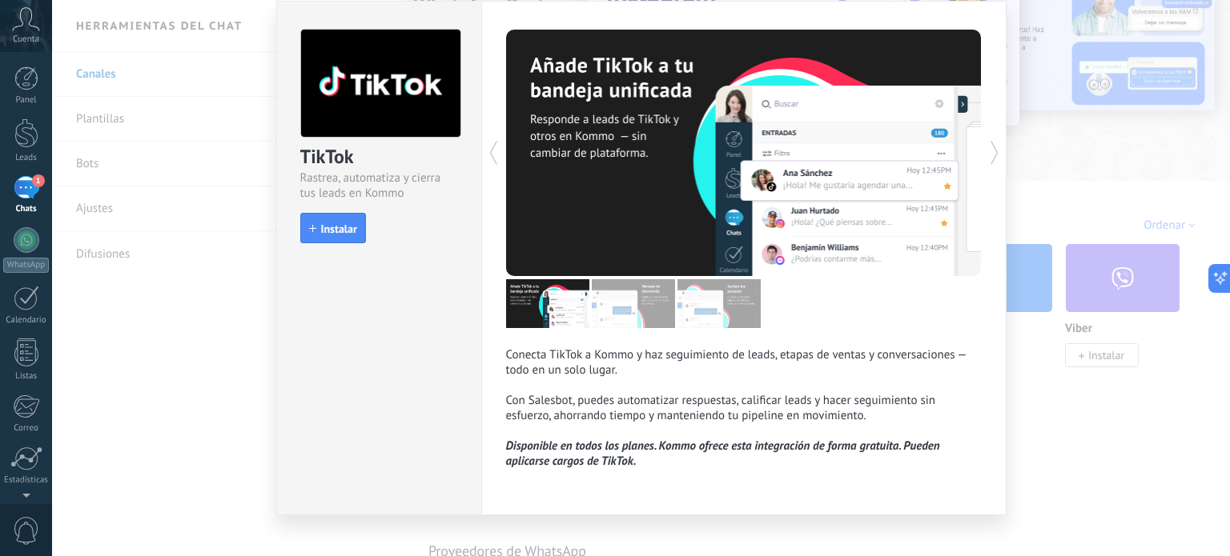
scroll to position [70, 0]
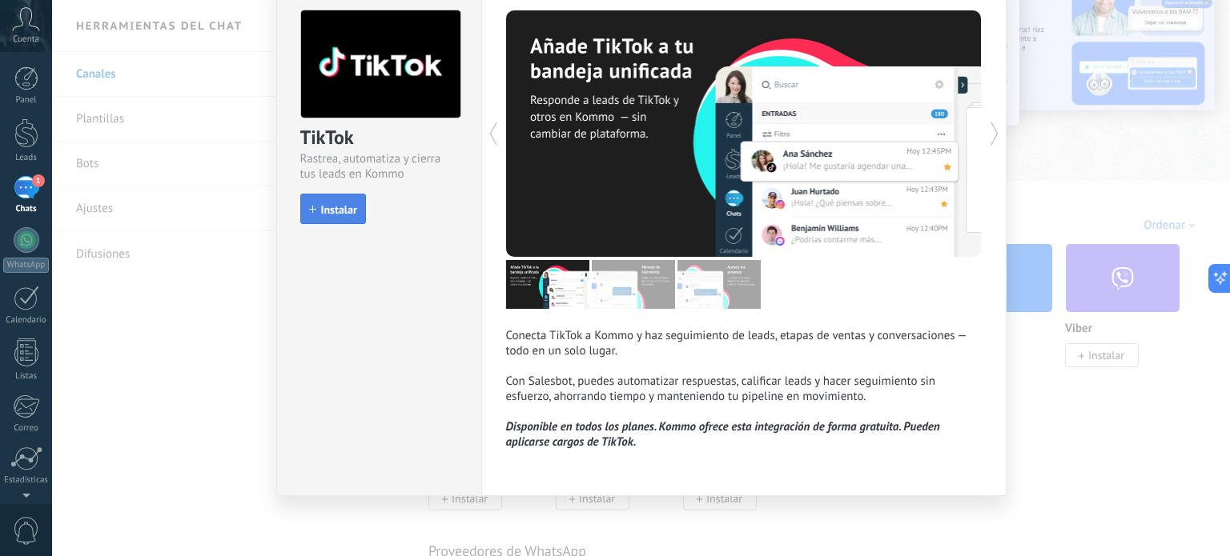
click at [348, 216] on button "Instalar" at bounding box center [333, 209] width 66 height 30
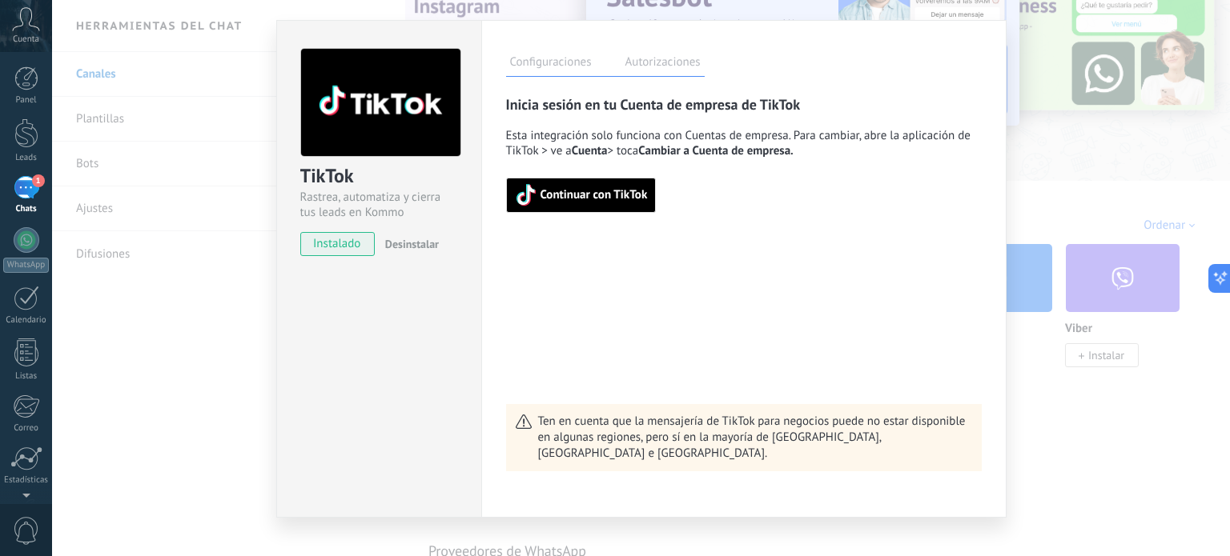
scroll to position [53, 0]
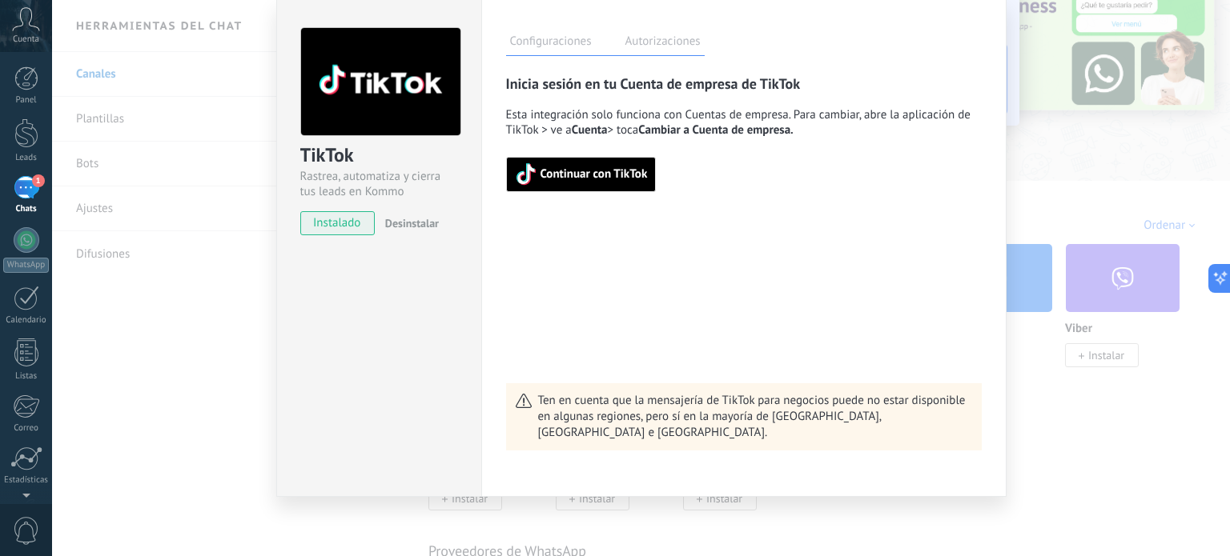
click at [583, 175] on span "Continuar con TikTok" at bounding box center [593, 174] width 107 height 11
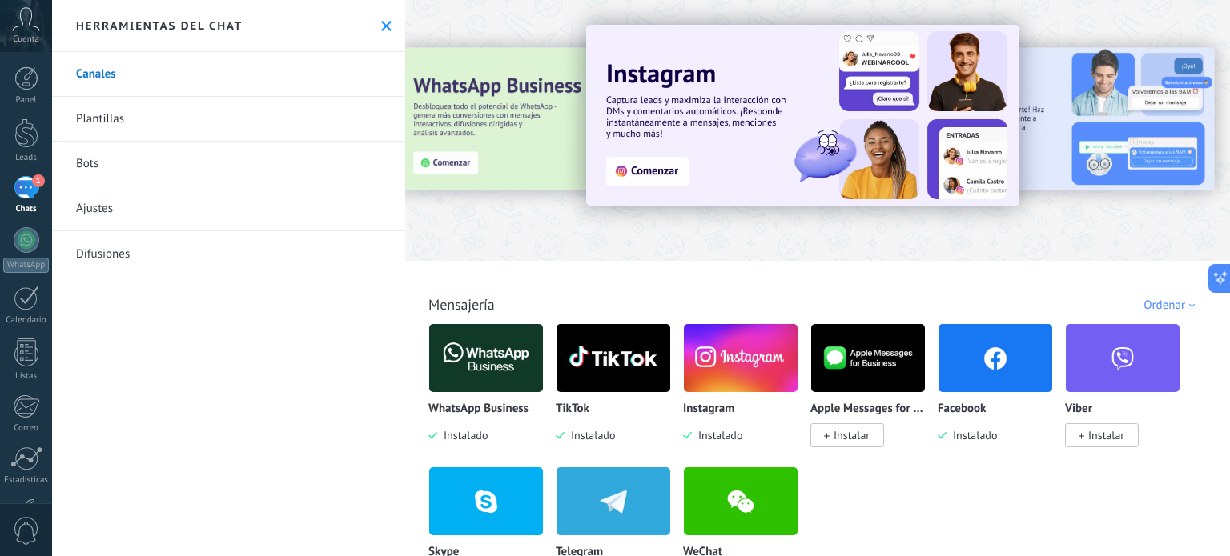
click at [602, 375] on img at bounding box center [613, 358] width 114 height 78
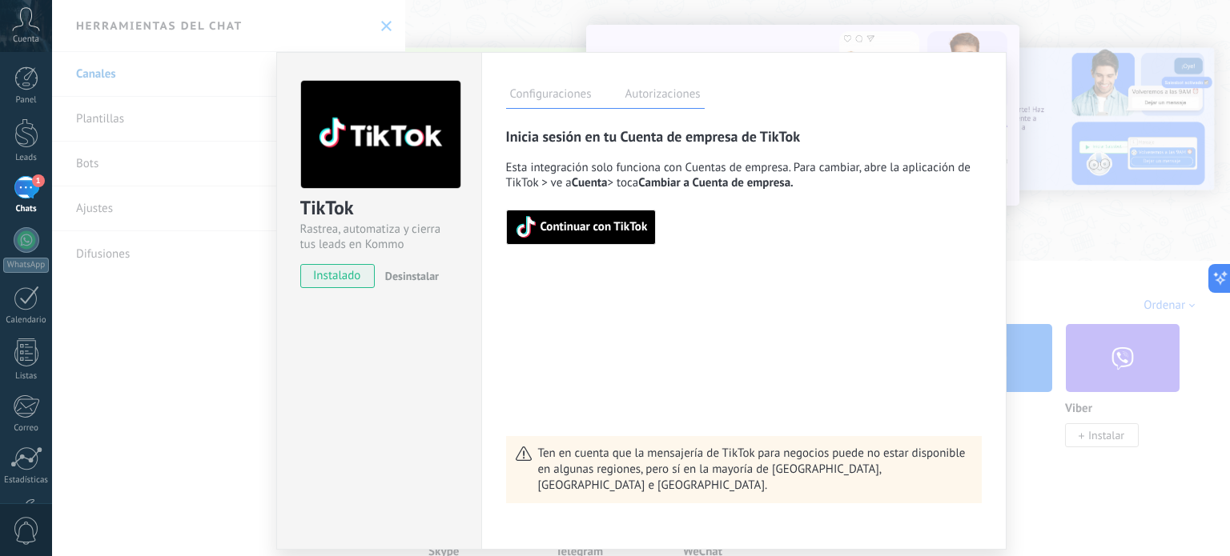
click at [592, 227] on span "Continuar con TikTok" at bounding box center [593, 227] width 107 height 11
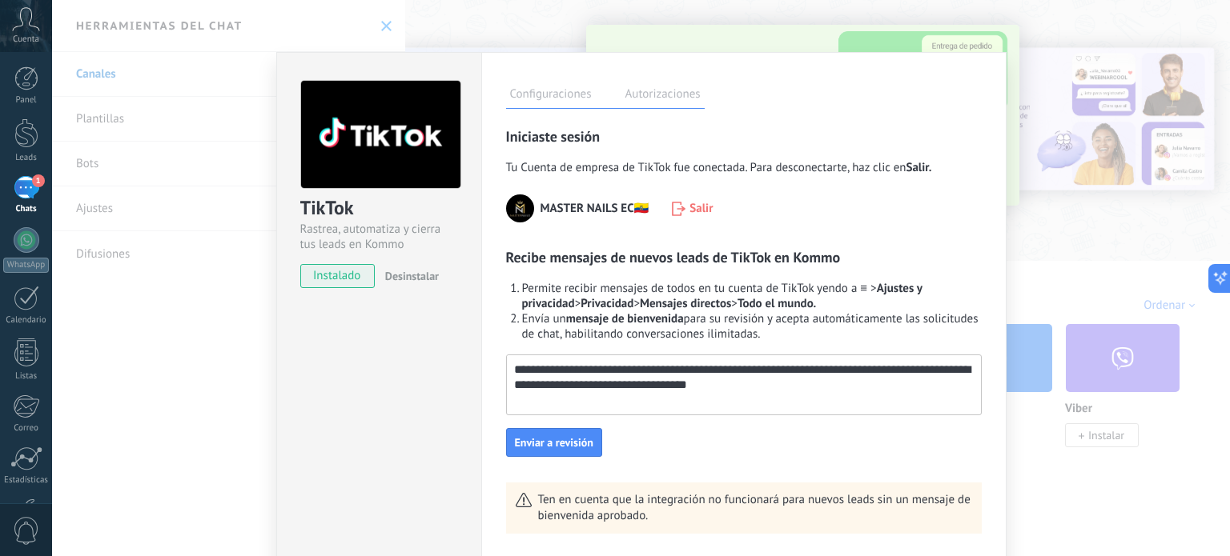
click at [603, 404] on div "**********" at bounding box center [744, 385] width 476 height 61
drag, startPoint x: 605, startPoint y: 393, endPoint x: 624, endPoint y: 391, distance: 19.3
click at [608, 392] on textarea "**********" at bounding box center [743, 377] width 472 height 45
click at [624, 391] on textarea "**********" at bounding box center [743, 377] width 472 height 45
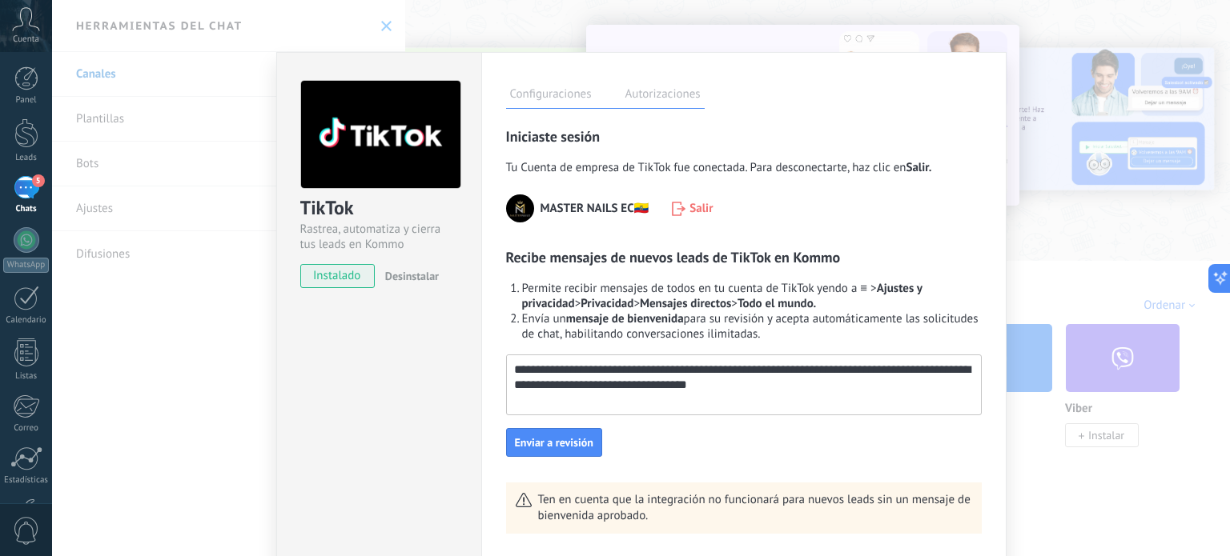
click at [641, 393] on textarea "**********" at bounding box center [743, 377] width 472 height 45
click at [775, 387] on textarea "**********" at bounding box center [743, 377] width 472 height 45
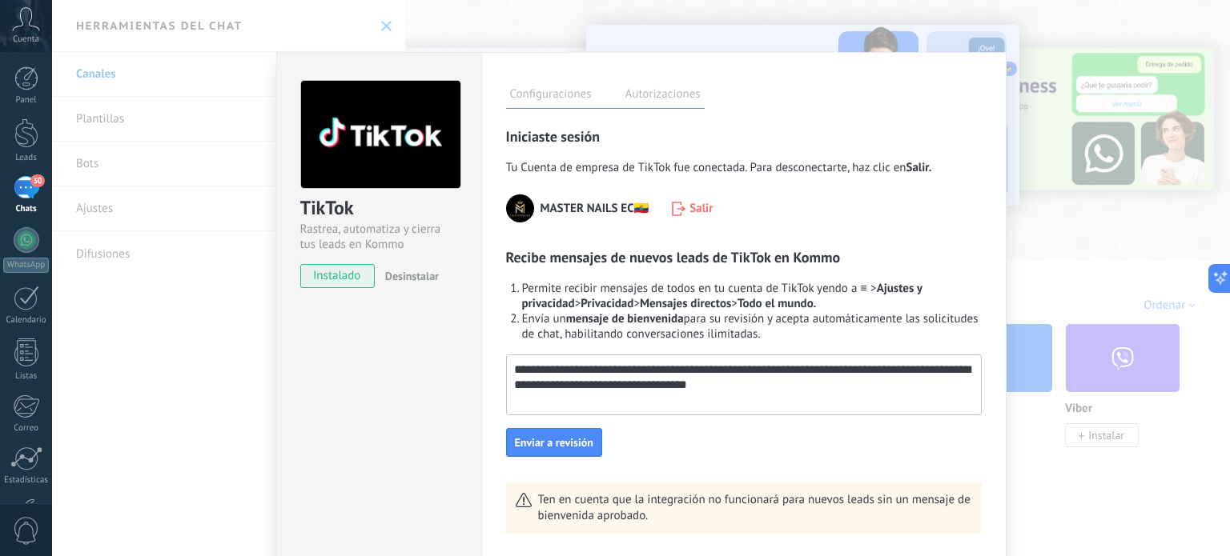
click at [580, 448] on span "Enviar a revisión" at bounding box center [554, 442] width 78 height 11
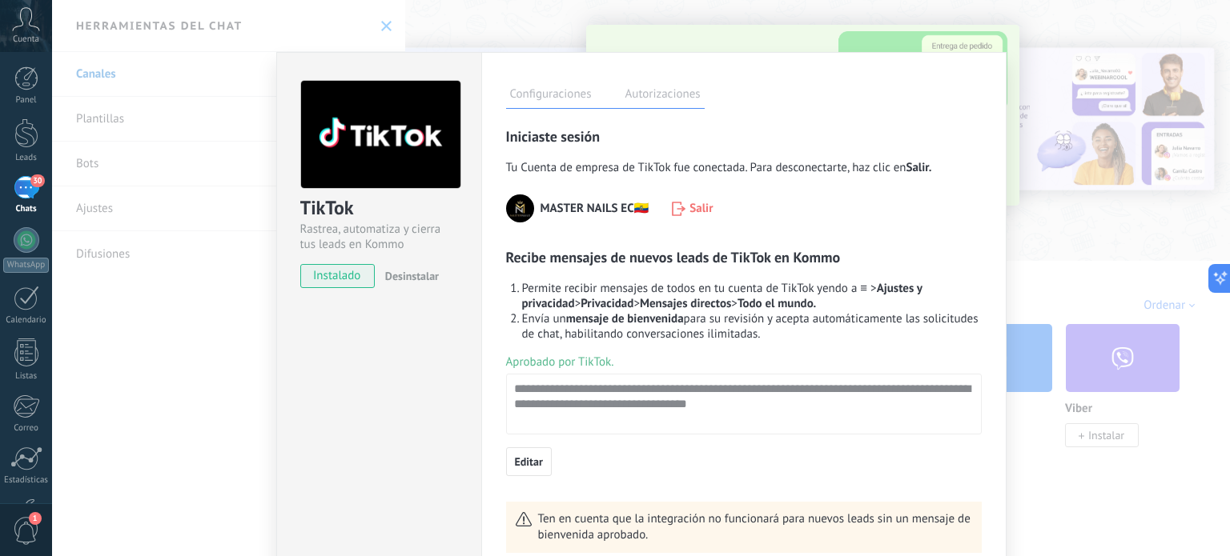
click at [472, 25] on div "TikTok Rastrea, automatiza y cierra tus leads en Kommo instalado Desinstalar Co…" at bounding box center [641, 278] width 1178 height 556
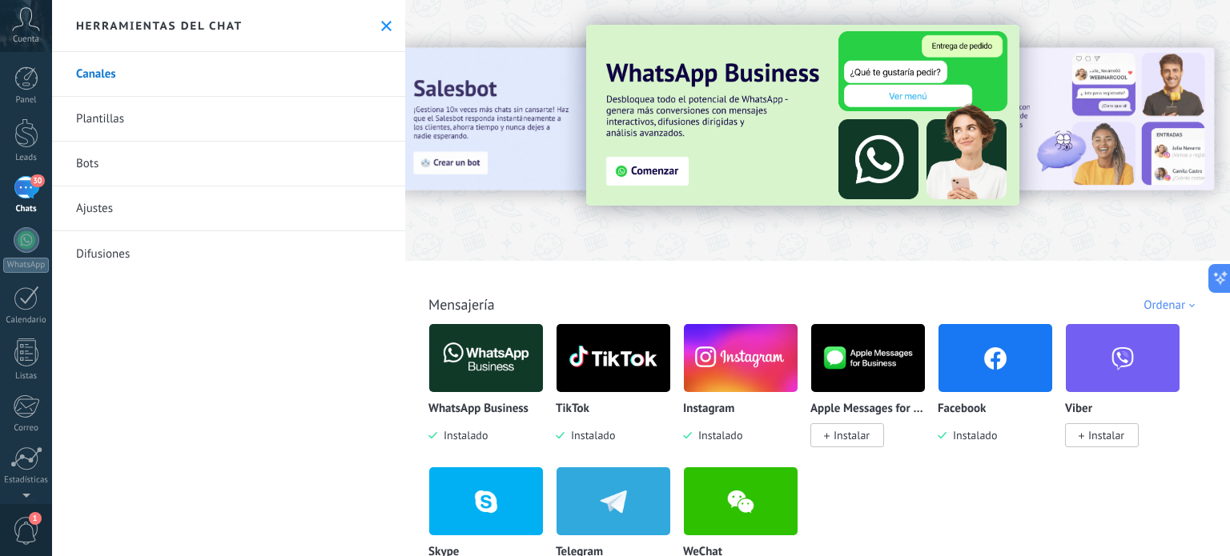
click at [18, 191] on div "30" at bounding box center [27, 187] width 26 height 23
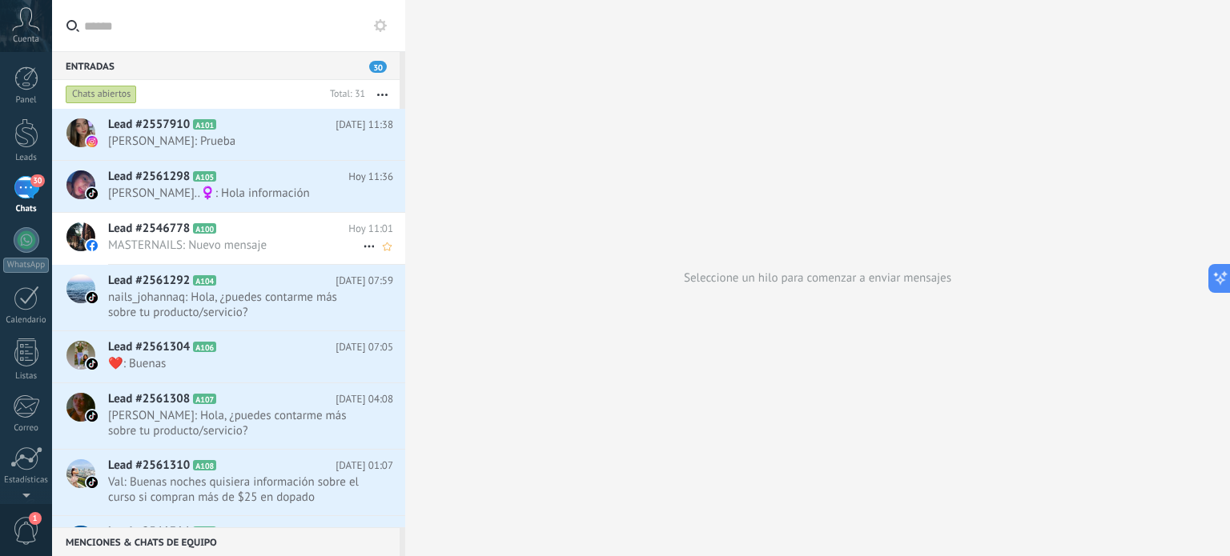
click at [177, 238] on span "MASTERNAILS: Nuevo mensaje" at bounding box center [235, 245] width 255 height 15
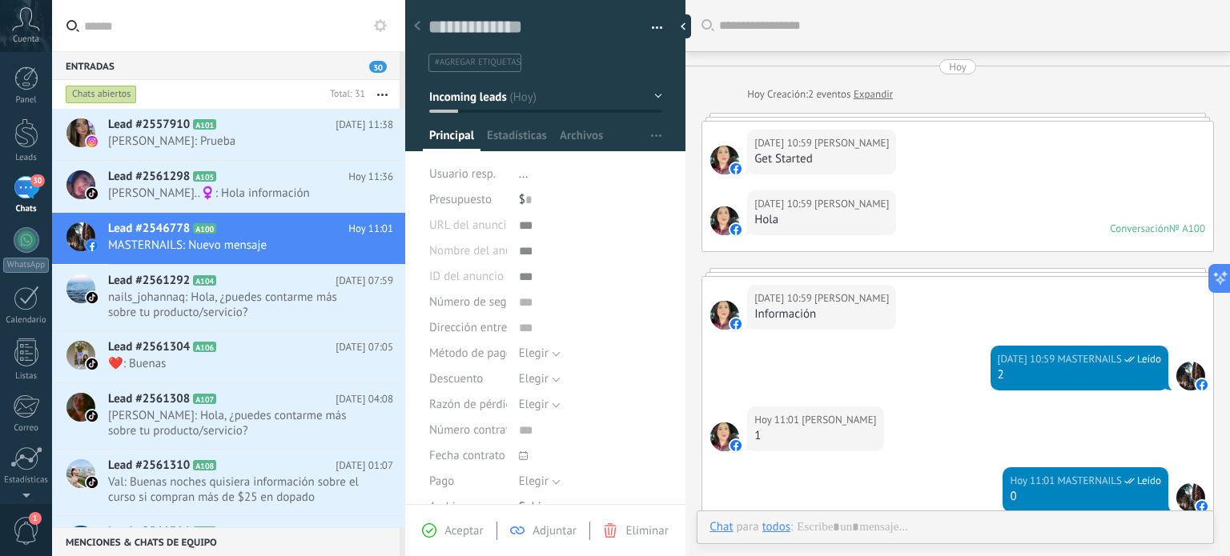
scroll to position [233, 0]
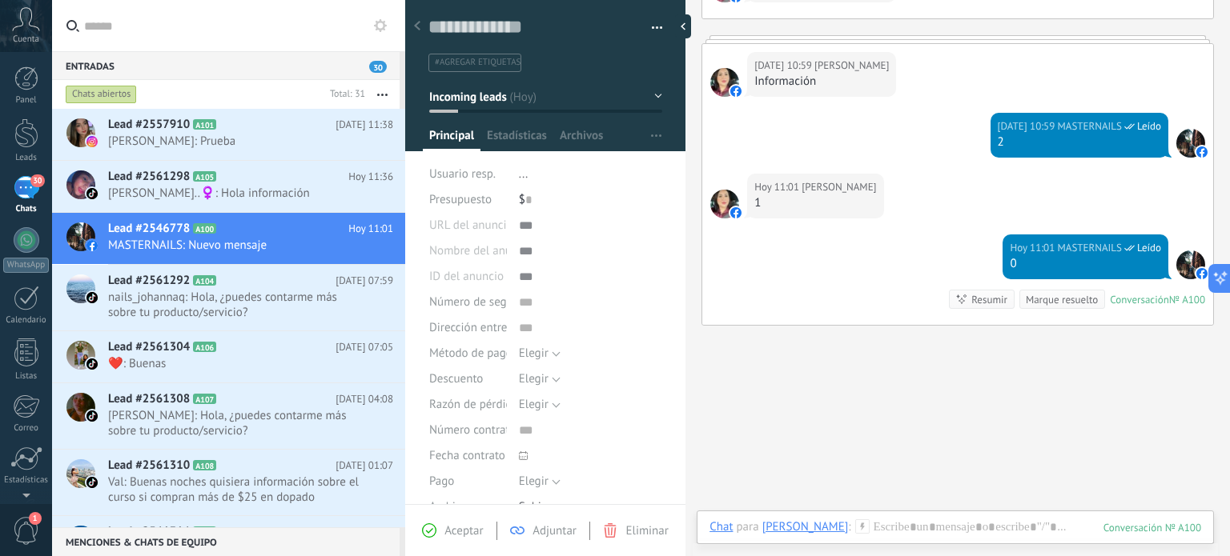
click at [883, 519] on div "Chat Correo Nota Tarea Chat para [PERSON_NAME] : 100 Enviar Cancelar Rastrear c…" at bounding box center [954, 540] width 517 height 58
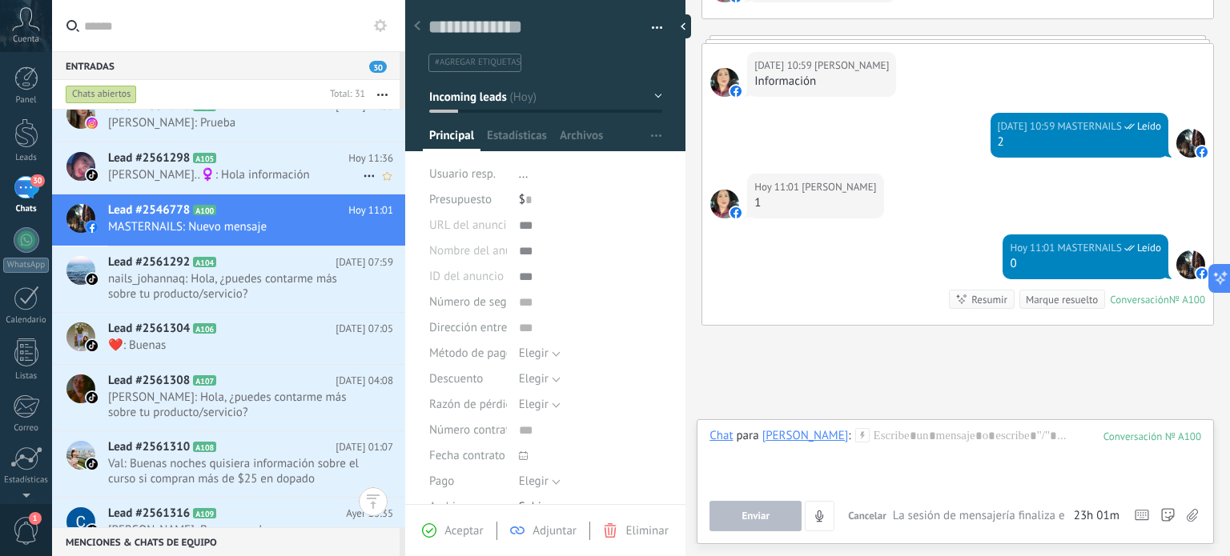
scroll to position [0, 0]
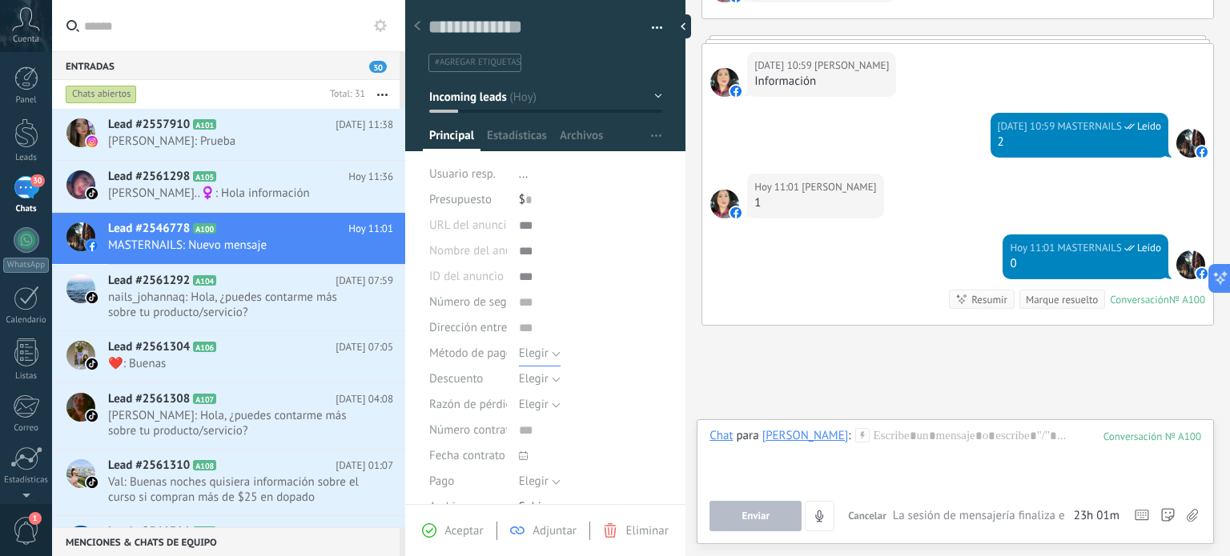
click at [545, 359] on span "Elegir" at bounding box center [534, 353] width 30 height 15
click at [458, 400] on span "Razón de pérdida" at bounding box center [473, 405] width 89 height 12
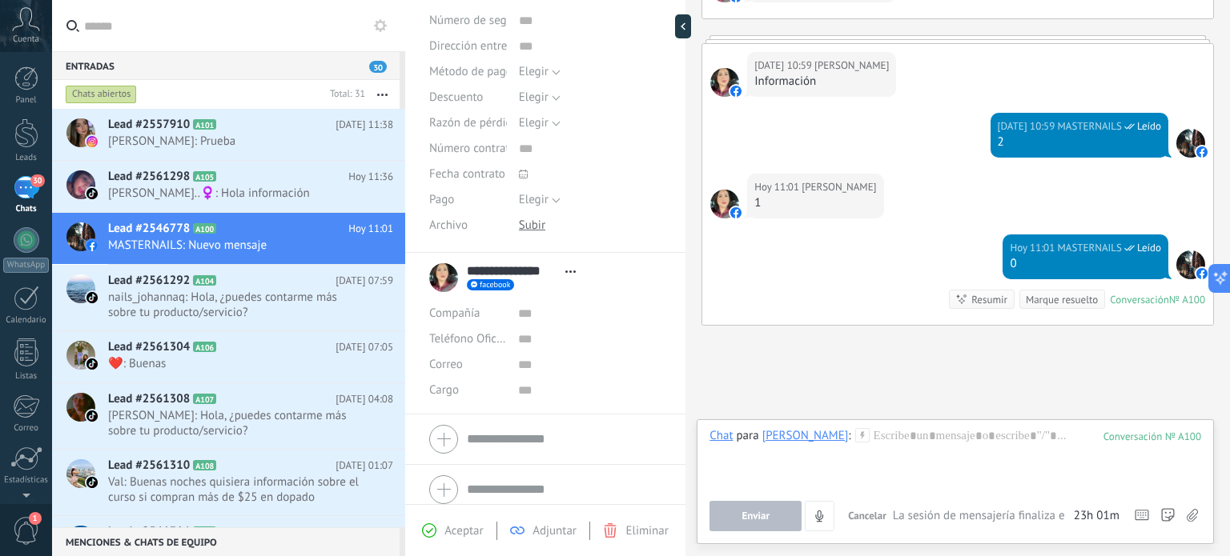
scroll to position [291, 0]
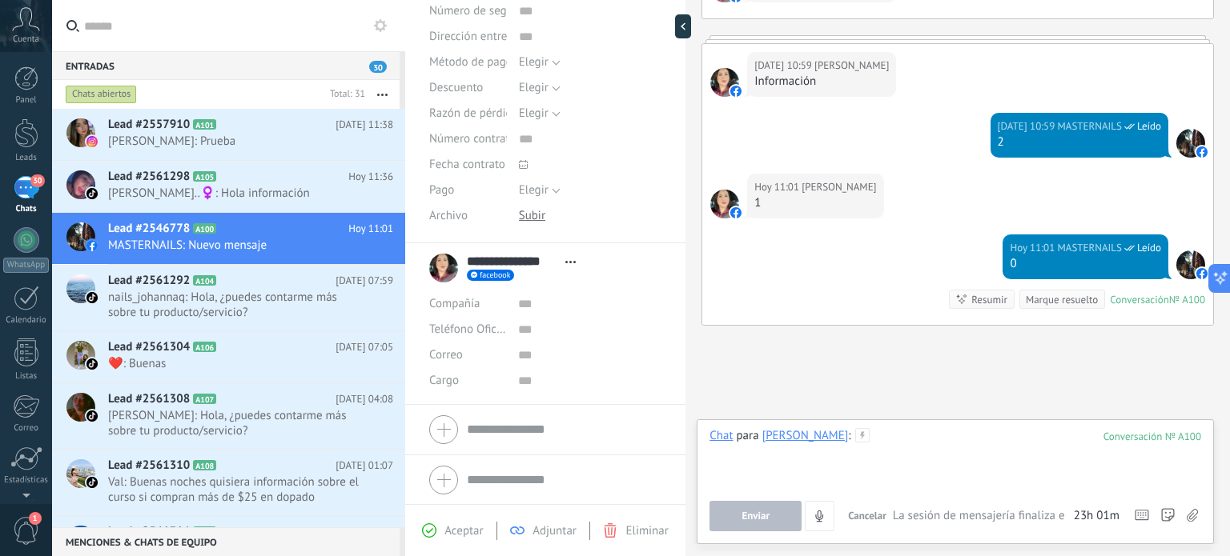
click at [877, 428] on div at bounding box center [955, 458] width 492 height 61
click at [914, 430] on div at bounding box center [955, 458] width 492 height 61
click at [857, 439] on icon at bounding box center [862, 435] width 14 height 14
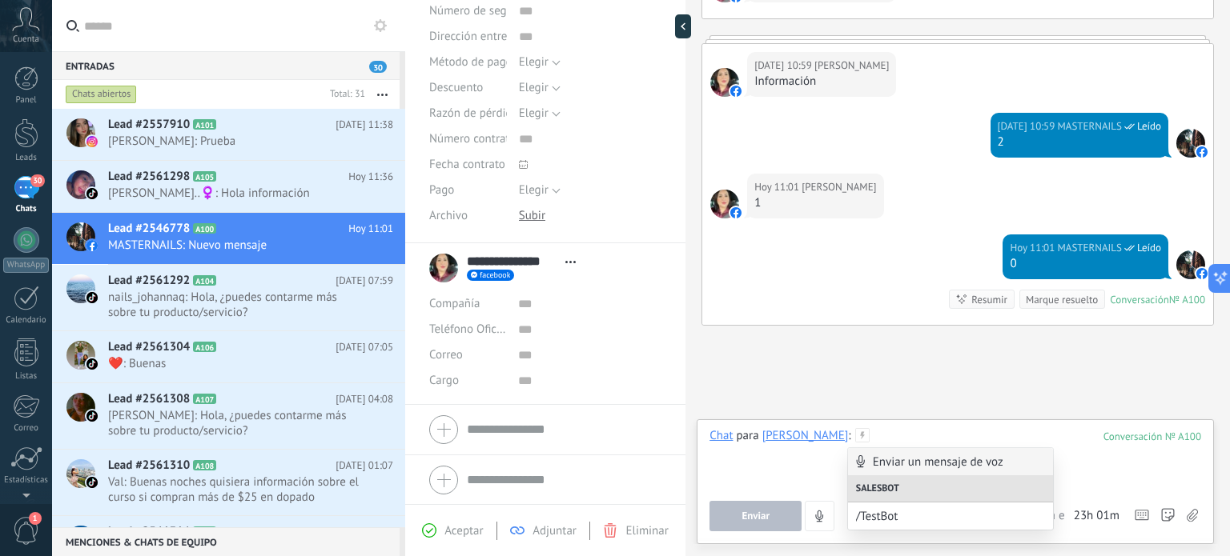
click at [817, 467] on div at bounding box center [955, 458] width 492 height 61
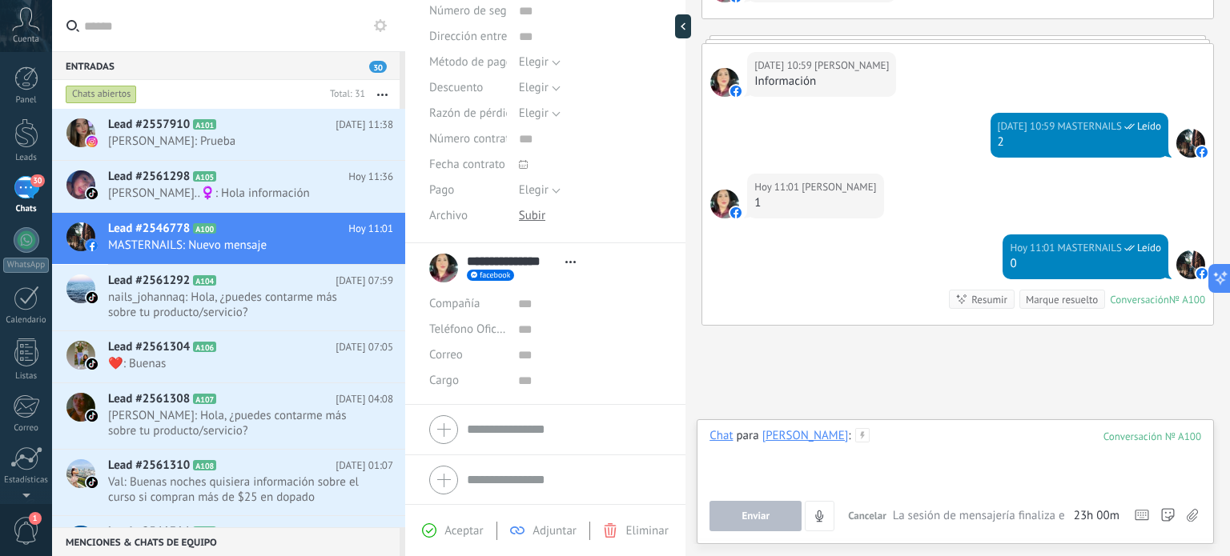
click at [872, 428] on div at bounding box center [955, 458] width 492 height 61
click at [856, 435] on icon at bounding box center [862, 435] width 14 height 14
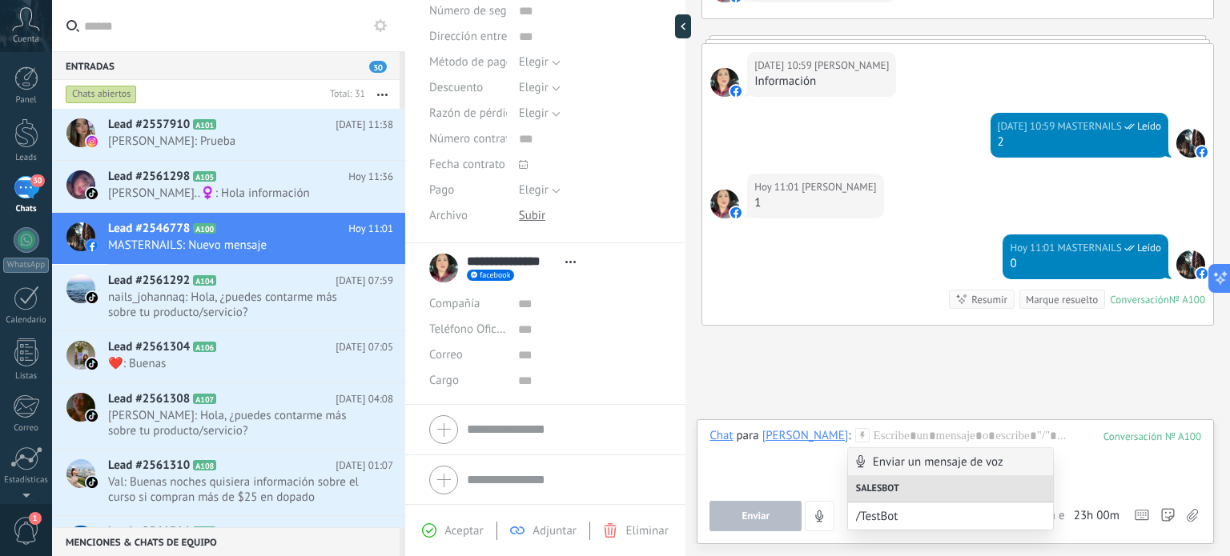
click at [1074, 420] on div "Chat Correo Nota Tarea Chat para [PERSON_NAME] : 100 Enviar Cancelar Rastrear c…" at bounding box center [954, 481] width 517 height 125
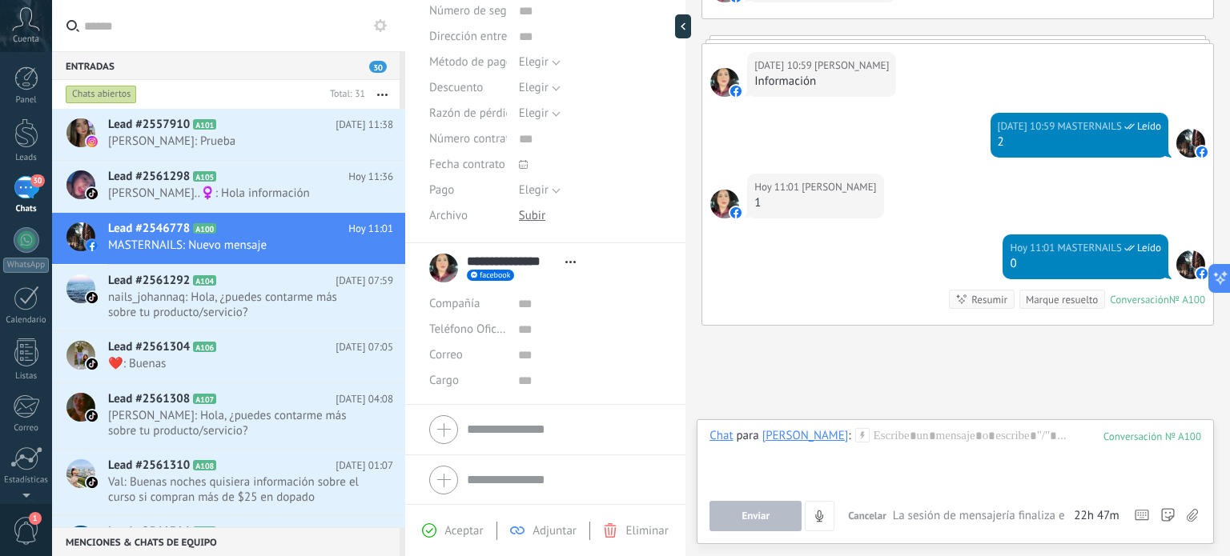
click at [21, 35] on span "Cuenta" at bounding box center [26, 39] width 26 height 10
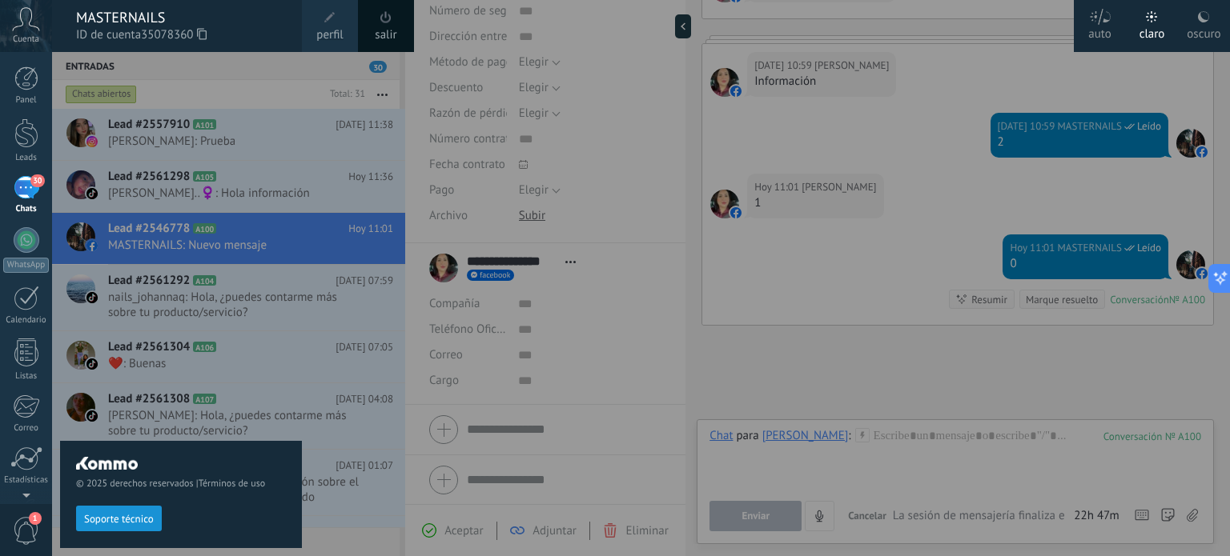
click at [171, 22] on div "MASTERNAILS" at bounding box center [181, 18] width 210 height 18
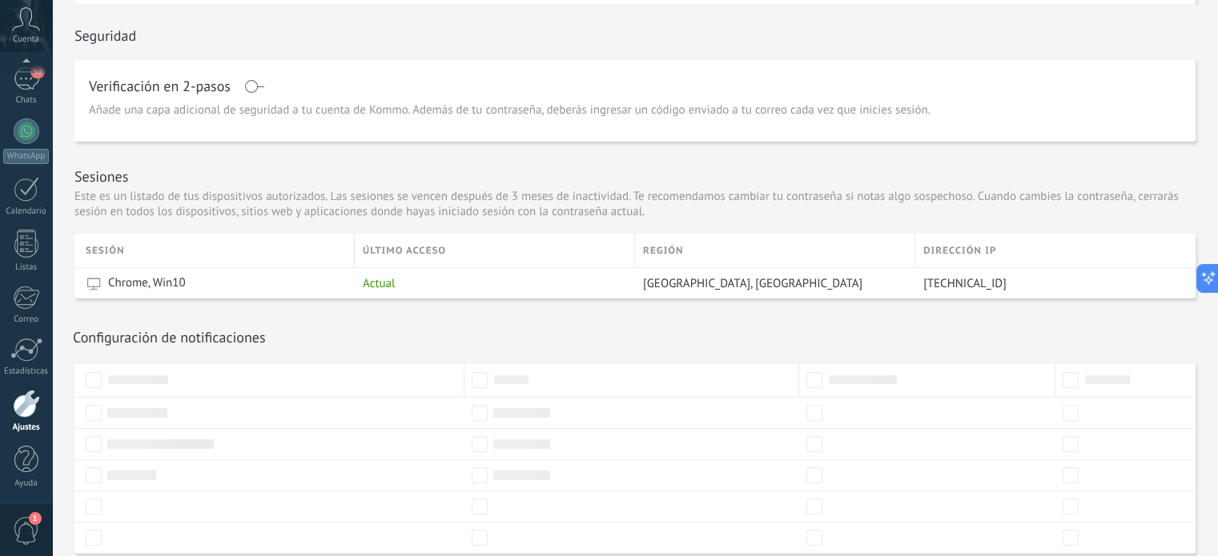
scroll to position [436, 0]
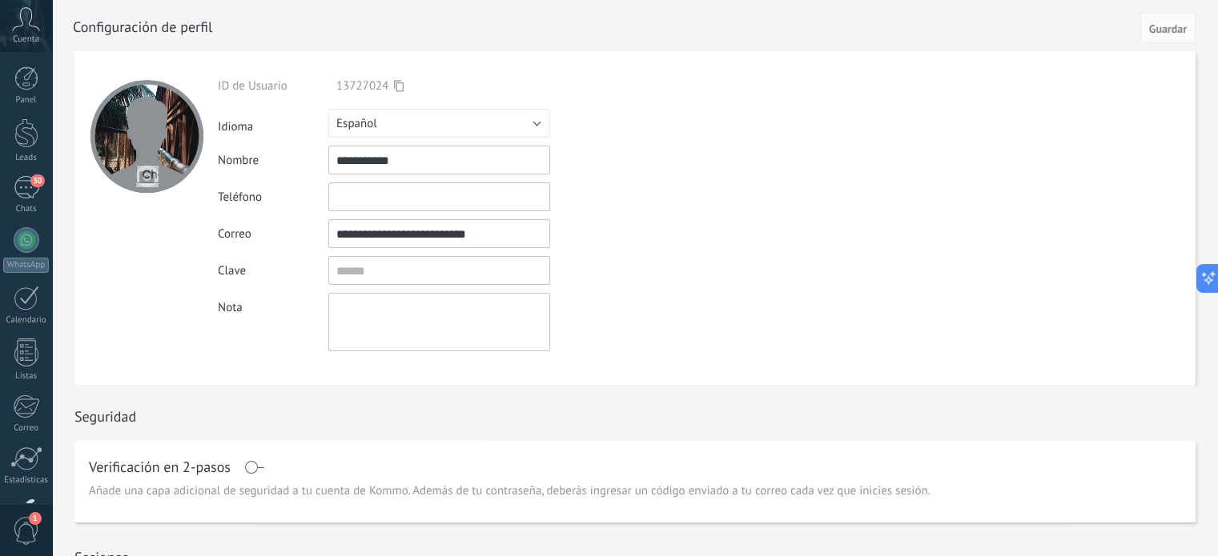
click at [666, 233] on div "Ingrese una dirección de correo válida" at bounding box center [642, 234] width 185 height 14
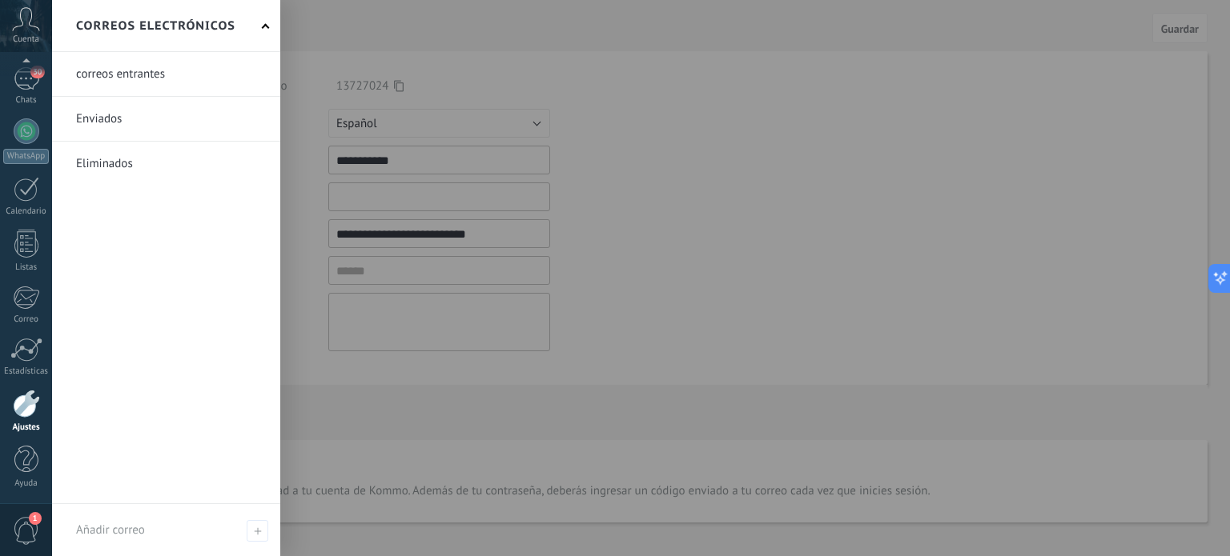
click at [22, 532] on span "1" at bounding box center [26, 531] width 27 height 28
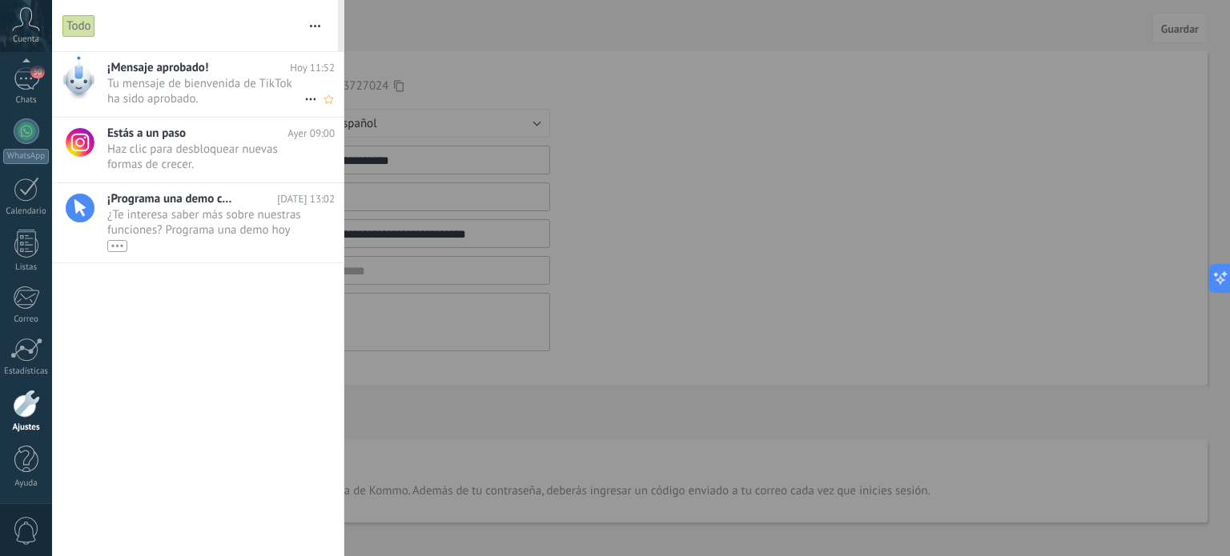
click at [194, 84] on span "Tu mensaje de bienvenida de TikTok ha sido aprobado. •••" at bounding box center [205, 91] width 197 height 30
click at [195, 102] on span "Tu mensaje de bienvenida de TikTok ha sido aprobado. •••" at bounding box center [205, 91] width 197 height 30
click at [207, 168] on span "Haz clic para desbloquear nuevas formas de crecer. •••" at bounding box center [205, 157] width 197 height 30
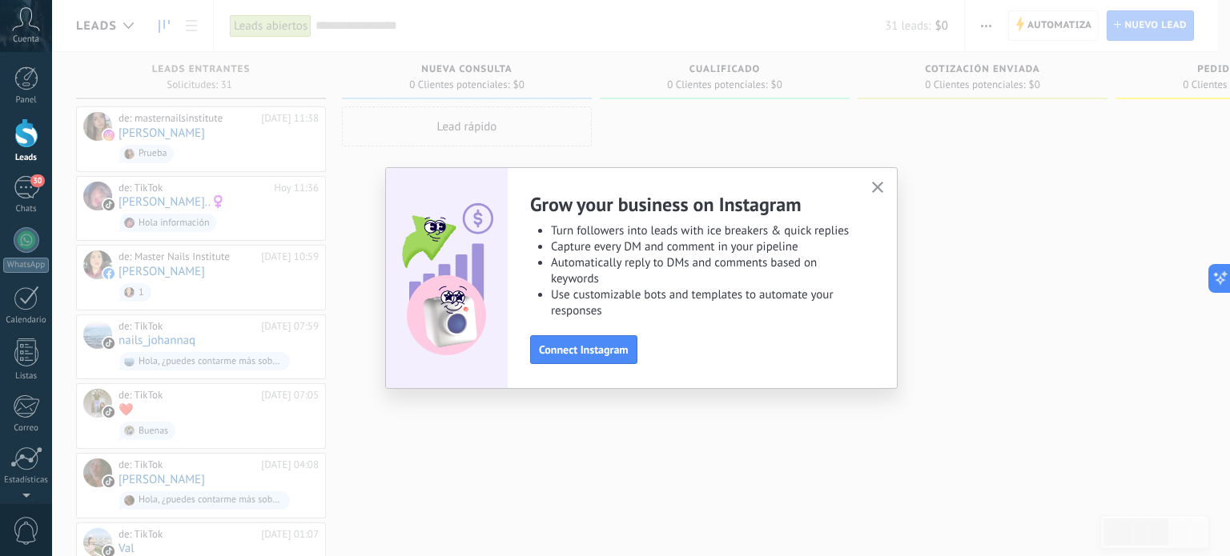
click at [878, 184] on icon "button" at bounding box center [878, 188] width 12 height 12
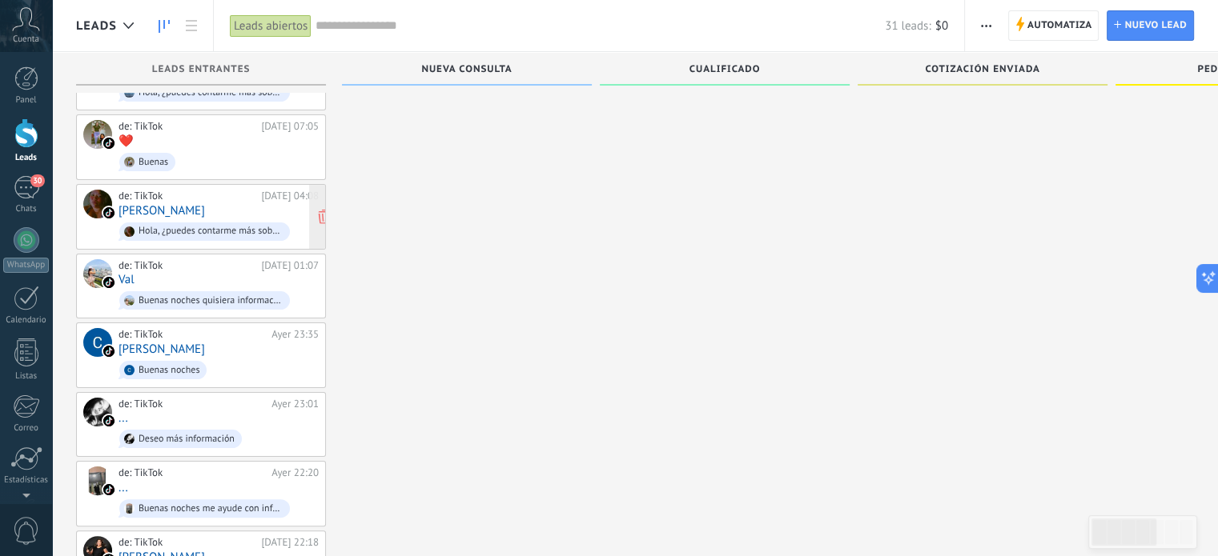
scroll to position [68, 0]
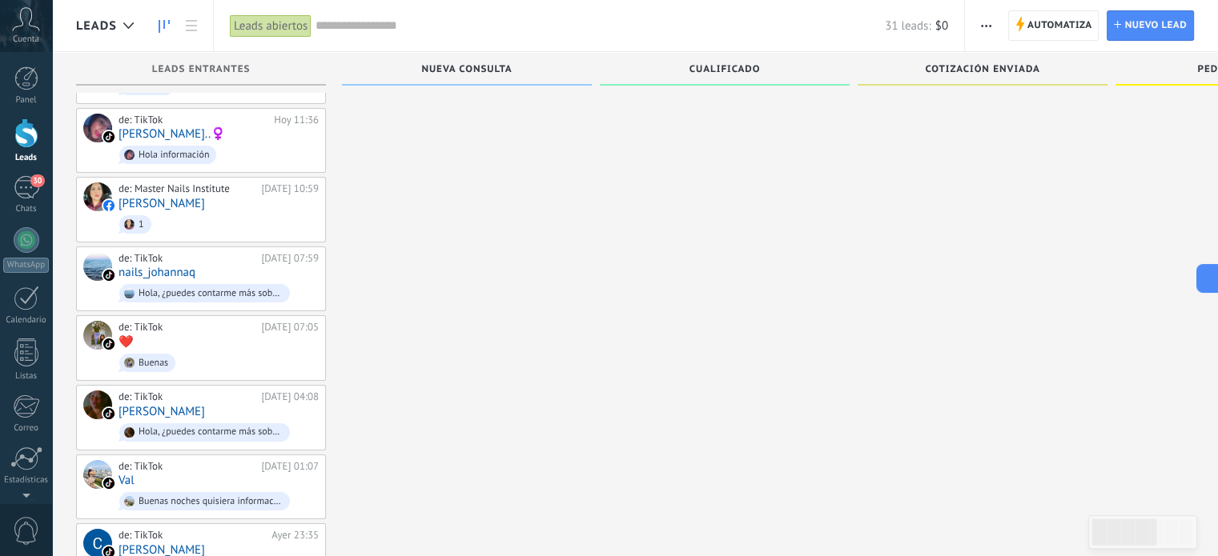
click at [27, 18] on icon at bounding box center [26, 19] width 28 height 24
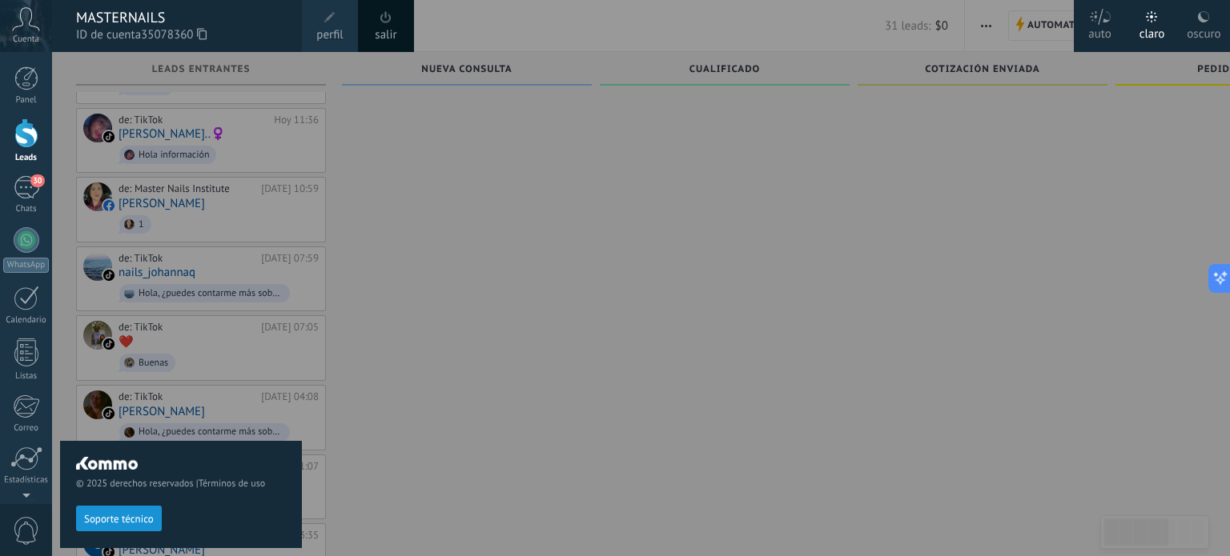
click at [158, 36] on span "35078360" at bounding box center [174, 35] width 66 height 18
click at [148, 12] on div "MASTERNAILS" at bounding box center [181, 18] width 210 height 18
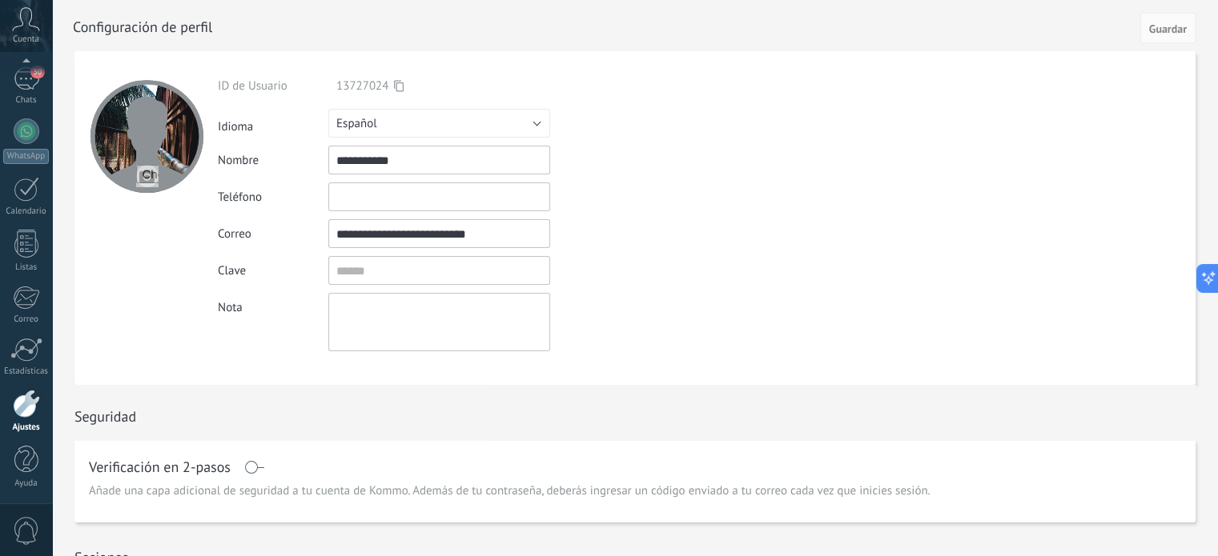
drag, startPoint x: 512, startPoint y: 238, endPoint x: 335, endPoint y: 239, distance: 177.7
click at [335, 239] on input "**********" at bounding box center [439, 233] width 222 height 29
click at [394, 273] on input "textbox" at bounding box center [439, 270] width 222 height 29
click at [378, 275] on input "textbox" at bounding box center [439, 270] width 222 height 29
click at [569, 273] on div "Clave" at bounding box center [476, 270] width 517 height 29
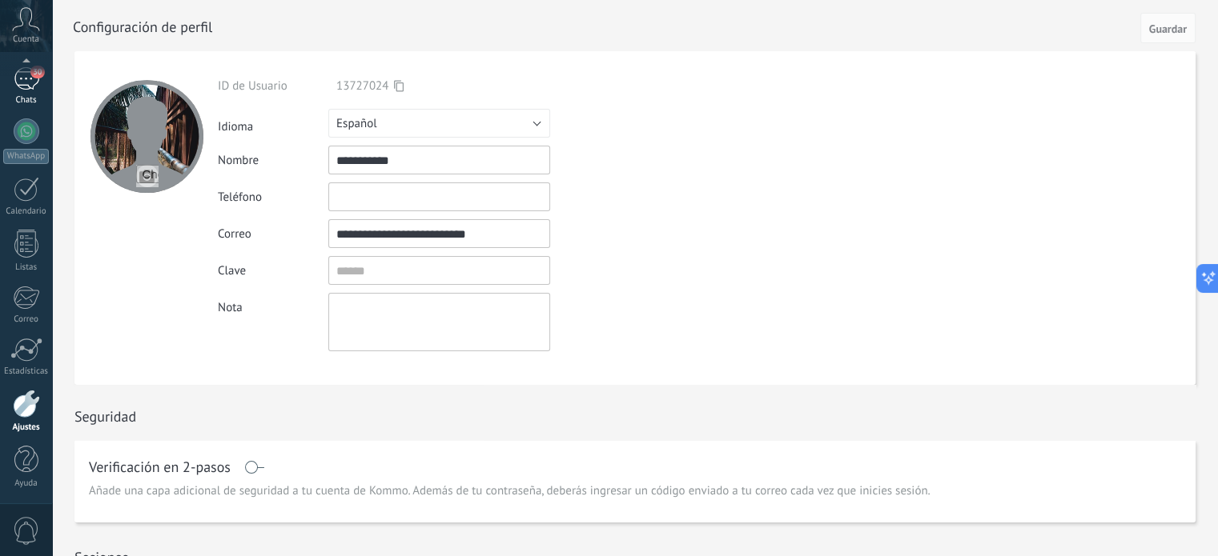
click at [26, 89] on div "30" at bounding box center [27, 78] width 26 height 23
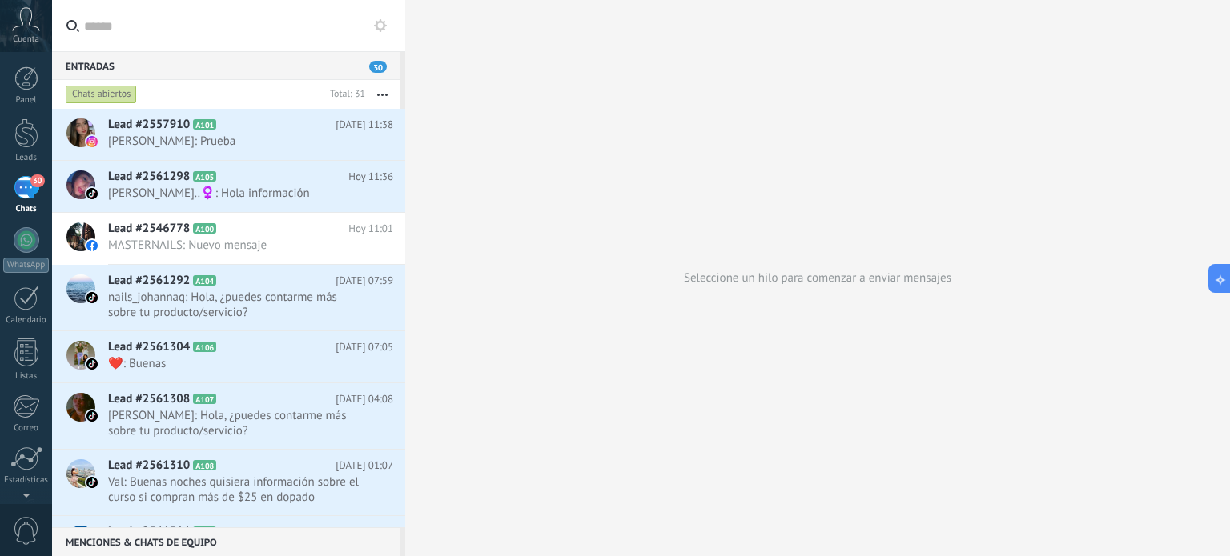
click at [660, 174] on div "Seleccione un hilo para comenzar a enviar mensajes" at bounding box center [817, 278] width 825 height 556
